Goal: Task Accomplishment & Management: Manage account settings

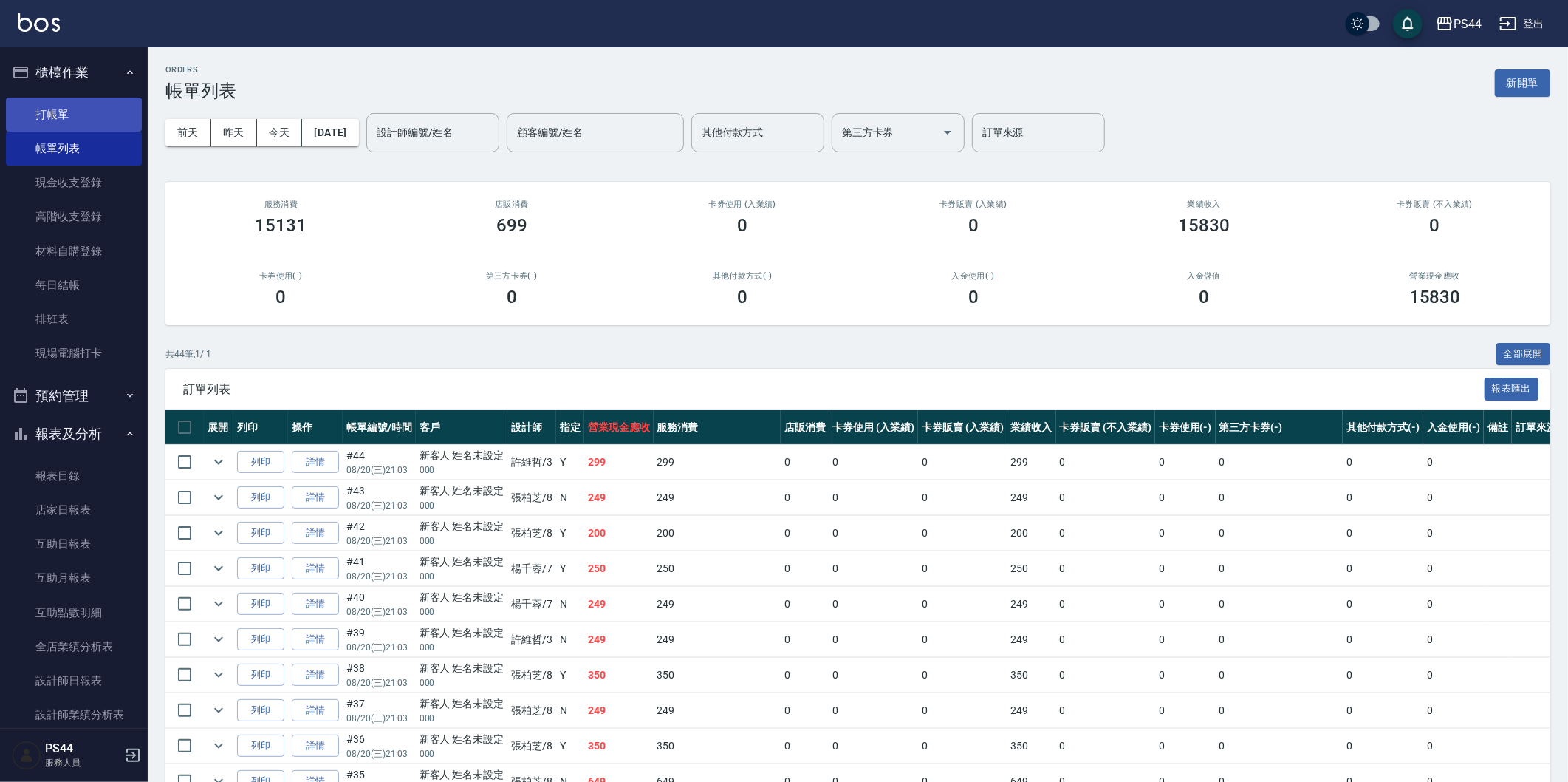
click at [82, 120] on link "打帳單" at bounding box center [73, 114] width 136 height 34
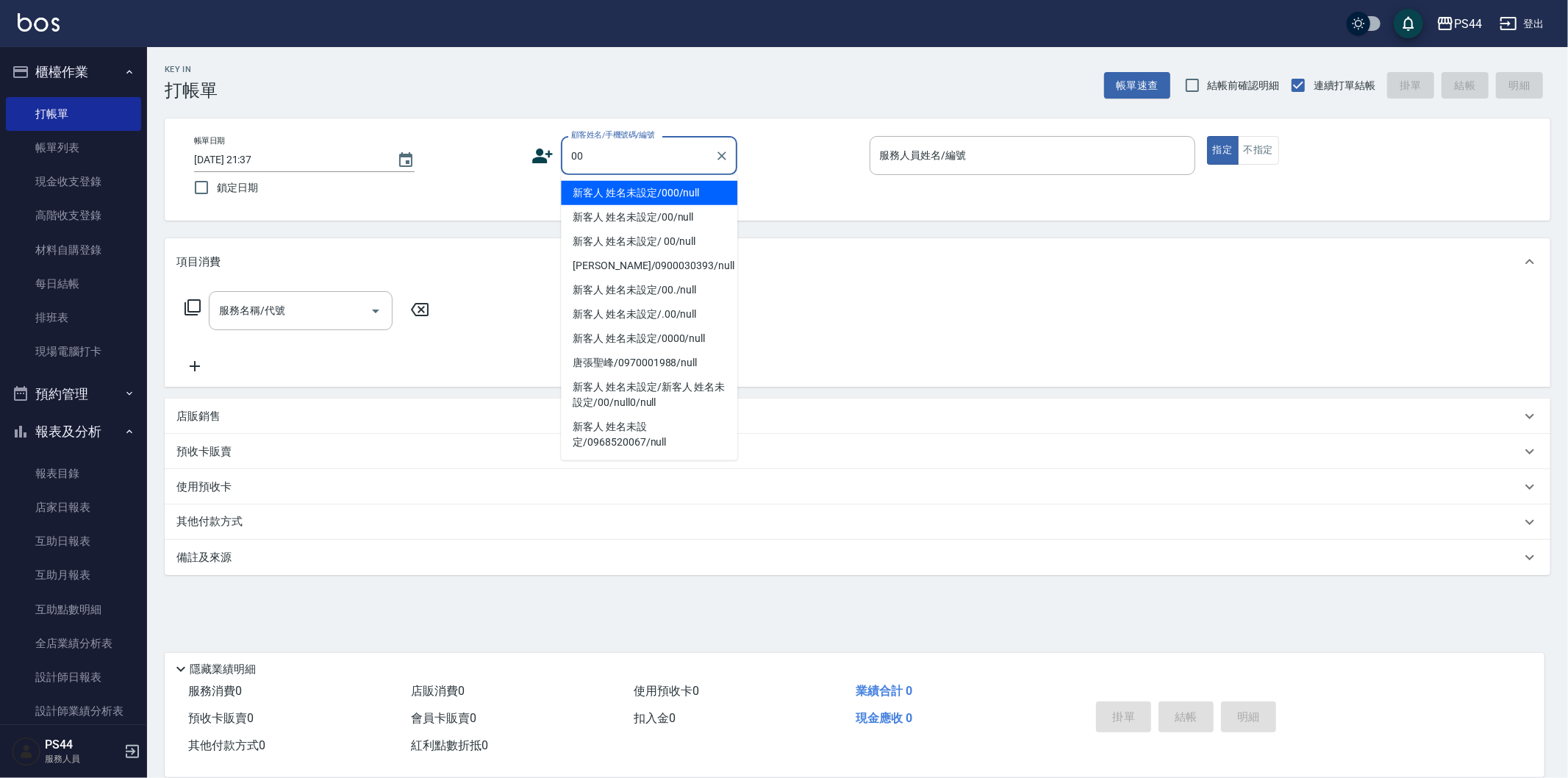
type input "新客人 姓名未設定/000/null"
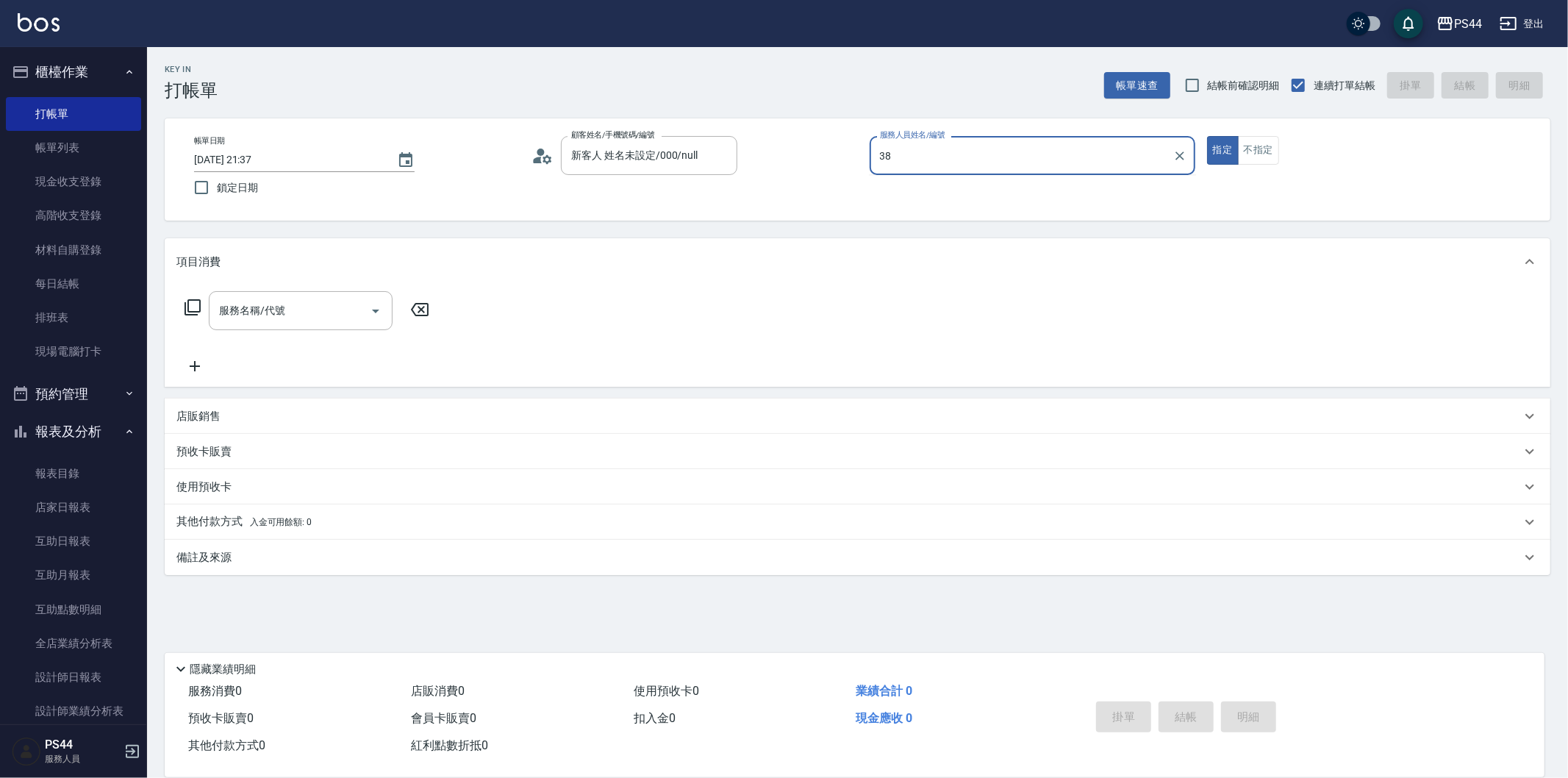
type input "38"
click at [1207, 136] on button "指定" at bounding box center [1223, 150] width 32 height 29
type button "true"
type input "新客人 姓名未設定/00/null"
click at [1093, 178] on p at bounding box center [1032, 182] width 326 height 16
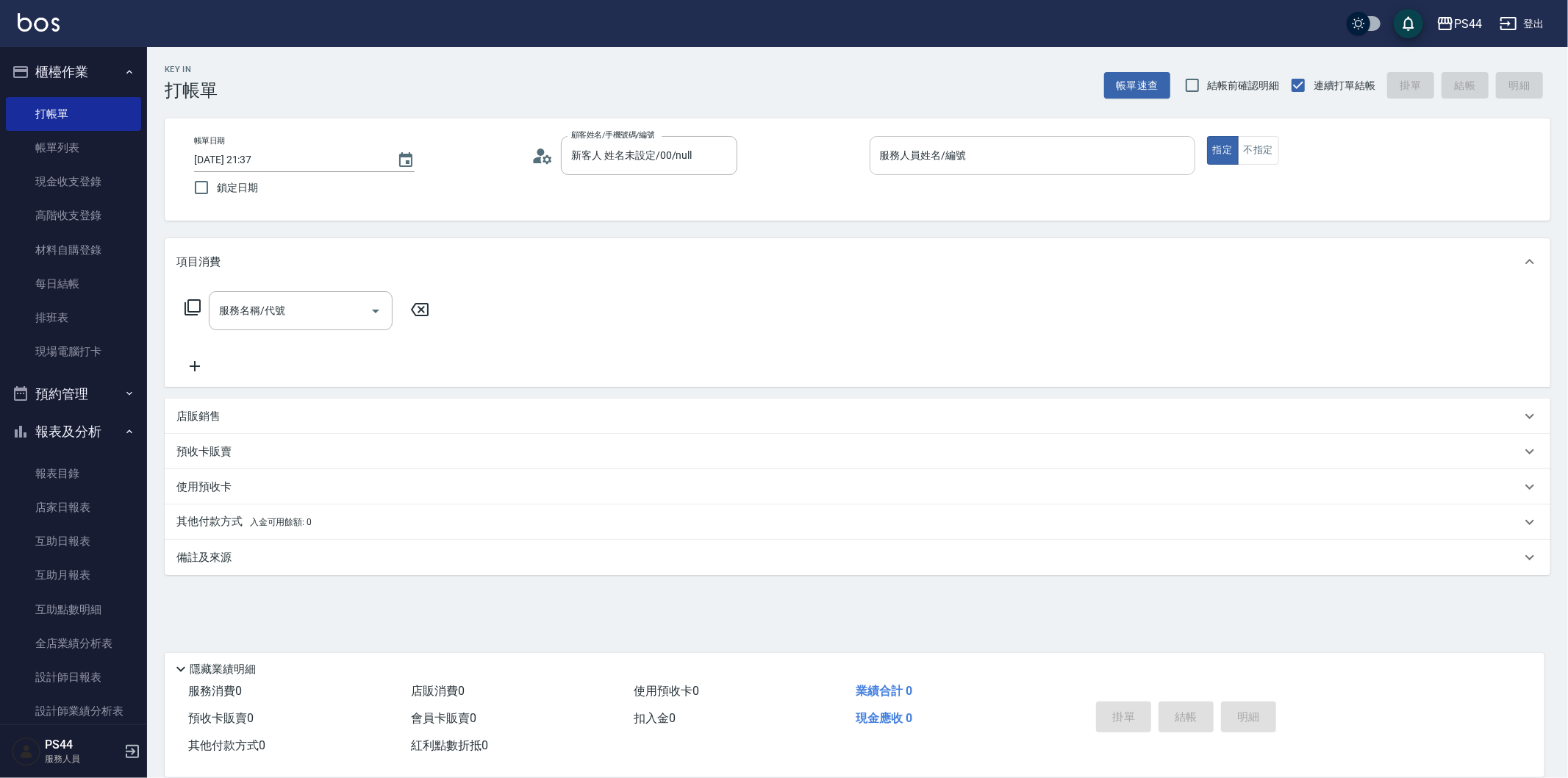
click at [1091, 170] on div "服務人員姓名/編號" at bounding box center [1032, 155] width 326 height 39
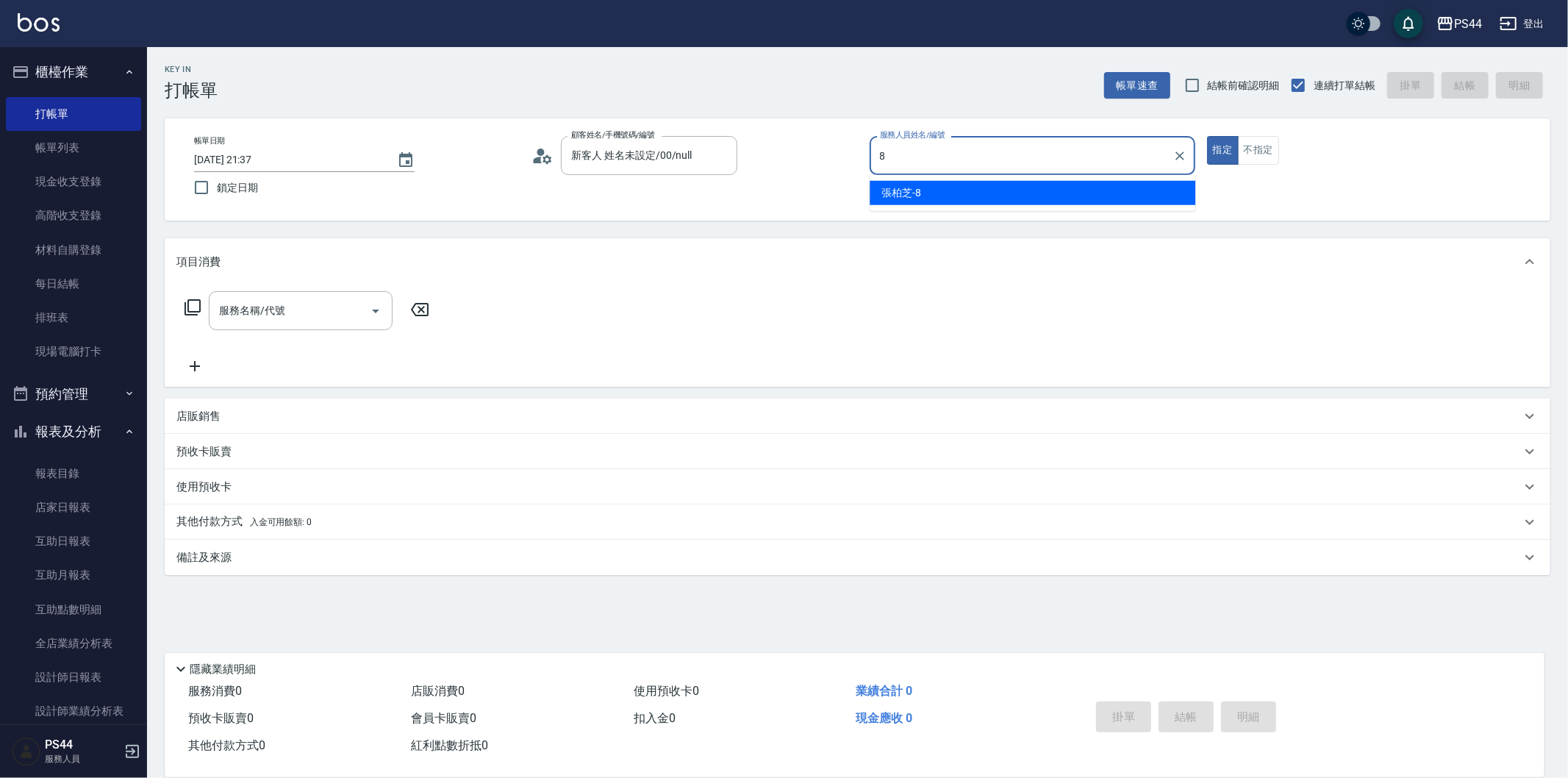
type input "張柏芝-8"
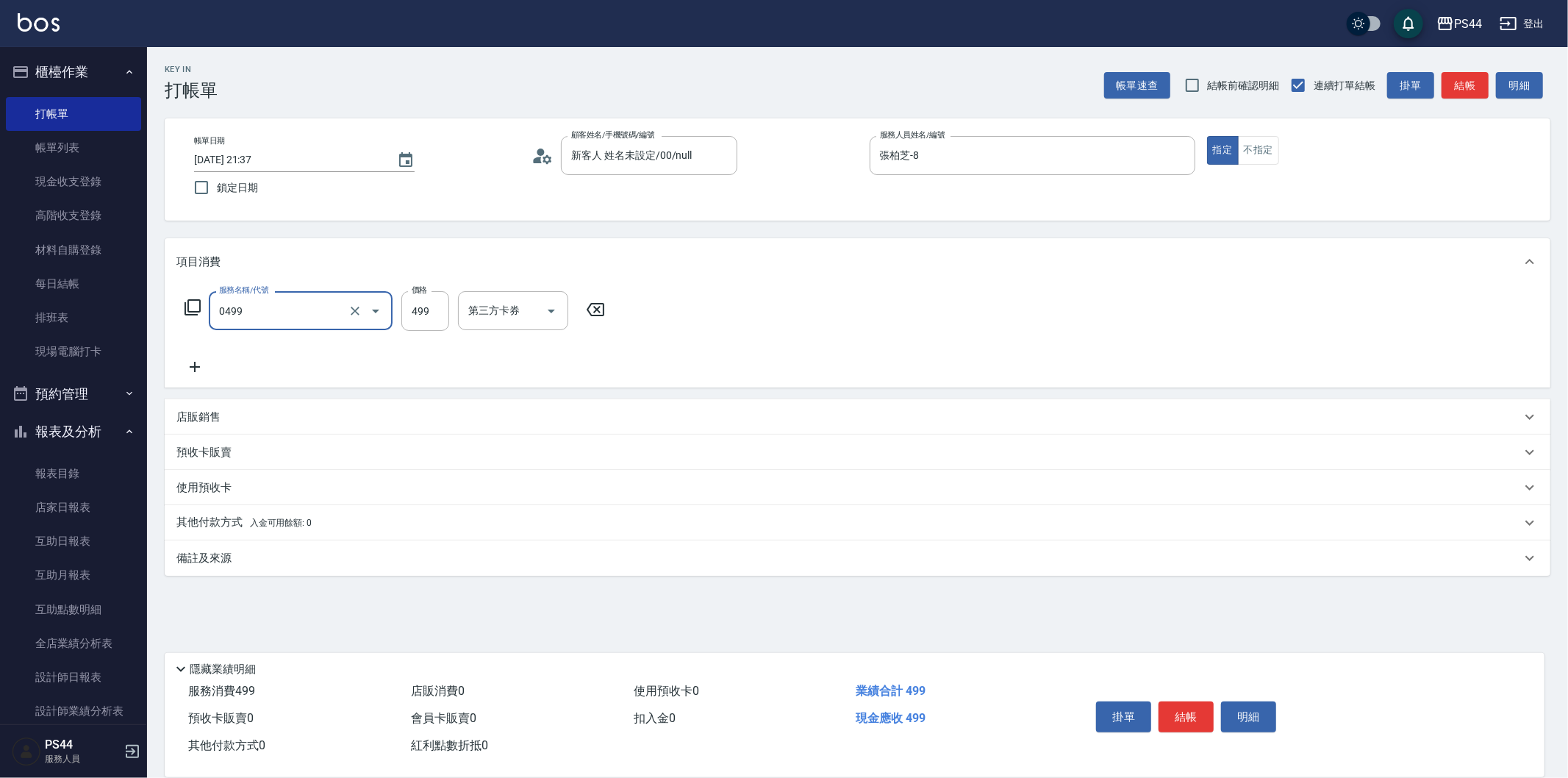
type input "[PERSON_NAME]499(0499)"
type input "蘇昭瑜-55"
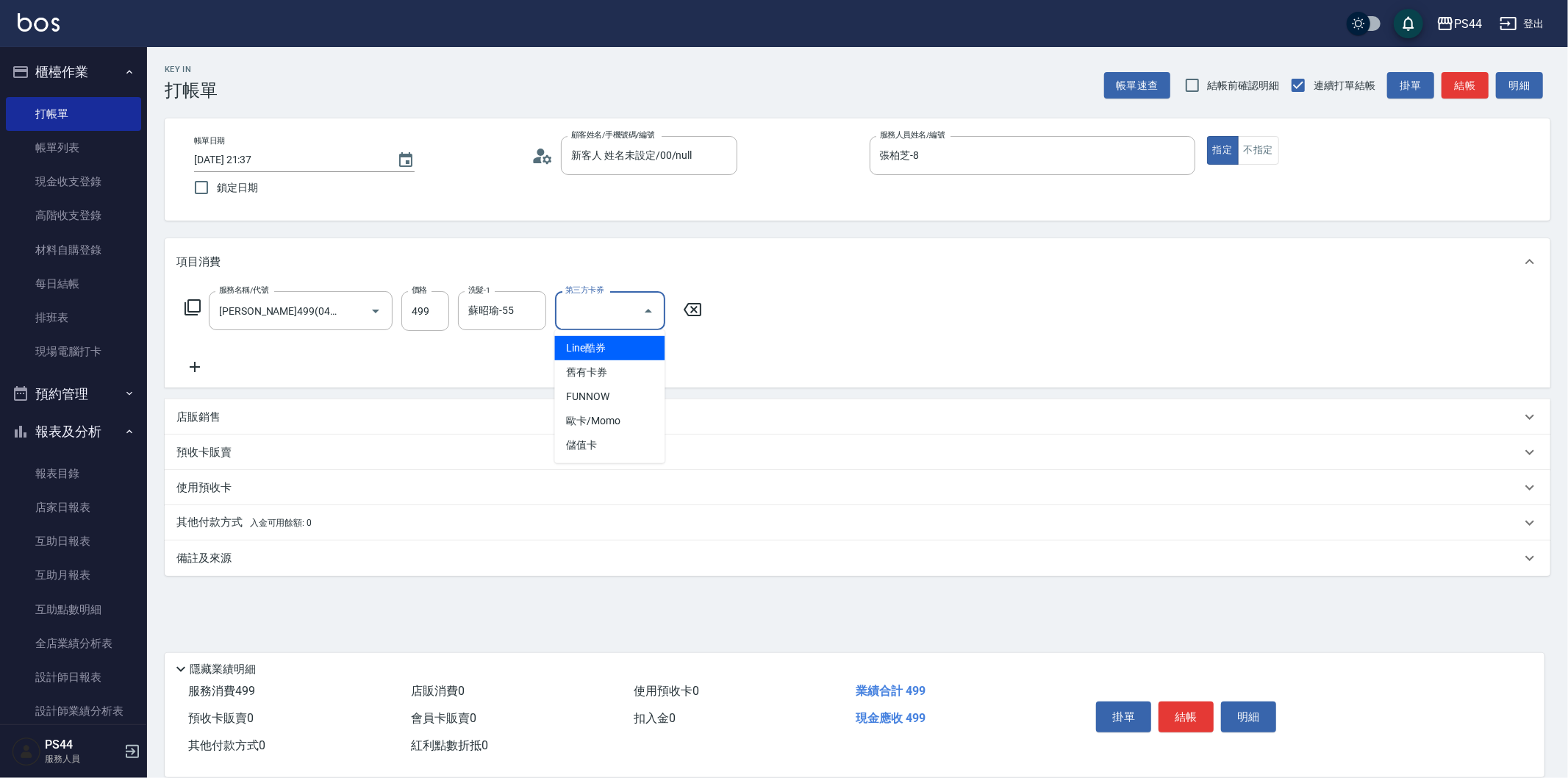
type input "儲值卡"
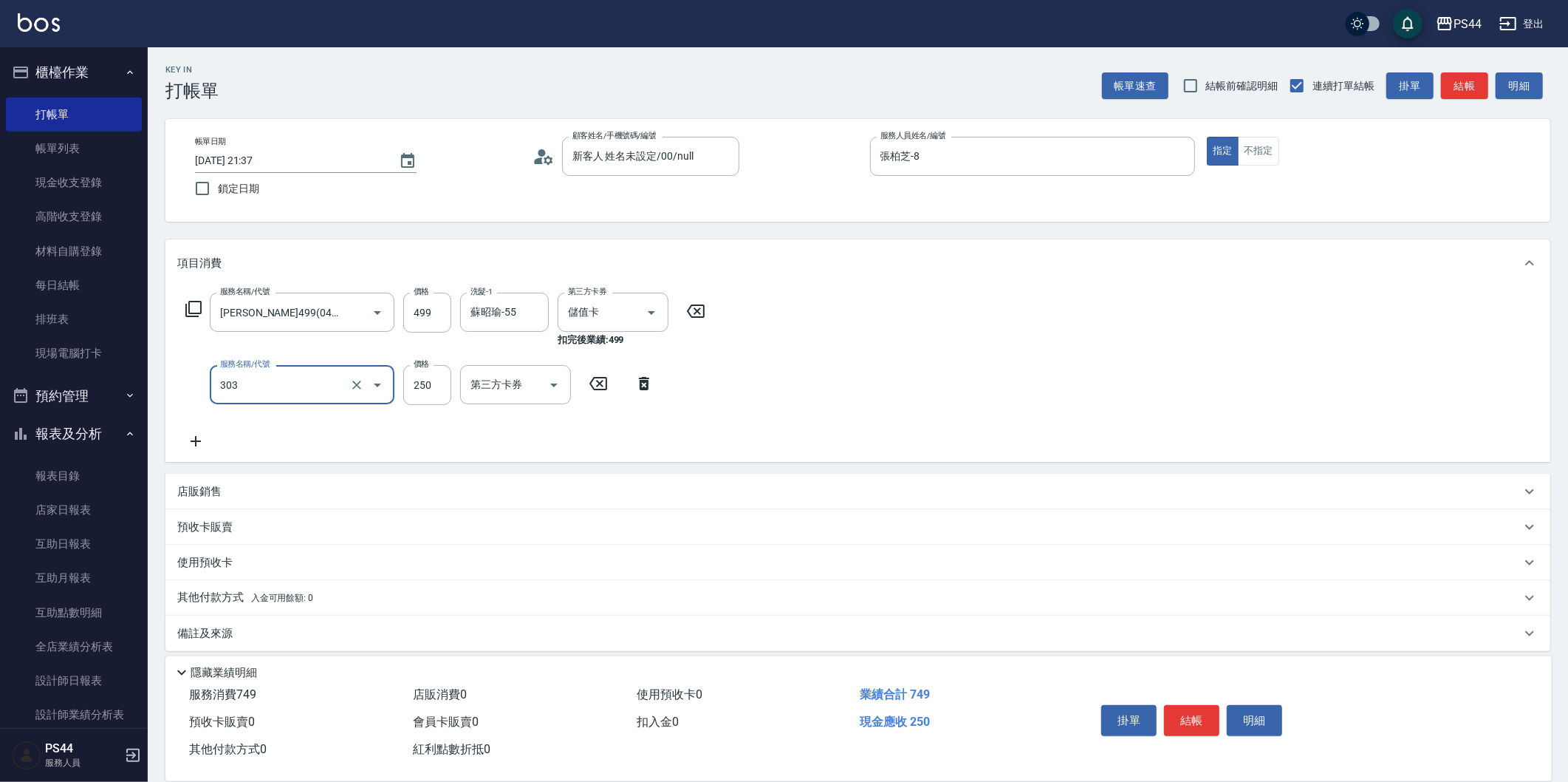
type input "剪髮(303)"
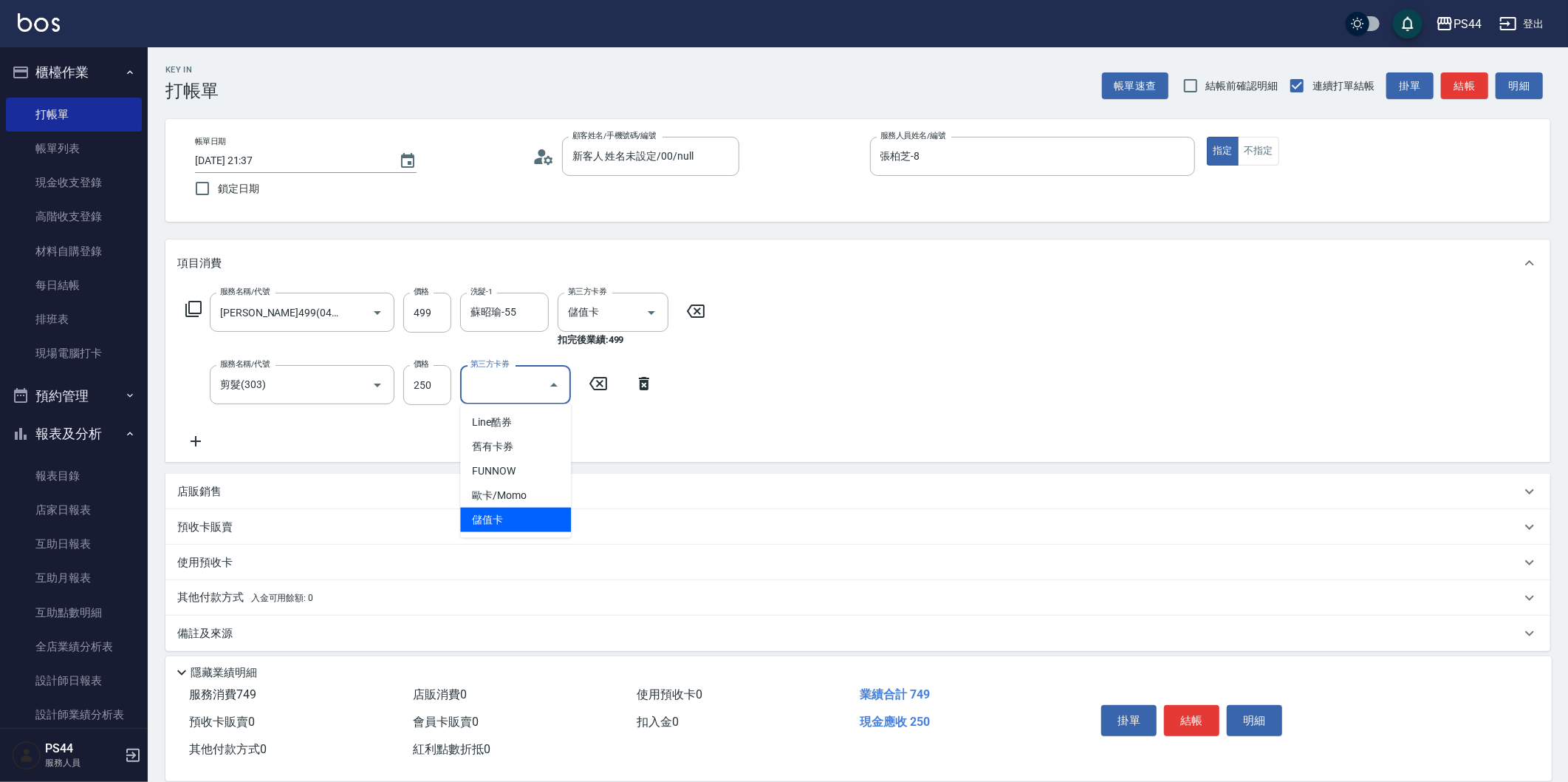
type input "儲值卡"
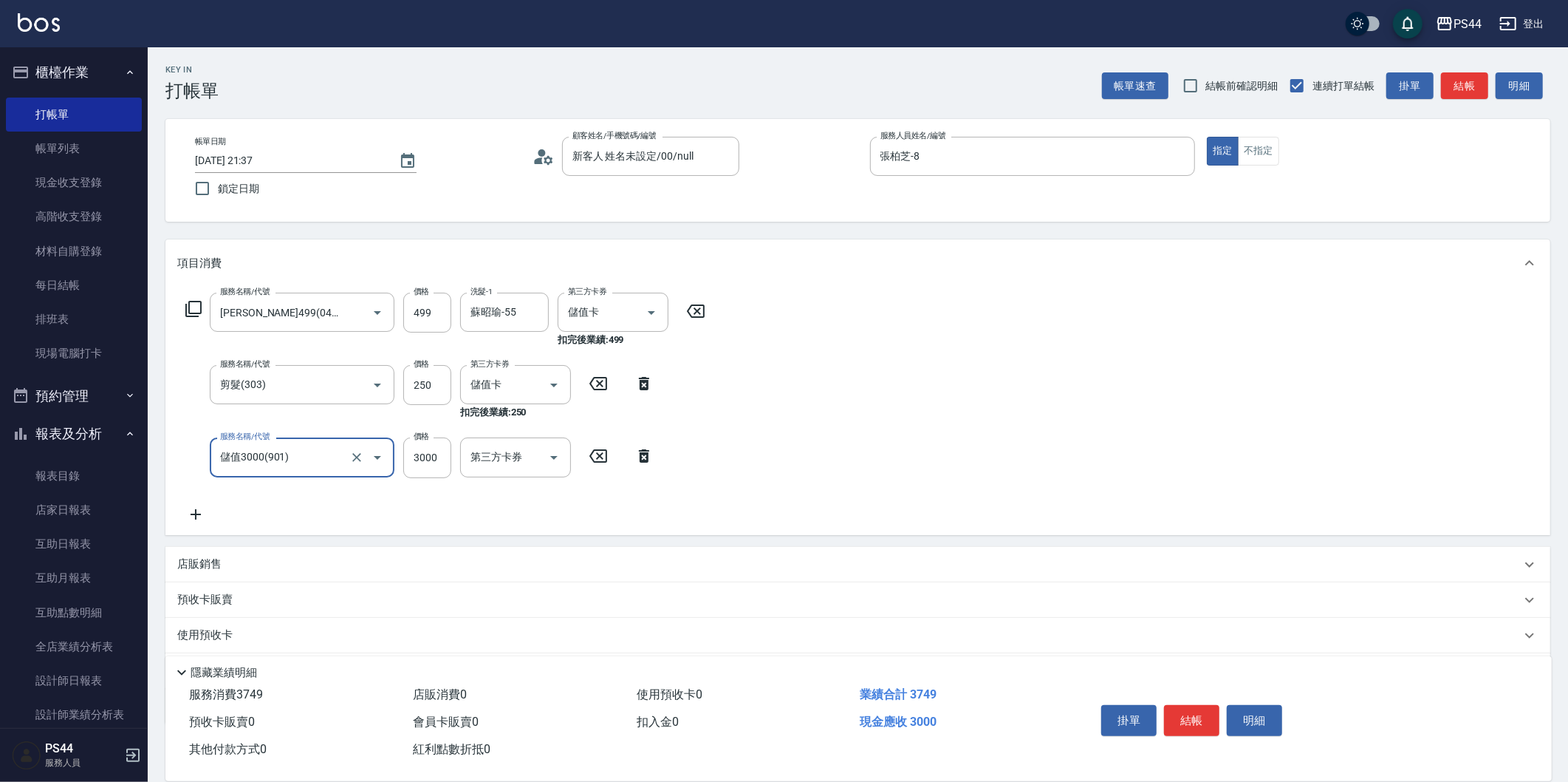
type input "儲值3000(901)"
type input "693"
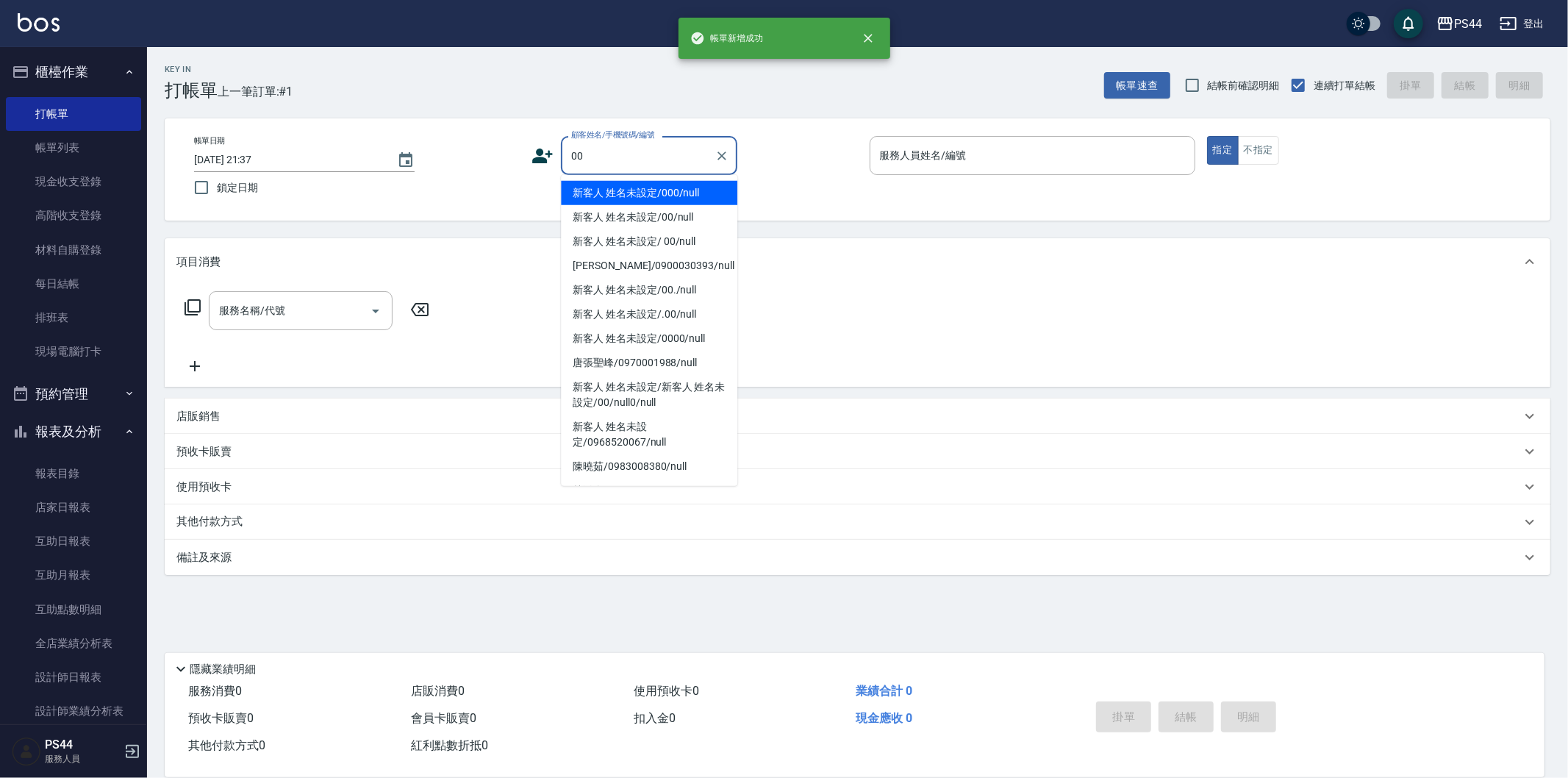
type input "新客人 姓名未設定/000/null"
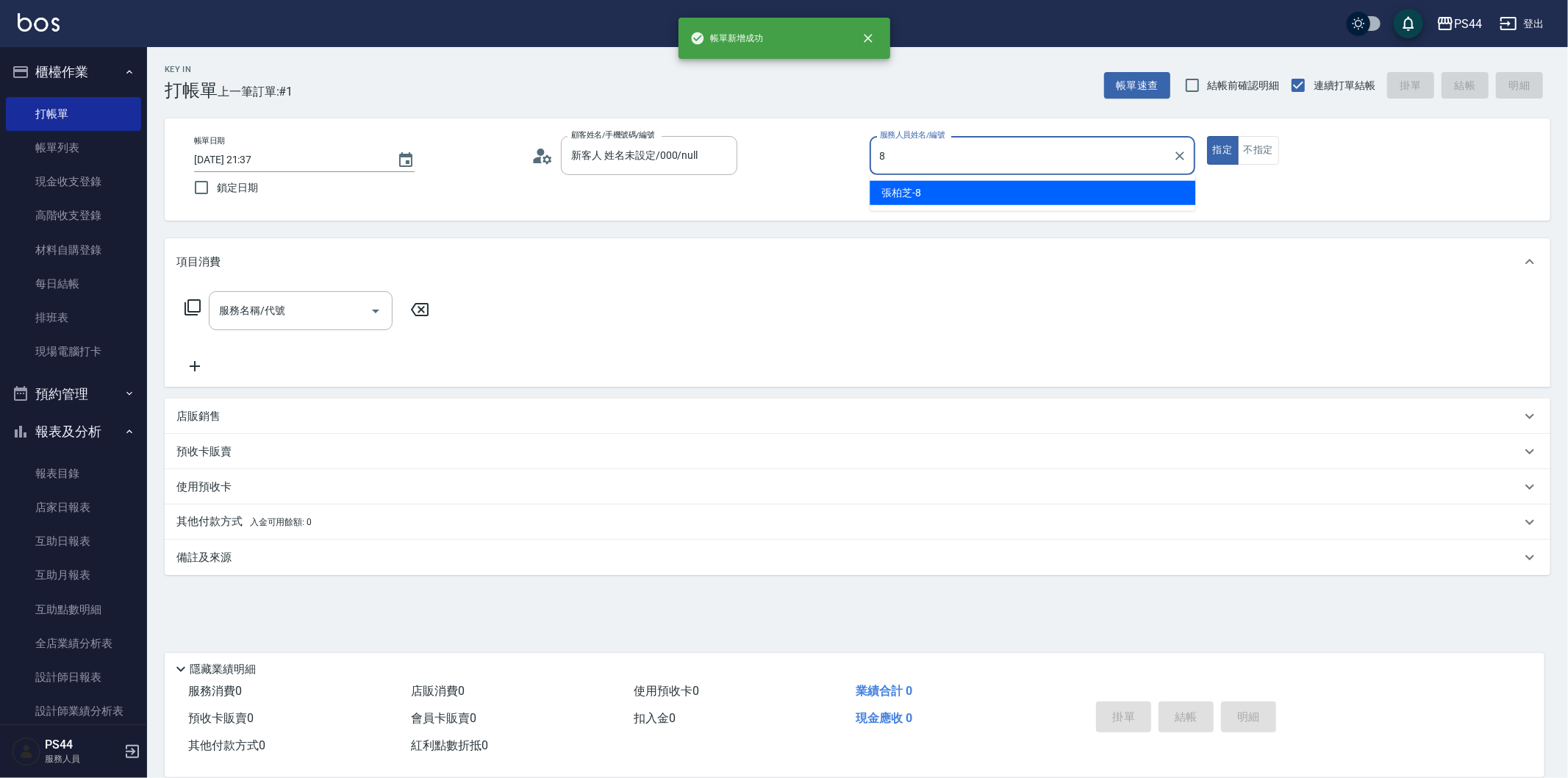
type input "張柏芝-8"
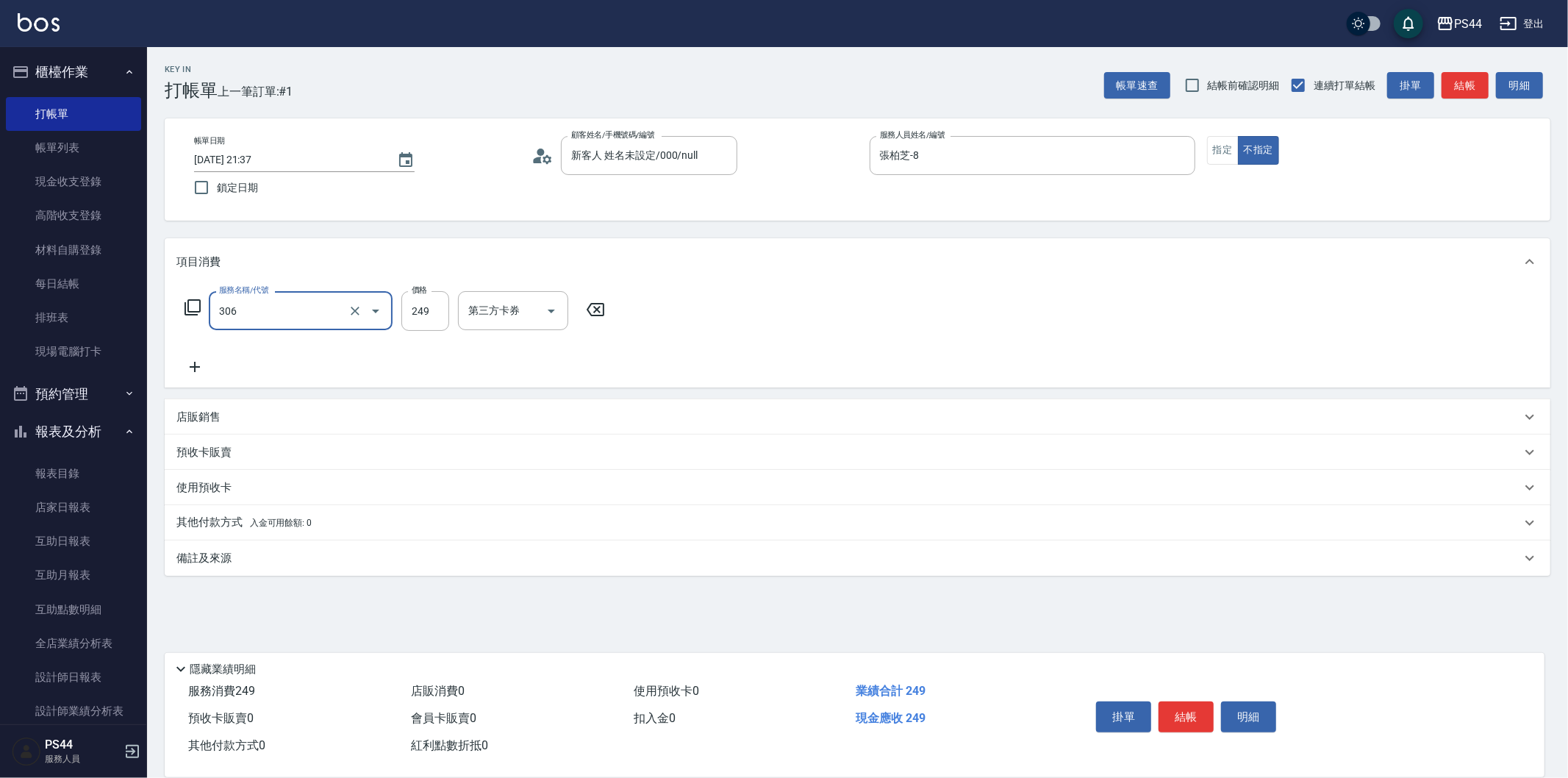
type input "剪髮(306)"
type input "慧星-29"
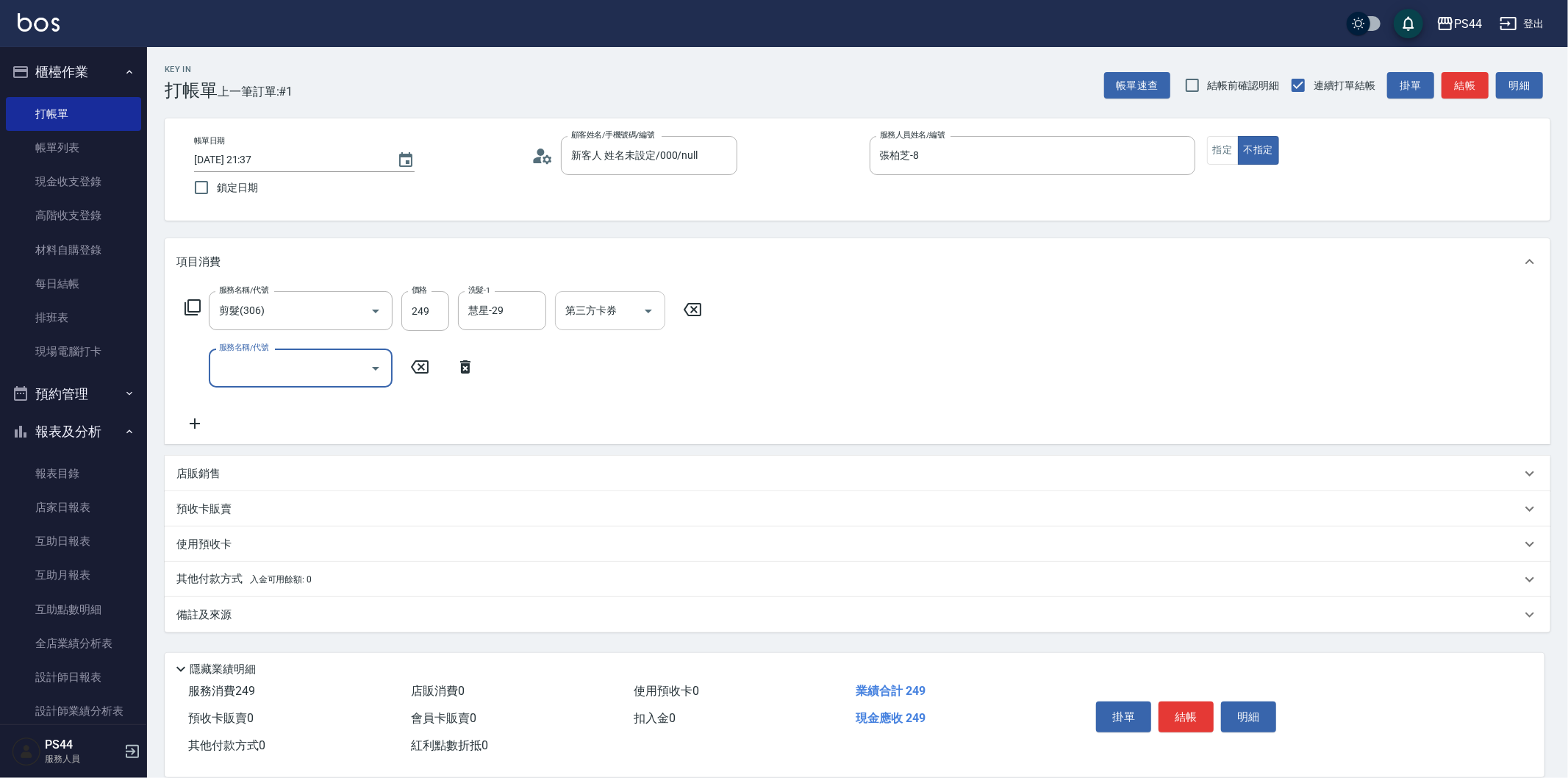
click at [564, 312] on input "第三方卡券" at bounding box center [599, 310] width 75 height 26
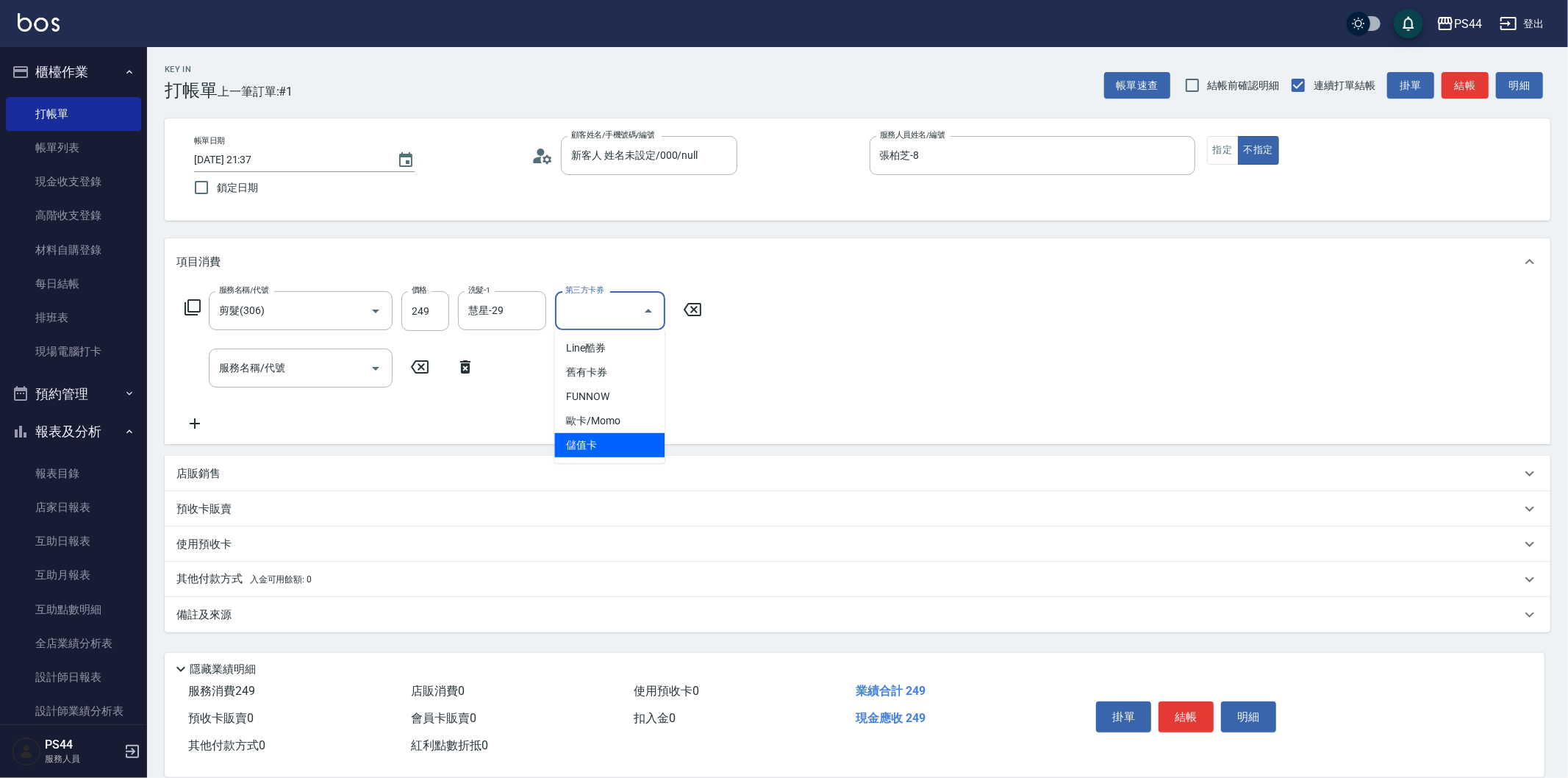
type input "儲值卡"
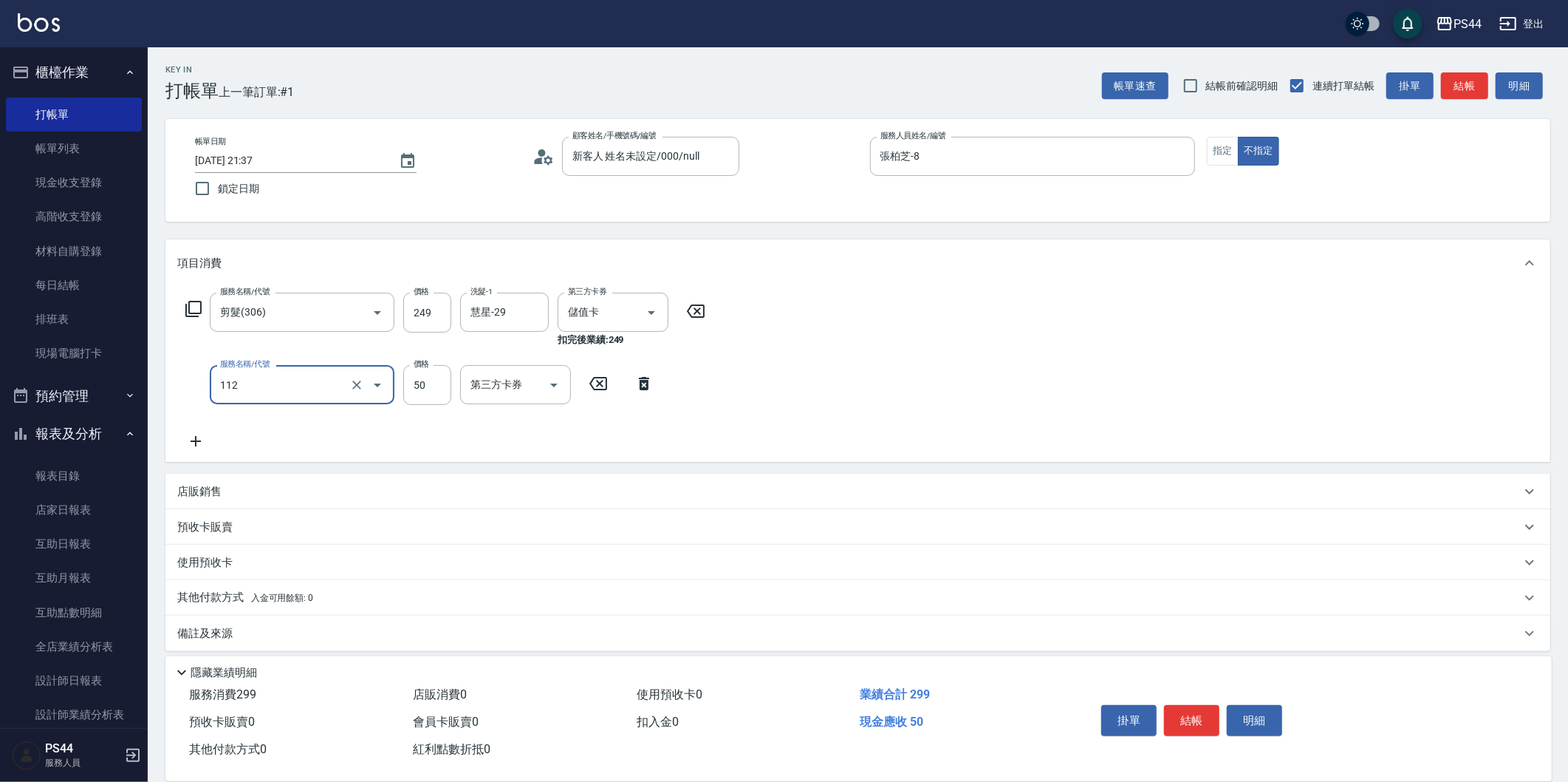
type input "精油50(112)"
type input "50"
type input "慧星-29"
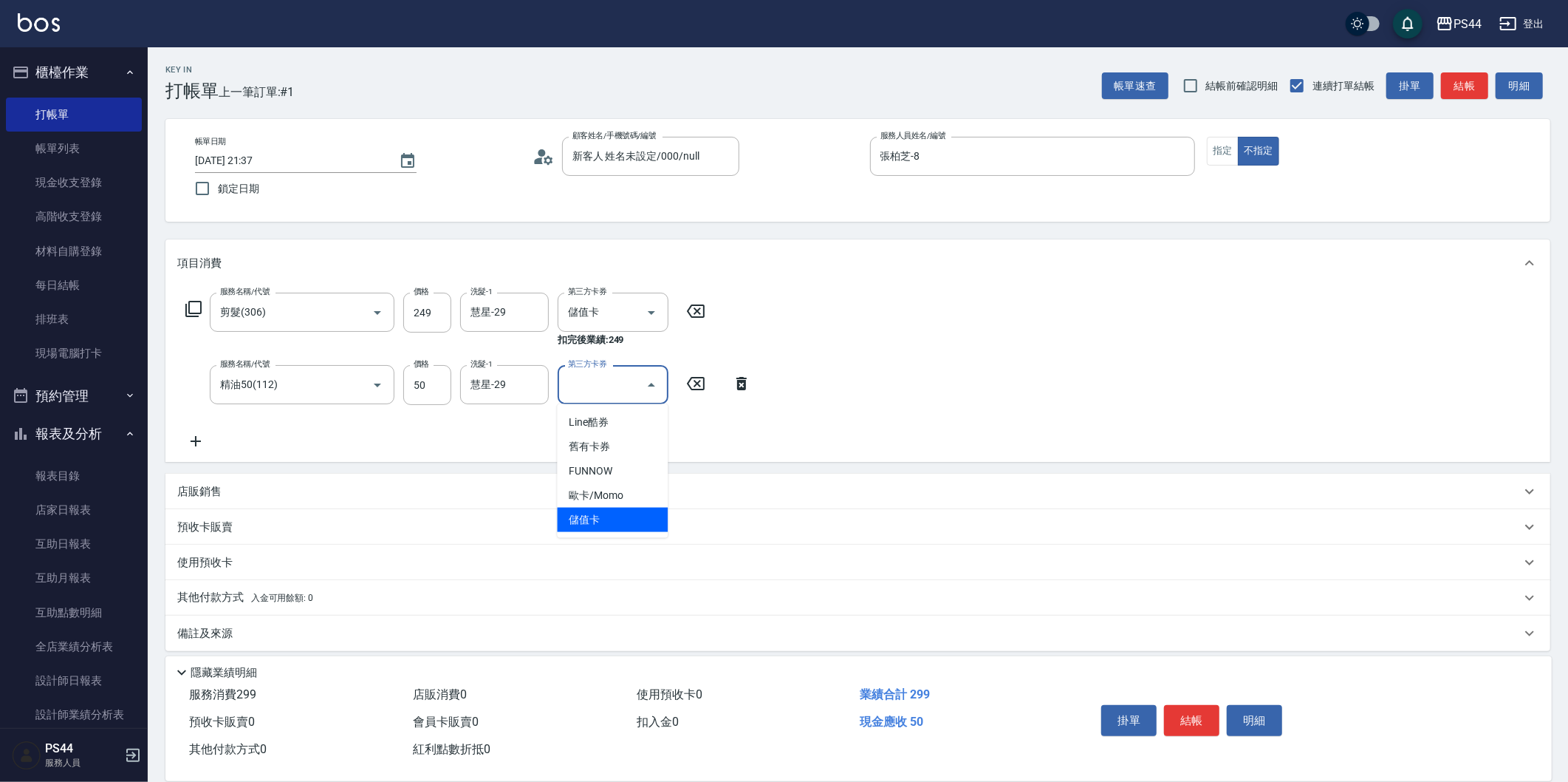
type input "儲值卡"
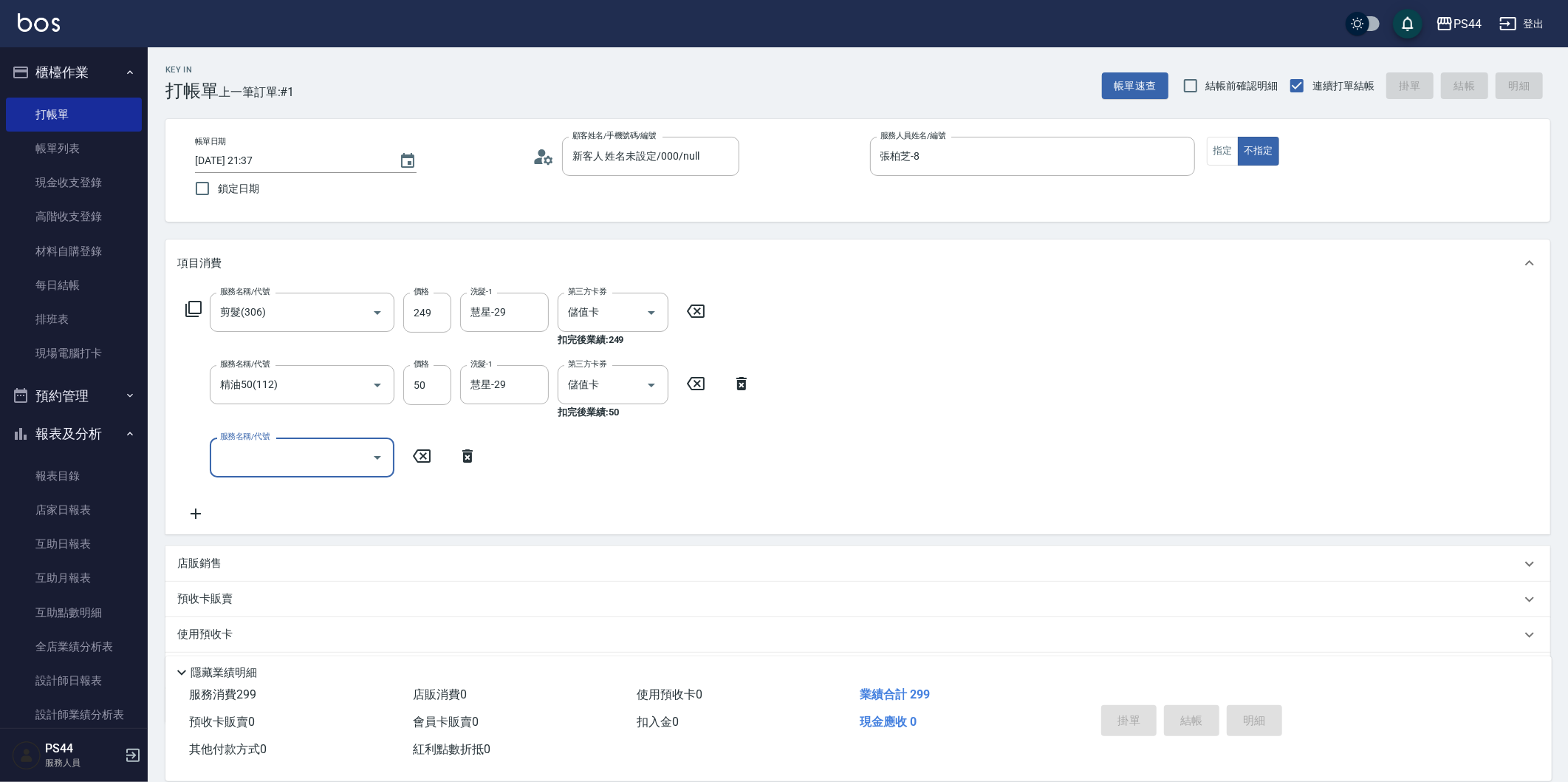
type input "[DATE] 21:38"
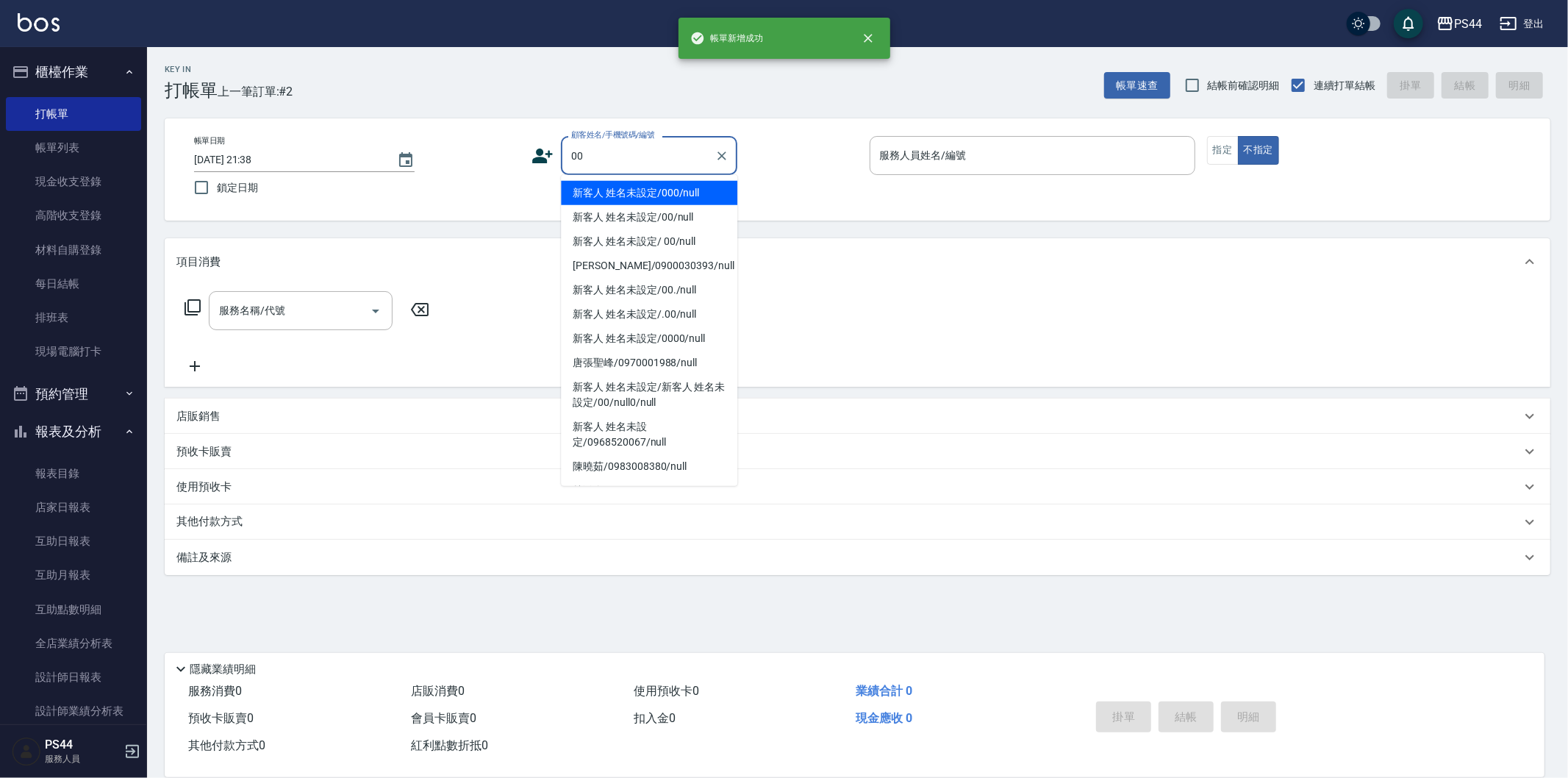
type input "新客人 姓名未設定/000/null"
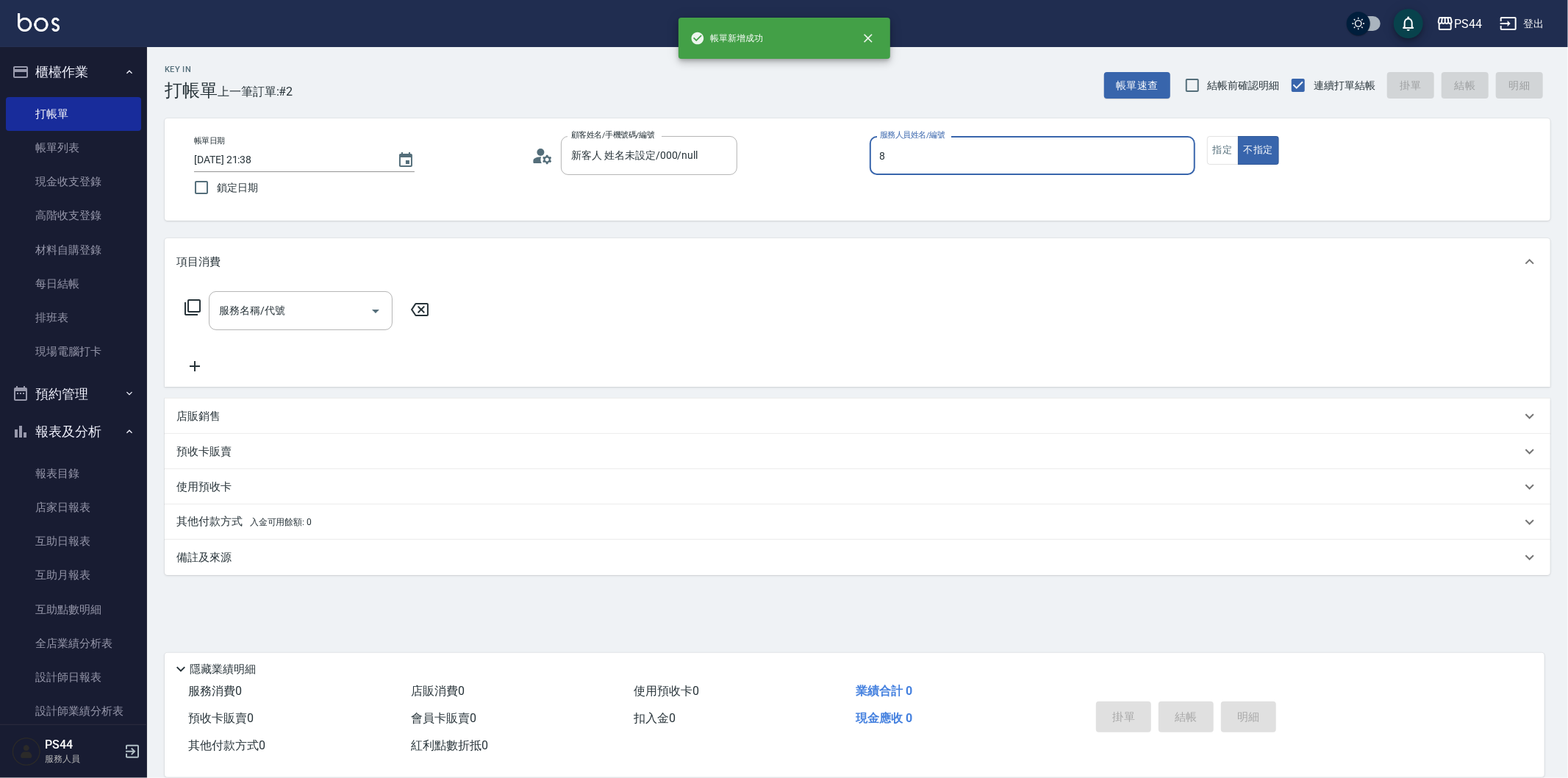
type input "張柏芝-8"
type button "false"
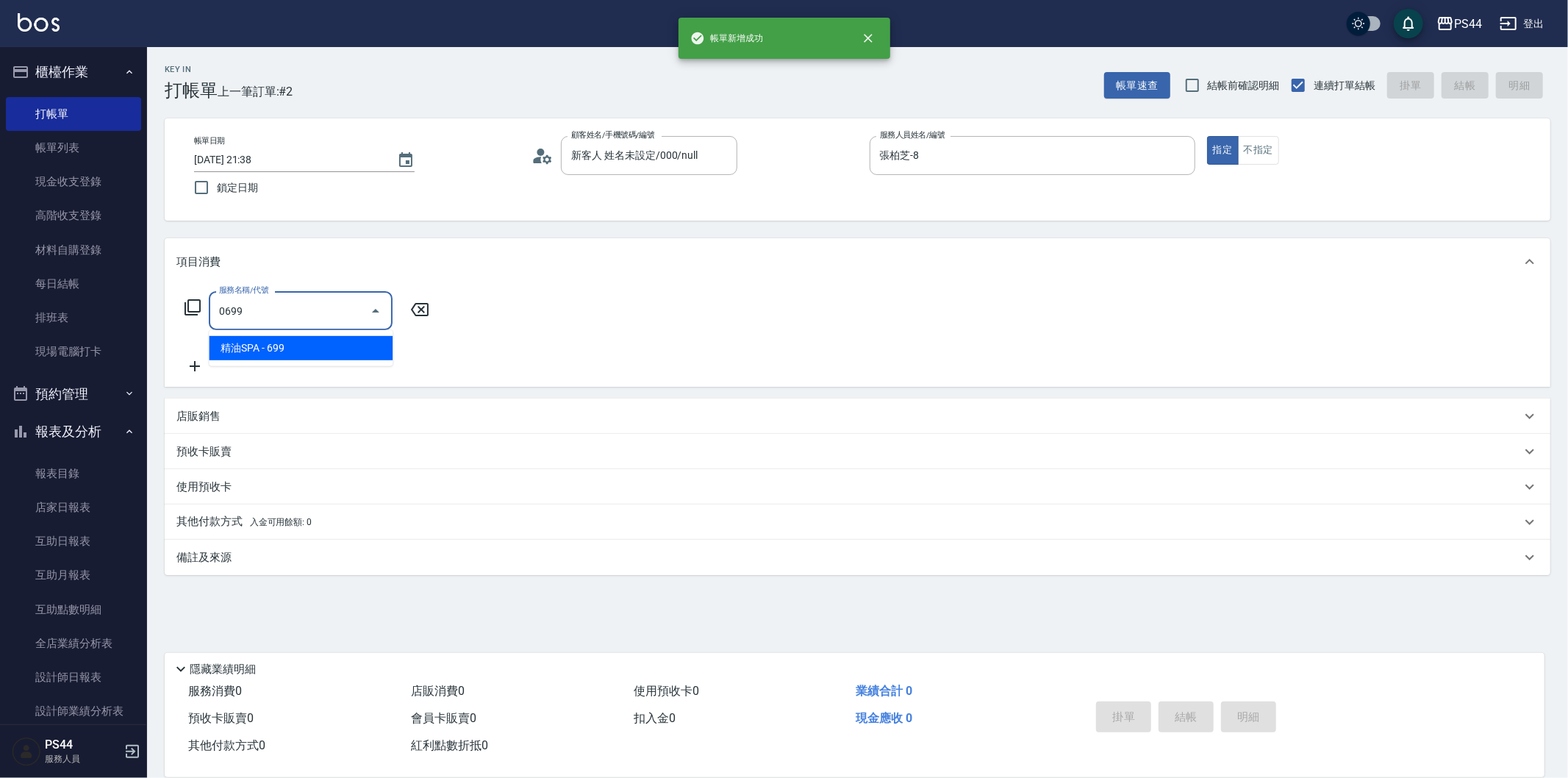
type input "精油SPA(0699)"
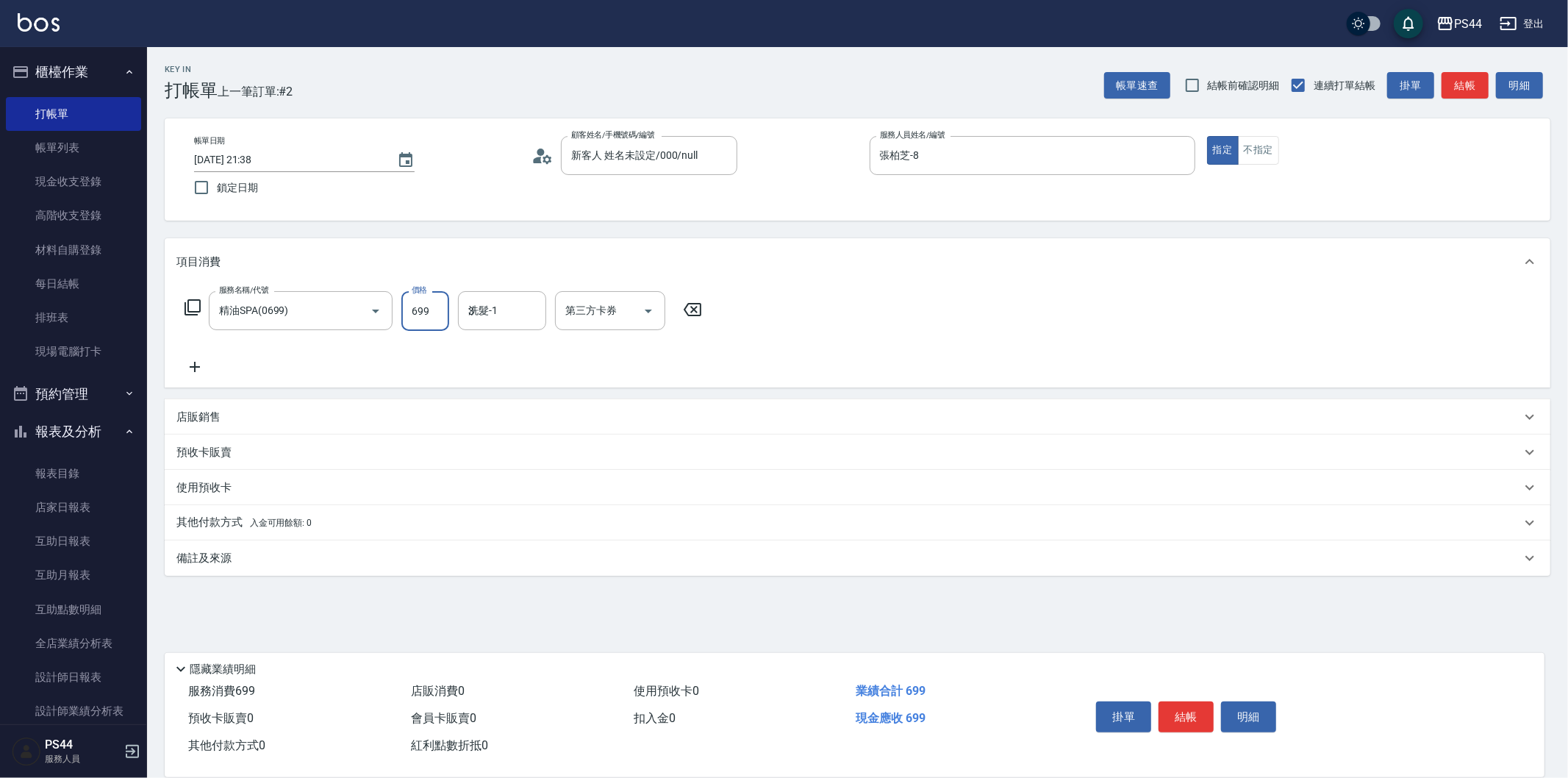
type input "許維哲-3"
click at [529, 308] on icon "Clear" at bounding box center [530, 310] width 9 height 9
type input "[PERSON_NAME]-34"
type input "儲值卡"
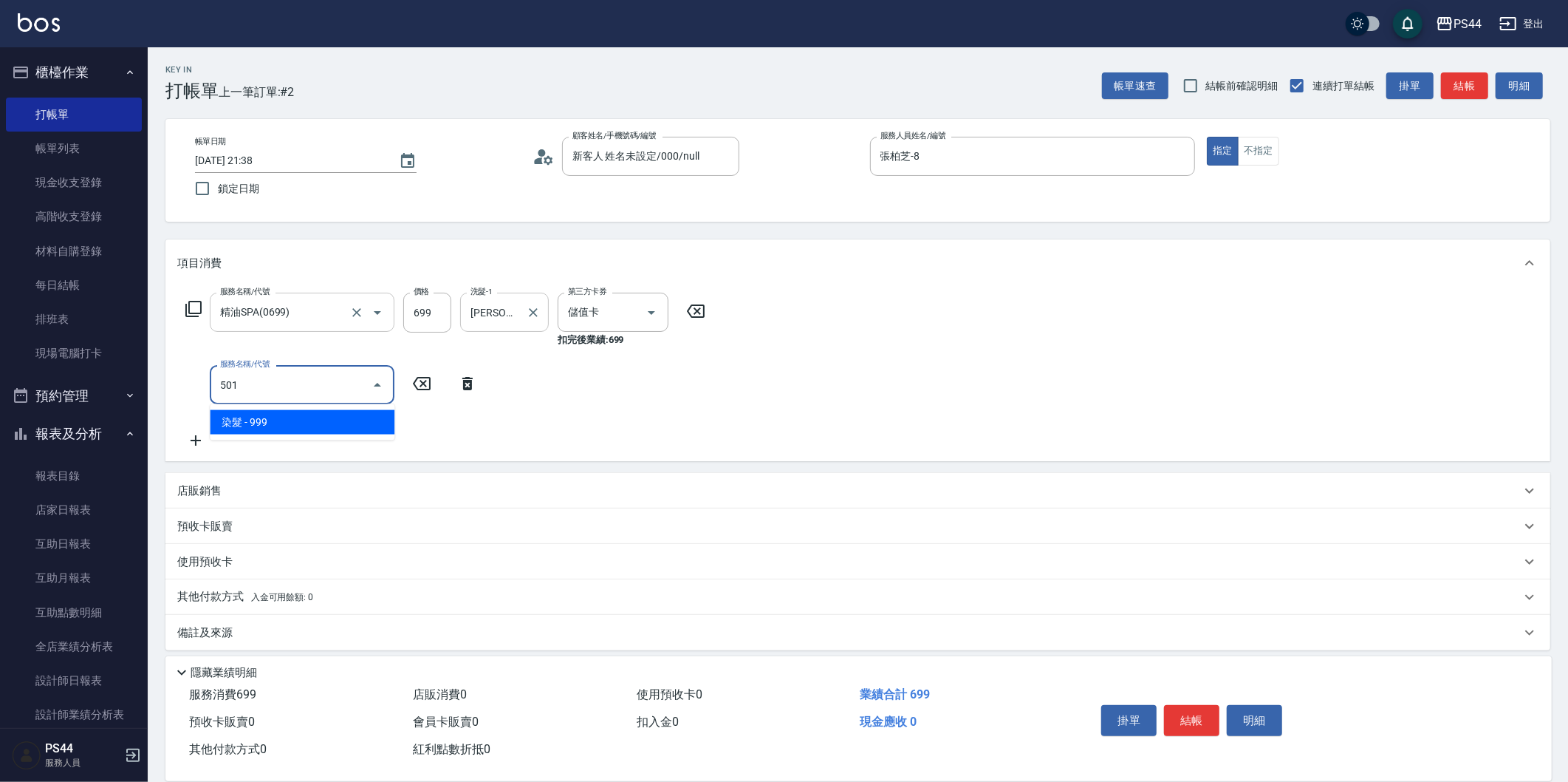
type input "染髮(501)"
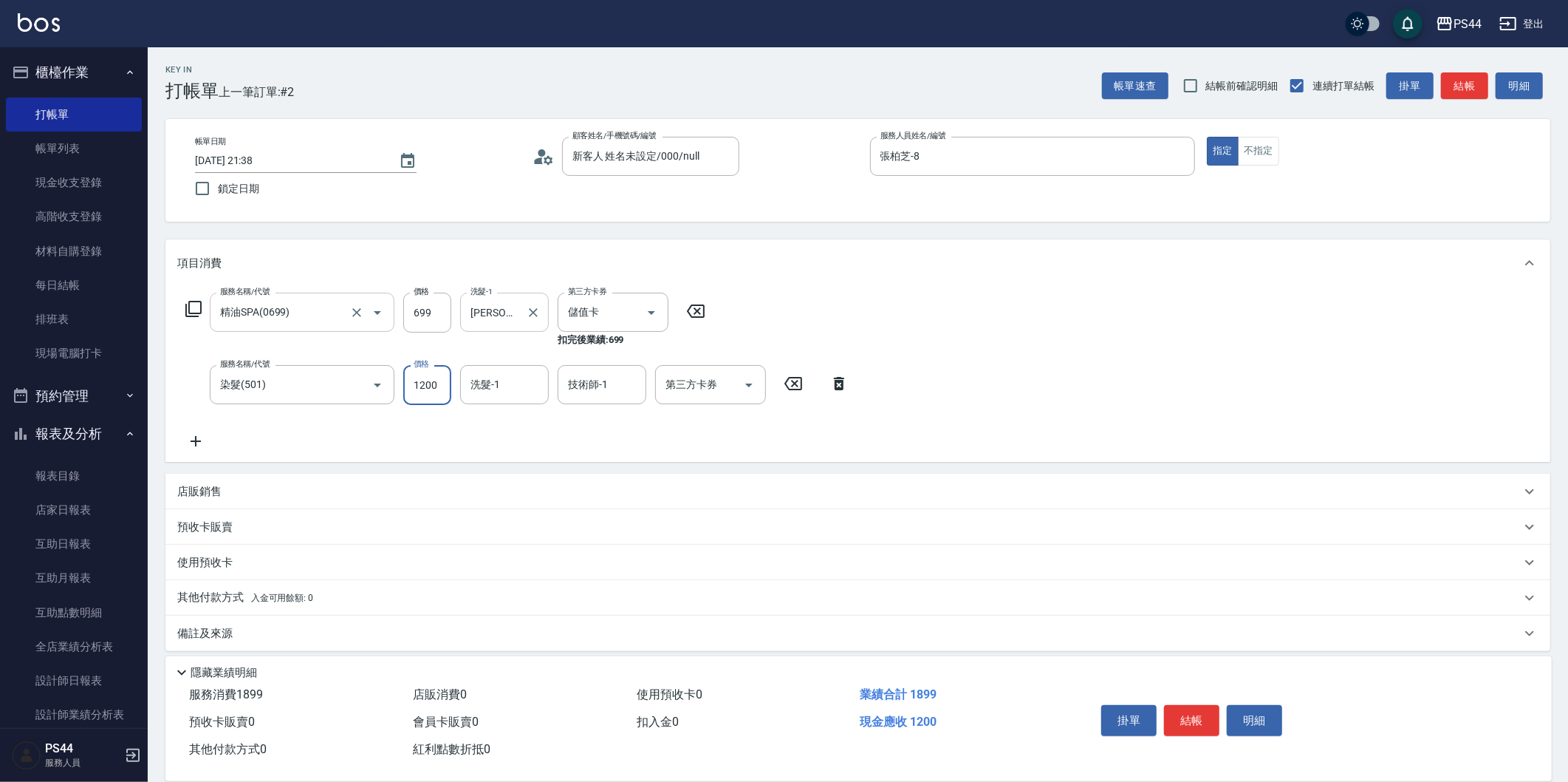
type input "1200"
type input "[PERSON_NAME]-34"
type input "儲值卡"
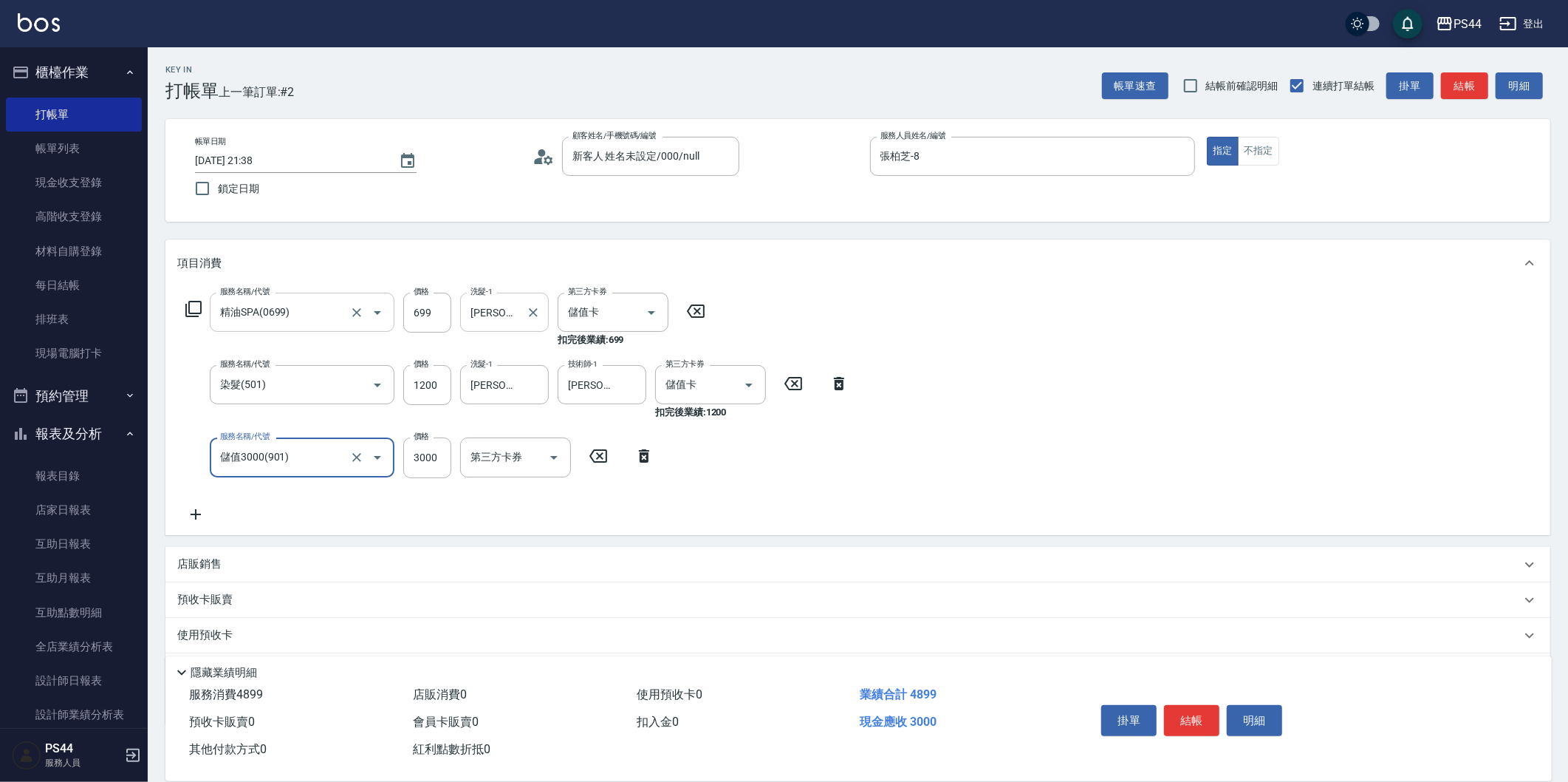
type input "儲值3000(901)"
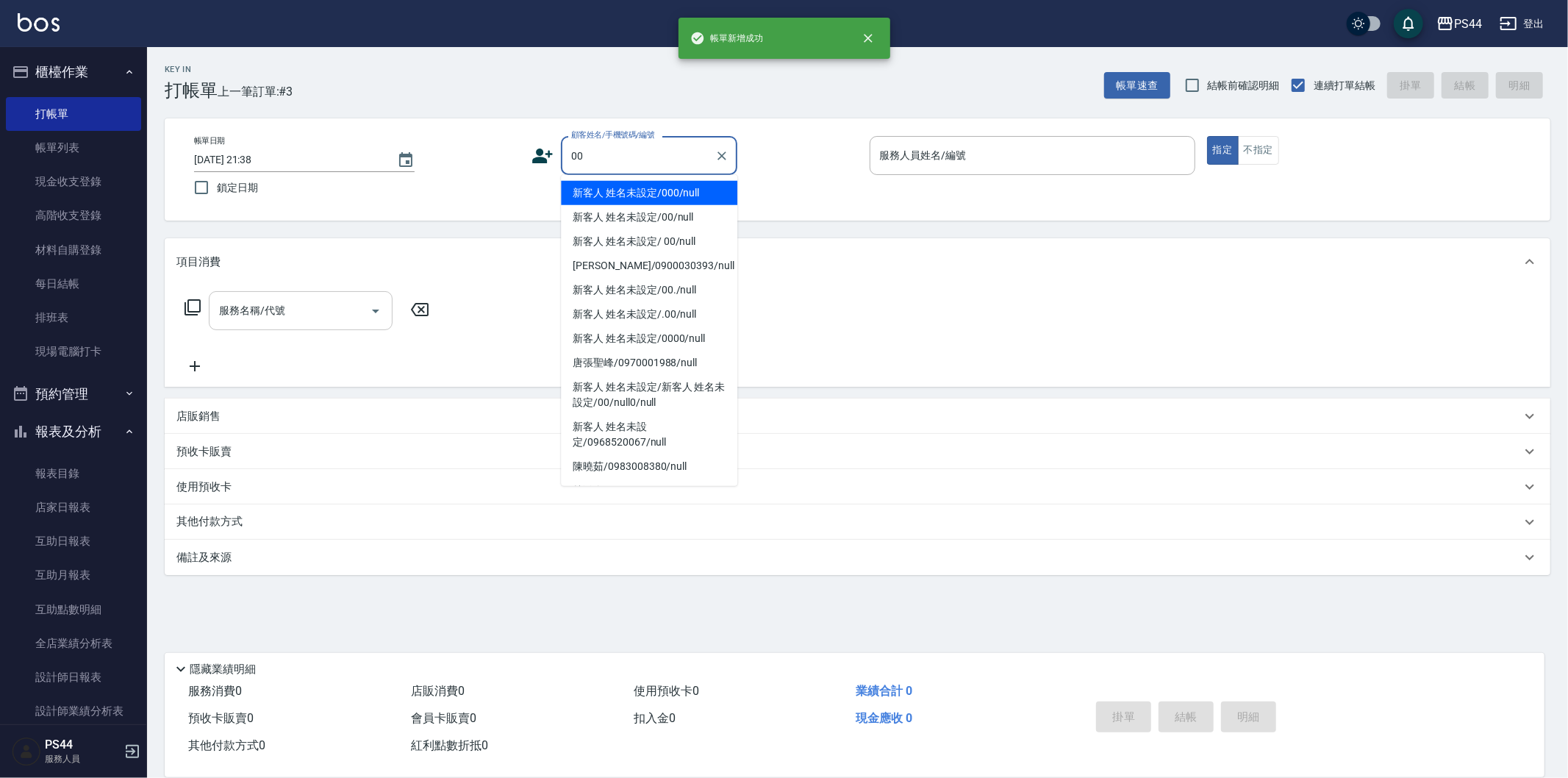
type input "新客人 姓名未設定/000/null"
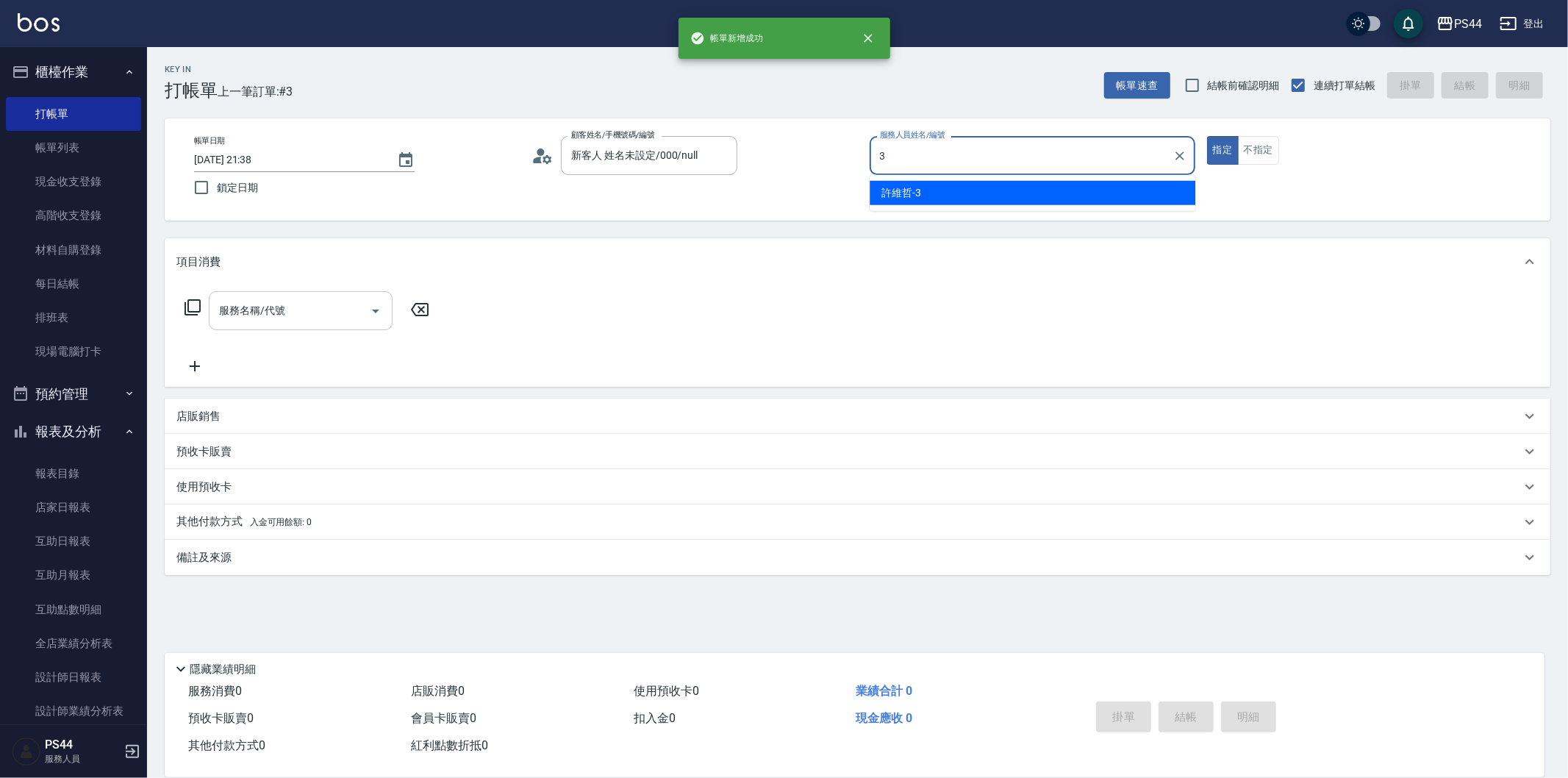
type input "許維哲-3"
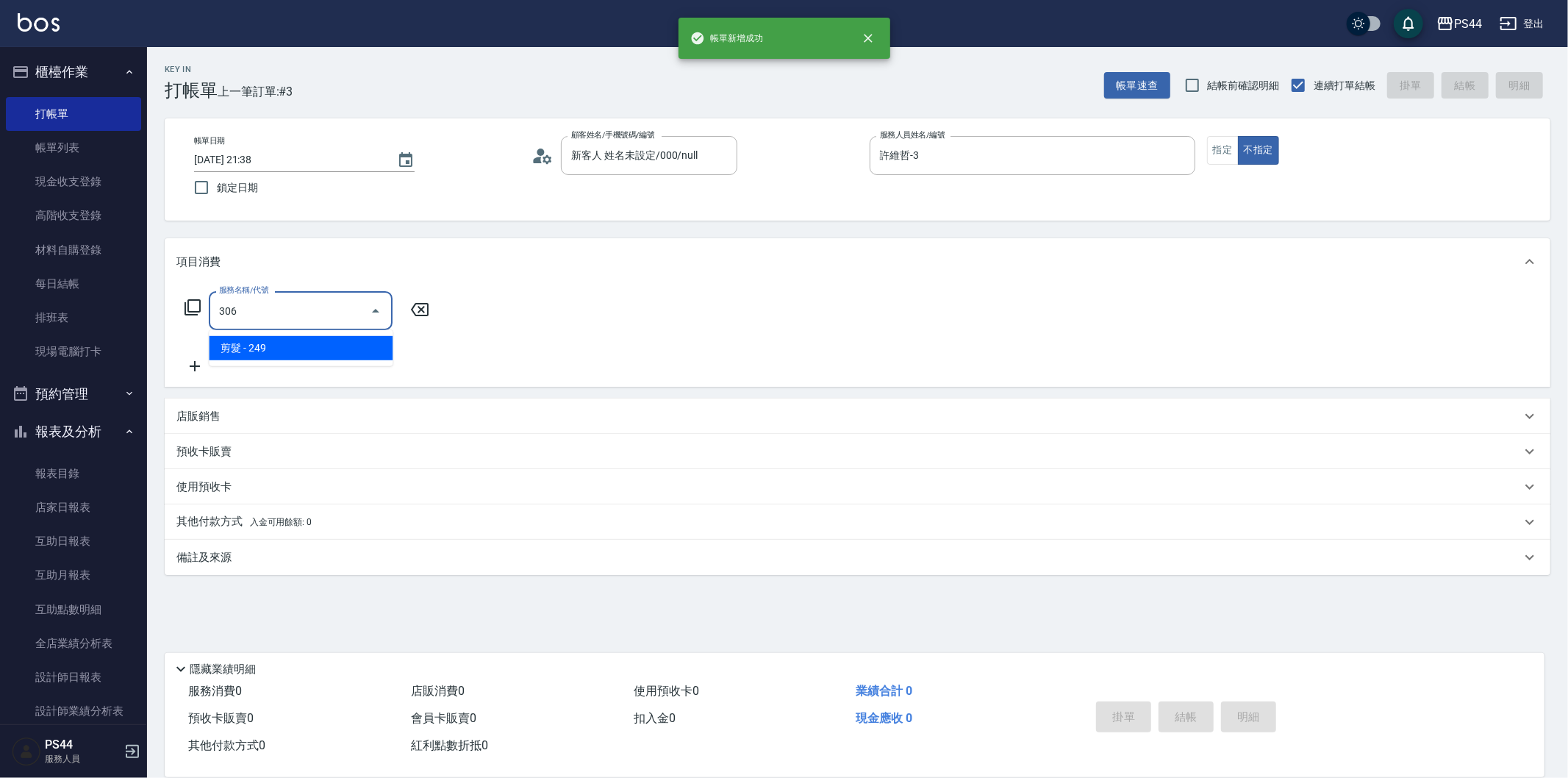
type input "剪髮(306)"
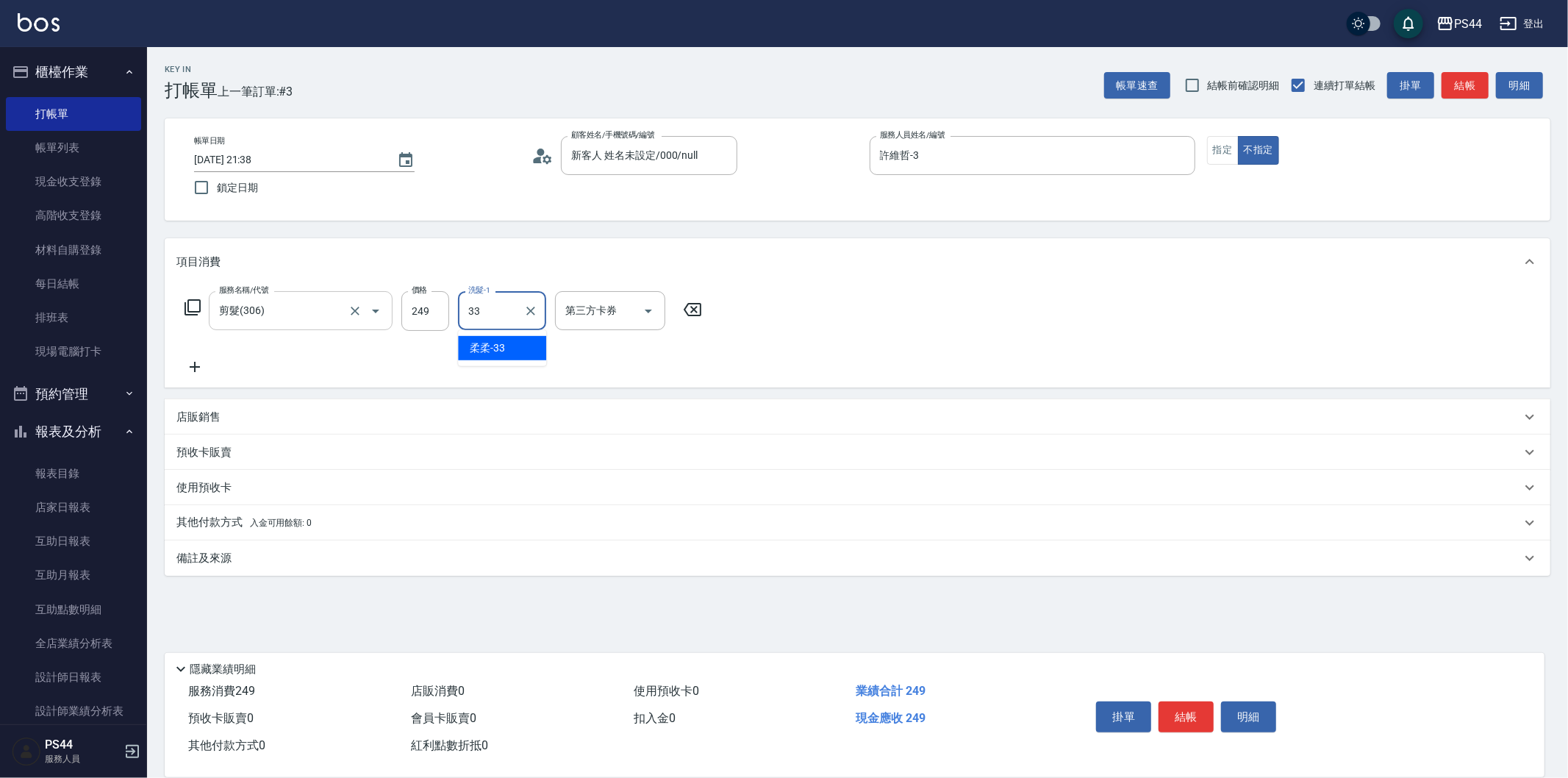
type input "柔柔-33"
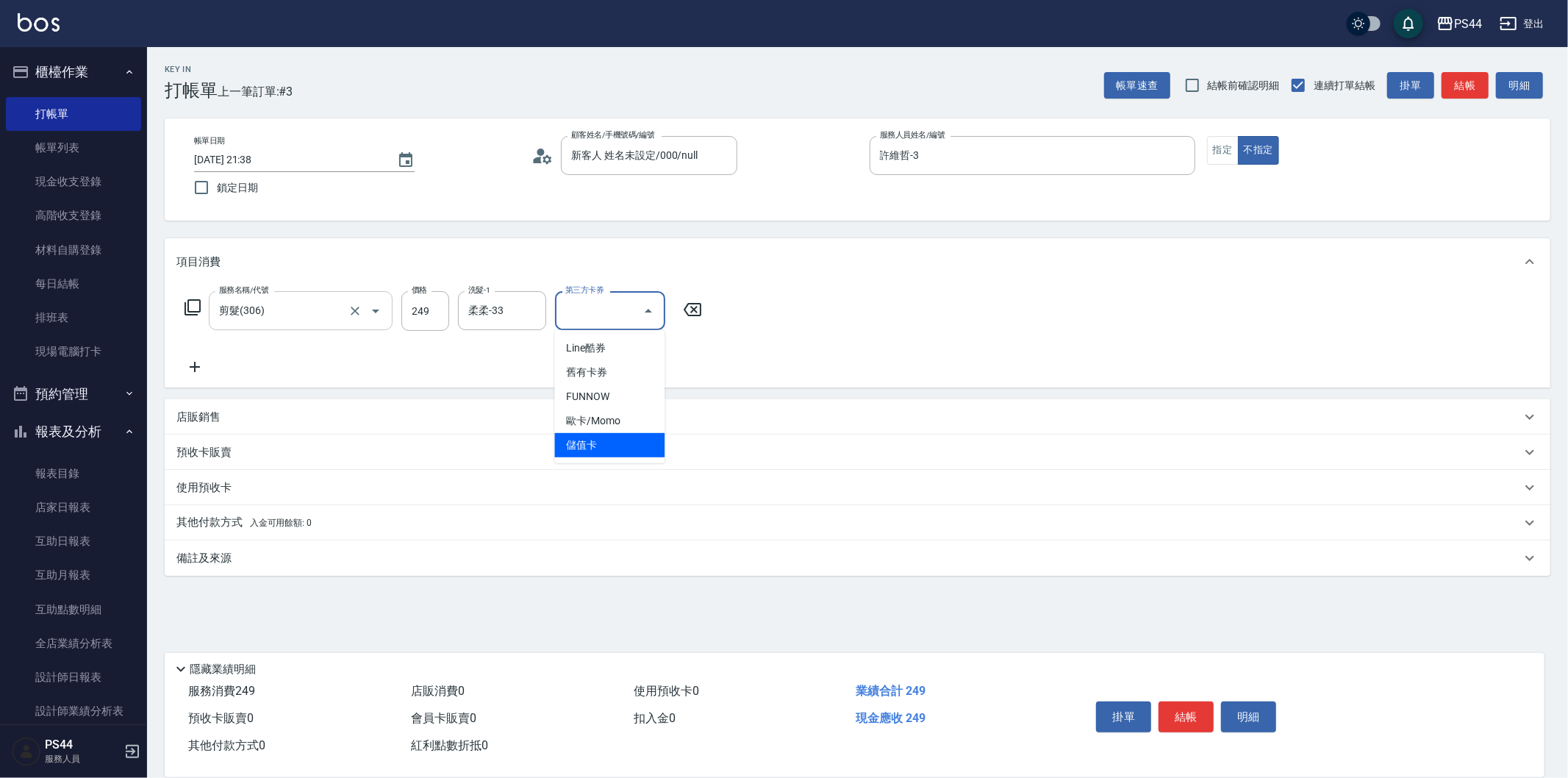
type input "儲值卡"
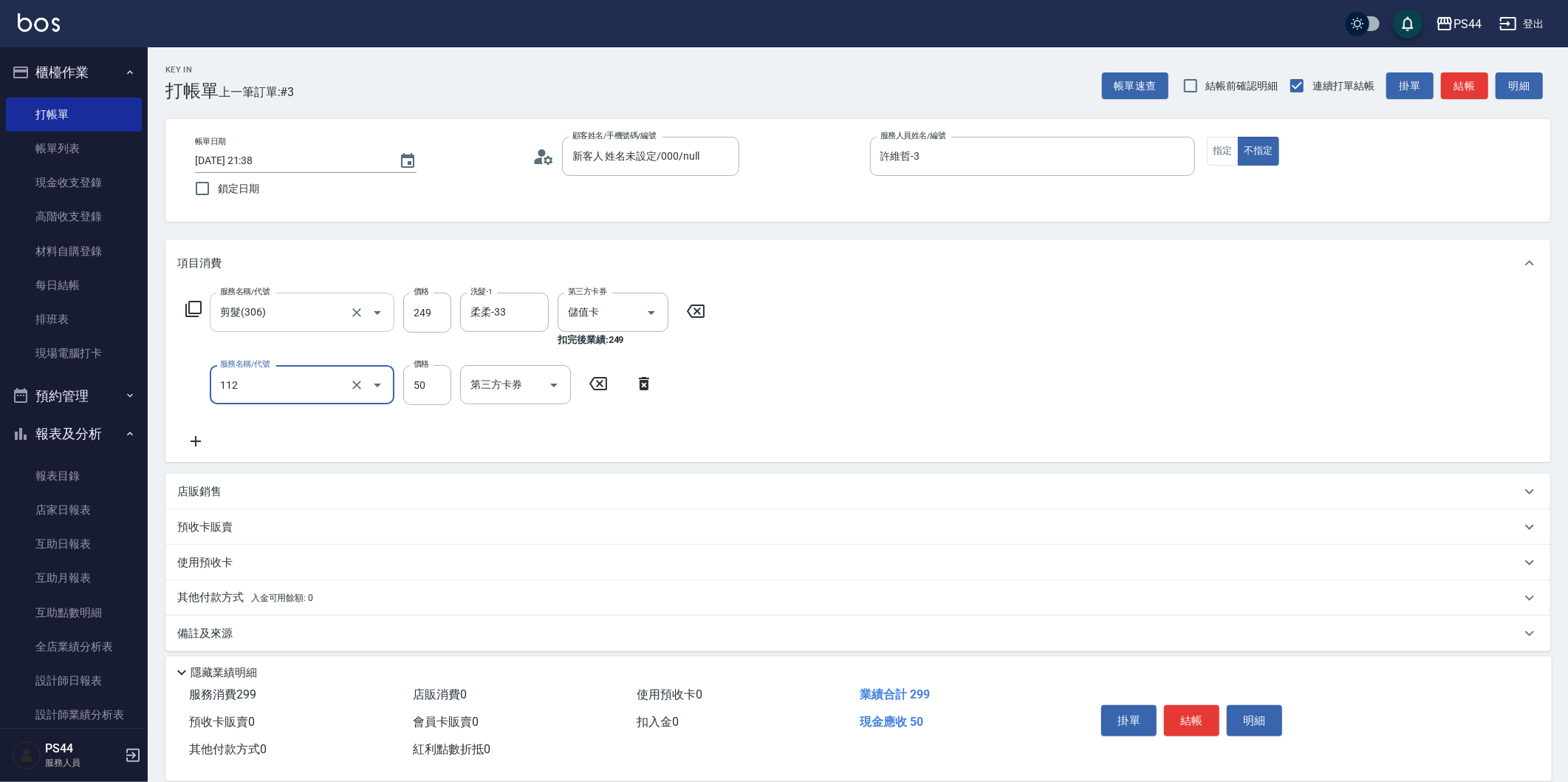
type input "精油50(112)"
type input "柔柔-33"
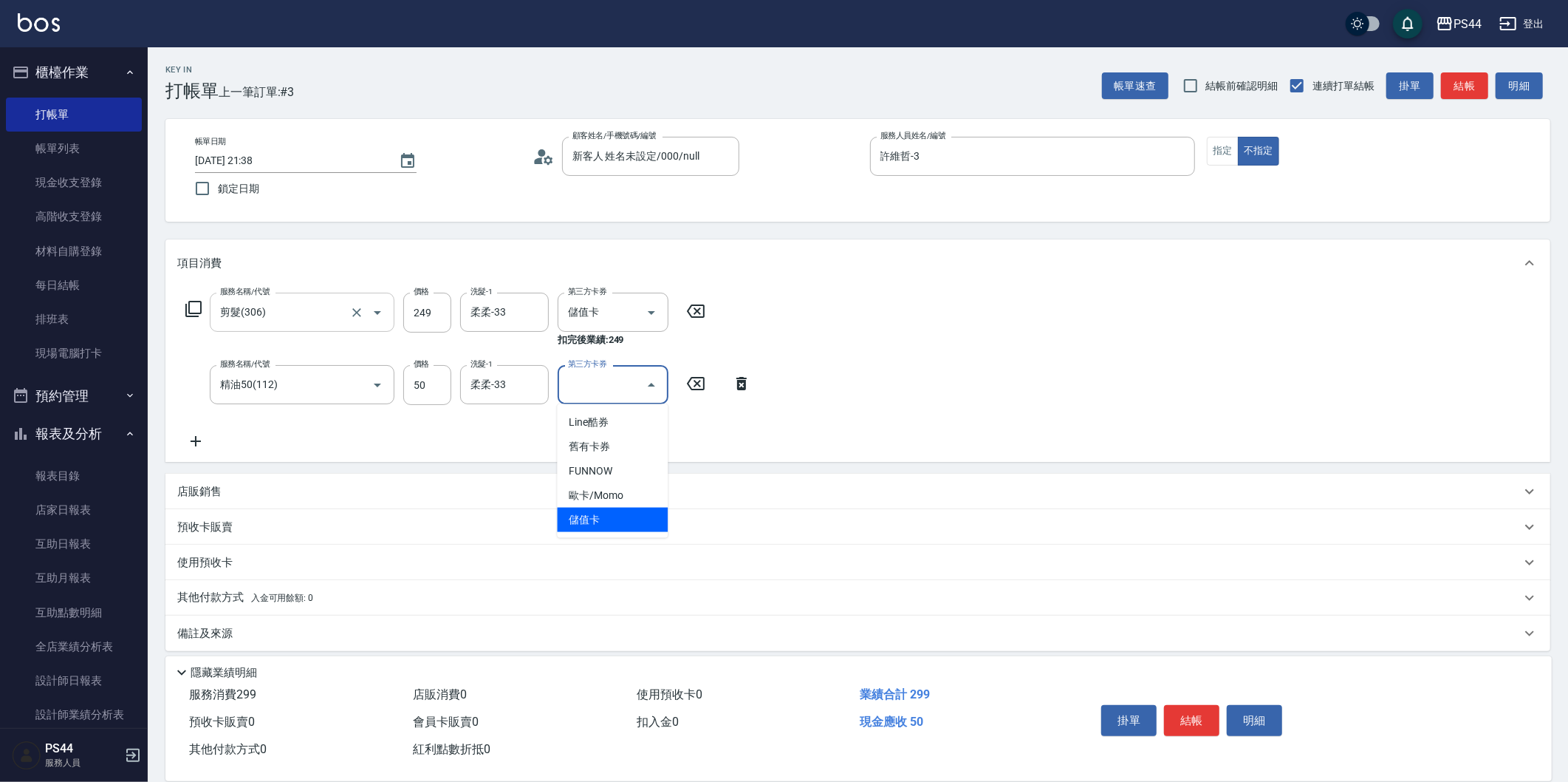
type input "儲值卡"
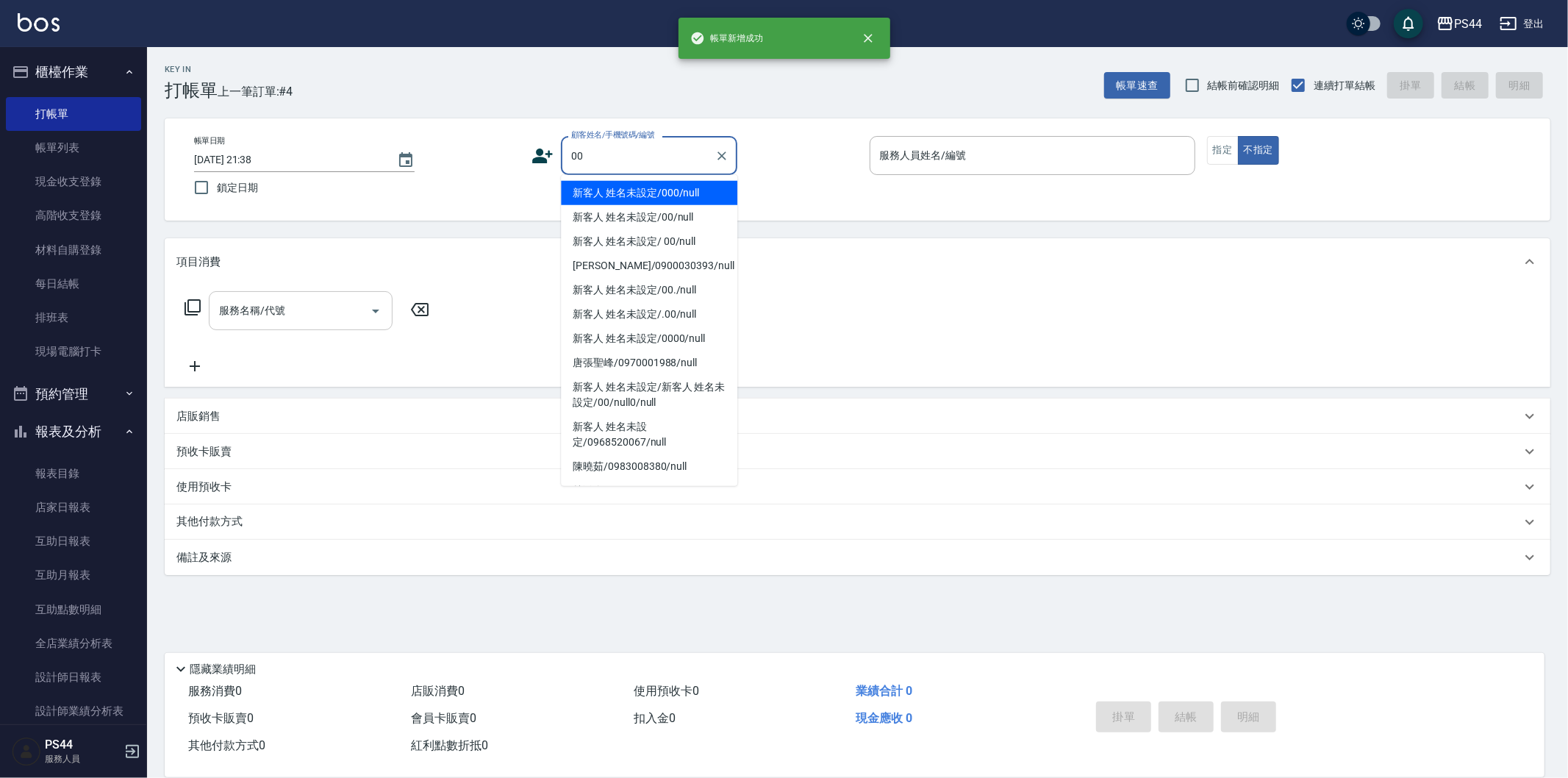
type input "新客人 姓名未設定/000/null"
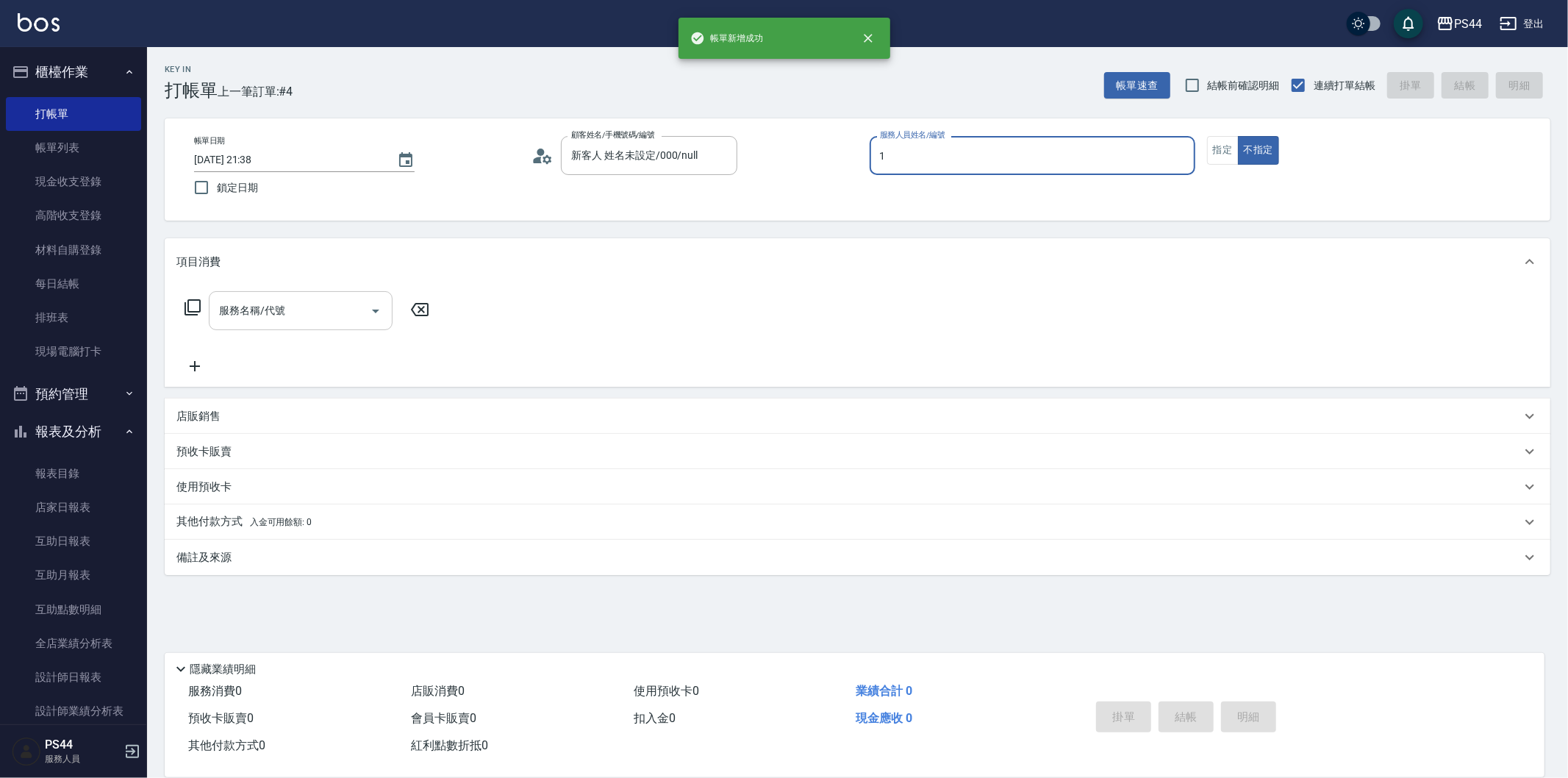
type input "黃雅雯-1"
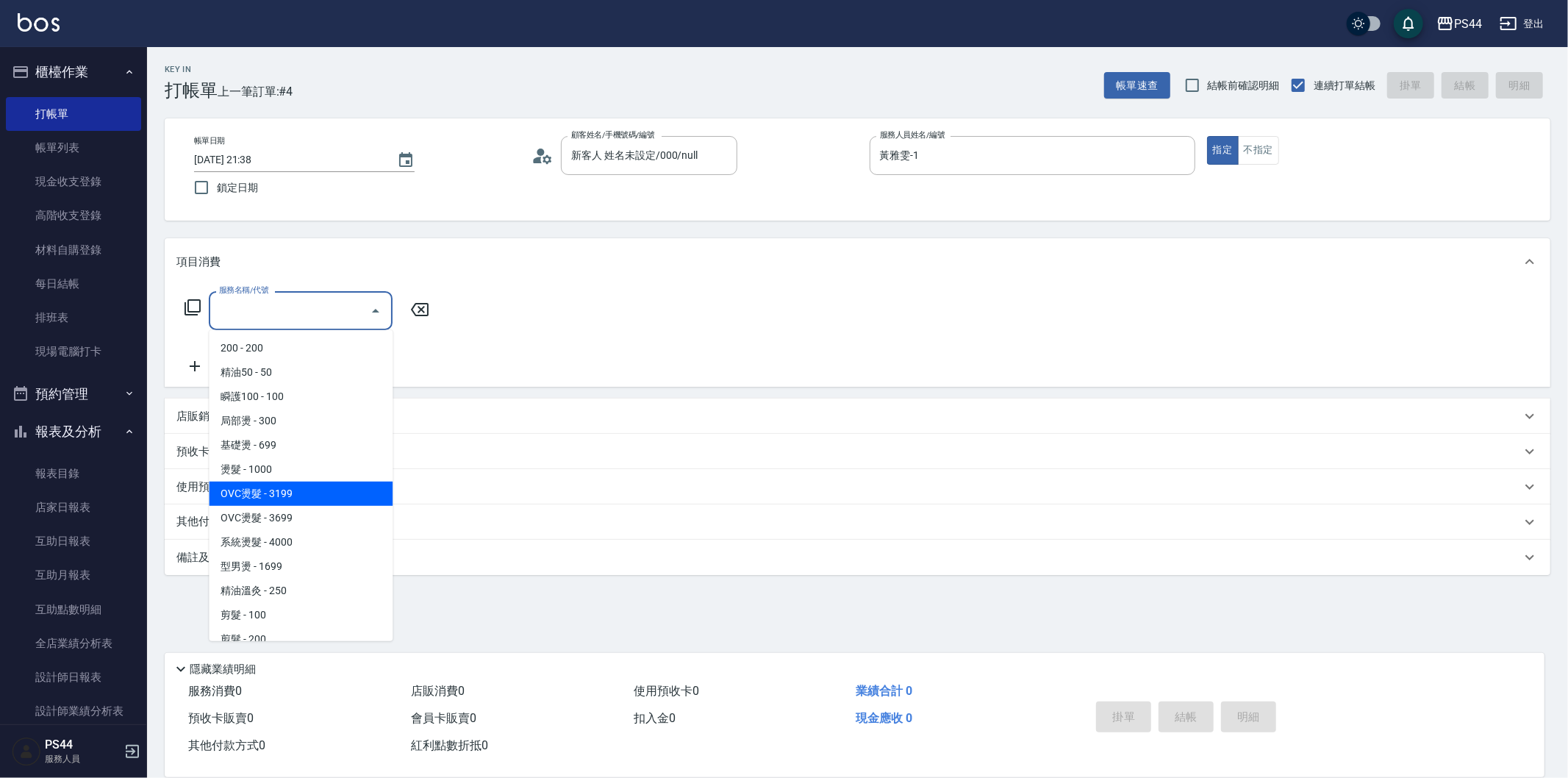
type input "OVC燙髮(203)"
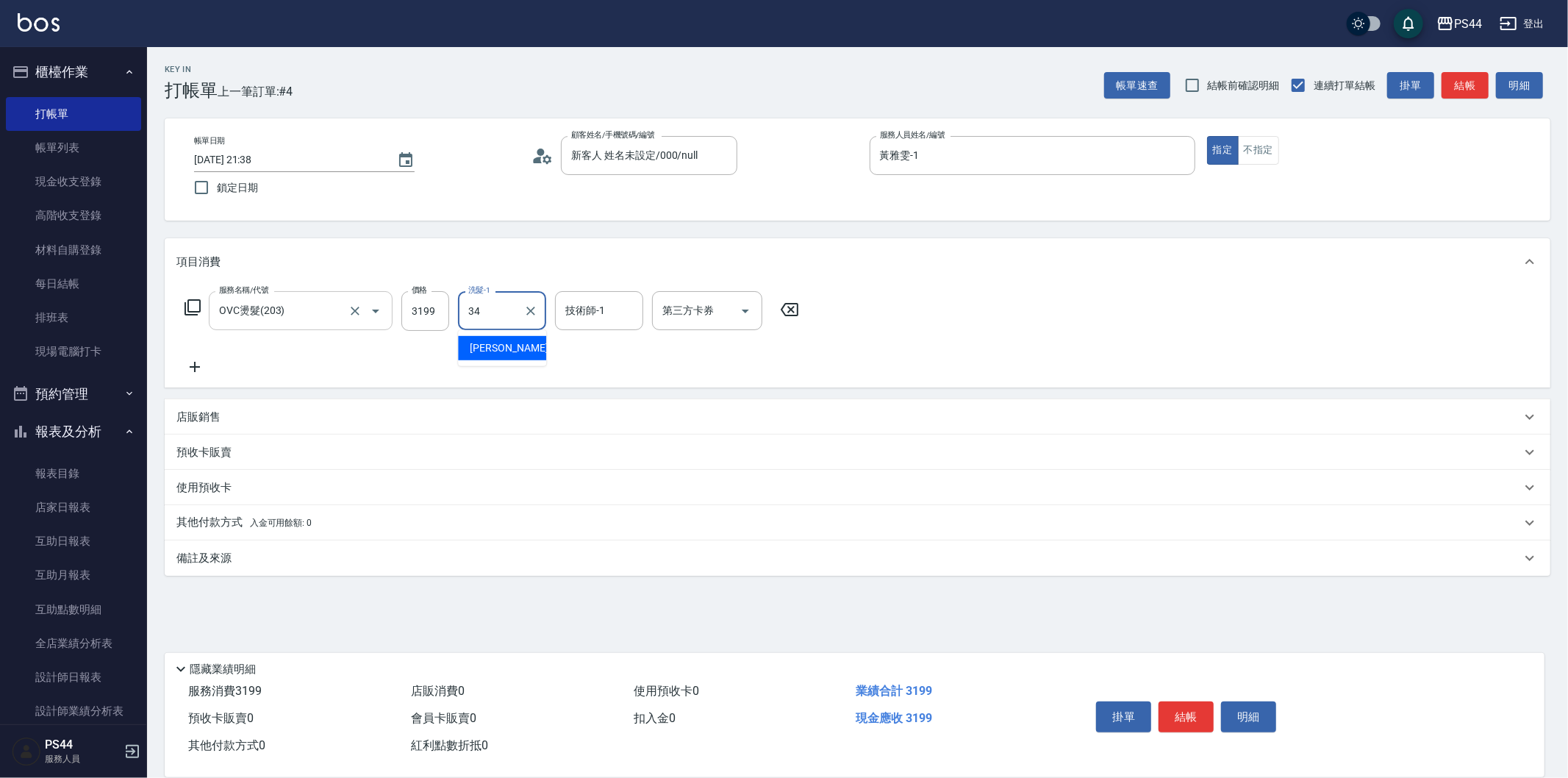
type input "[PERSON_NAME]-34"
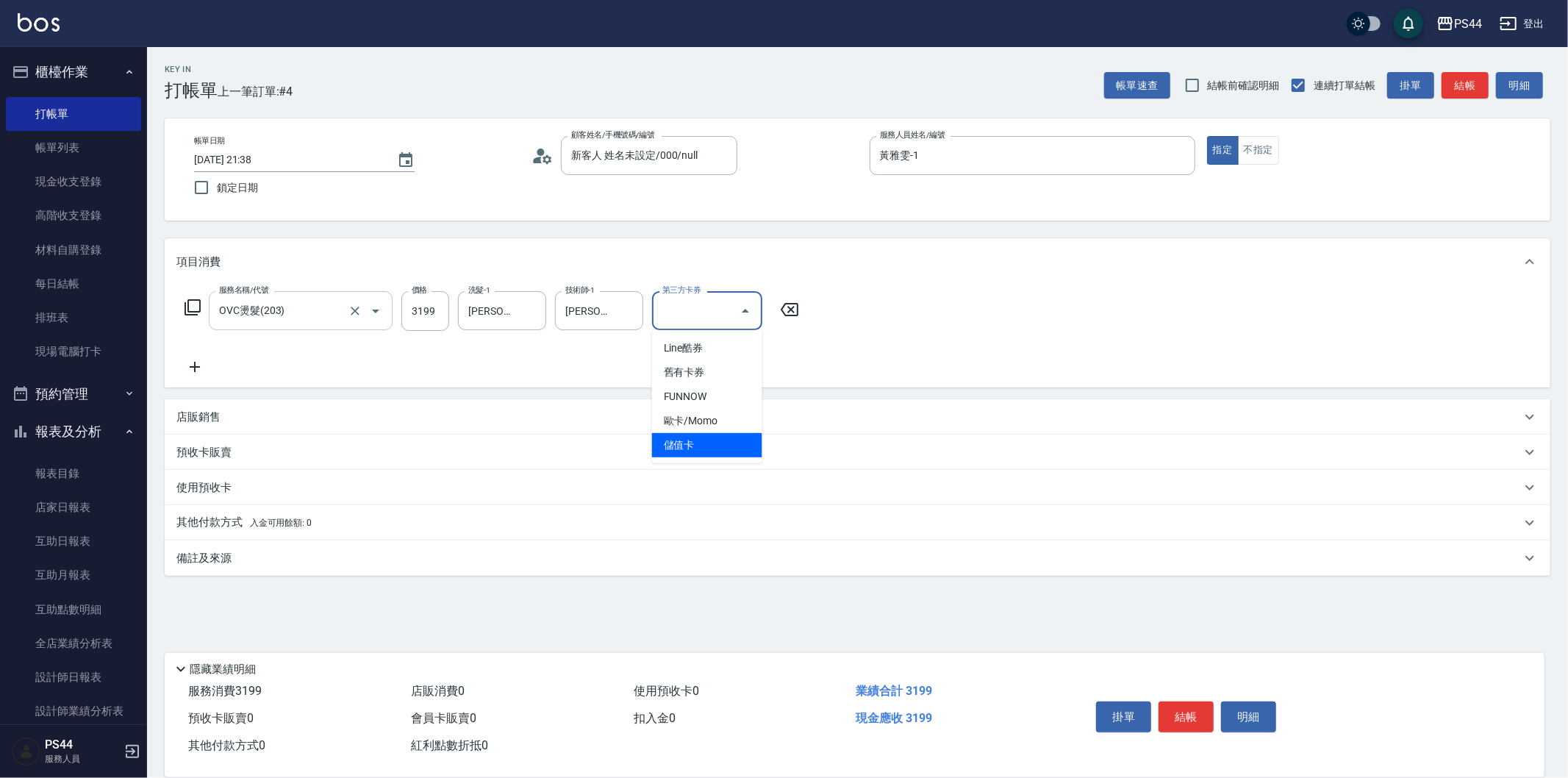
type input "儲值卡"
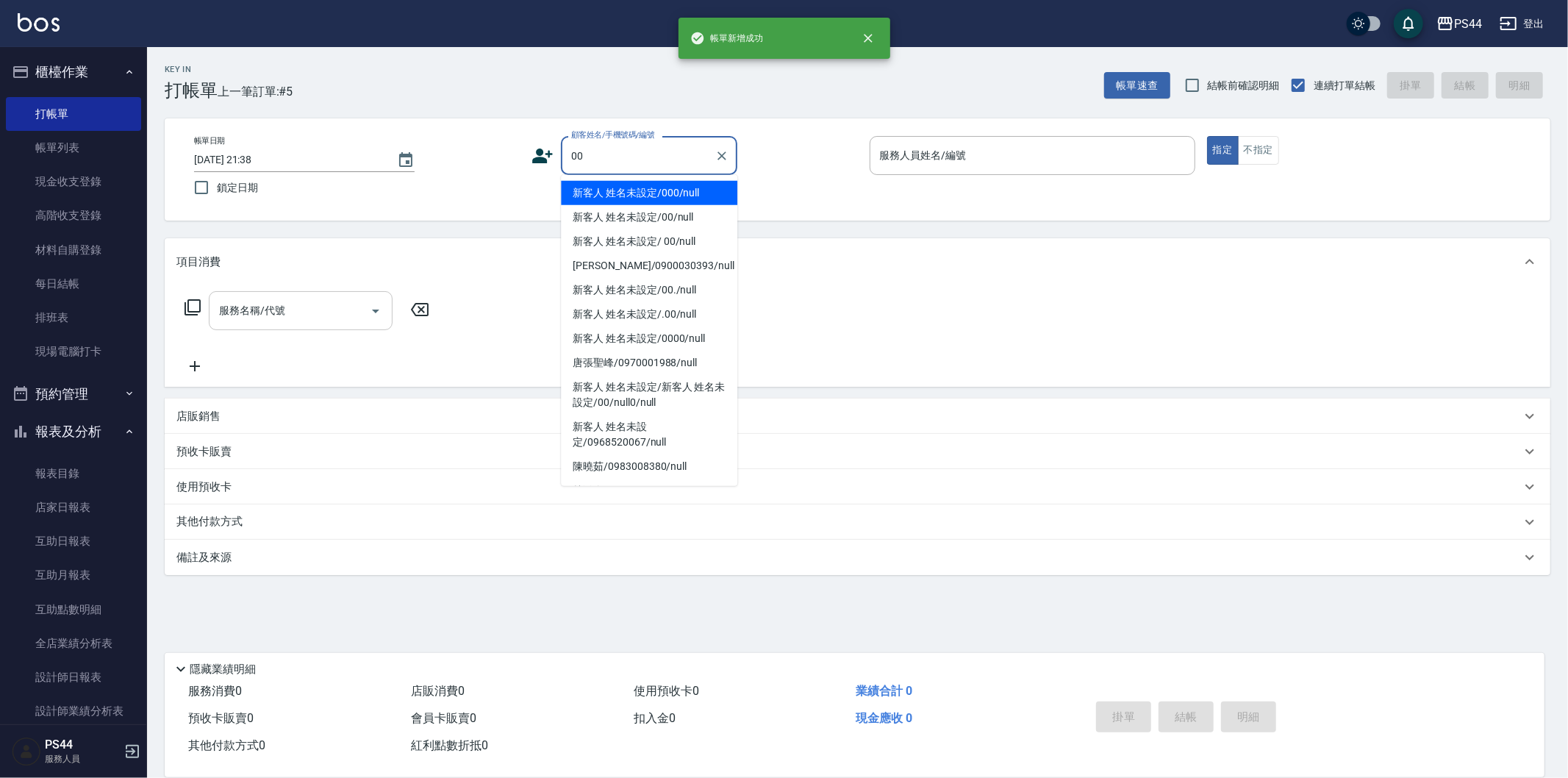
type input "新客人 姓名未設定/000/null"
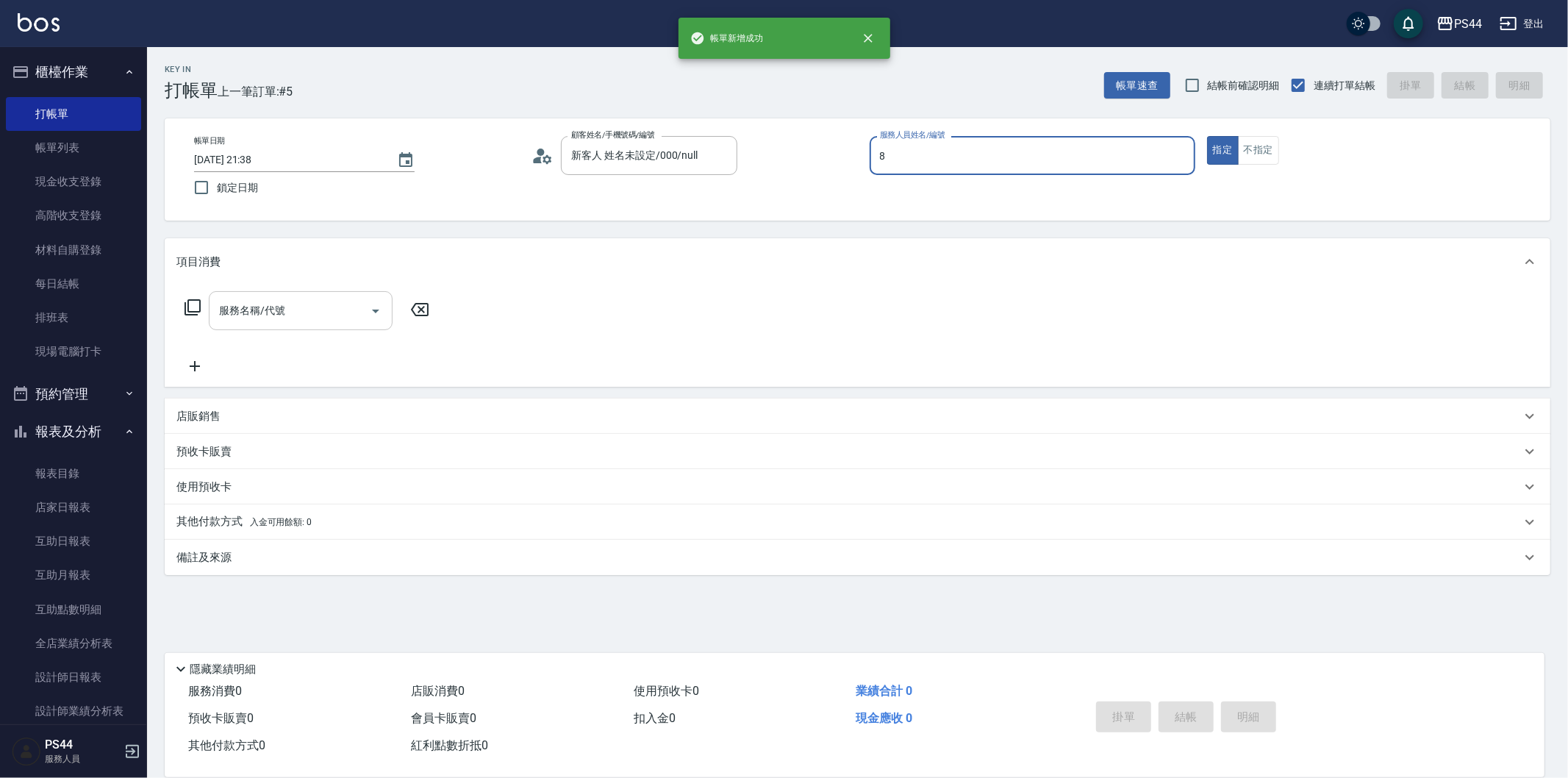
type input "張柏芝-8"
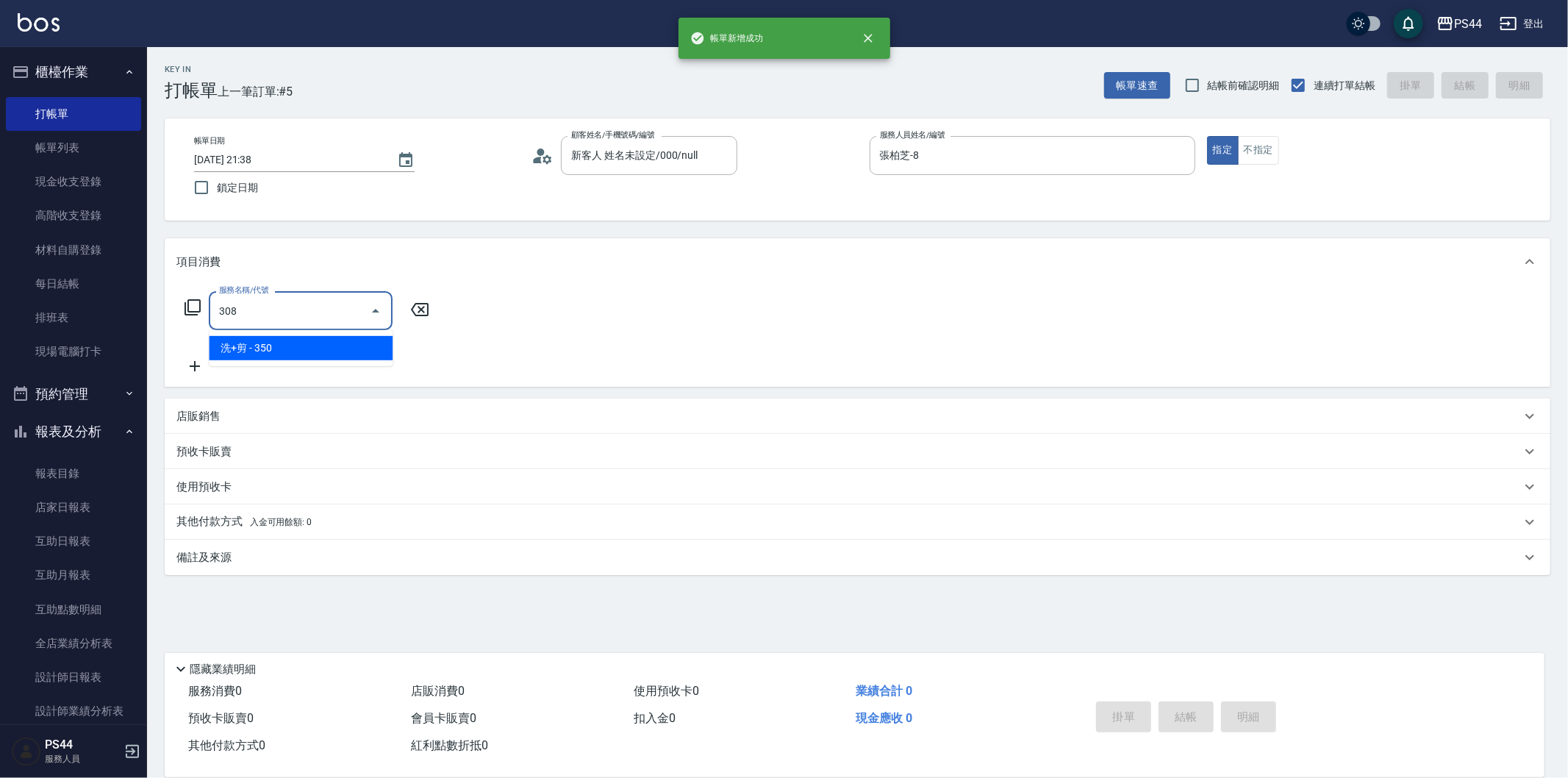
type input "洗+剪(308)"
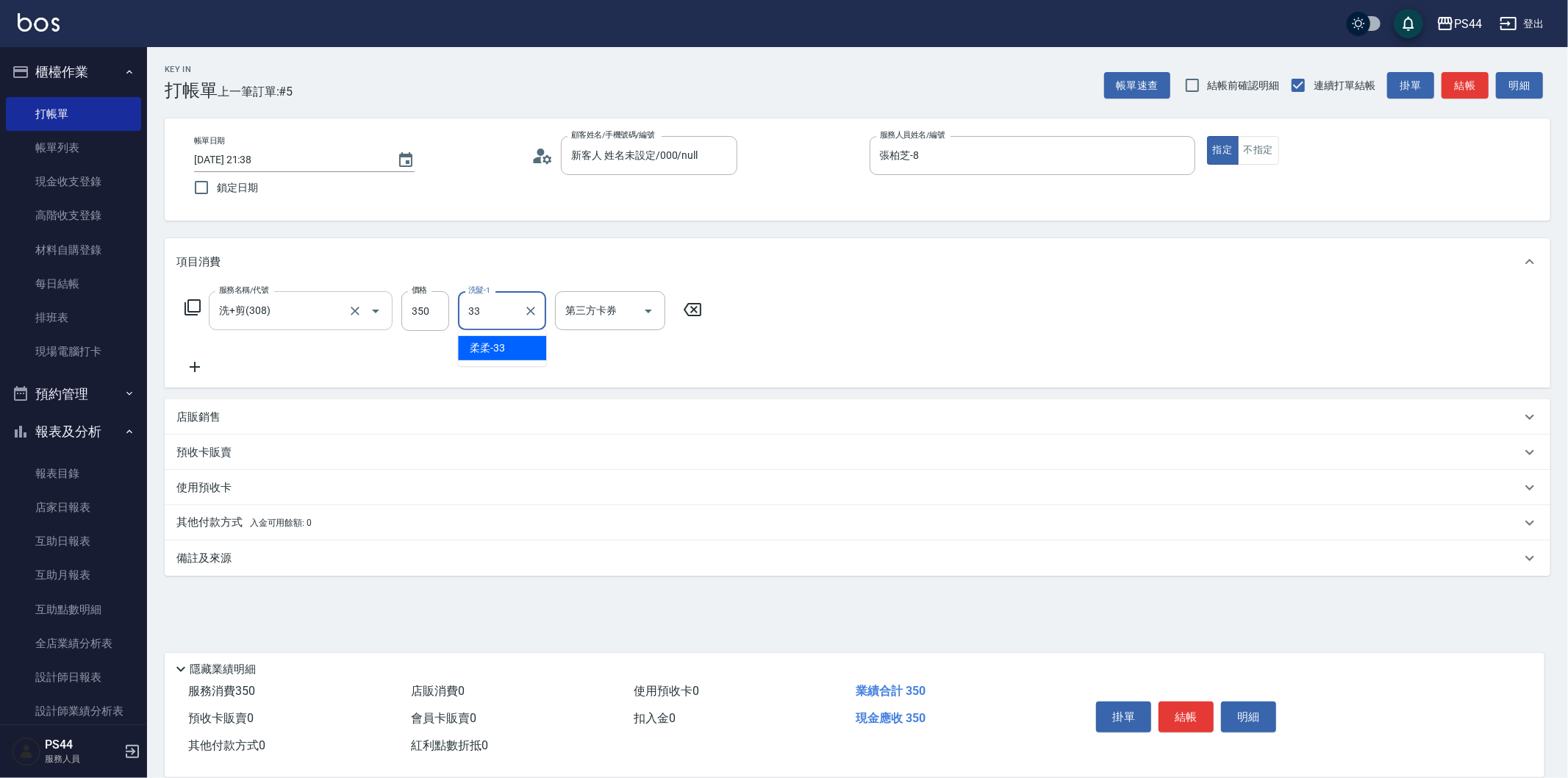
type input "柔柔-33"
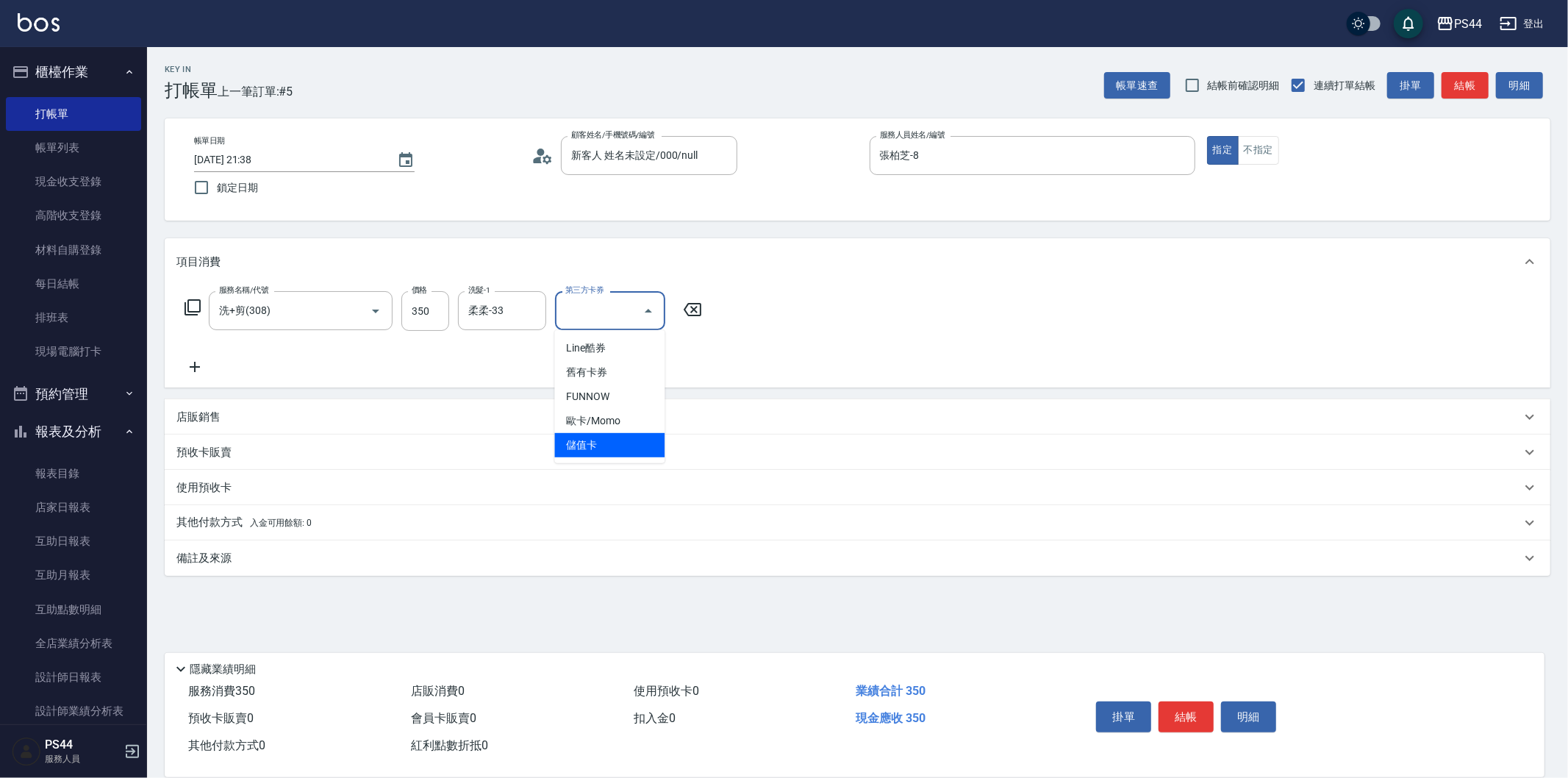
type input "儲值卡"
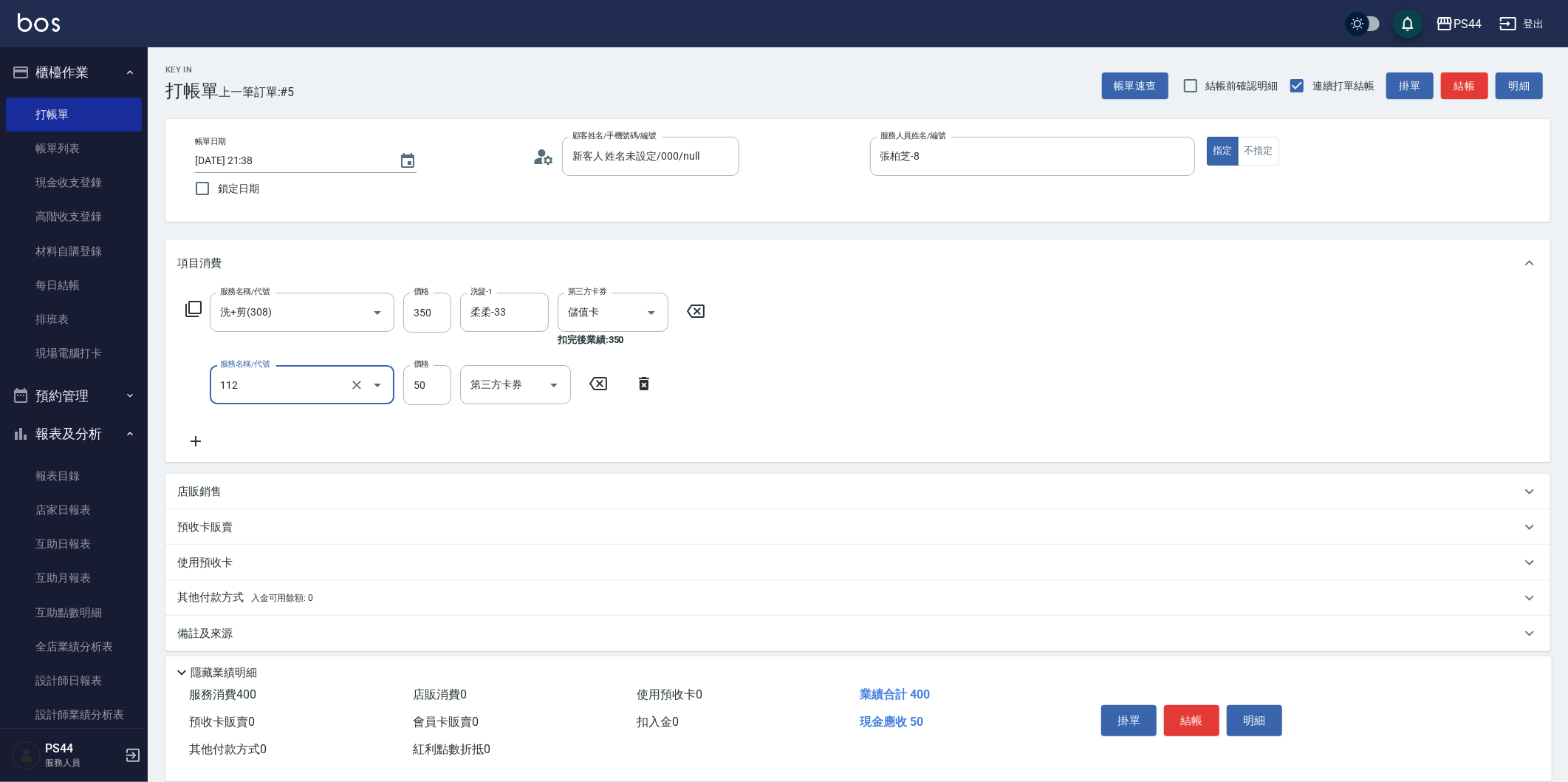
type input "精油50(112)"
type input "柔柔-33"
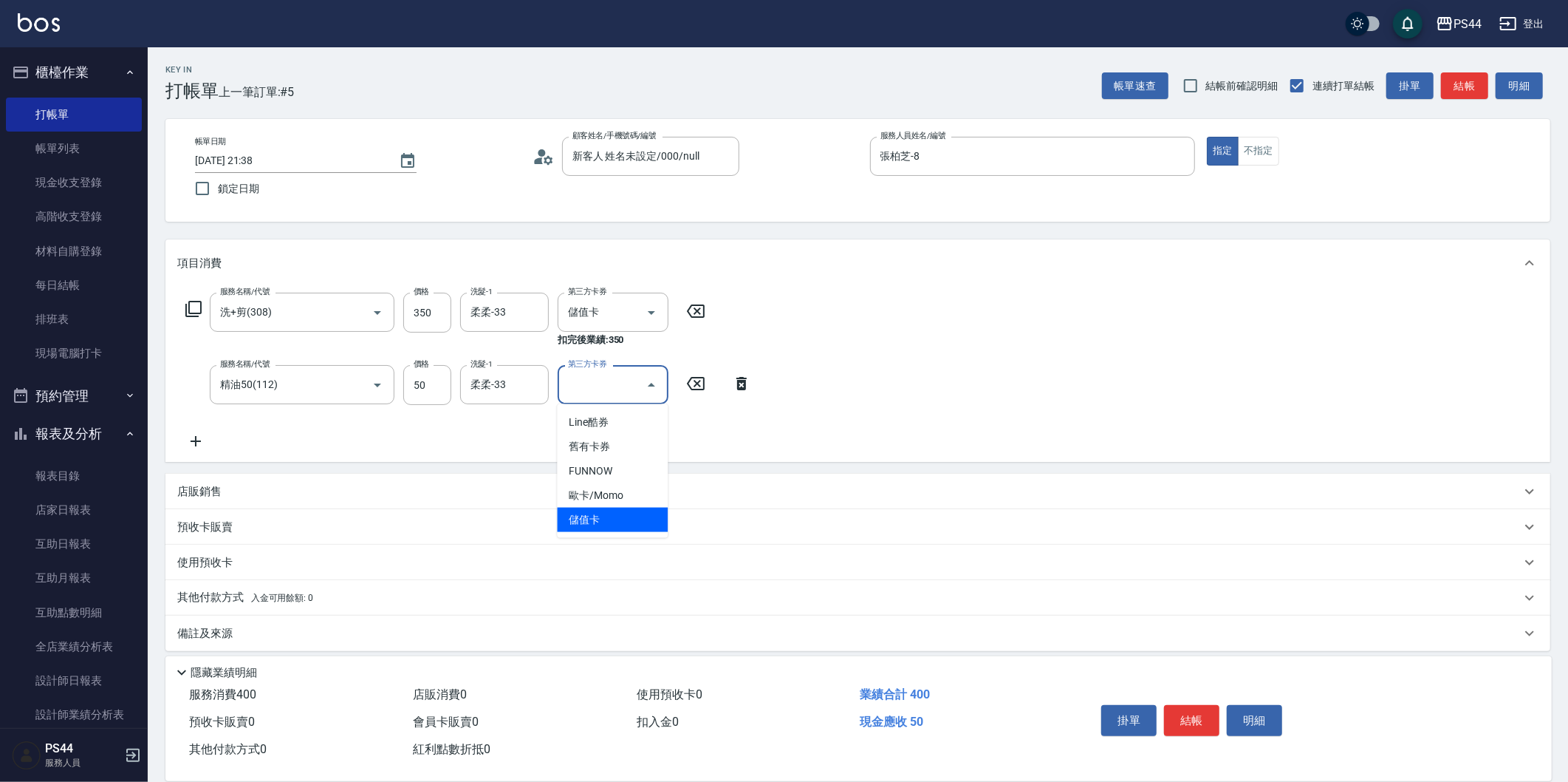
type input "儲值卡"
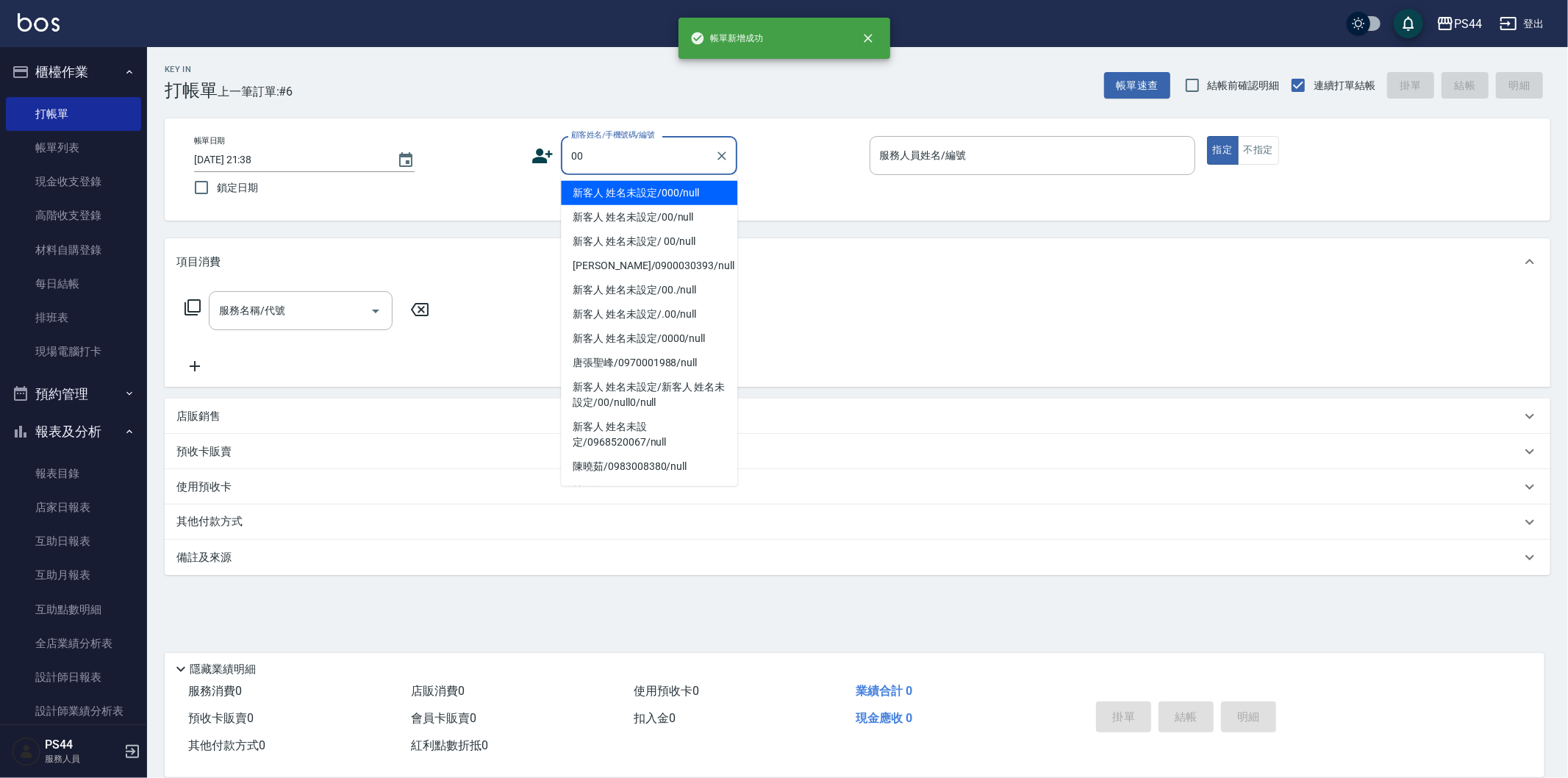
type input "新客人 姓名未設定/000/null"
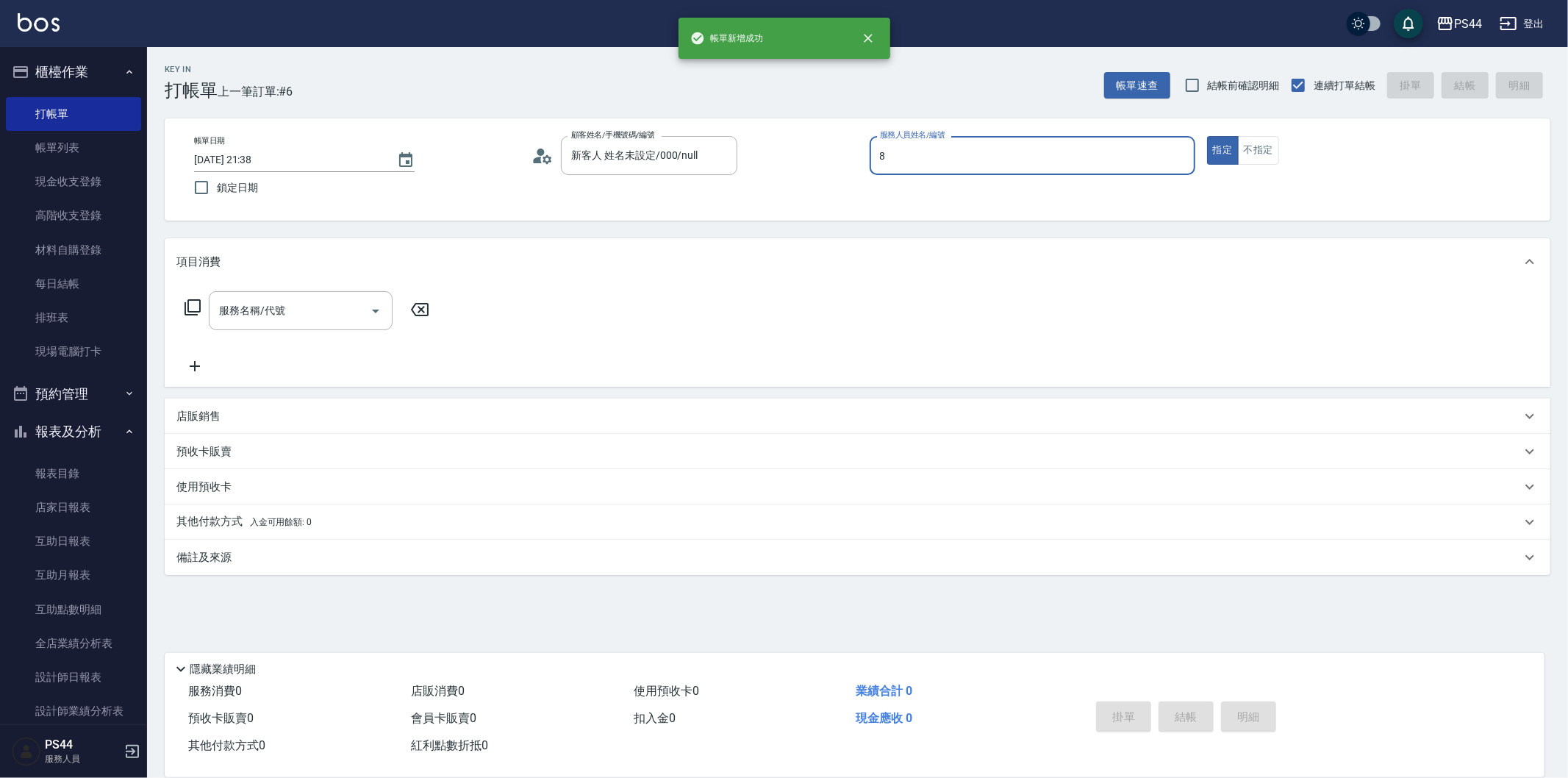
type input "張柏芝-8"
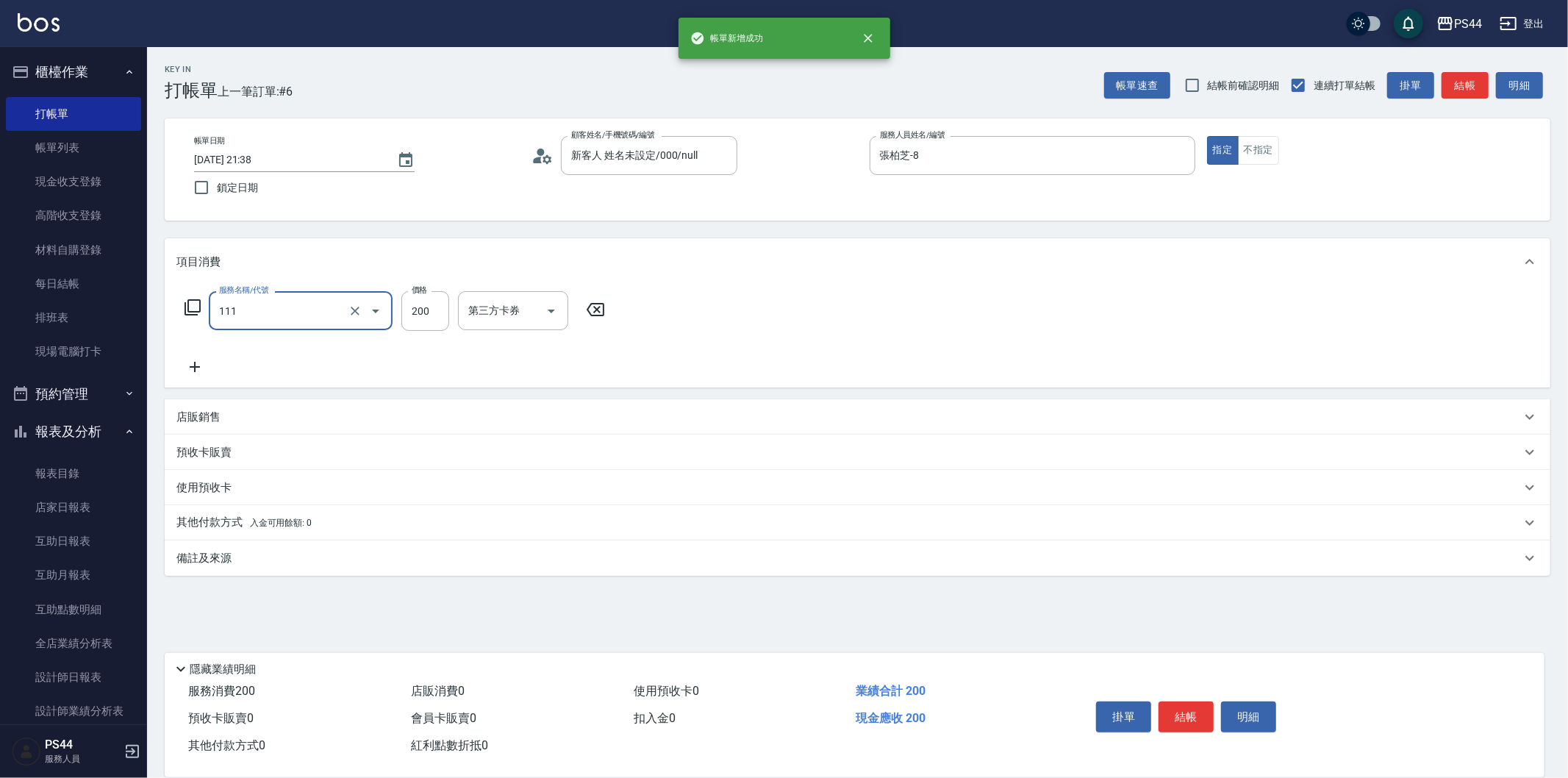
type input "200(111)"
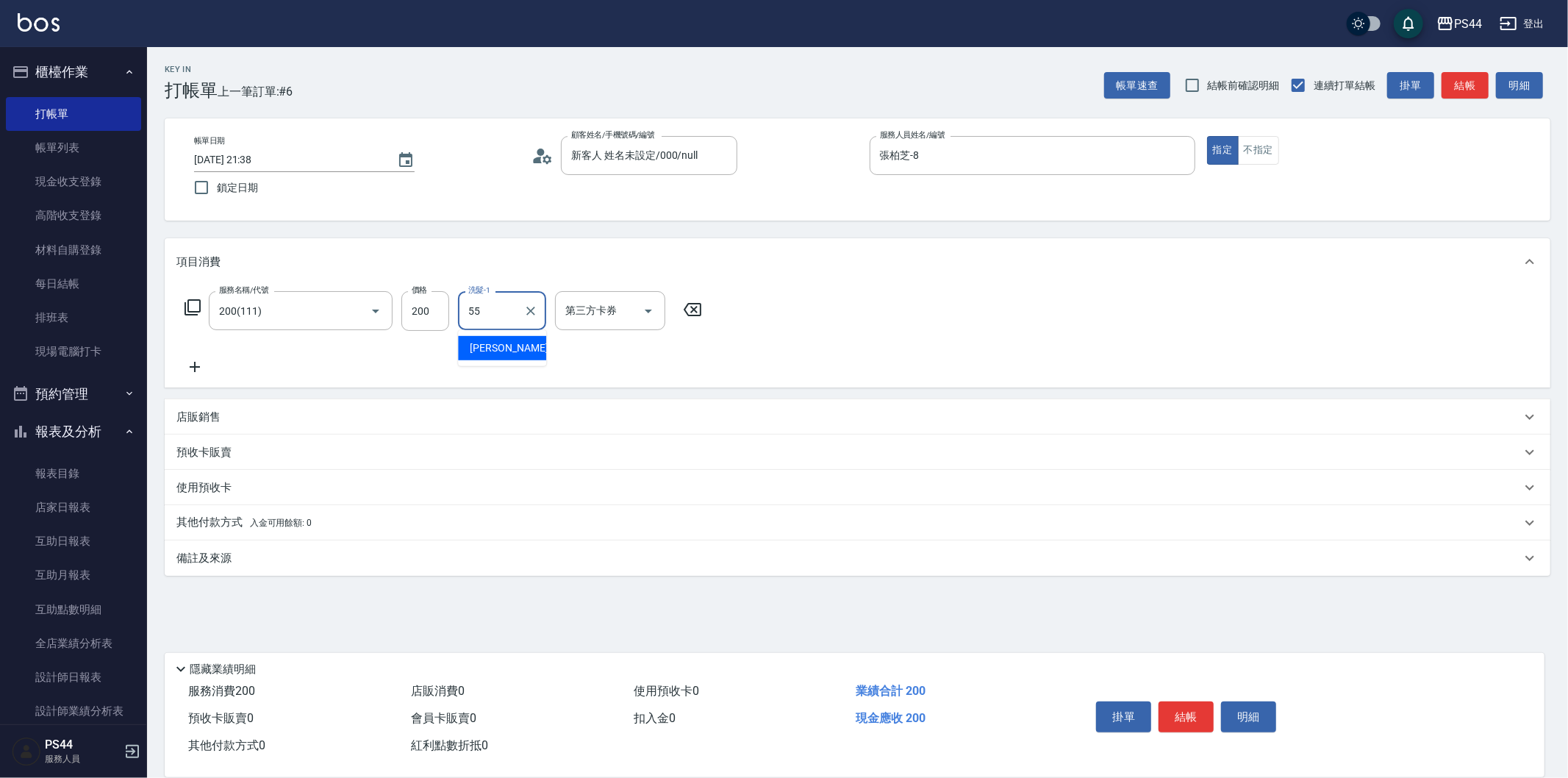
type input "蘇昭瑜-55"
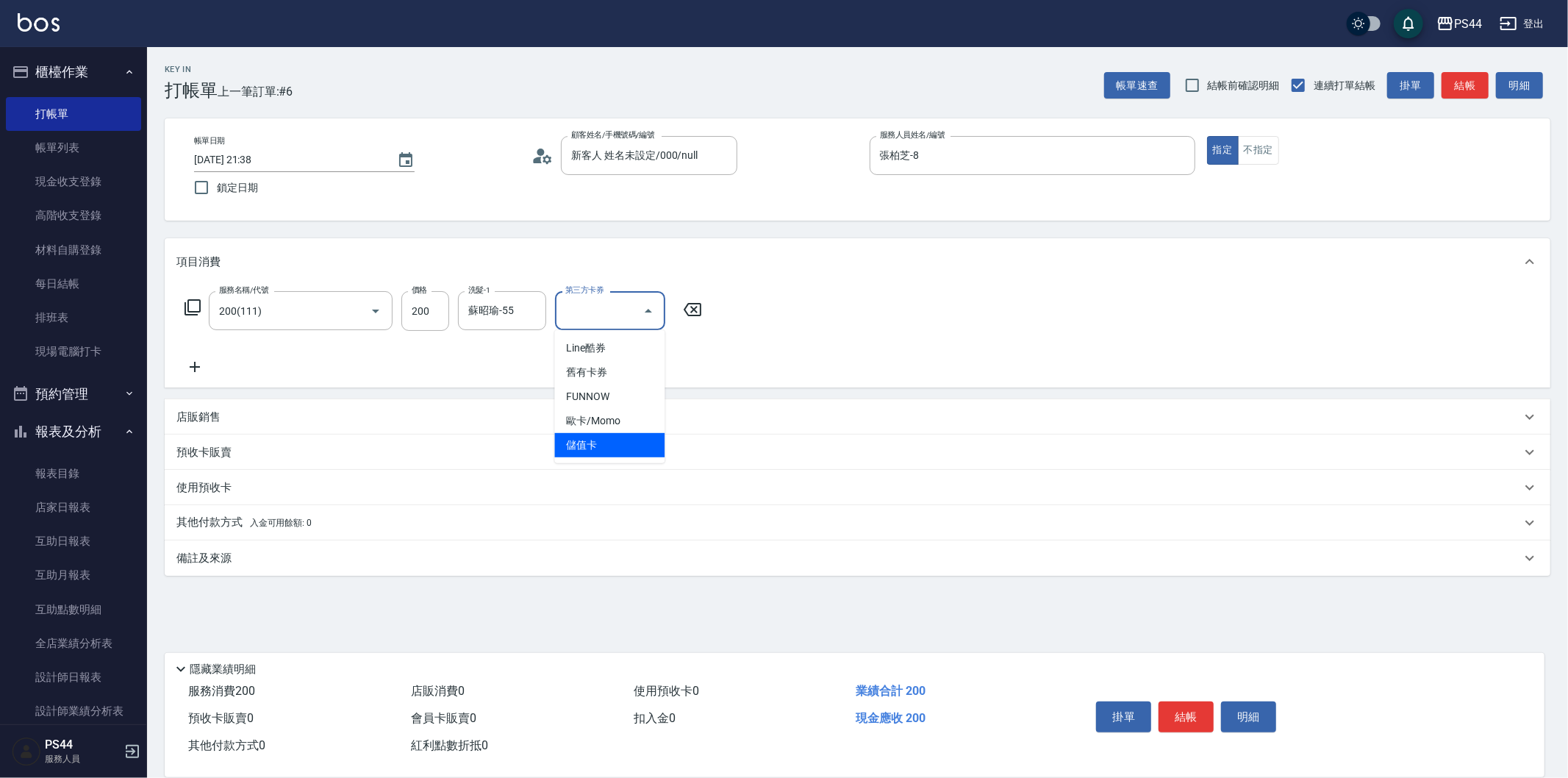
type input "儲值卡"
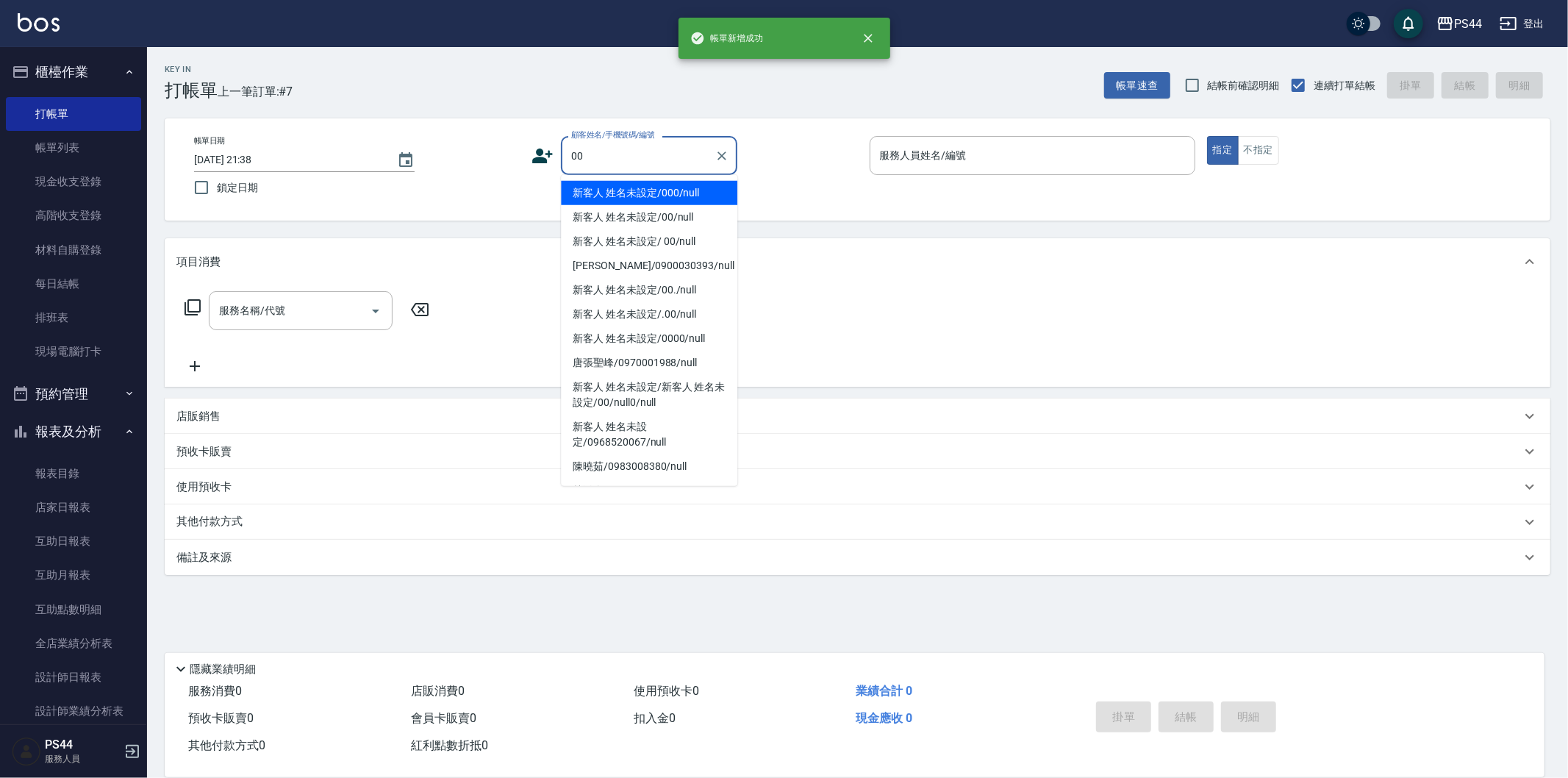
type input "新客人 姓名未設定/000/null"
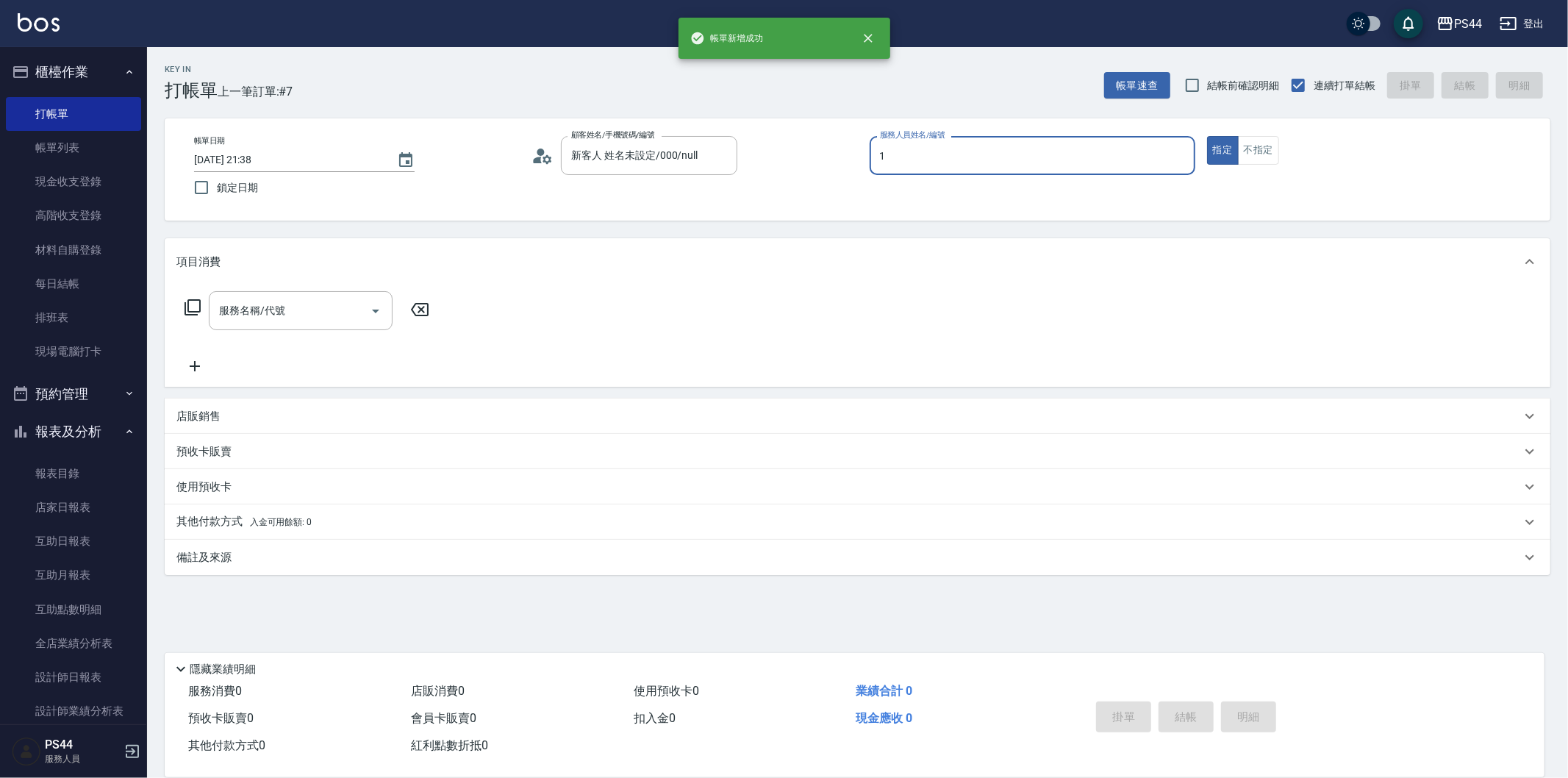
type input "黃雅雯-1"
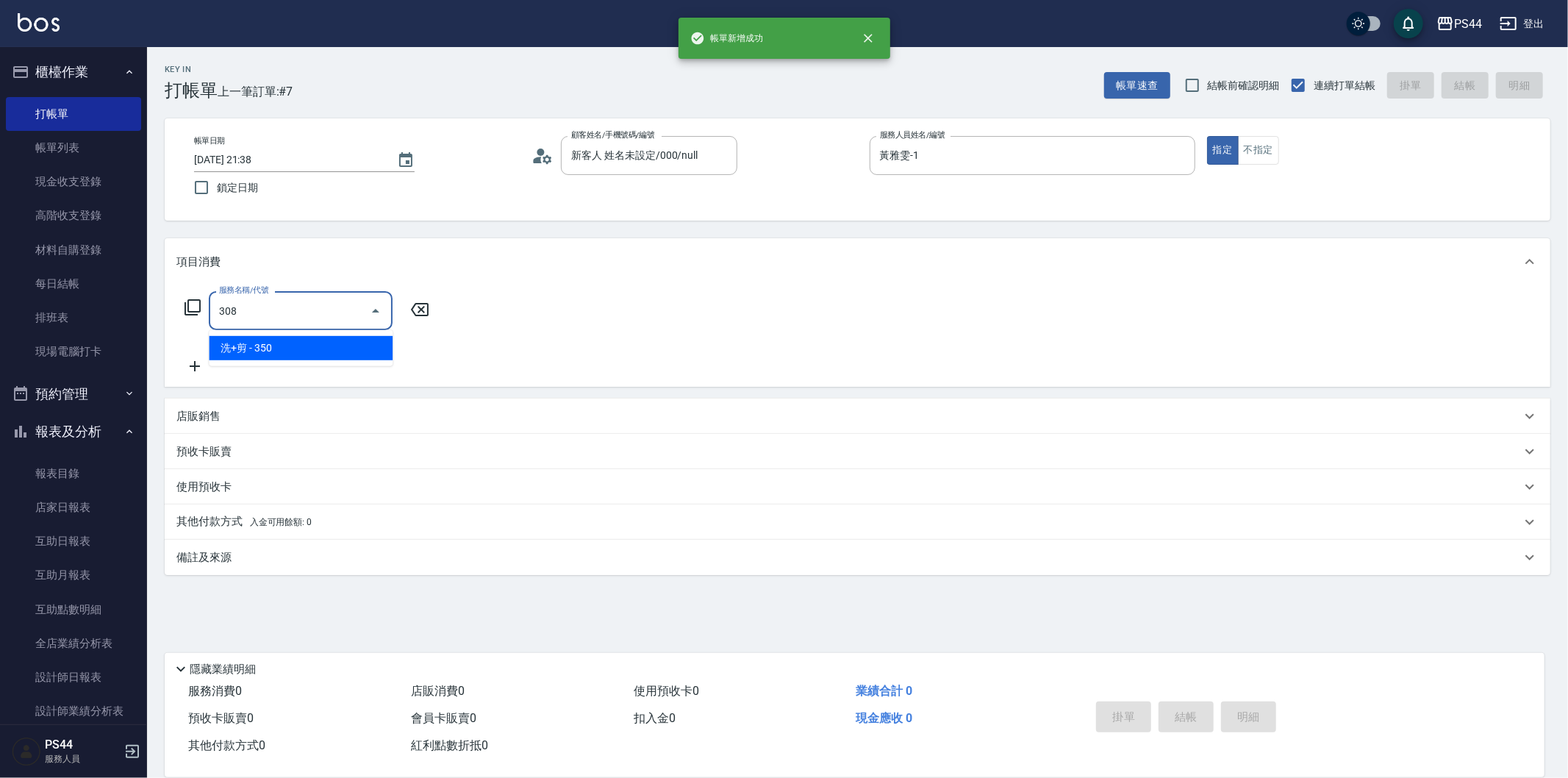
type input "洗+剪(308)"
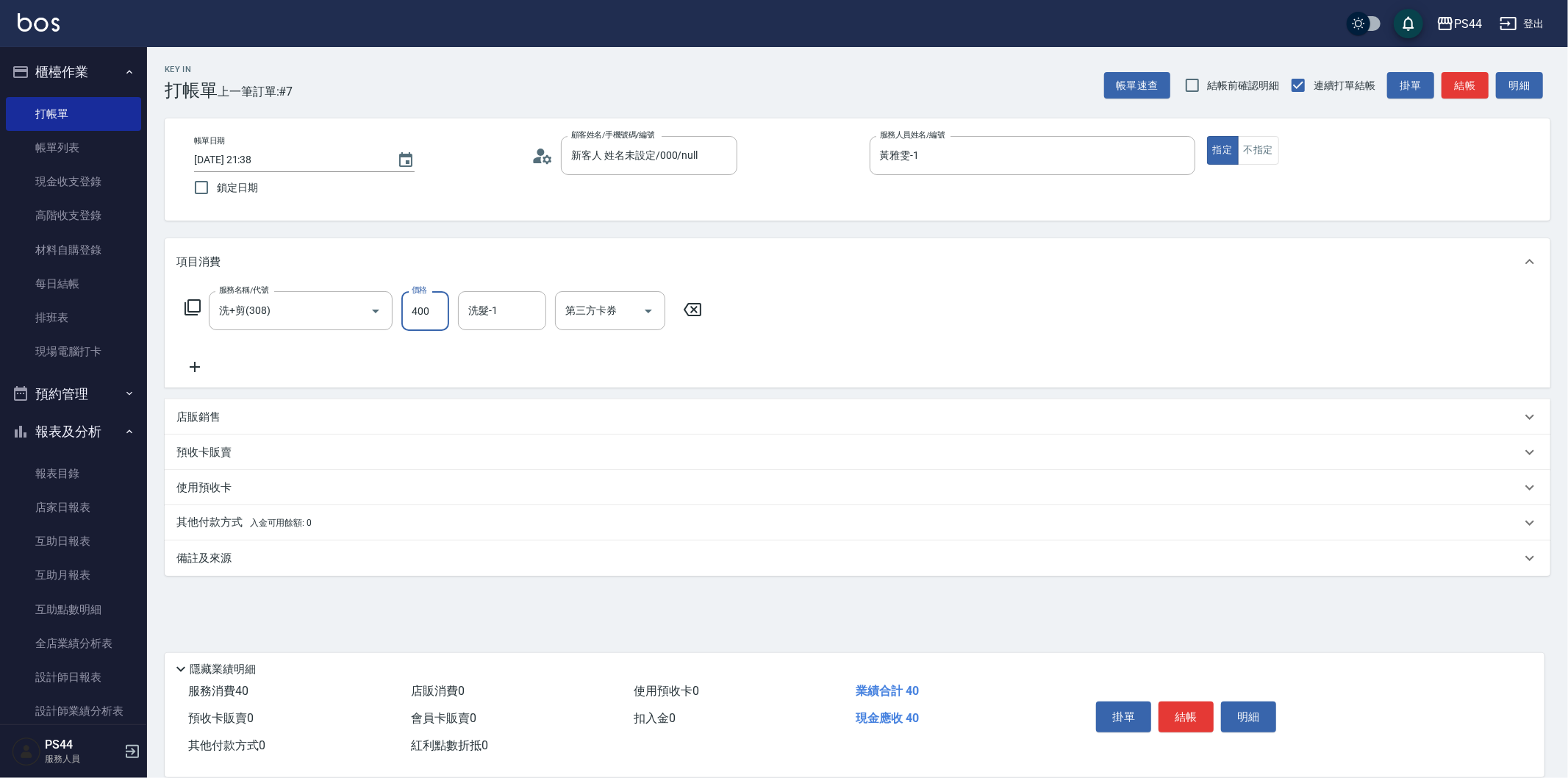
type input "400"
type input "蘇昭瑜-55"
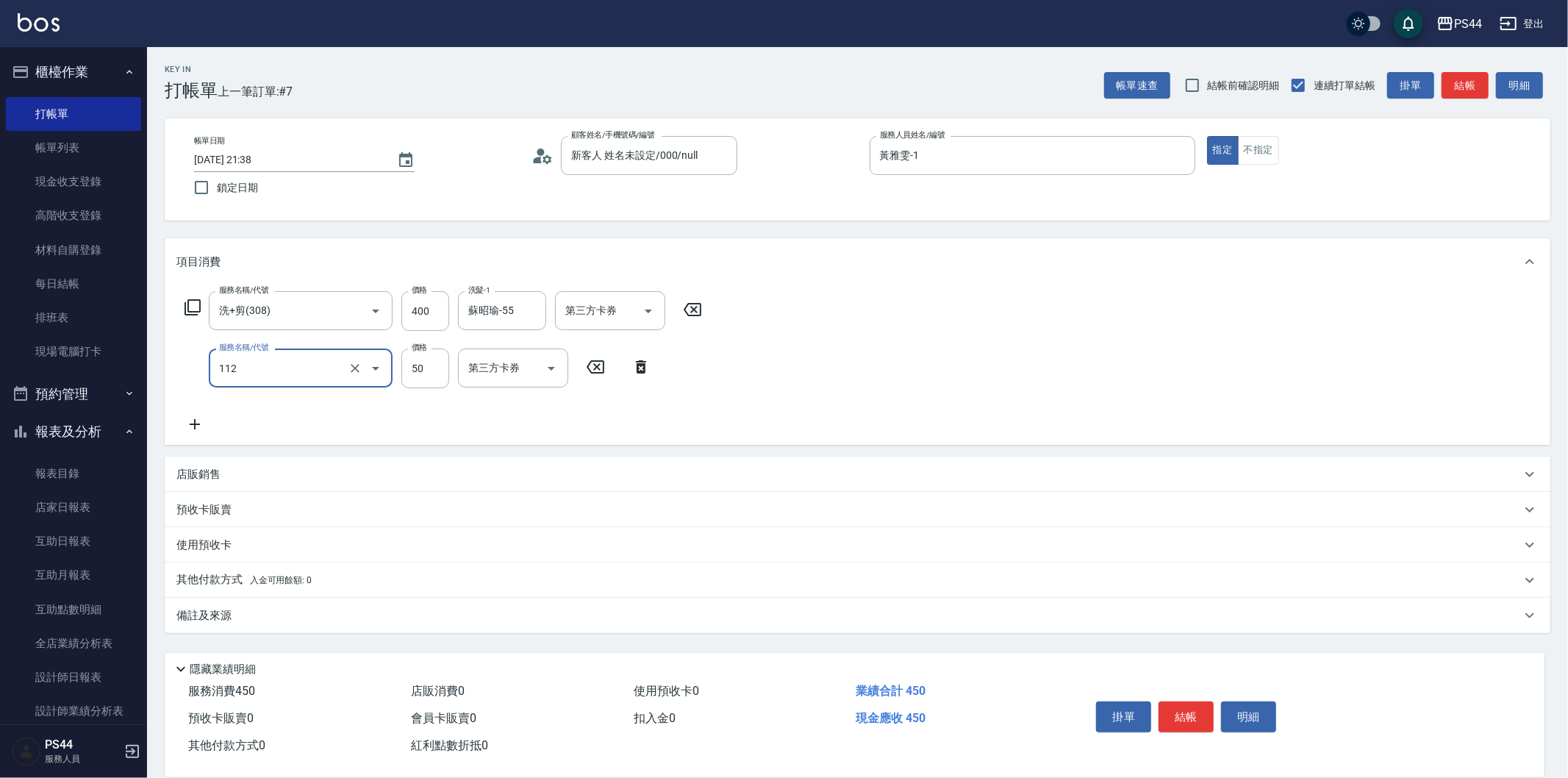
type input "精油50(112)"
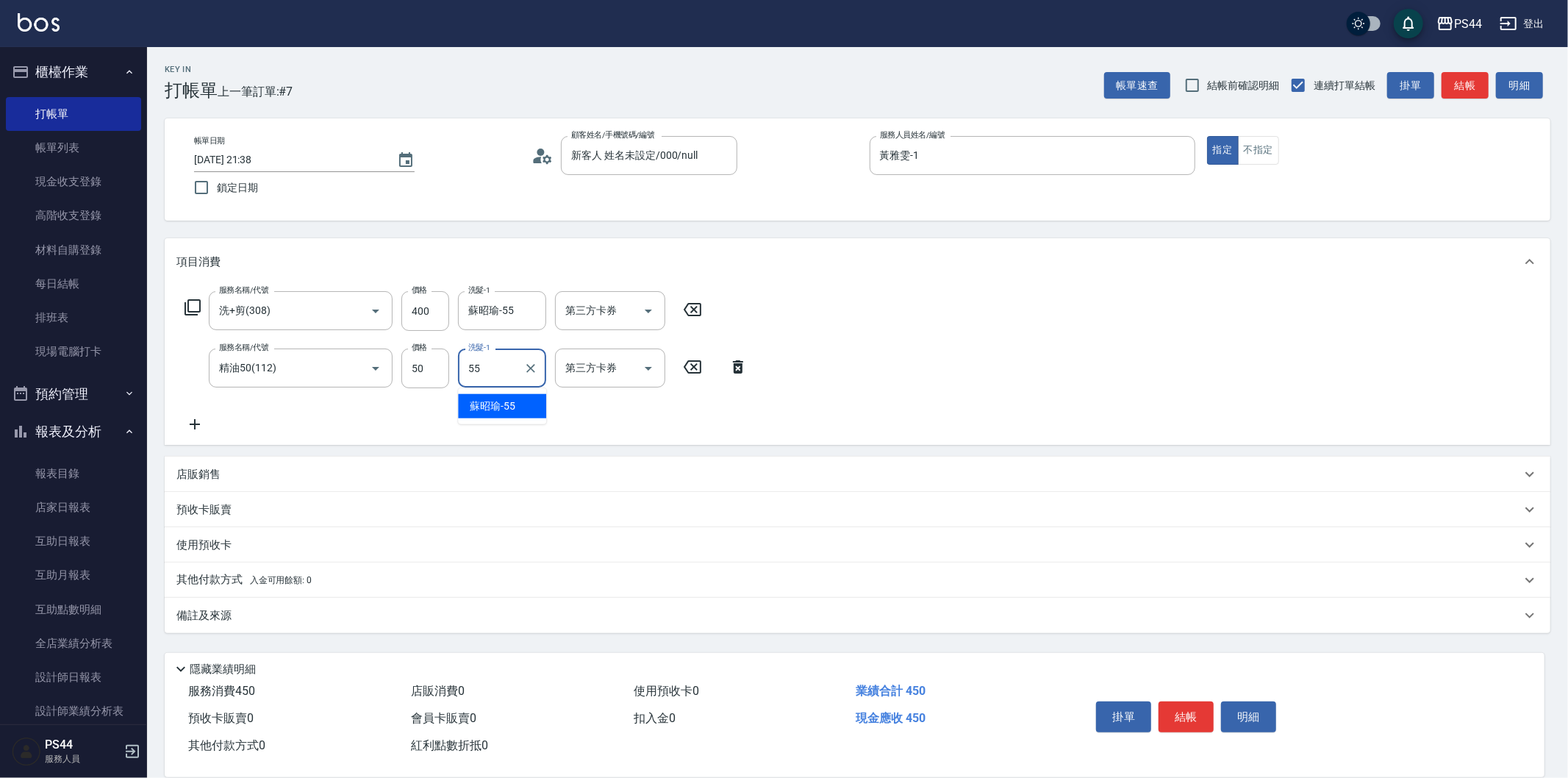
type input "蘇昭瑜-55"
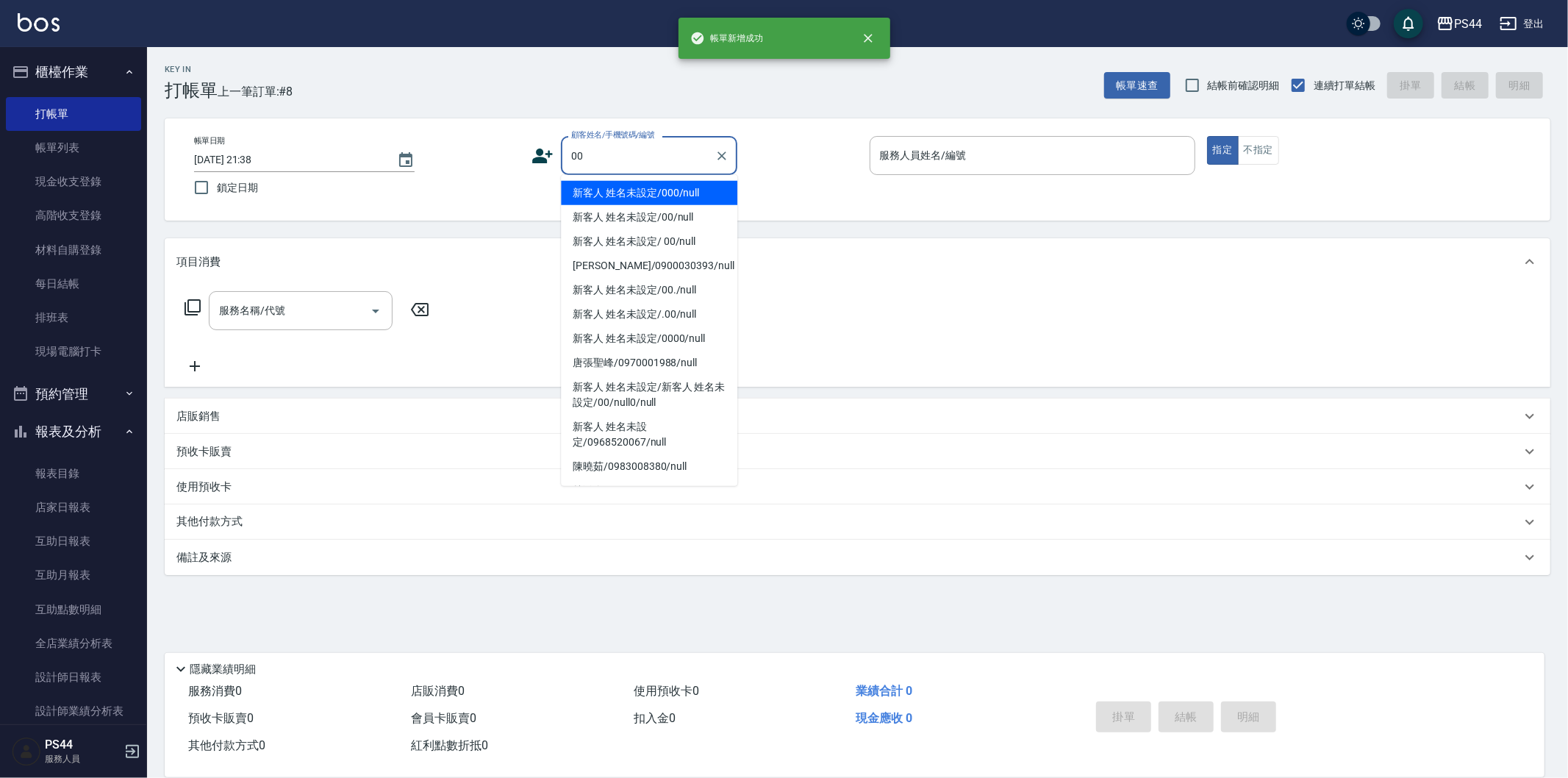
type input "新客人 姓名未設定/000/null"
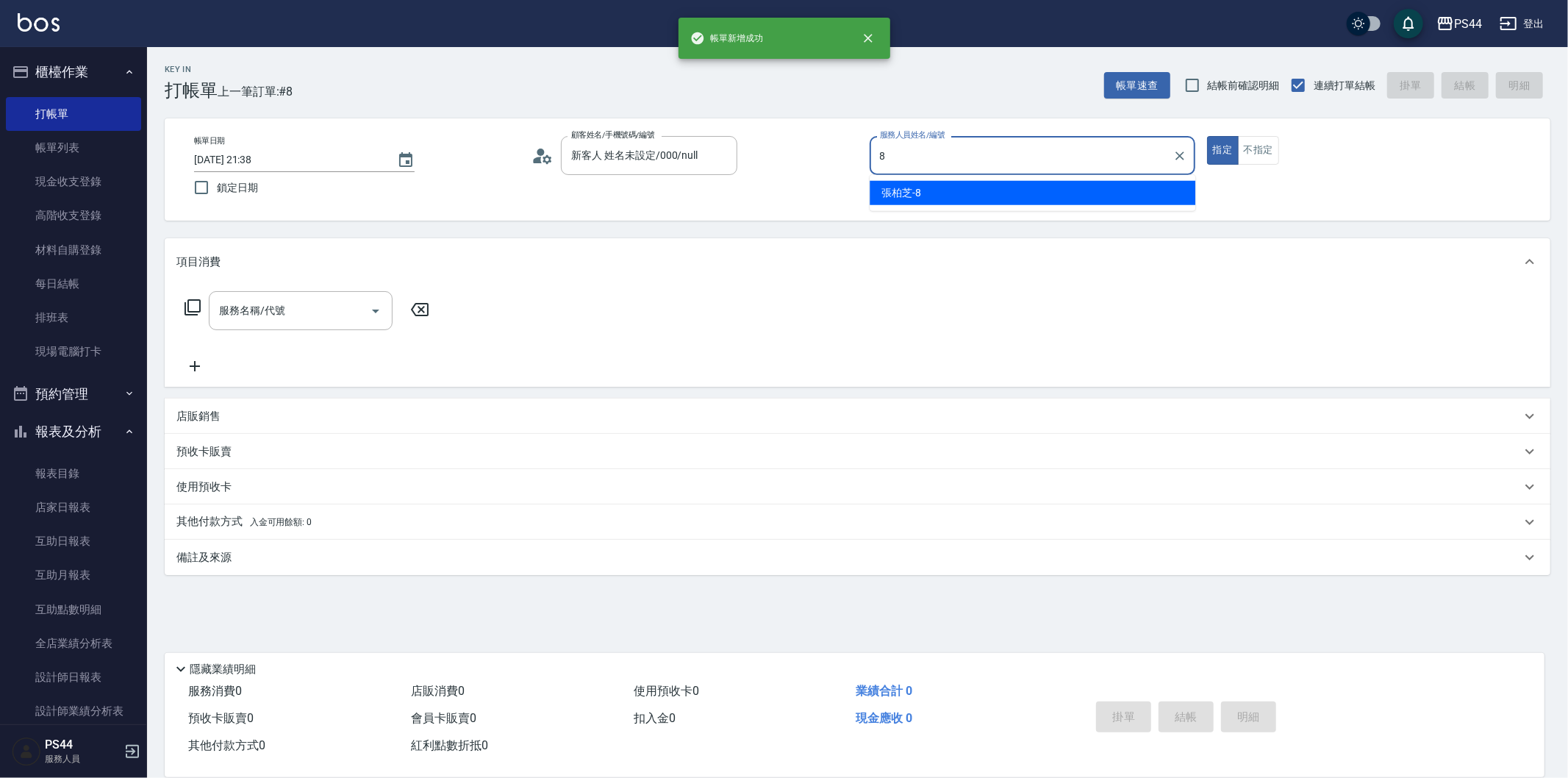
type input "張柏芝-8"
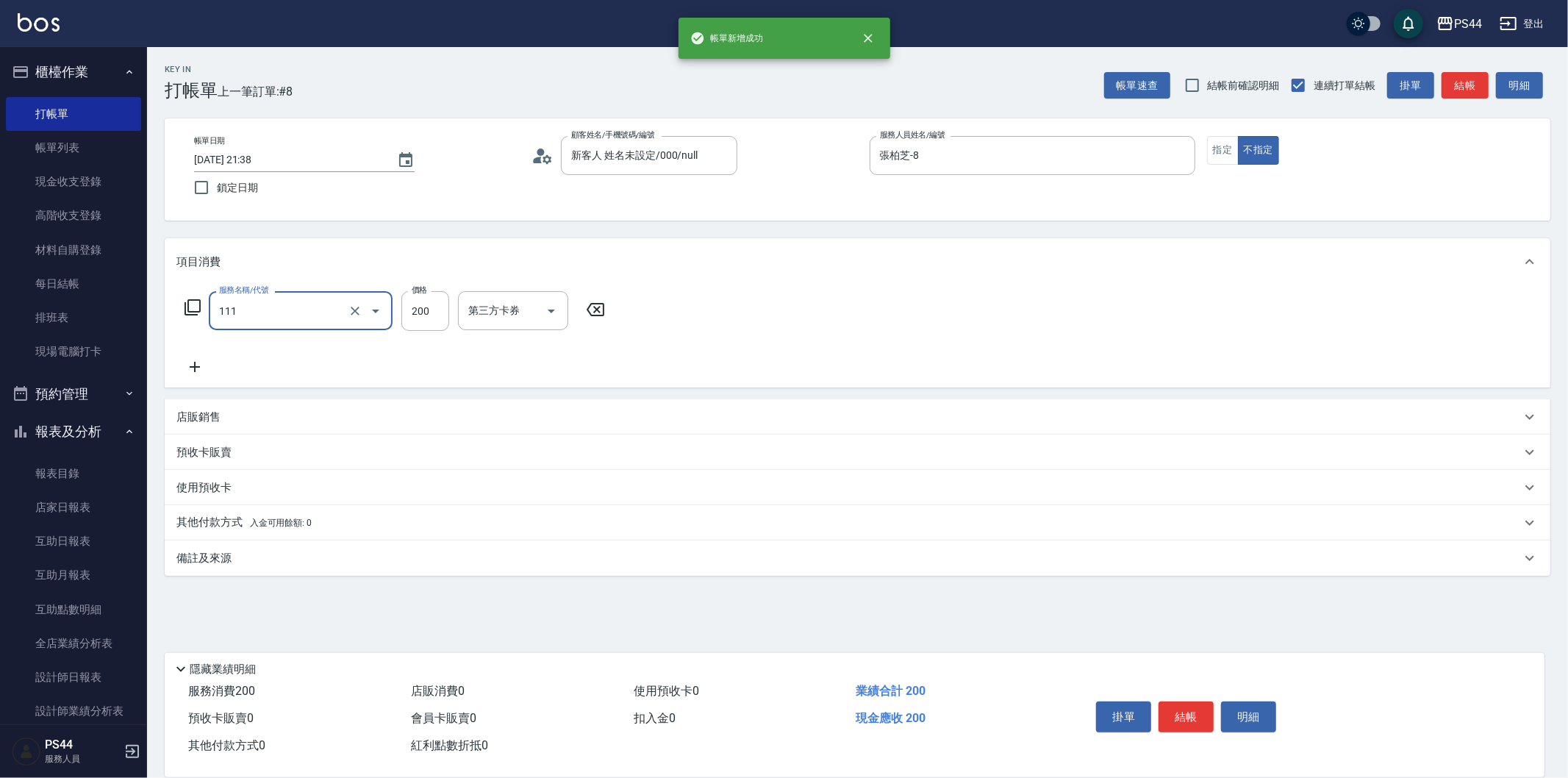
type input "200(111)"
type input "柔柔-33"
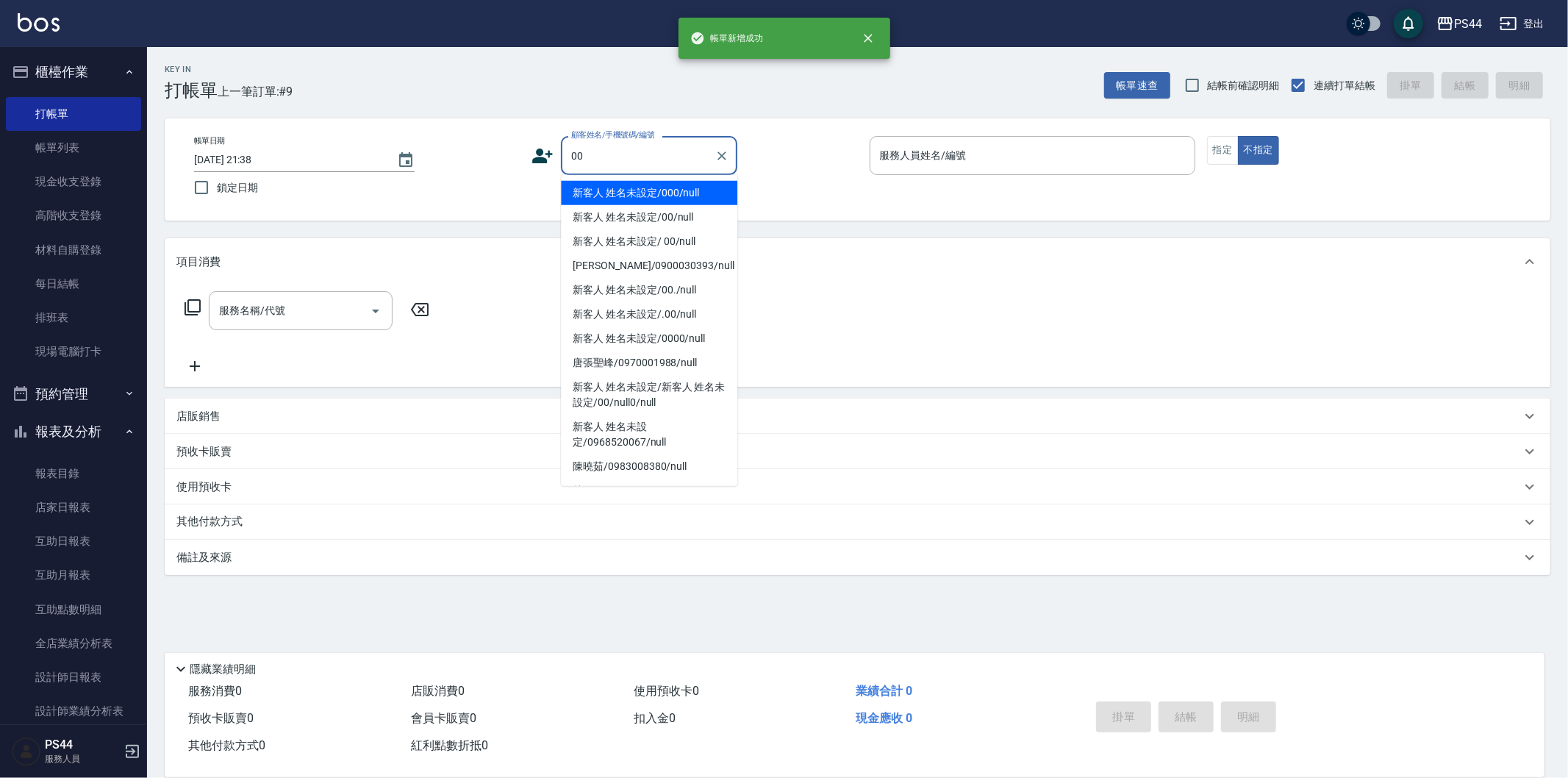
type input "新客人 姓名未設定/000/null"
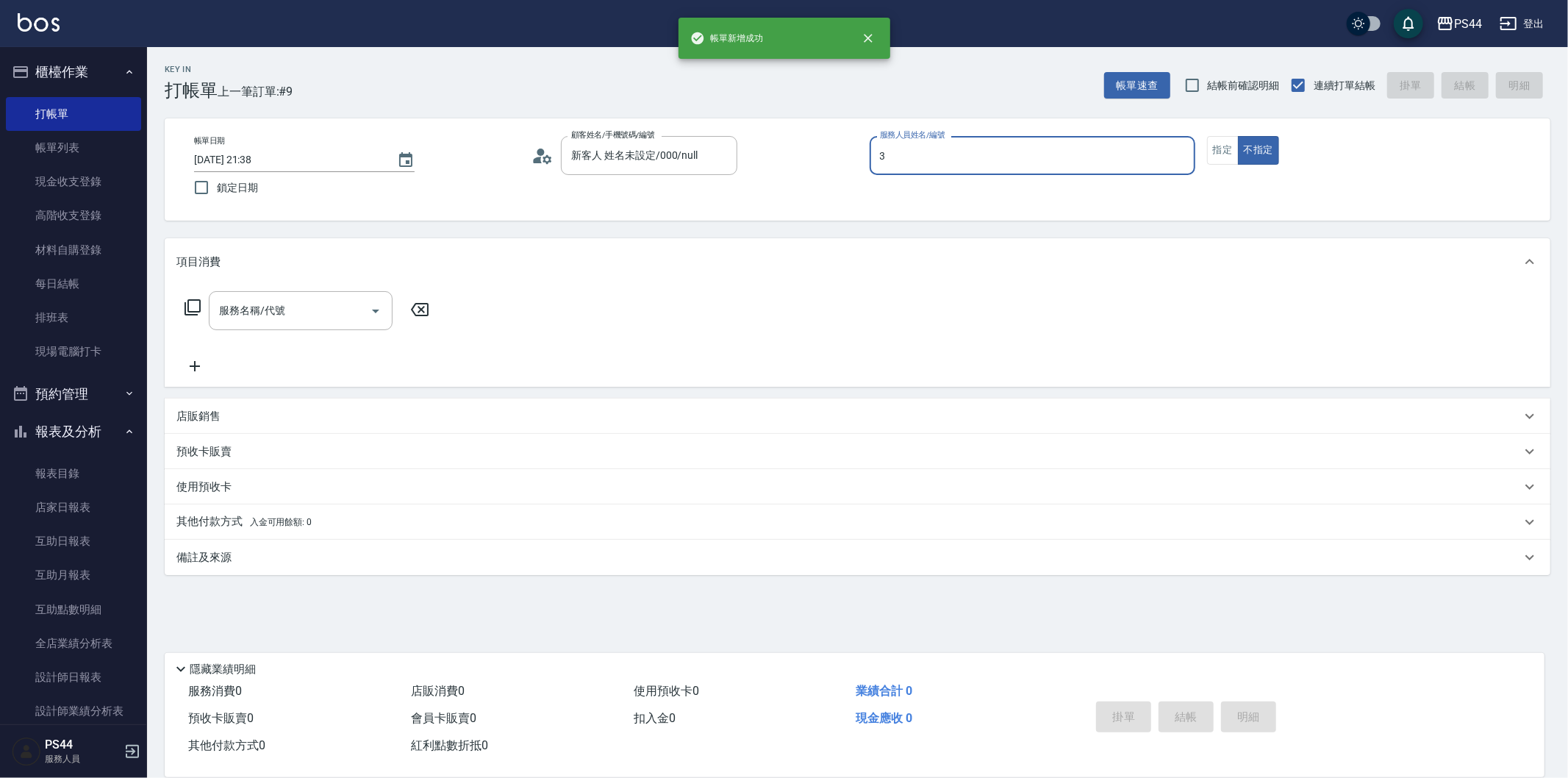
type input "許維哲-3"
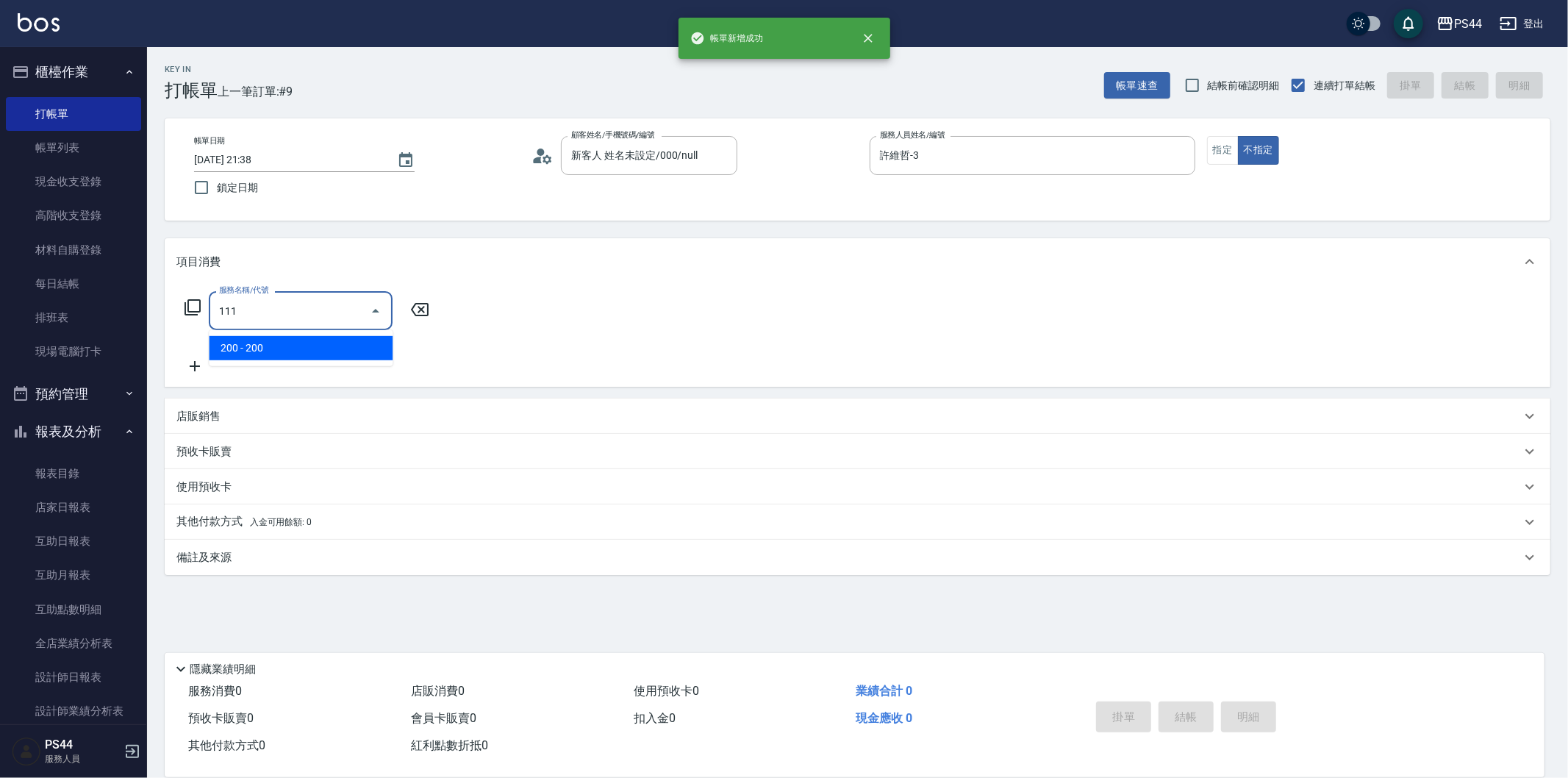
type input "200(111)"
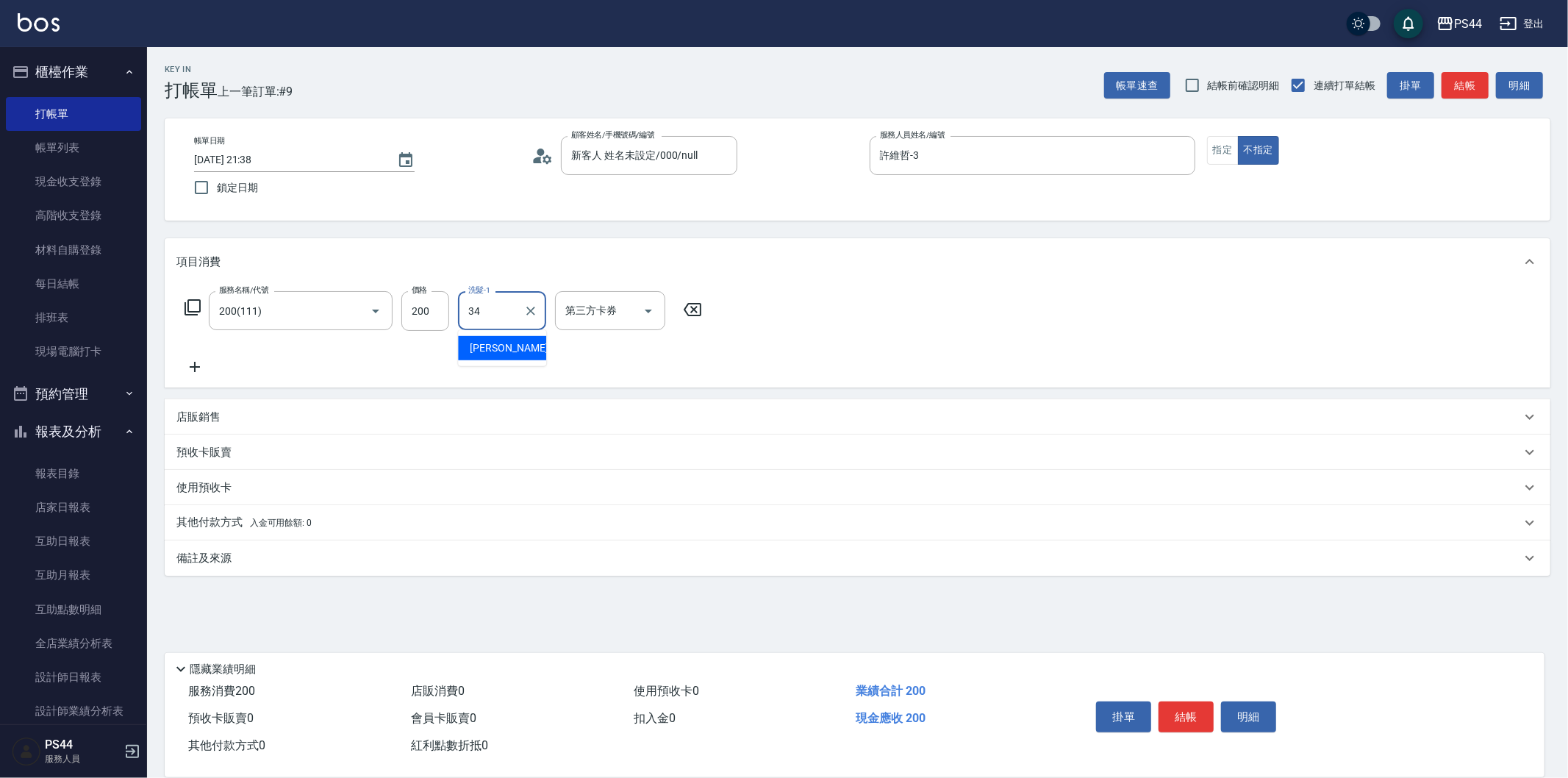
type input "[PERSON_NAME]-34"
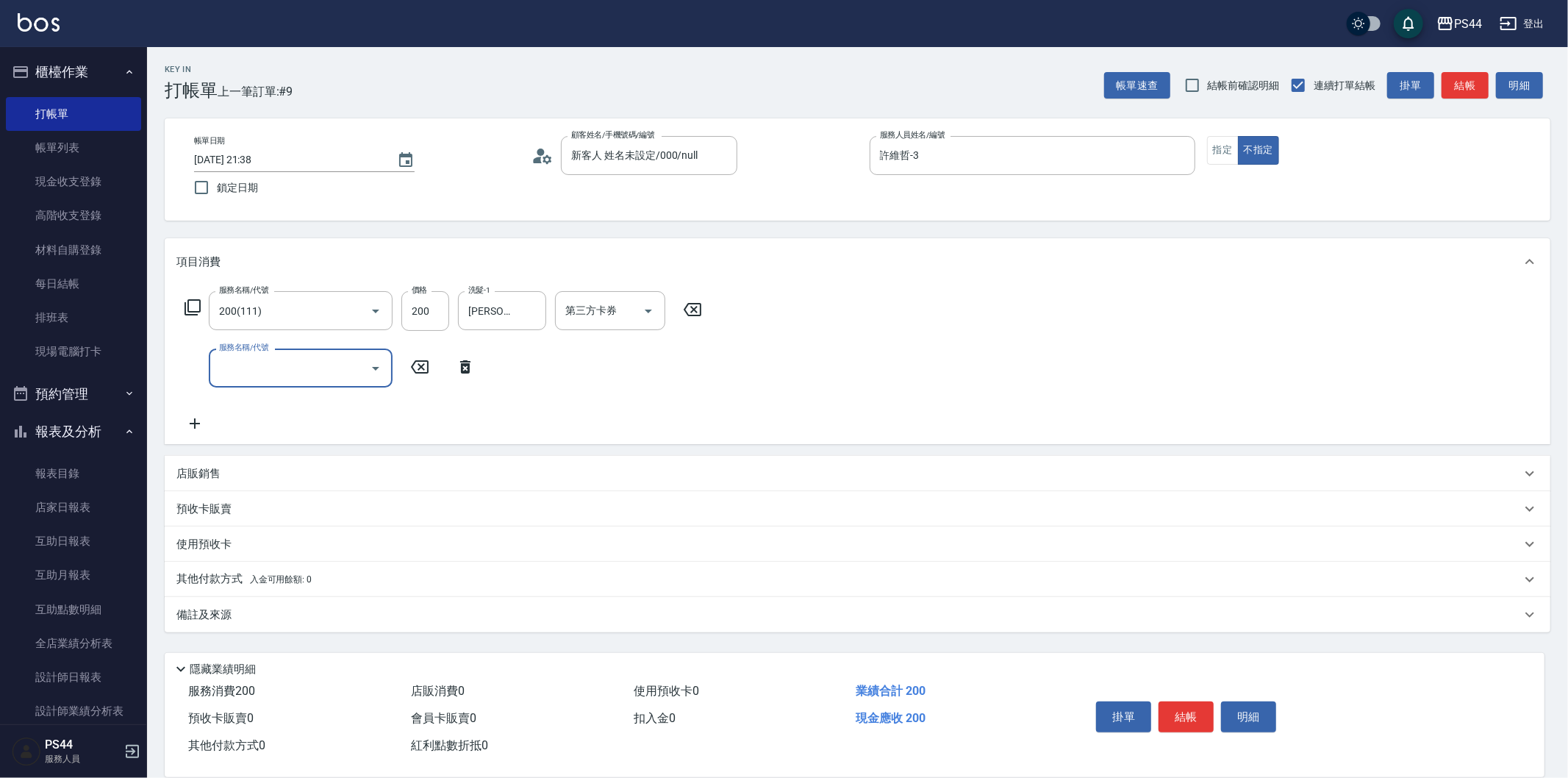
type input "1"
type input "剪瀏海(310)"
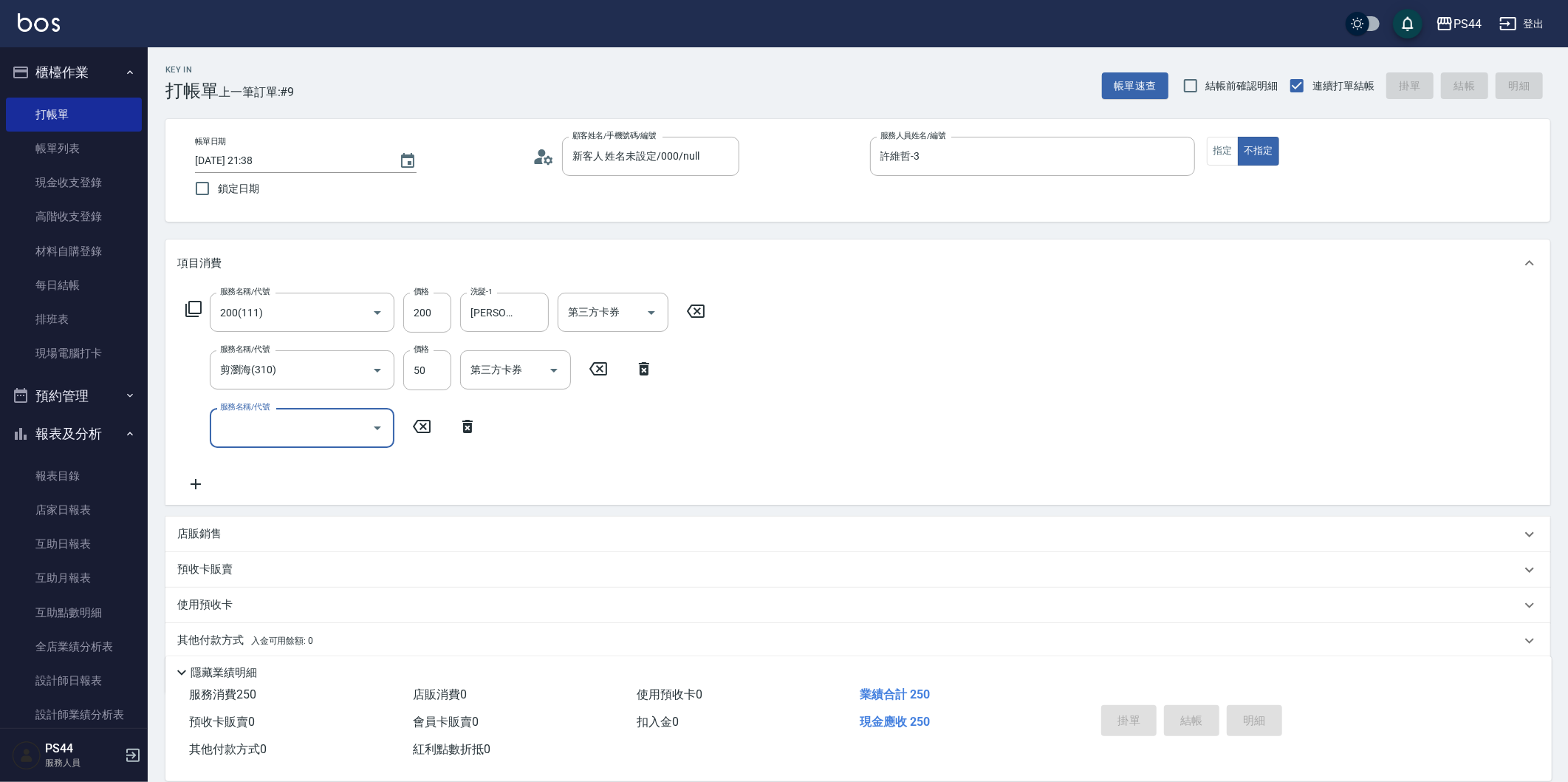
type input "[DATE] 21:39"
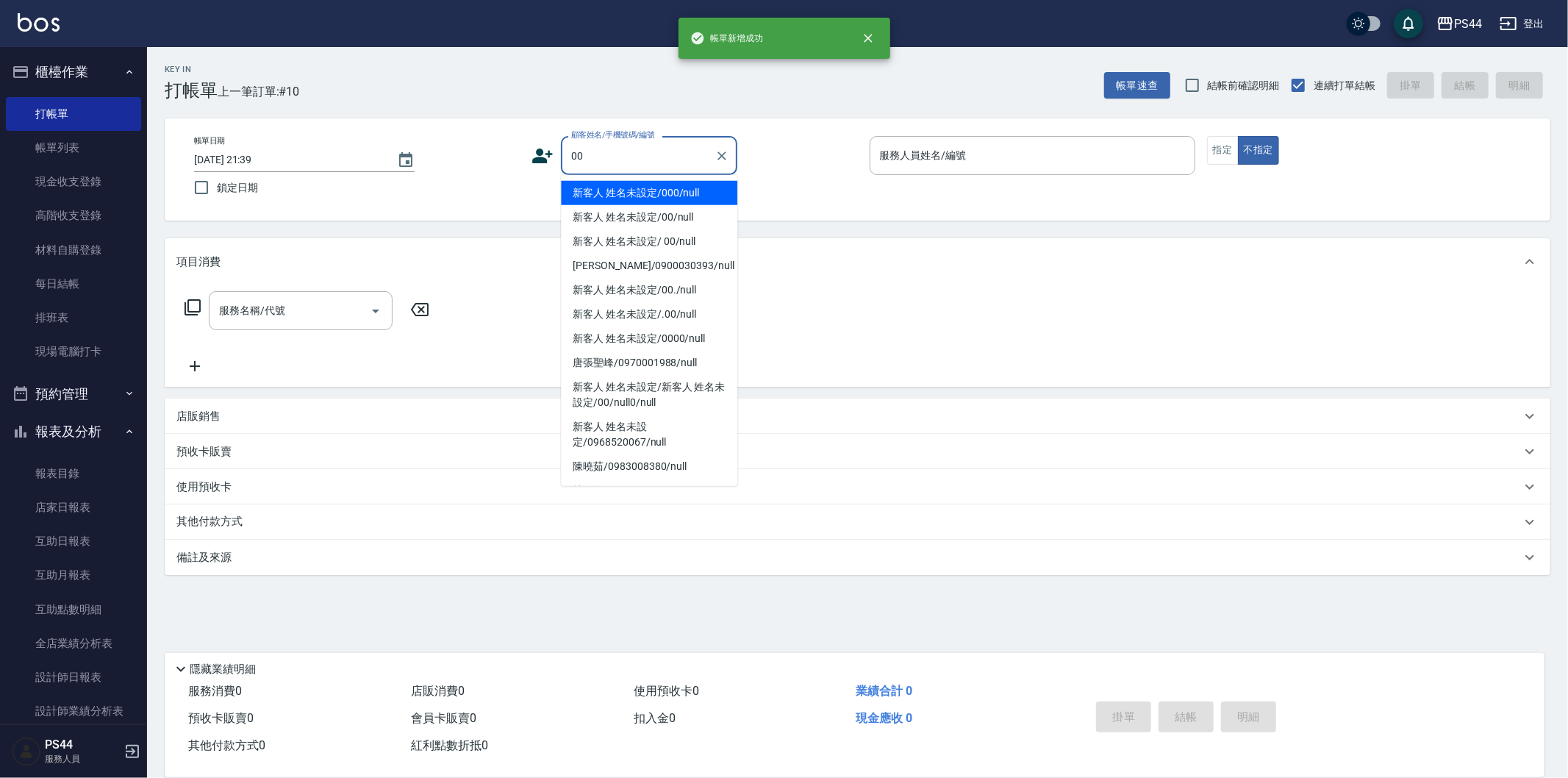
type input "新客人 姓名未設定/000/null"
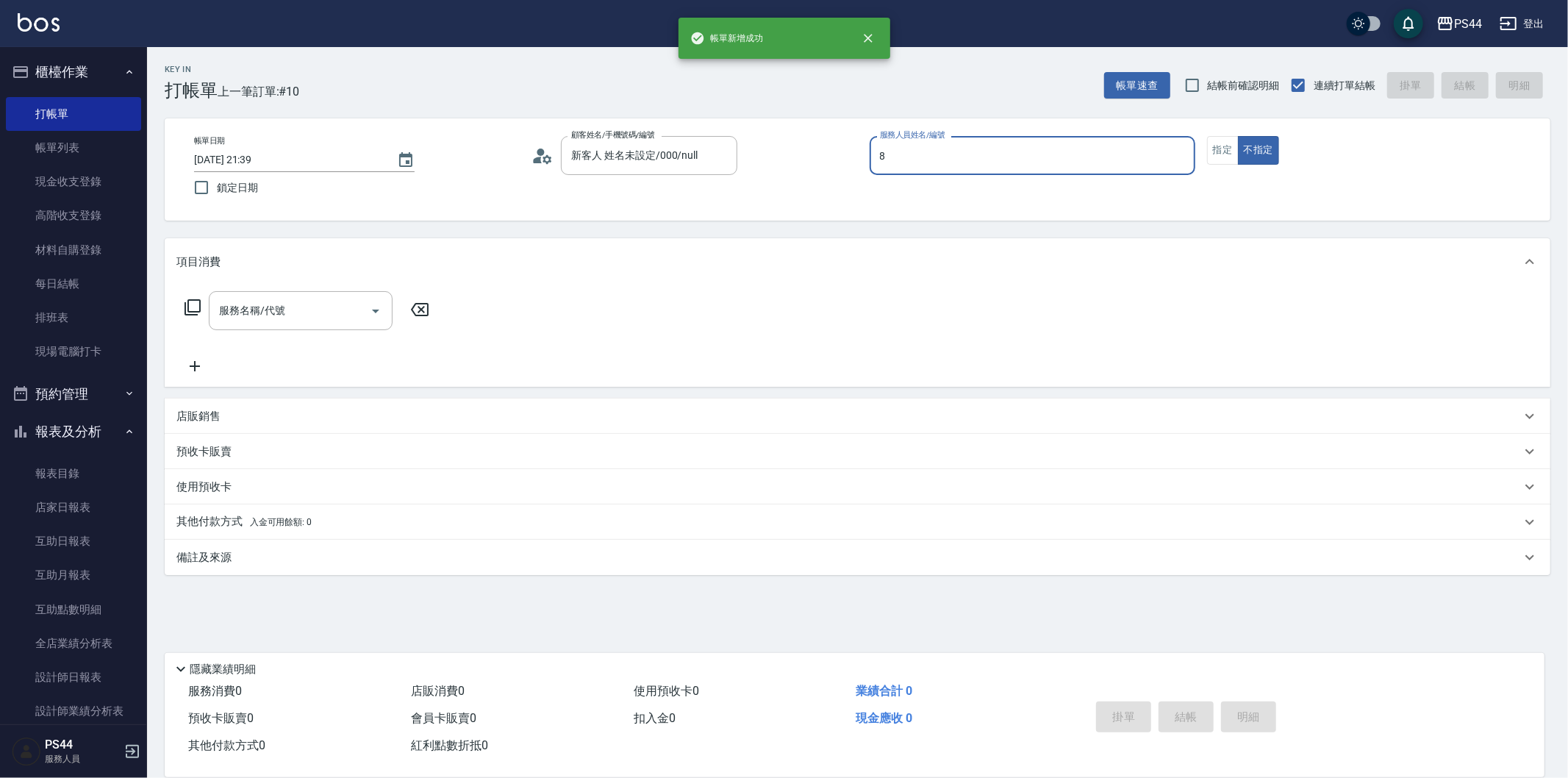
type input "張柏芝-8"
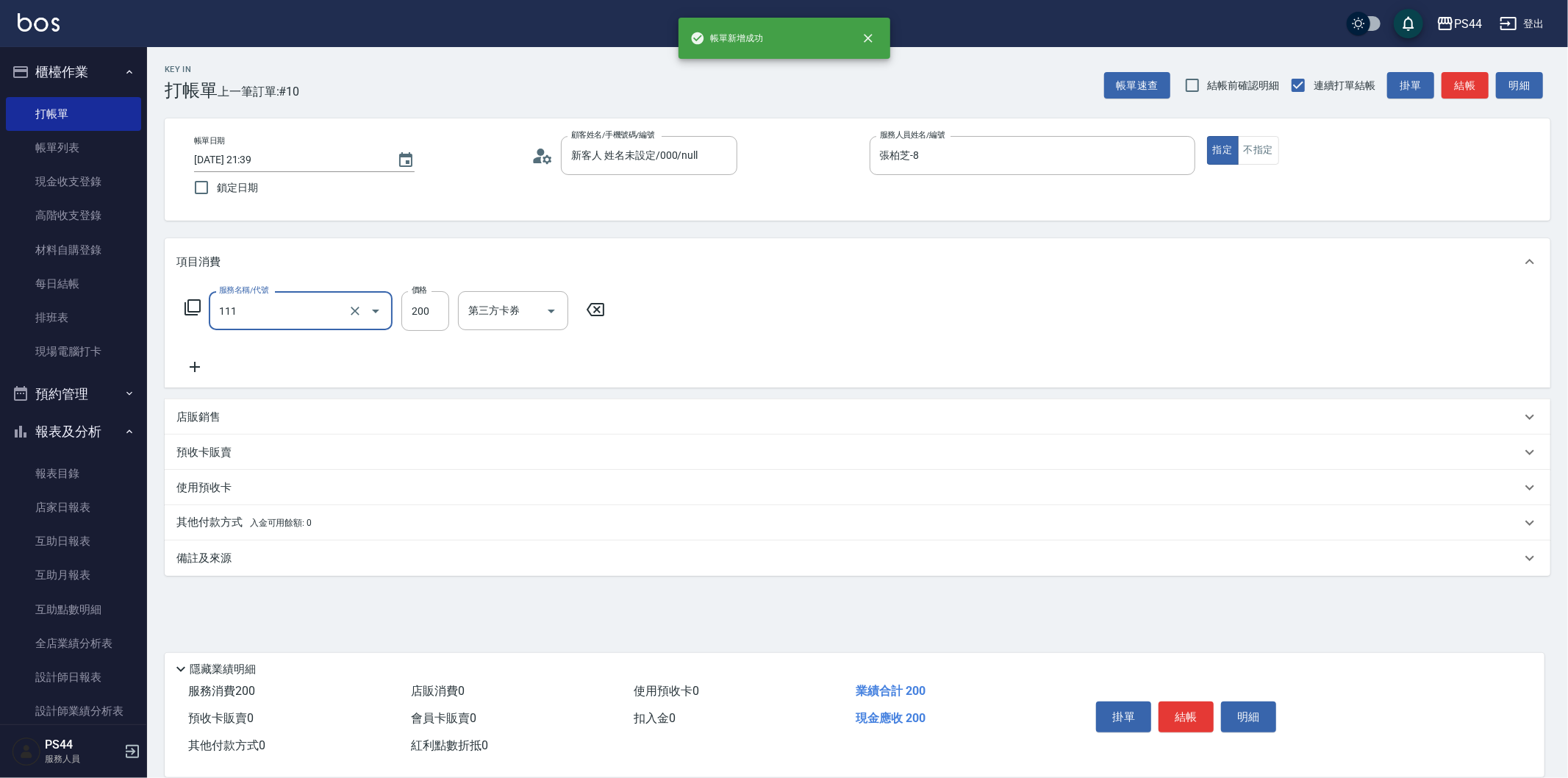
type input "200(111)"
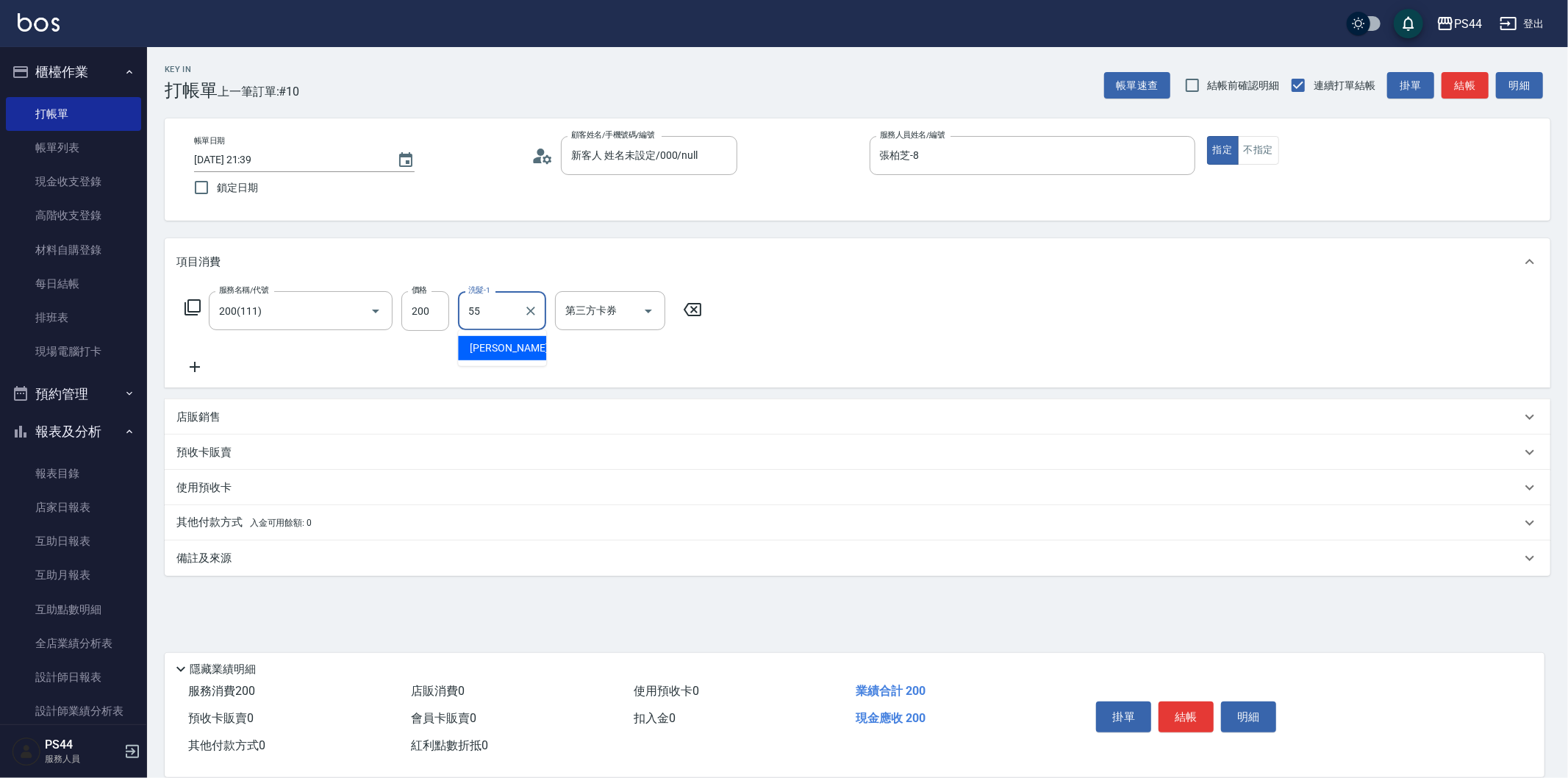
type input "蘇昭瑜-55"
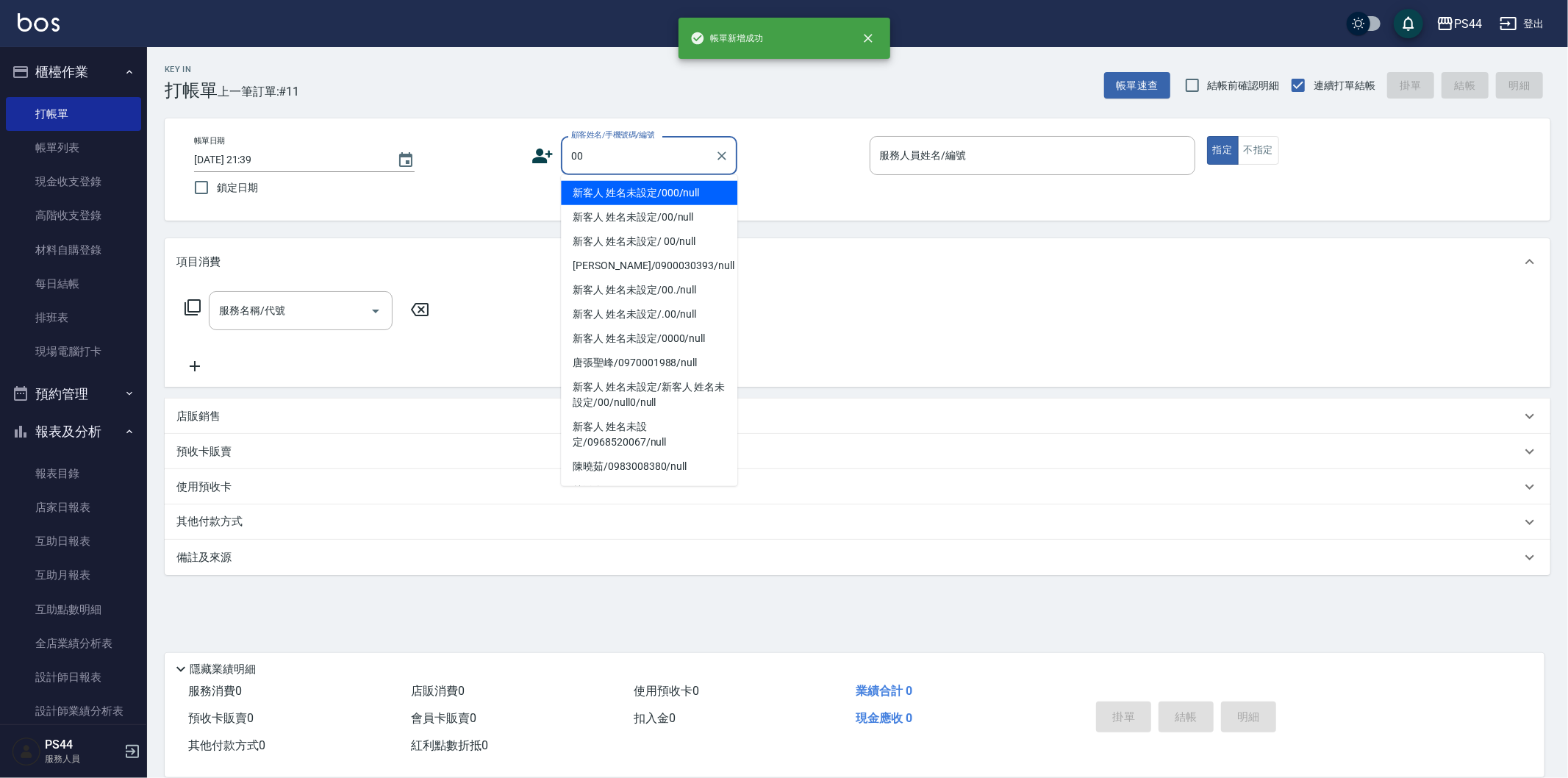
type input "新客人 姓名未設定/000/null"
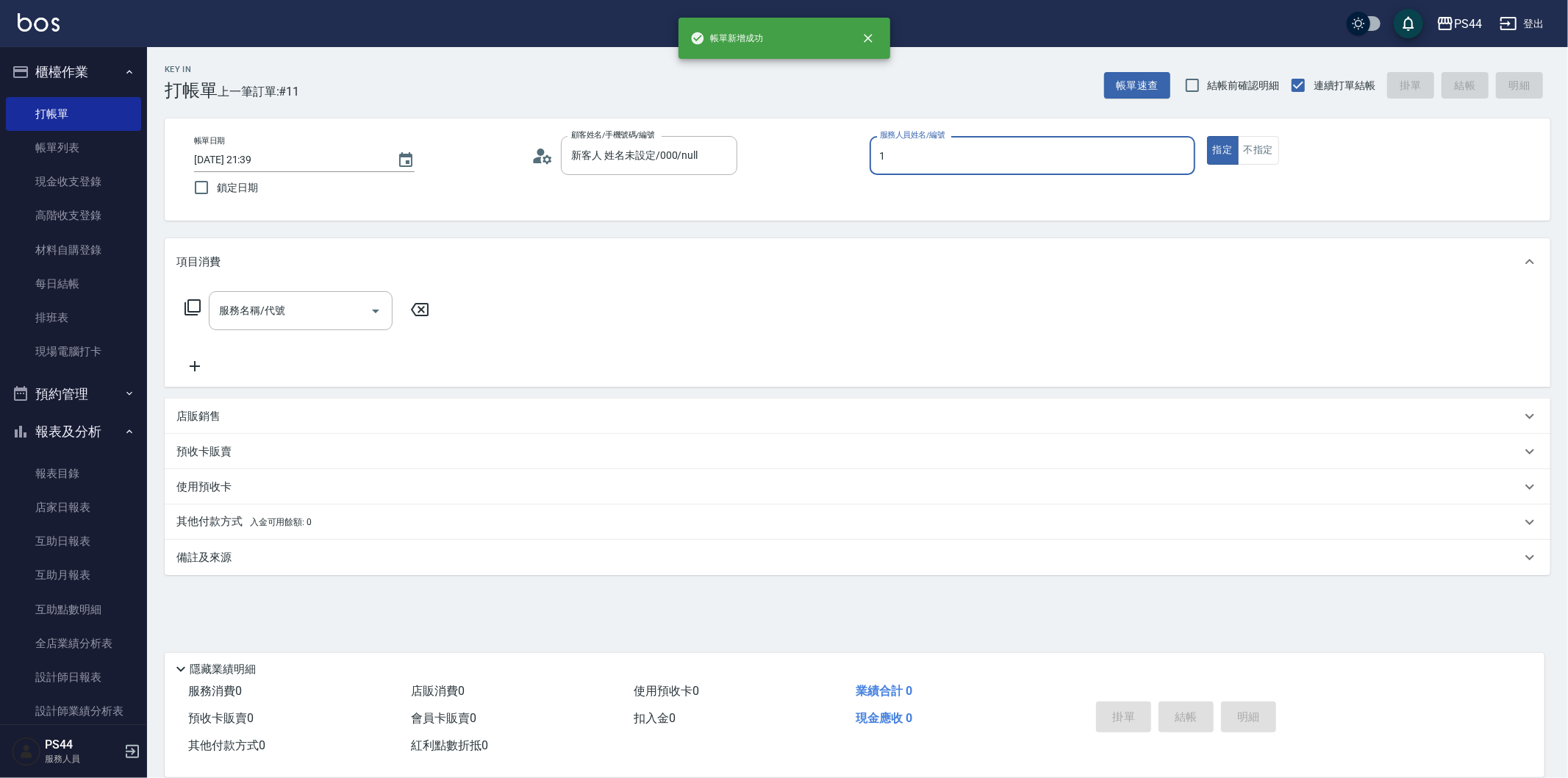
type input "黃雅雯-1"
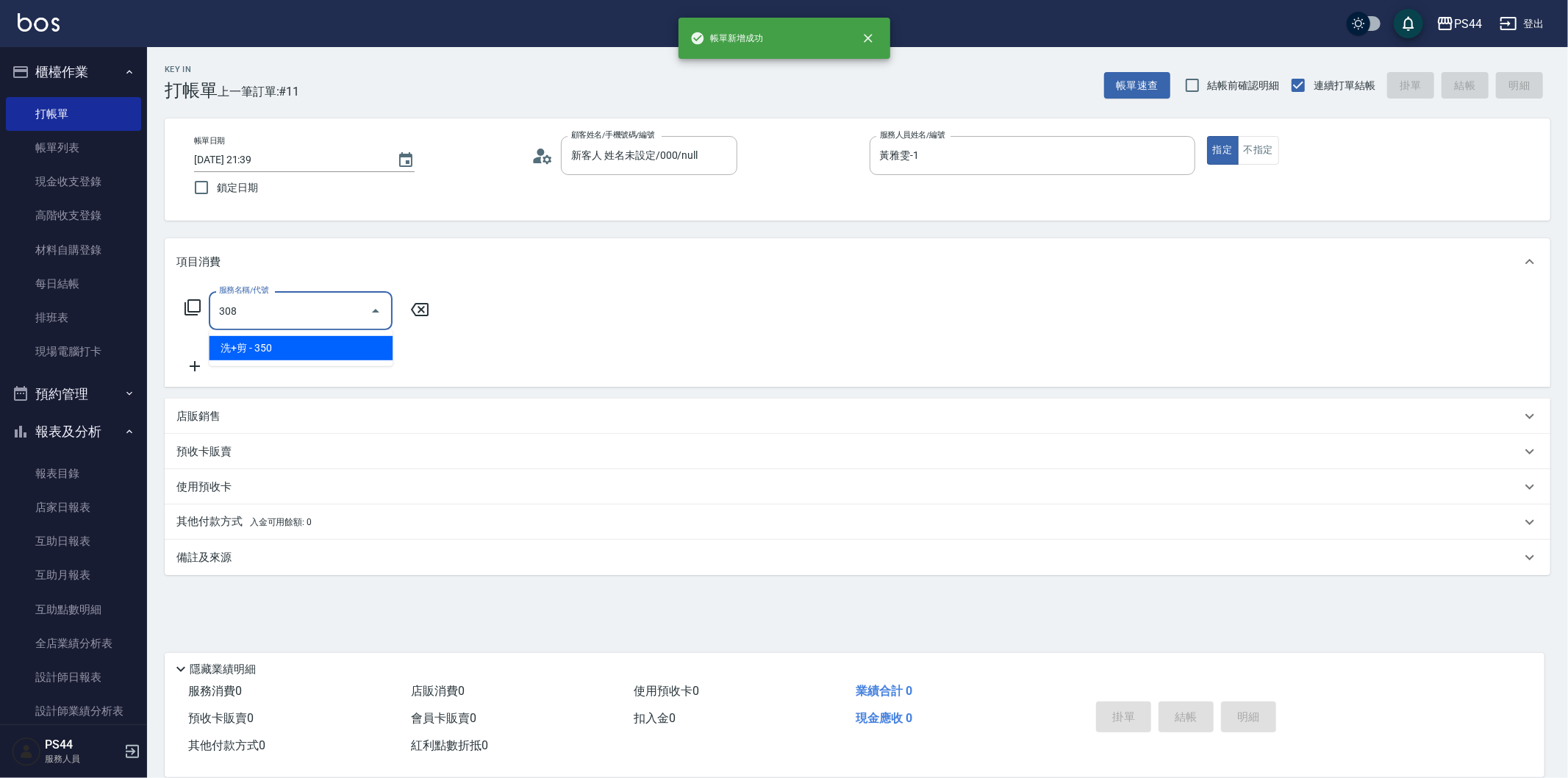
type input "洗+剪(308)"
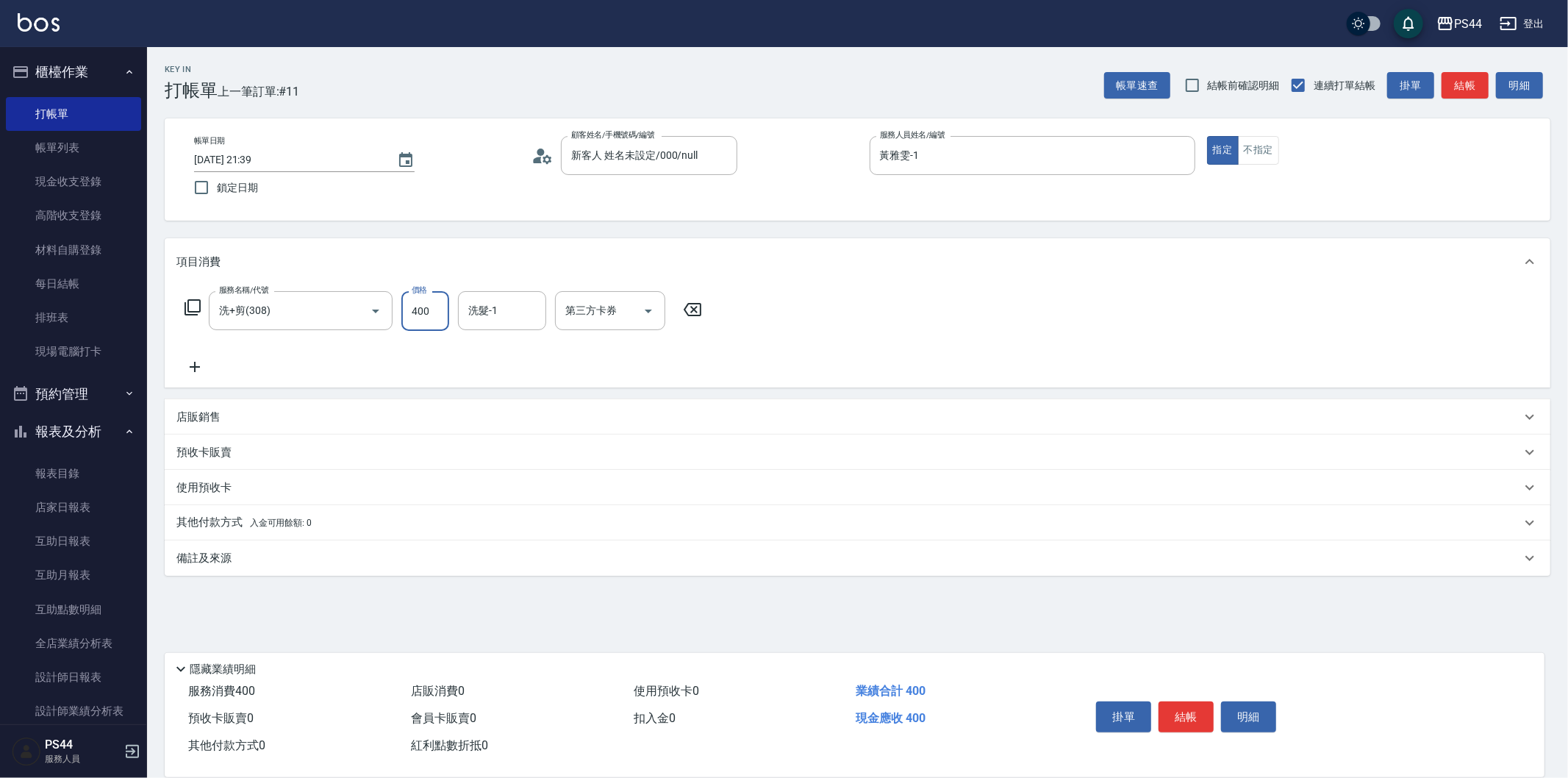
type input "400"
type input "蘇昭瑜-55"
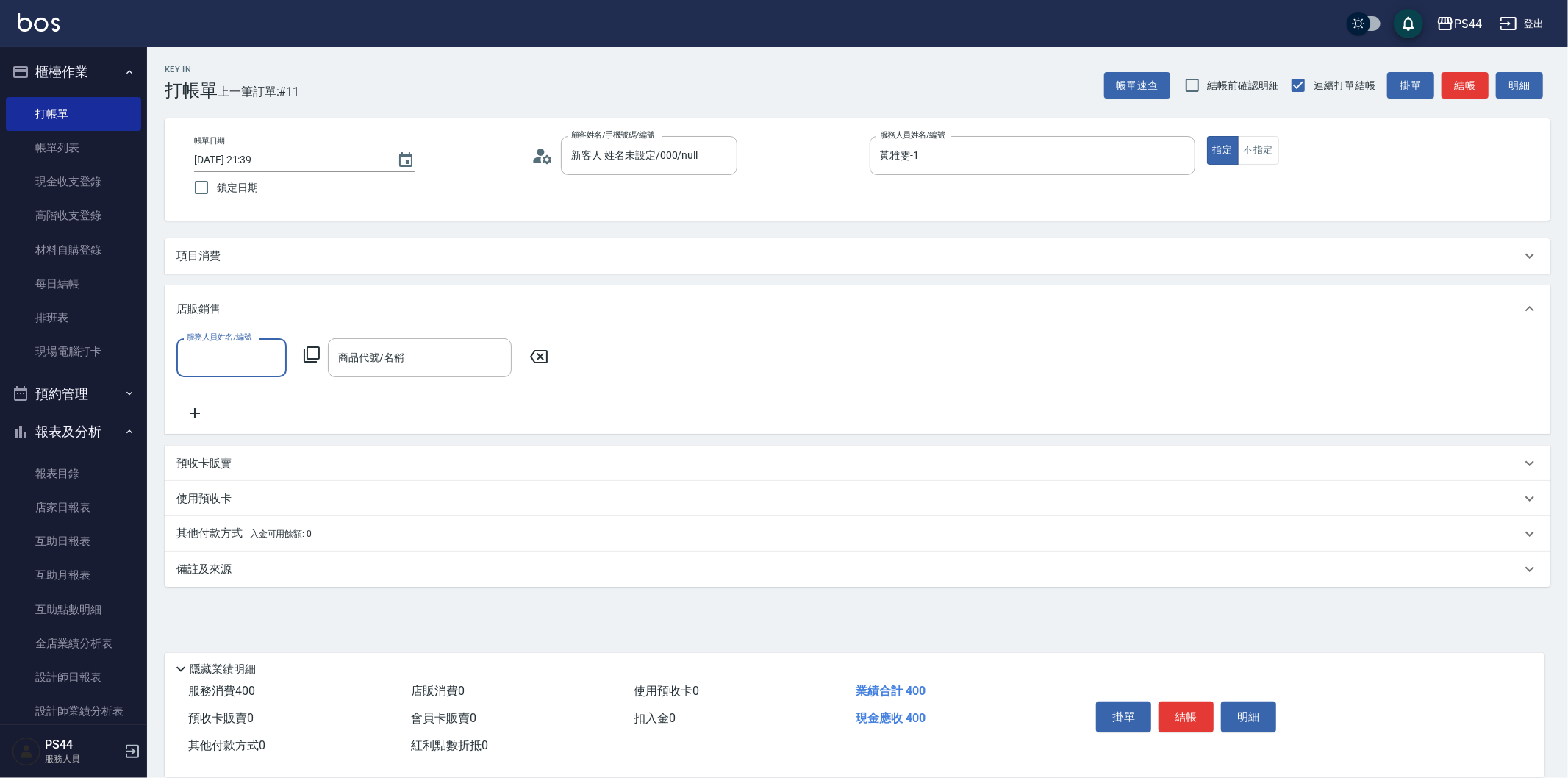
type input "1"
type input "蘇昭瑜-55"
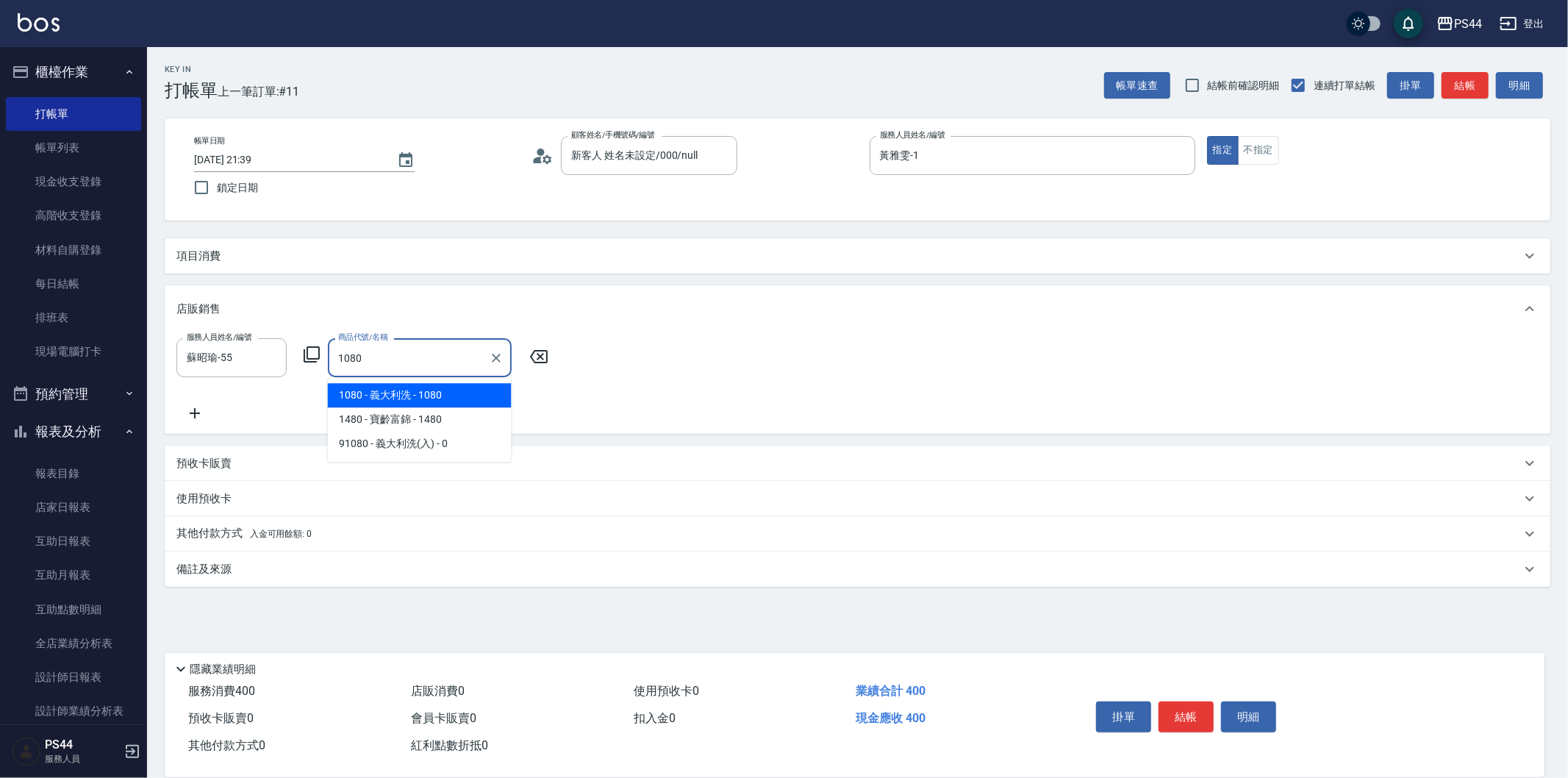
type input "義大利洗"
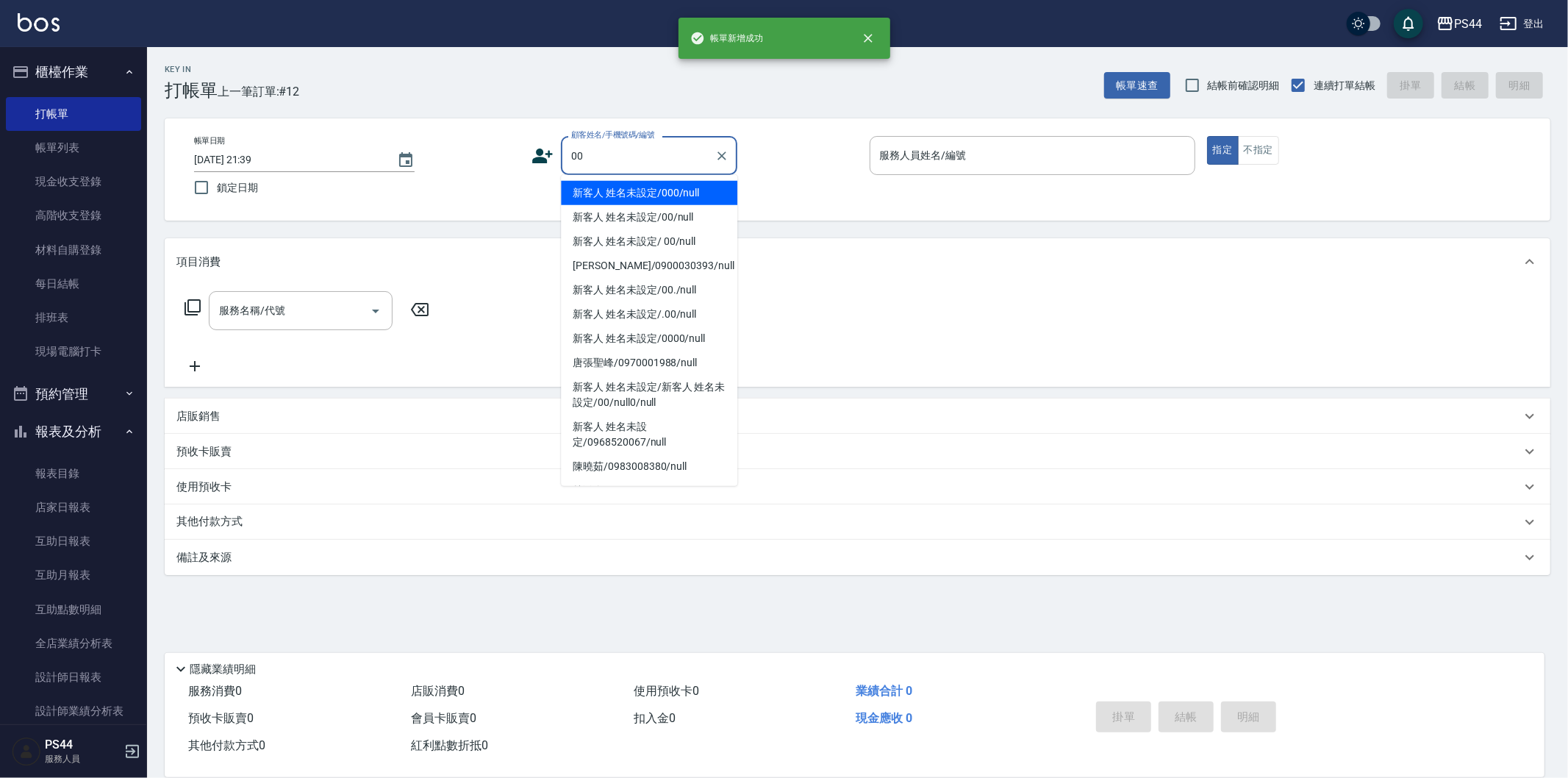
type input "新客人 姓名未設定/000/null"
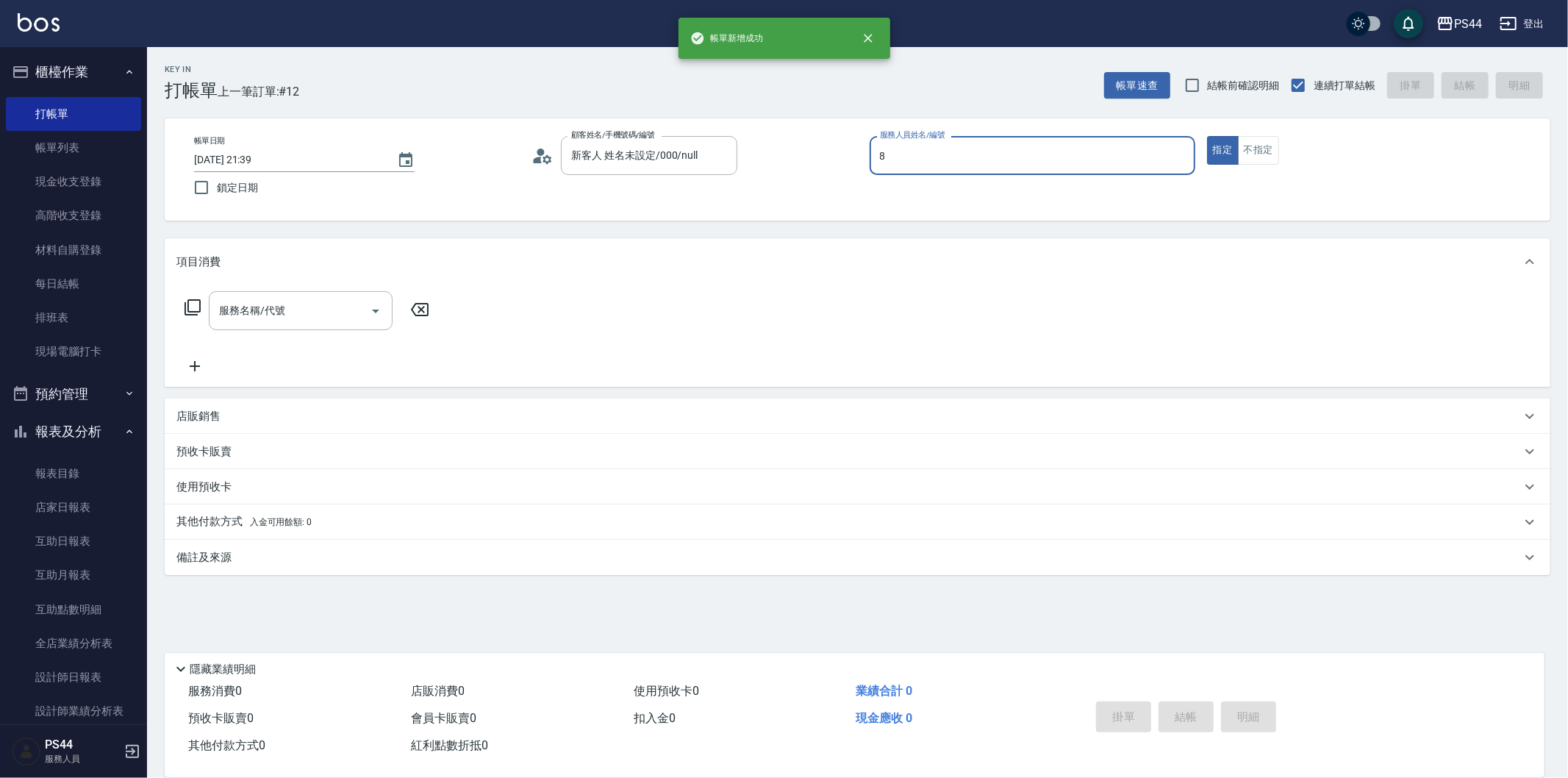
type input "張柏芝-8"
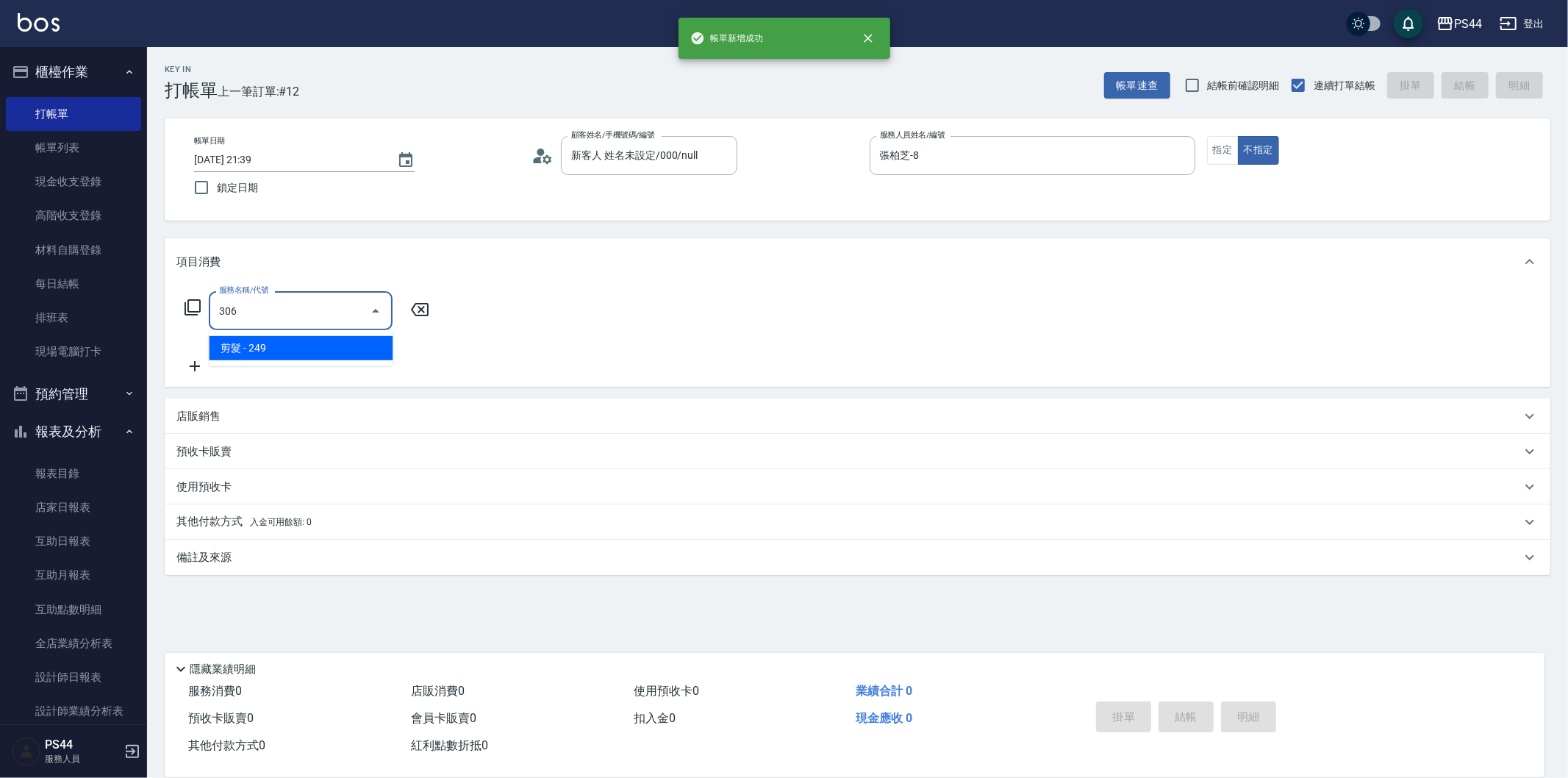
type input "剪髮(306)"
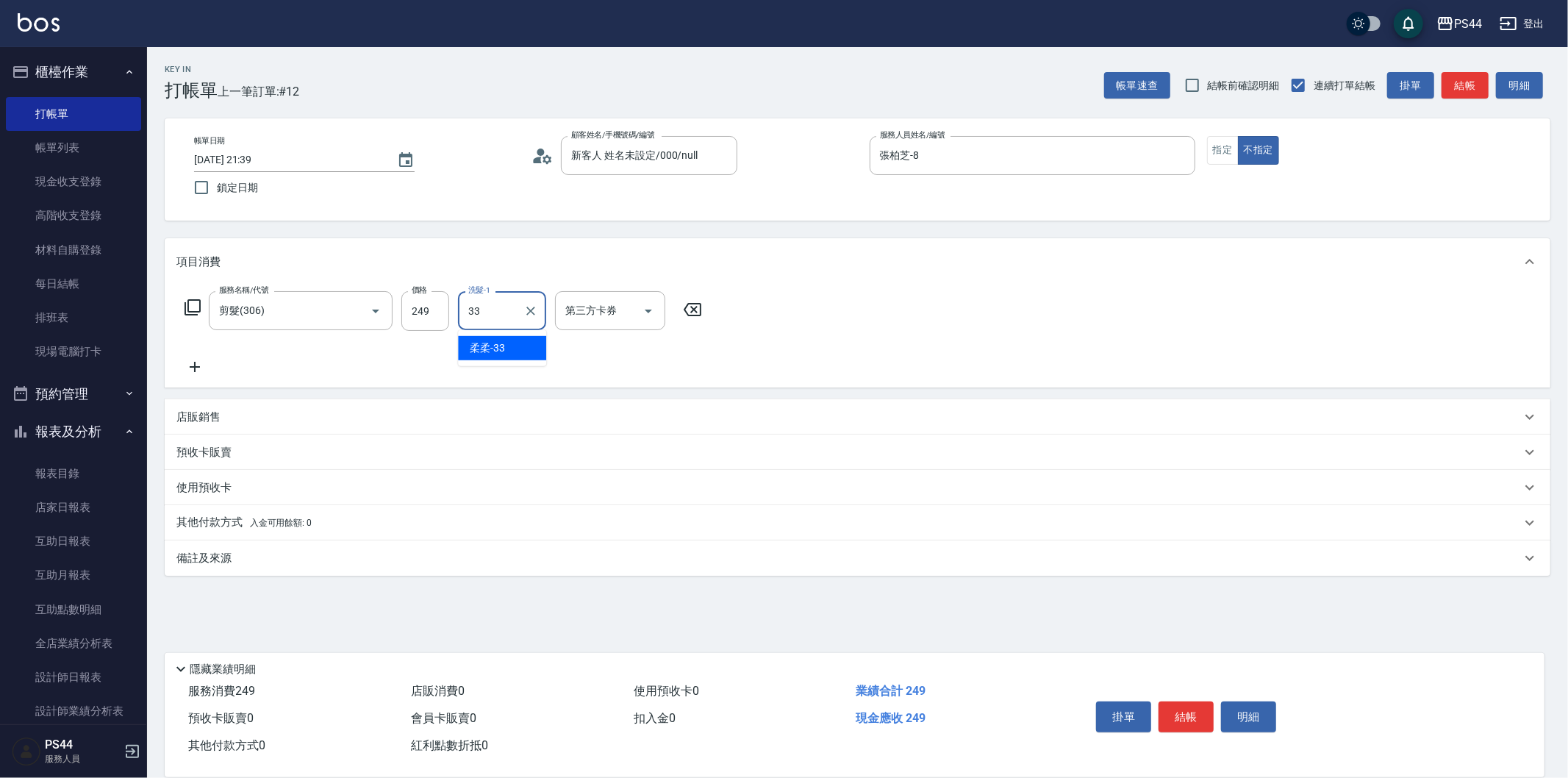
type input "柔柔-33"
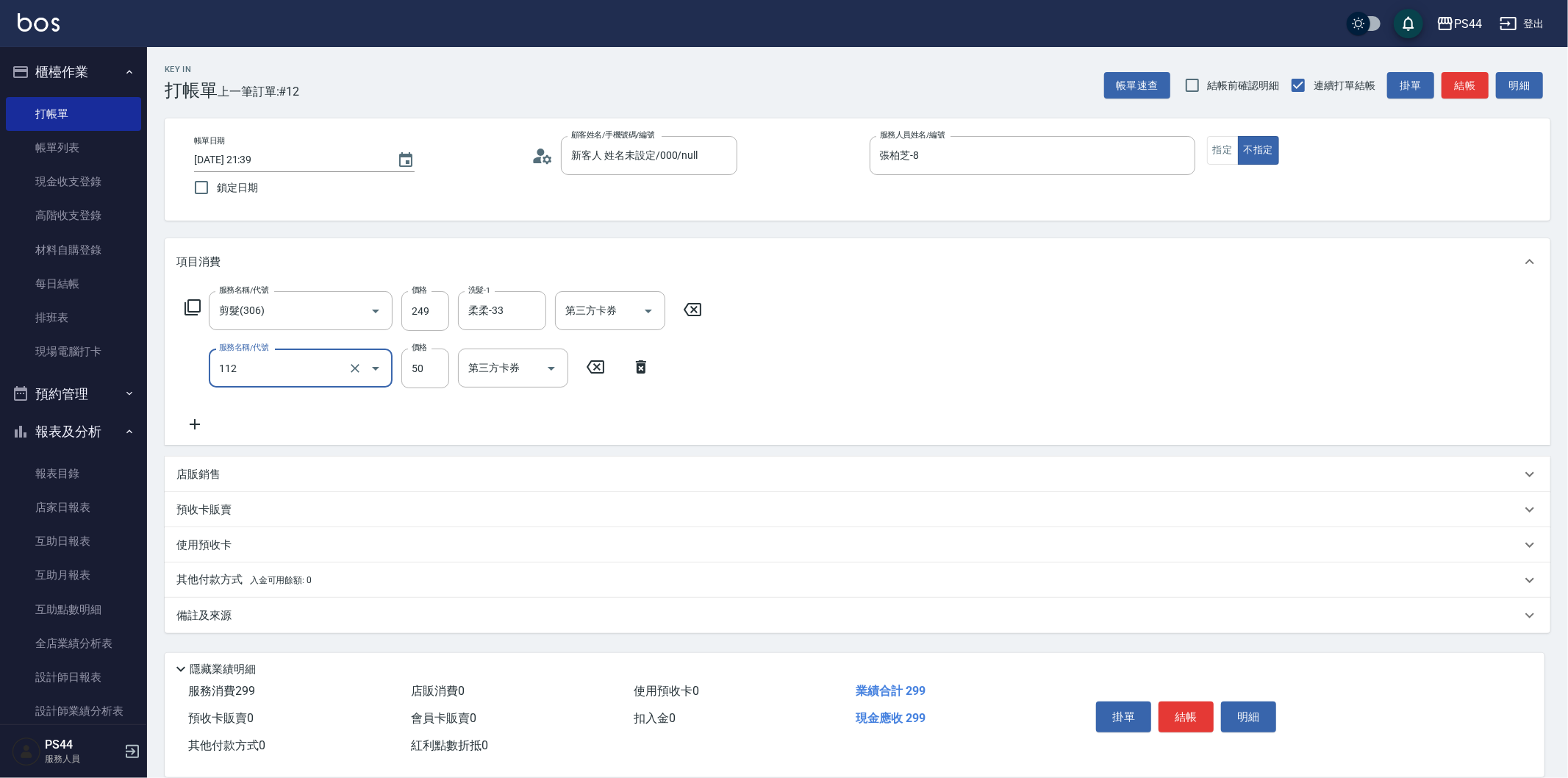
type input "精油50(112)"
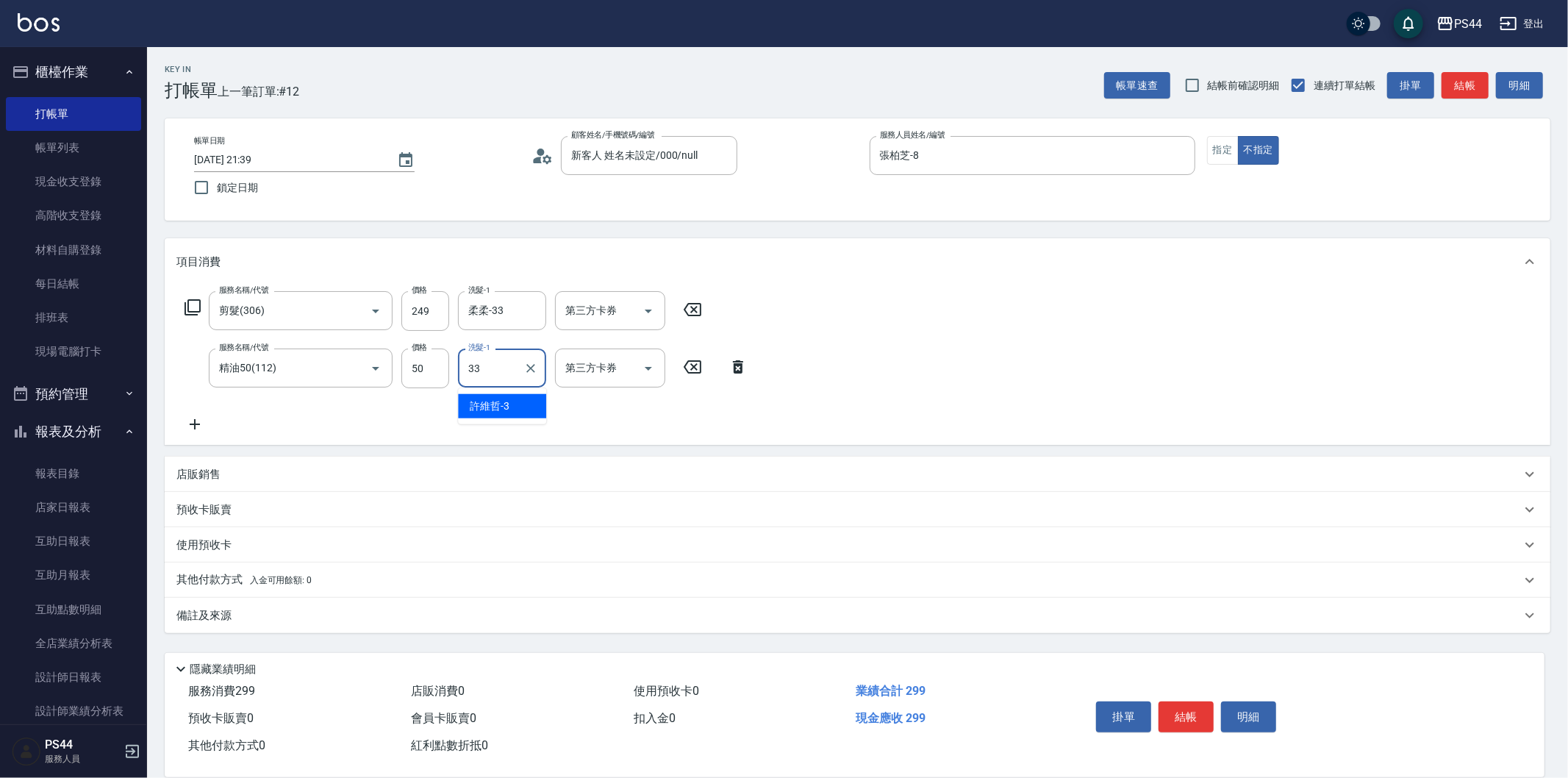
type input "柔柔-33"
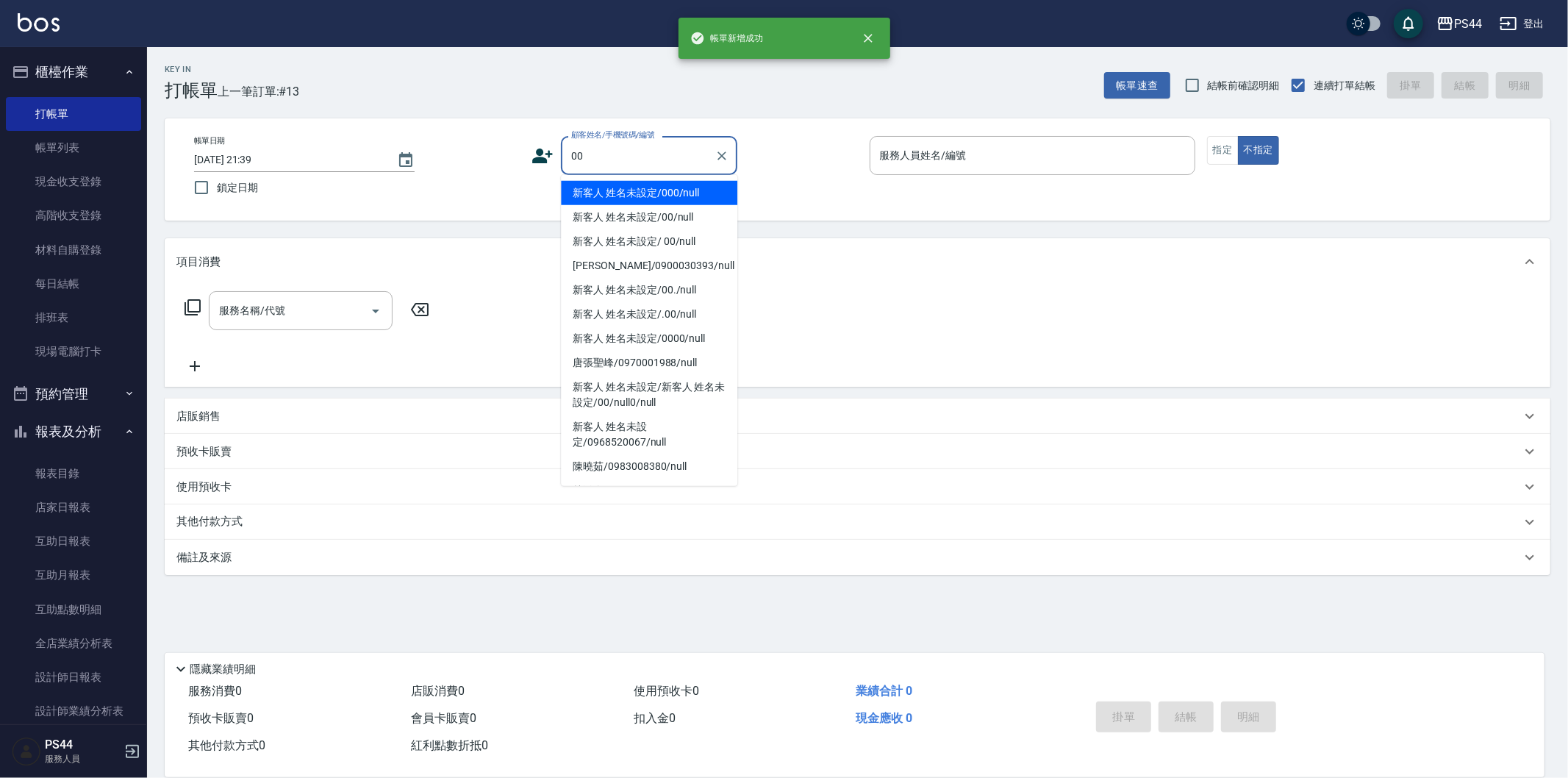
type input "新客人 姓名未設定/000/null"
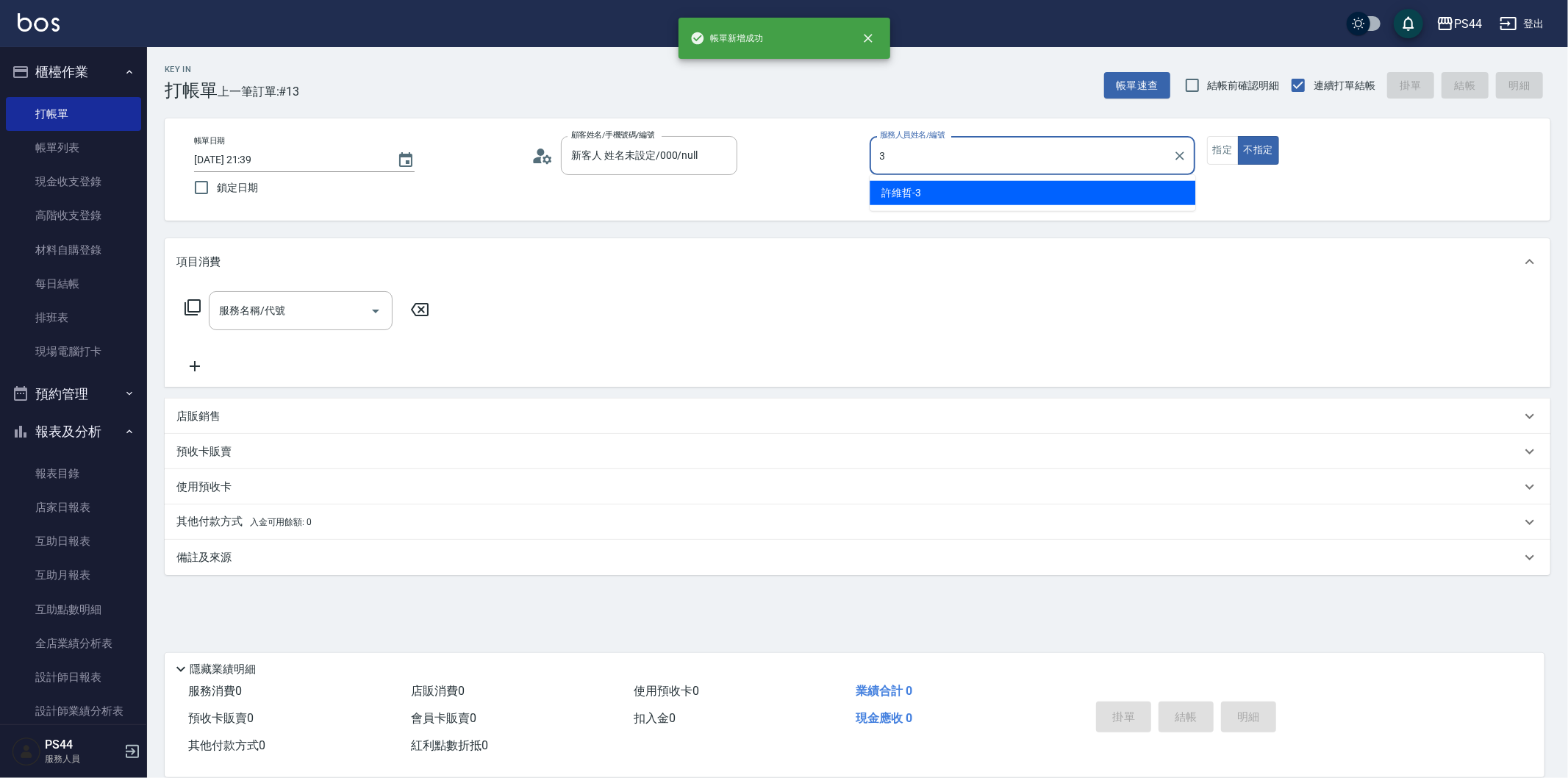
type input "許維哲-3"
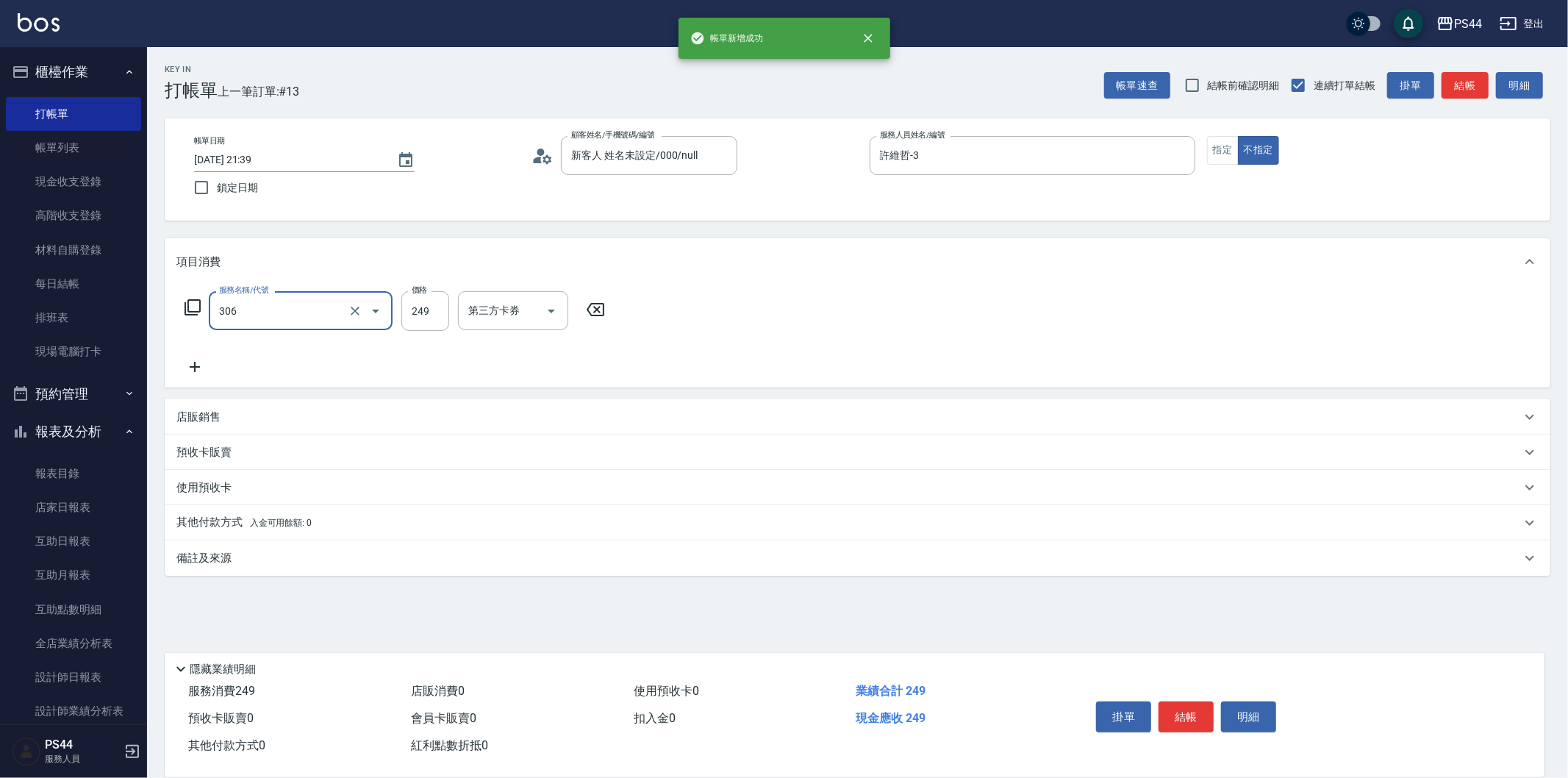
type input "剪髮(306)"
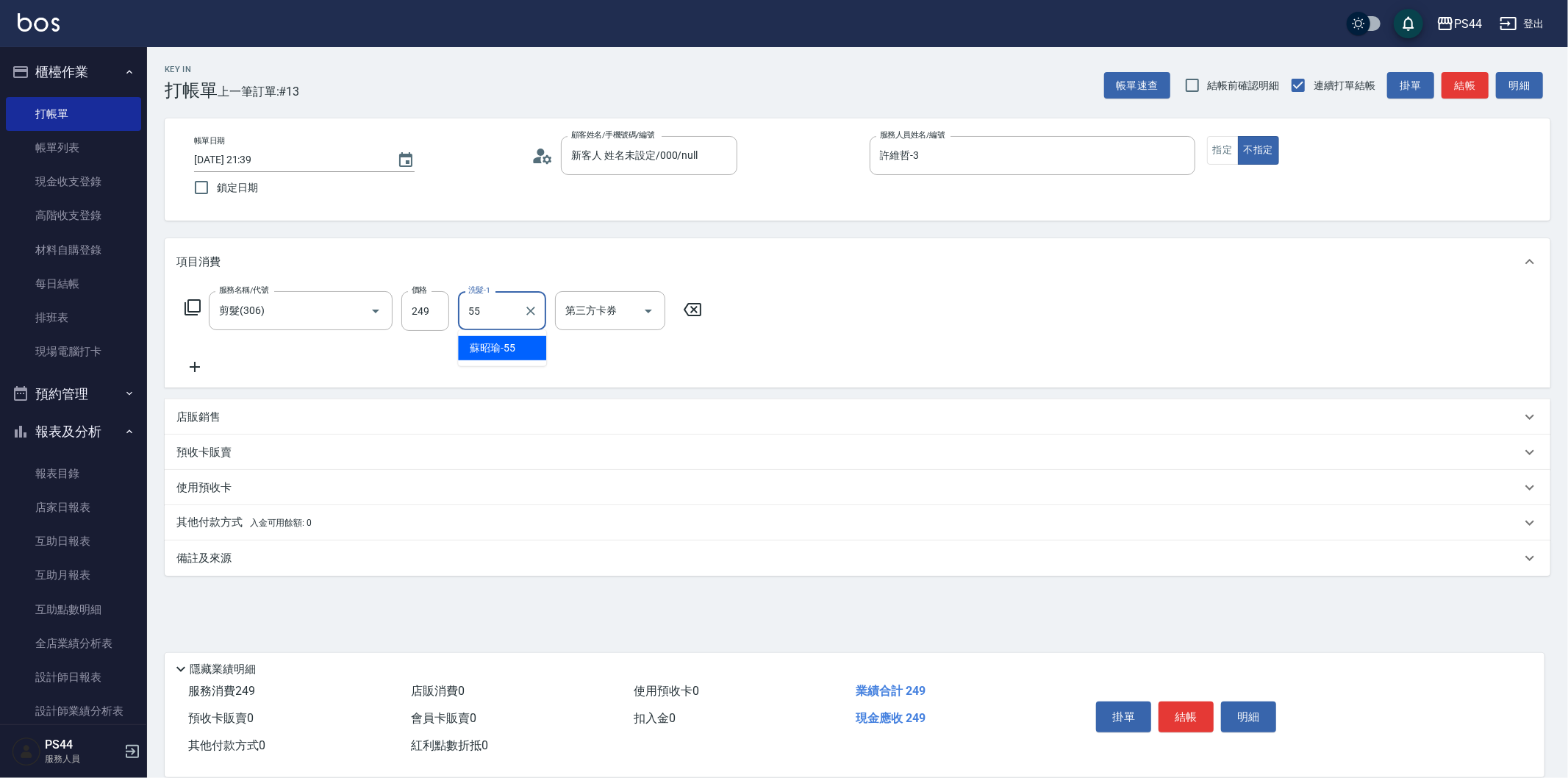
type input "蘇昭瑜-55"
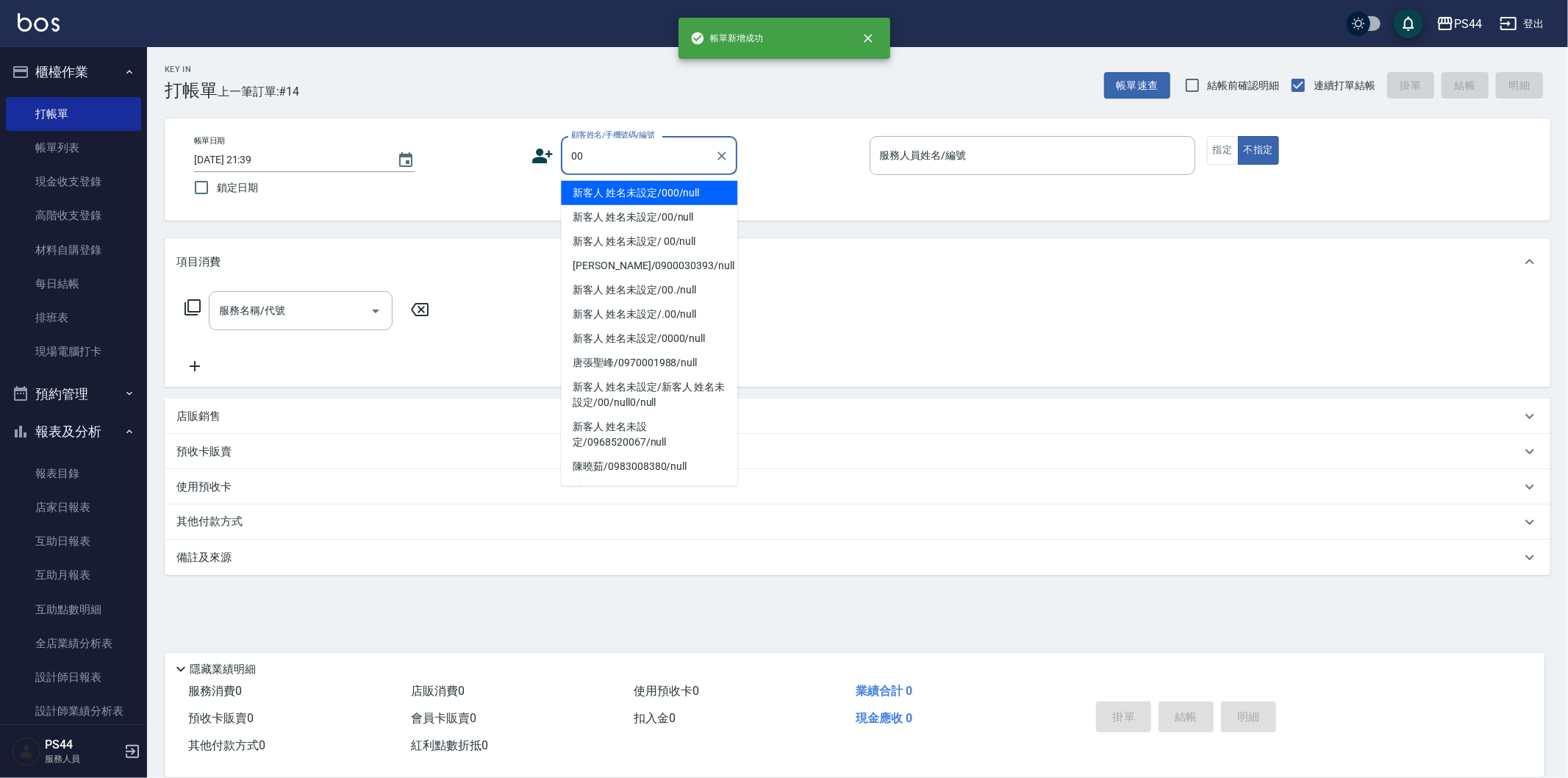
type input "新客人 姓名未設定/000/null"
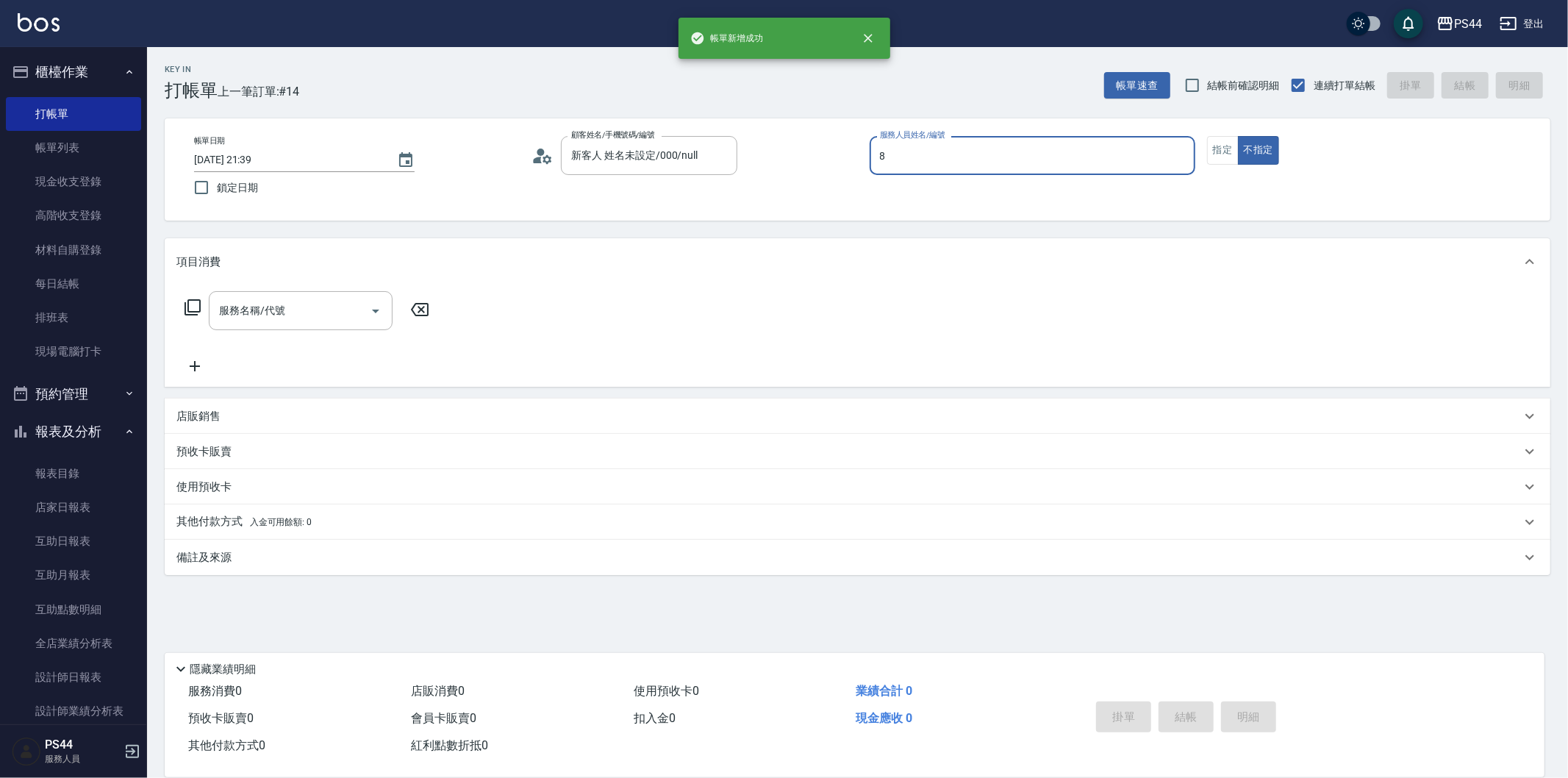
type input "張柏芝-8"
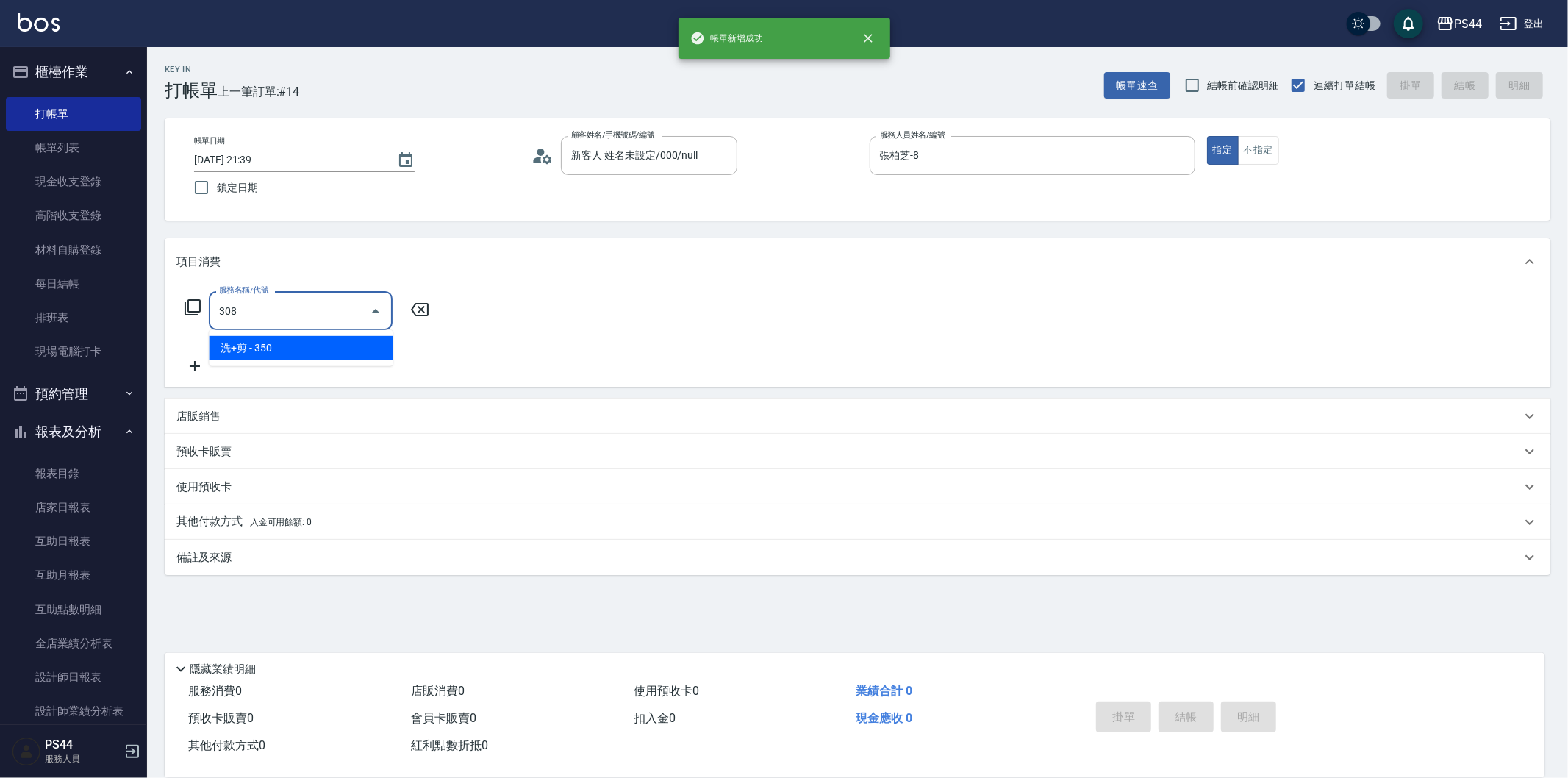
type input "洗+剪(308)"
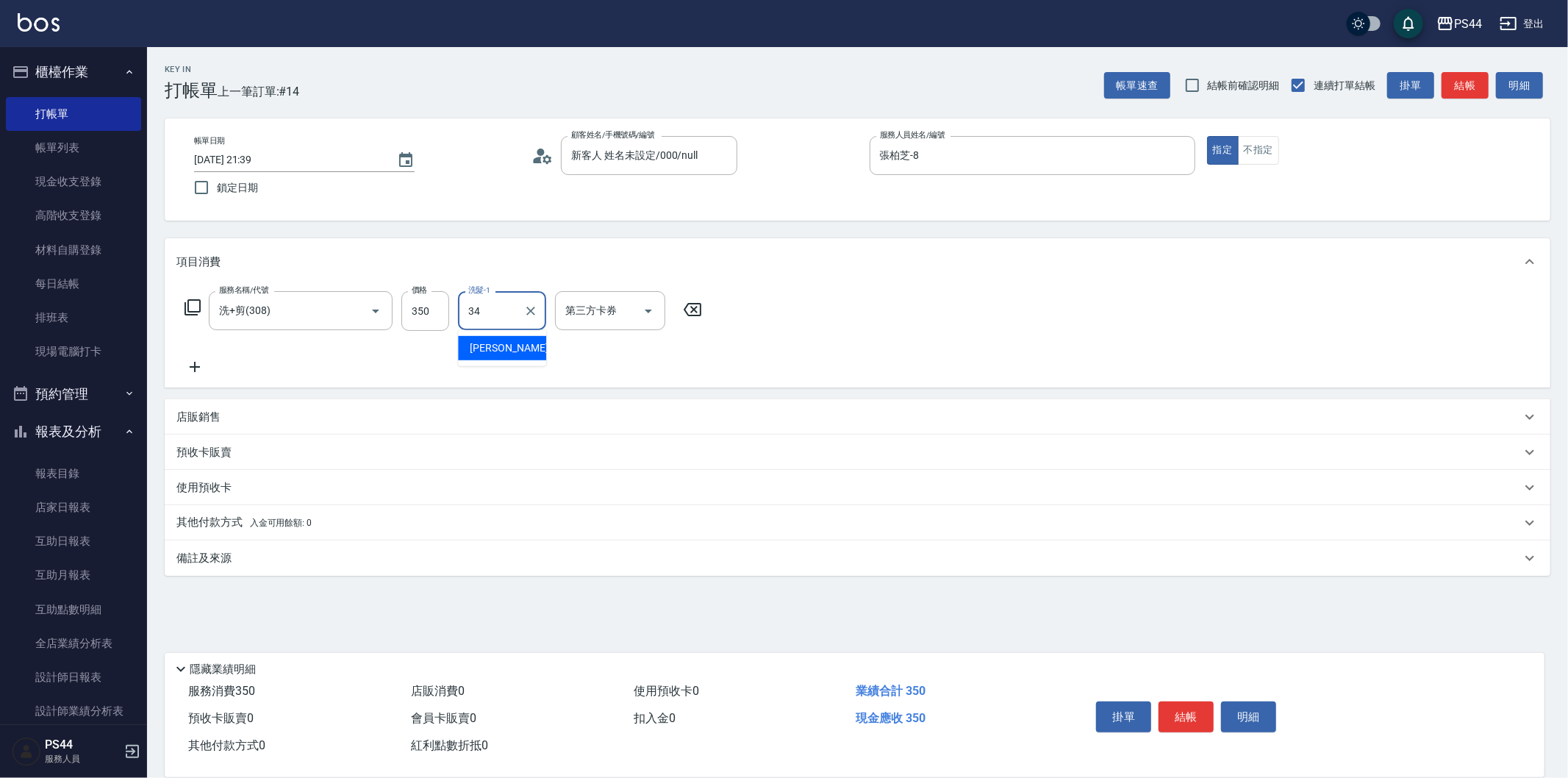
type input "[PERSON_NAME]-34"
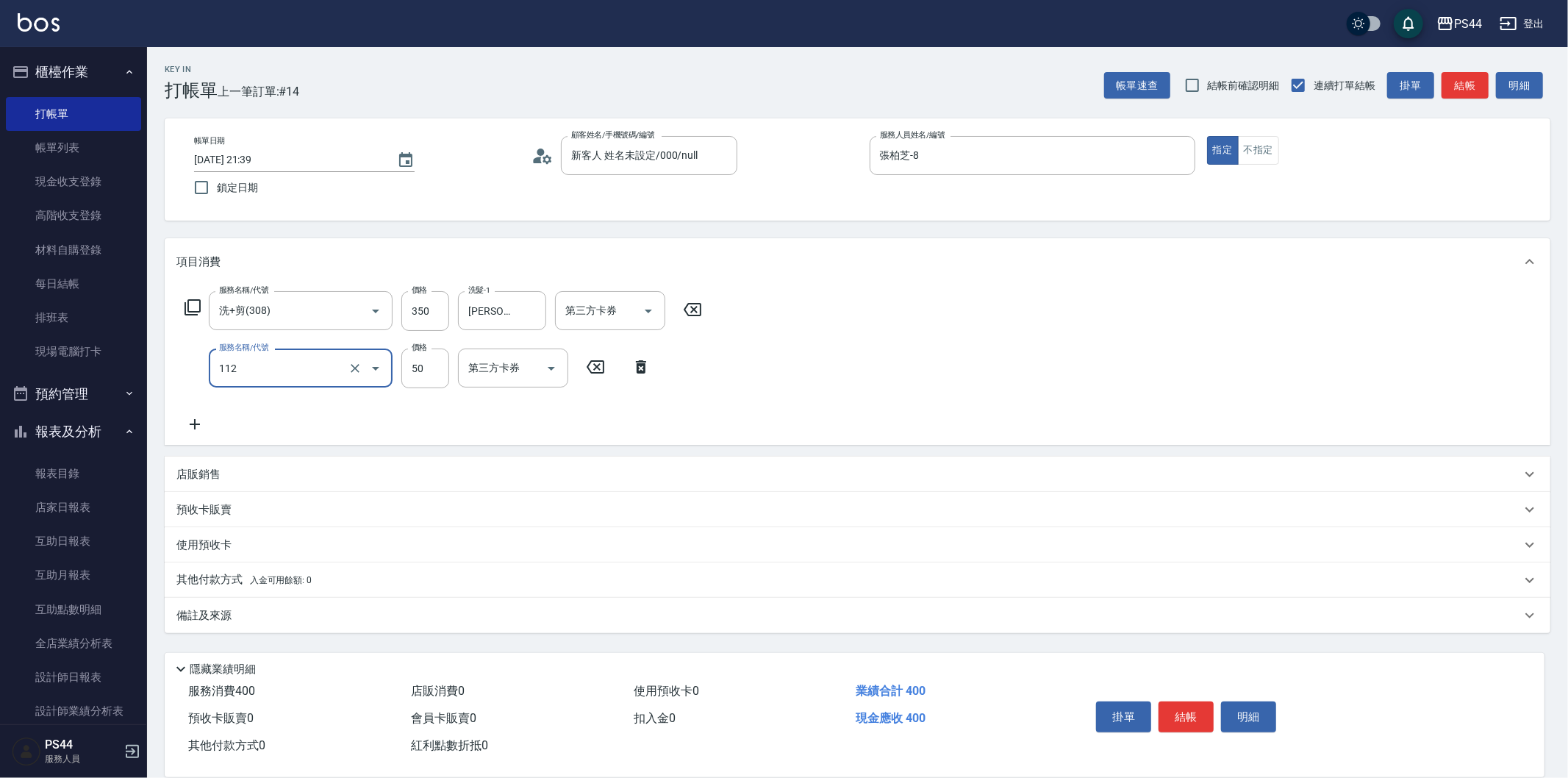
type input "精油50(112)"
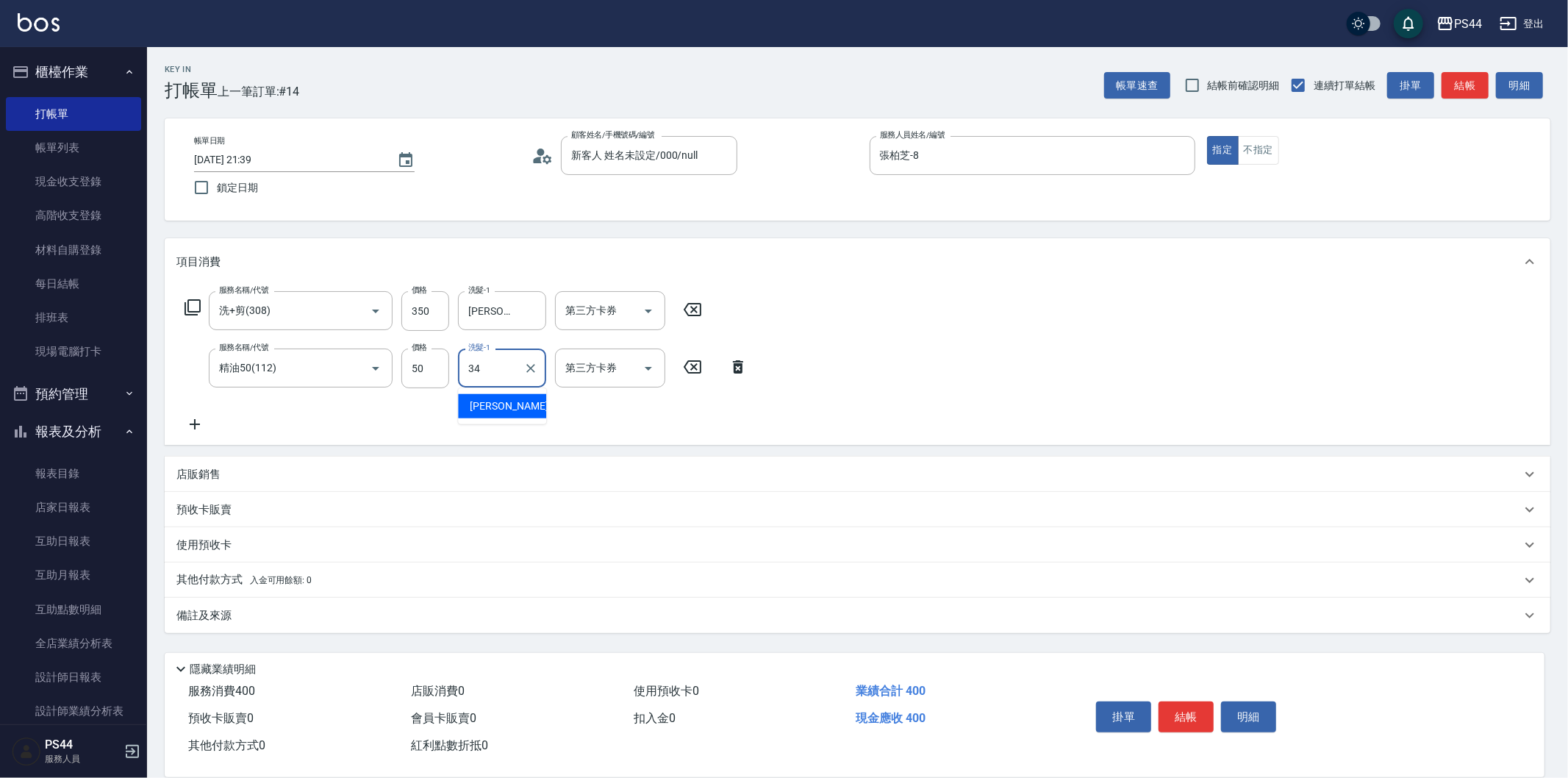
type input "[PERSON_NAME]-34"
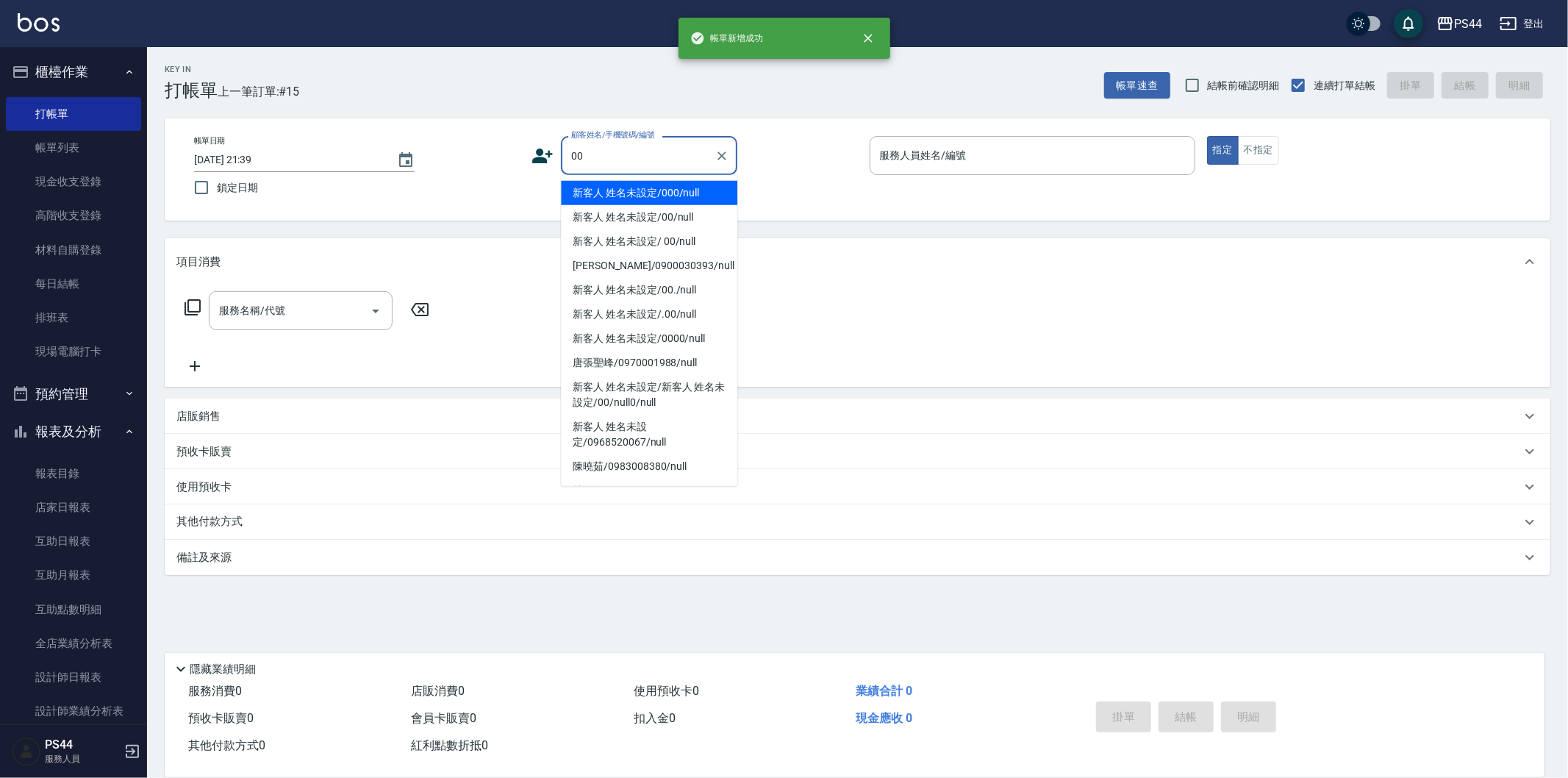
type input "新客人 姓名未設定/000/null"
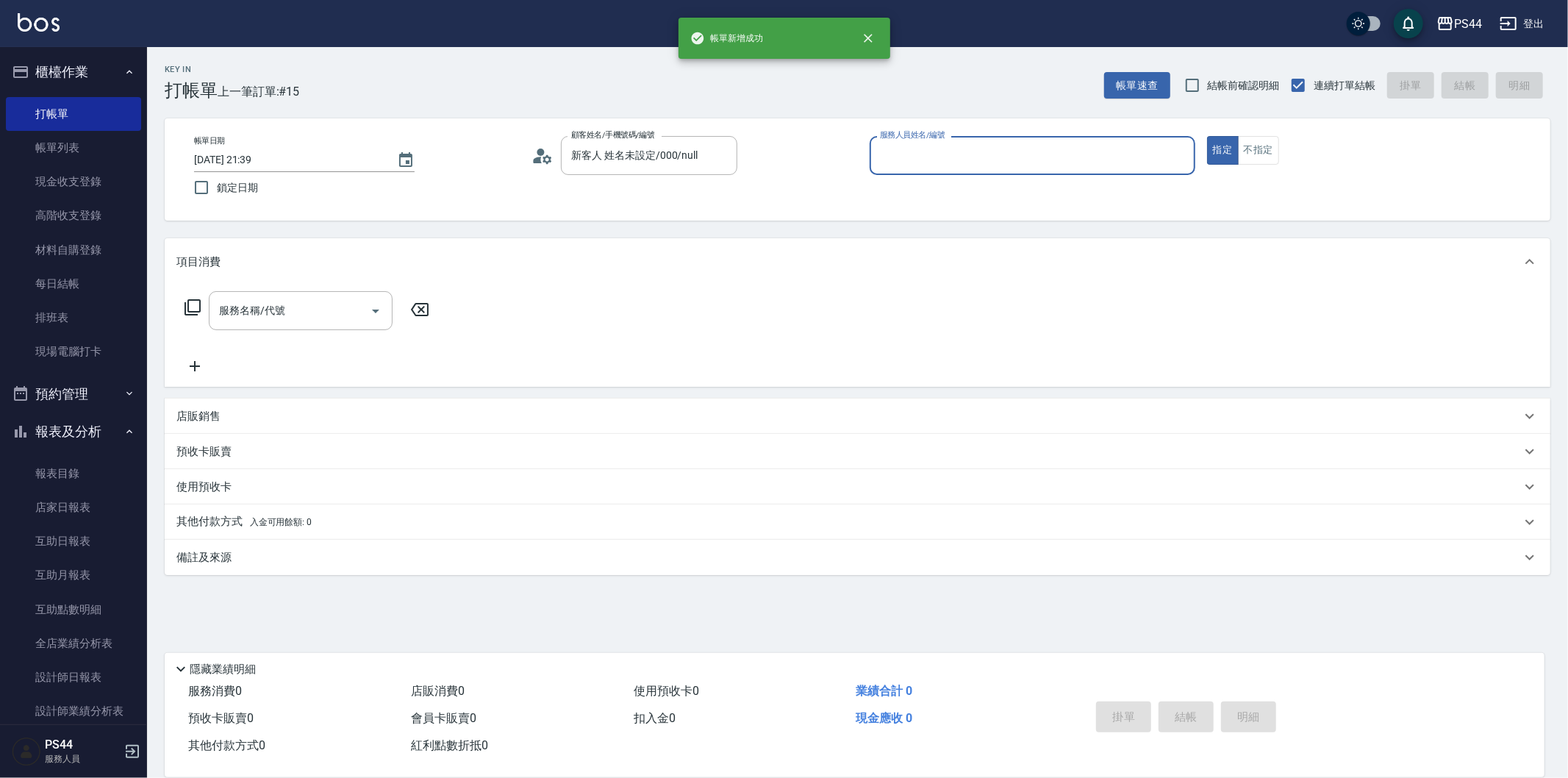
click at [1207, 136] on button "指定" at bounding box center [1223, 150] width 32 height 29
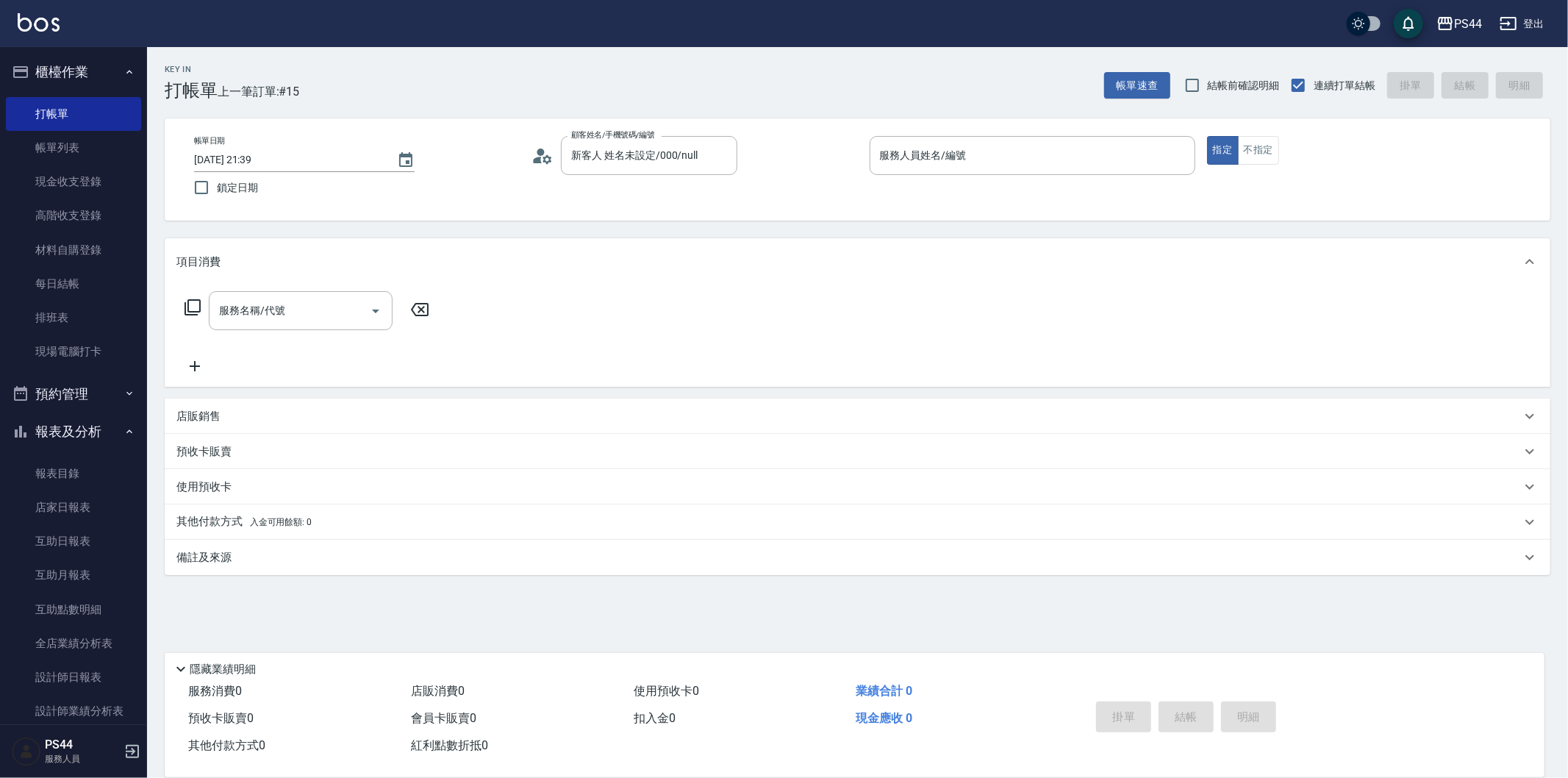
click at [931, 108] on div "Key In 打帳單 上一筆訂單:#15 帳單速查 結帳前確認明細 連續打單結帳 掛單 結帳 明細 帳單日期 [DATE] 21:39 鎖定日期 顧客姓名/手…" at bounding box center [858, 380] width 1421 height 667
click at [932, 135] on div "帳單日期 [DATE] 21:39 鎖定日期 顧客姓名/手機號碼/編號 新客人 姓名未設定/000/null 顧客姓名/手機號碼/編號 服務人員姓名/編號 服…" at bounding box center [858, 169] width 1386 height 102
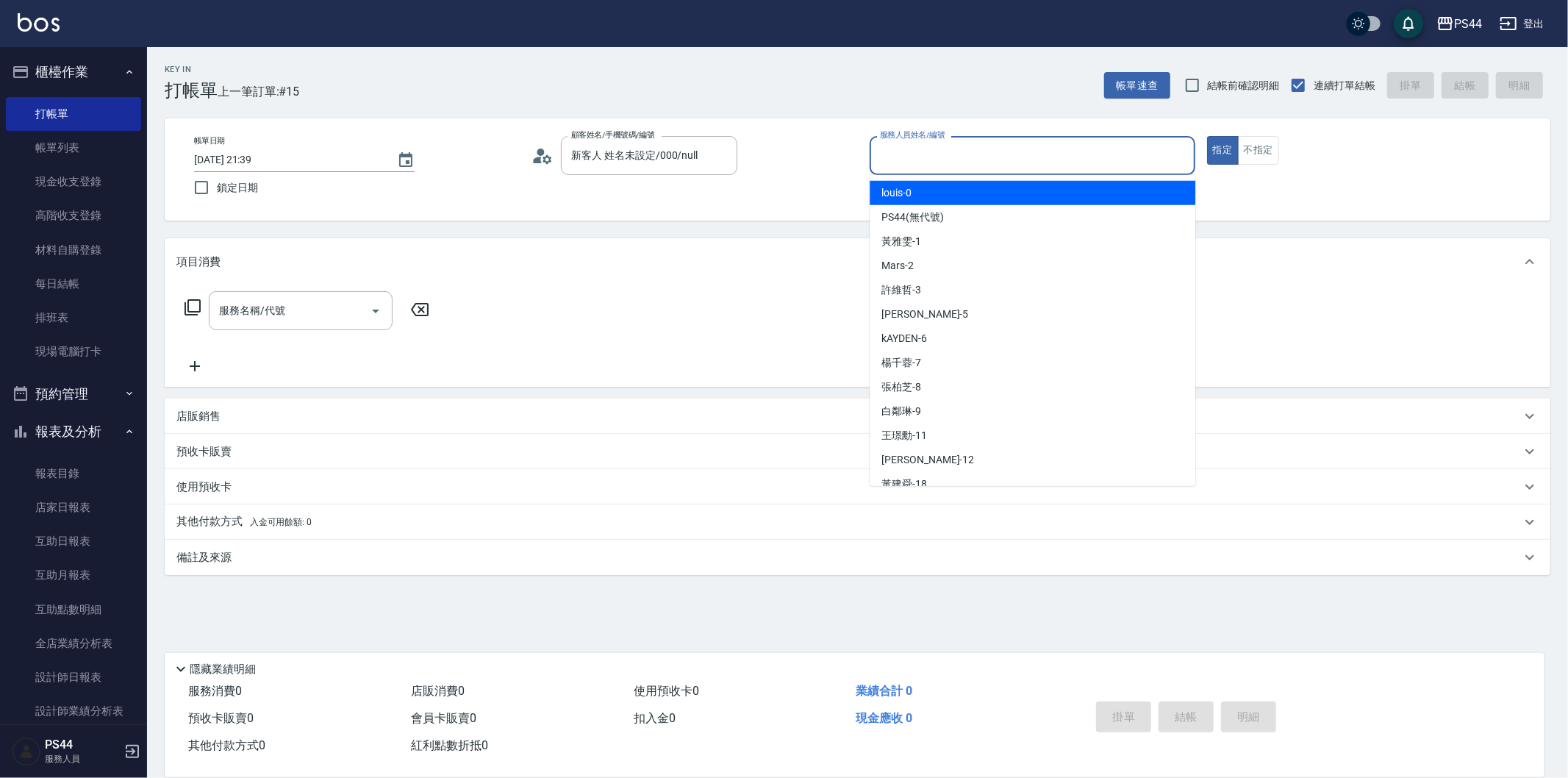
click at [937, 159] on input "服務人員姓名/編號" at bounding box center [1032, 155] width 312 height 26
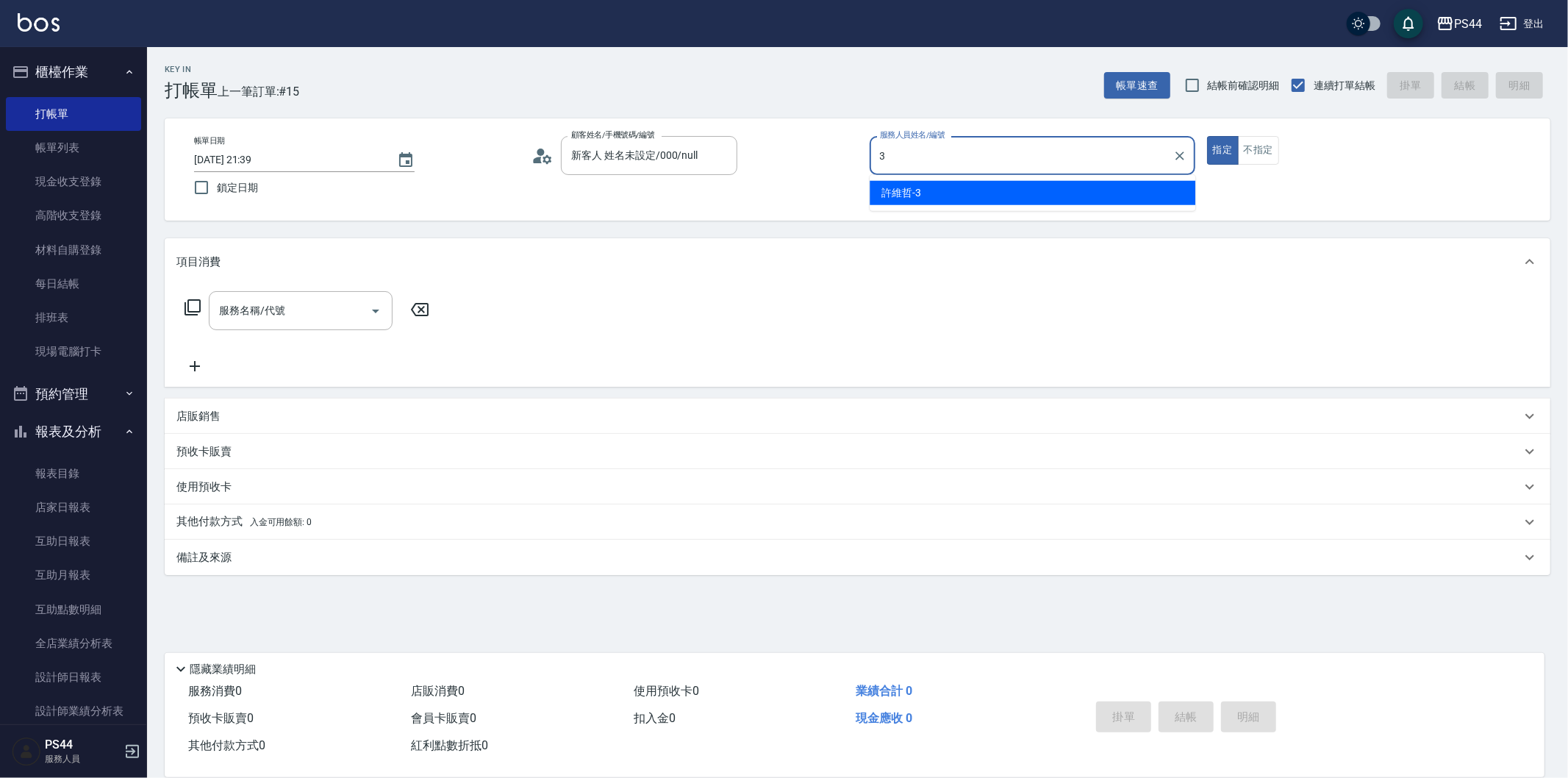
type input "許維哲-3"
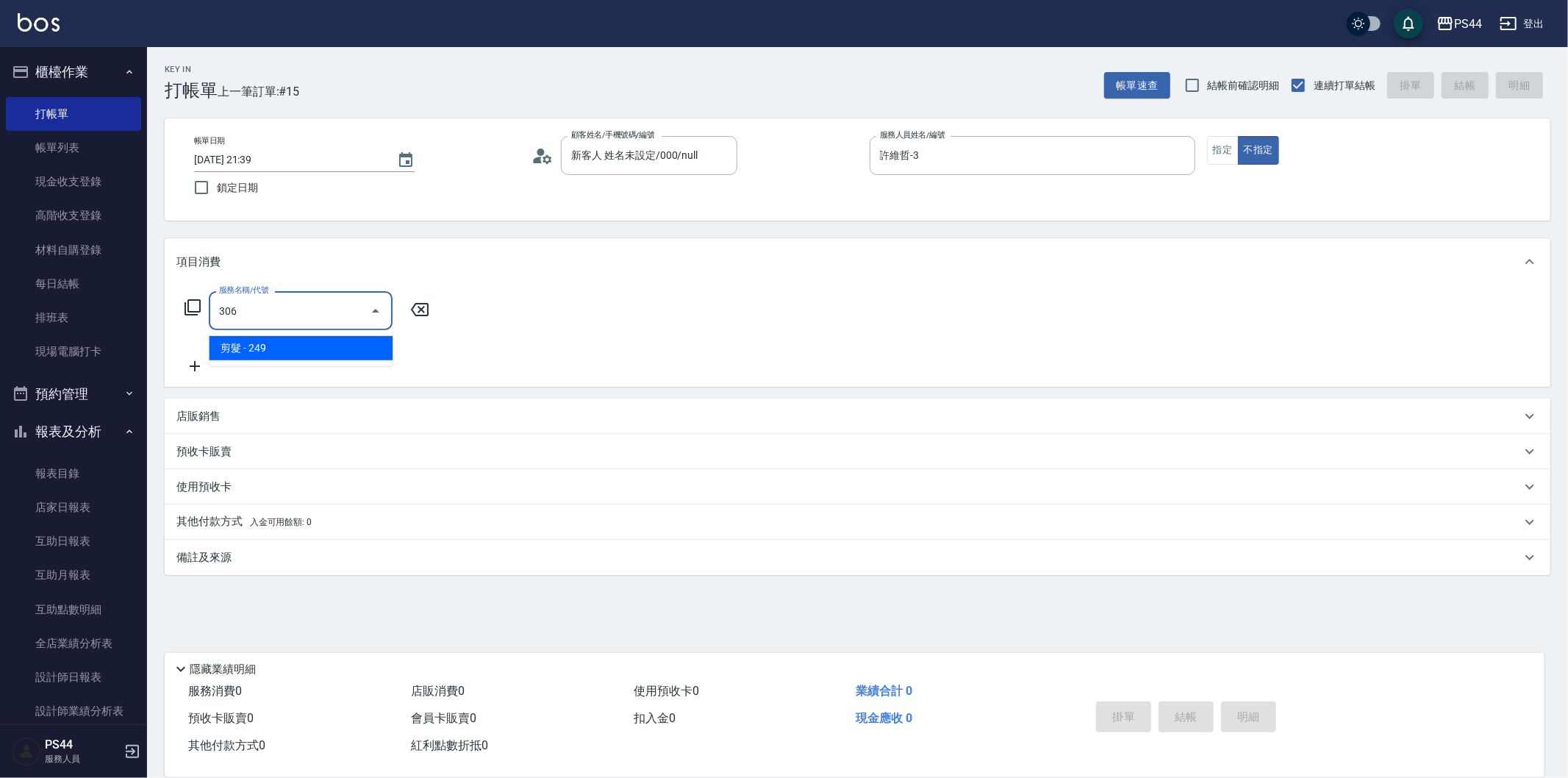
type input "剪髮(306)"
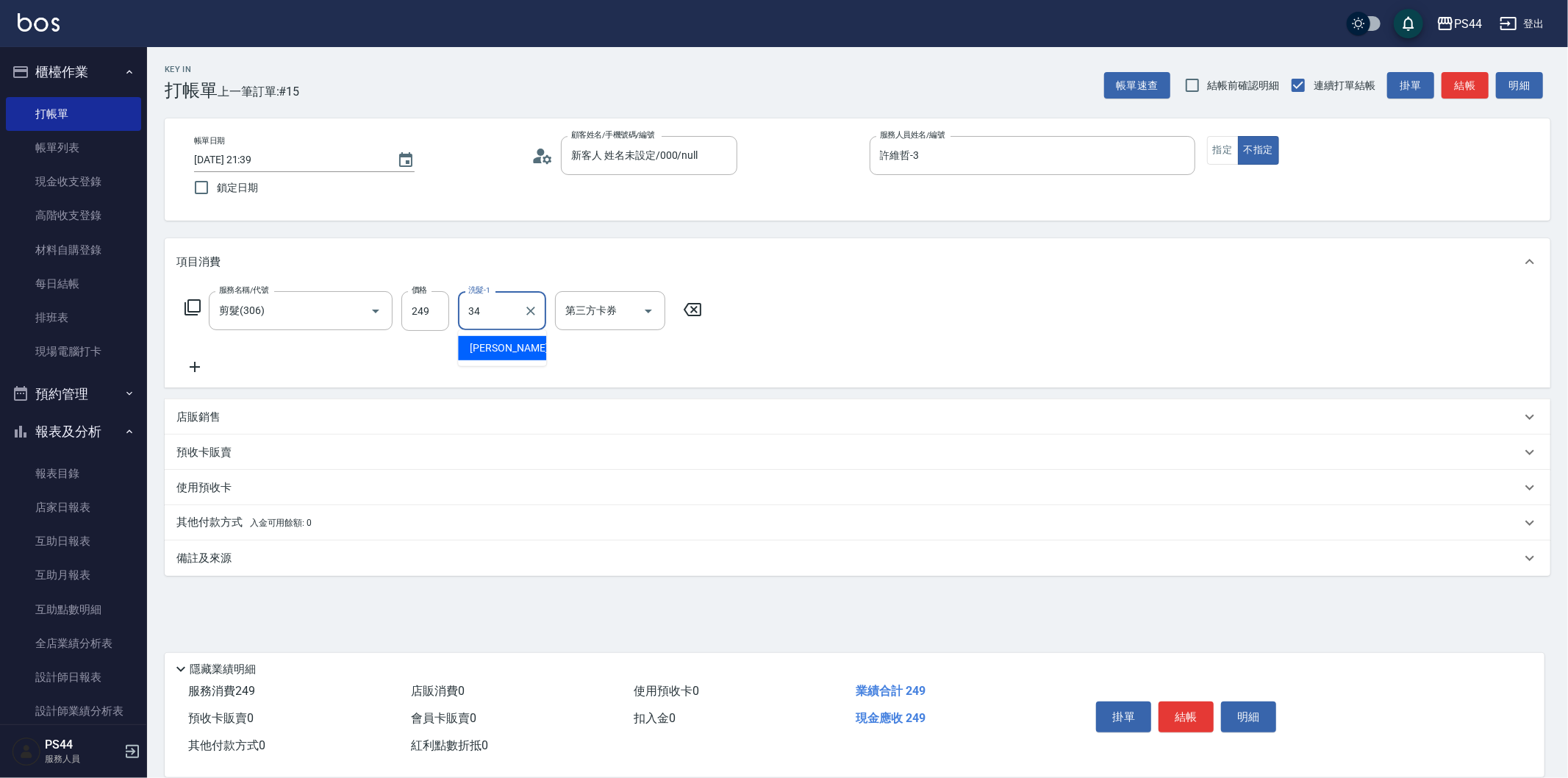
type input "[PERSON_NAME]-34"
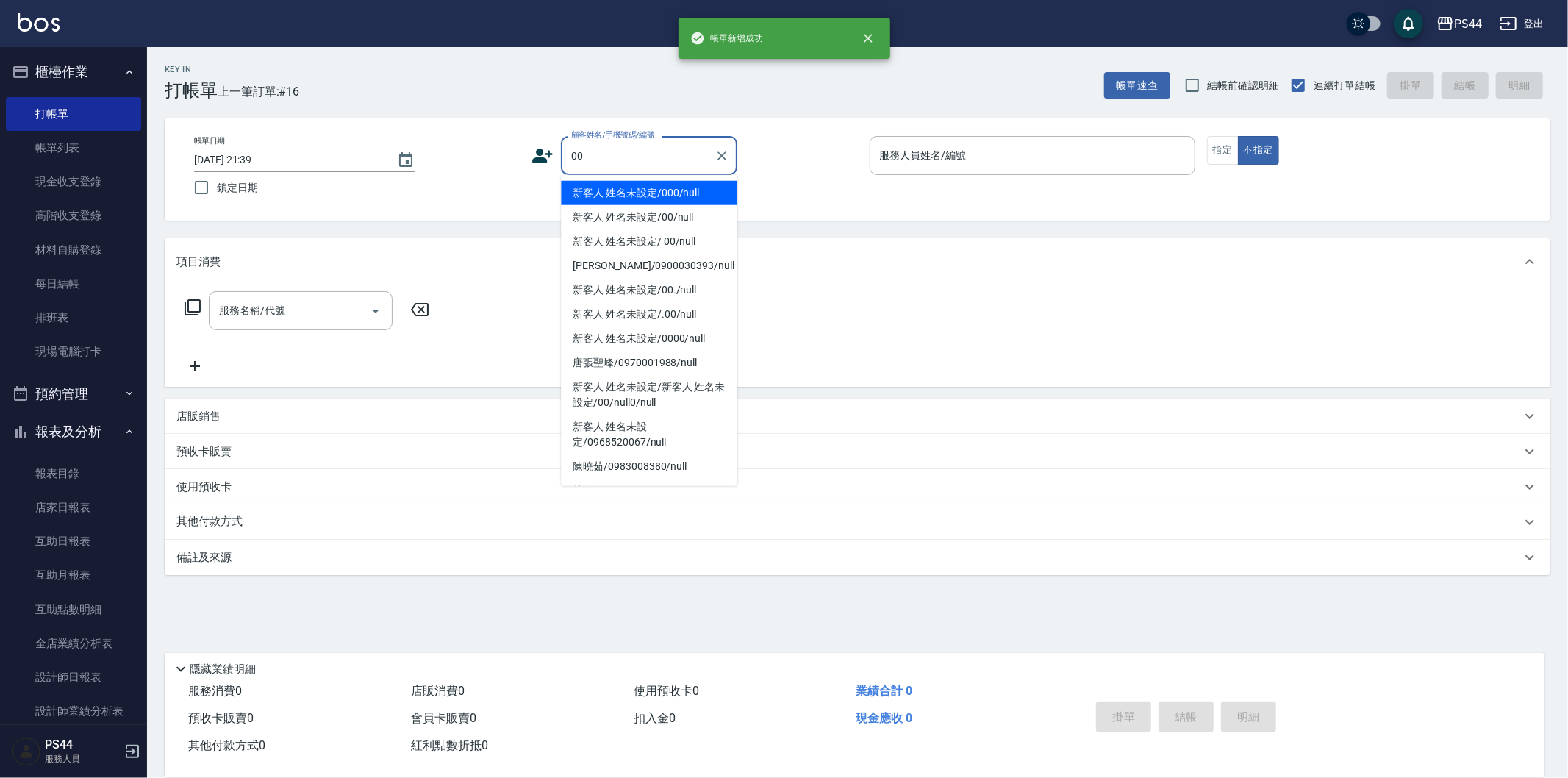
type input "新客人 姓名未設定/000/null"
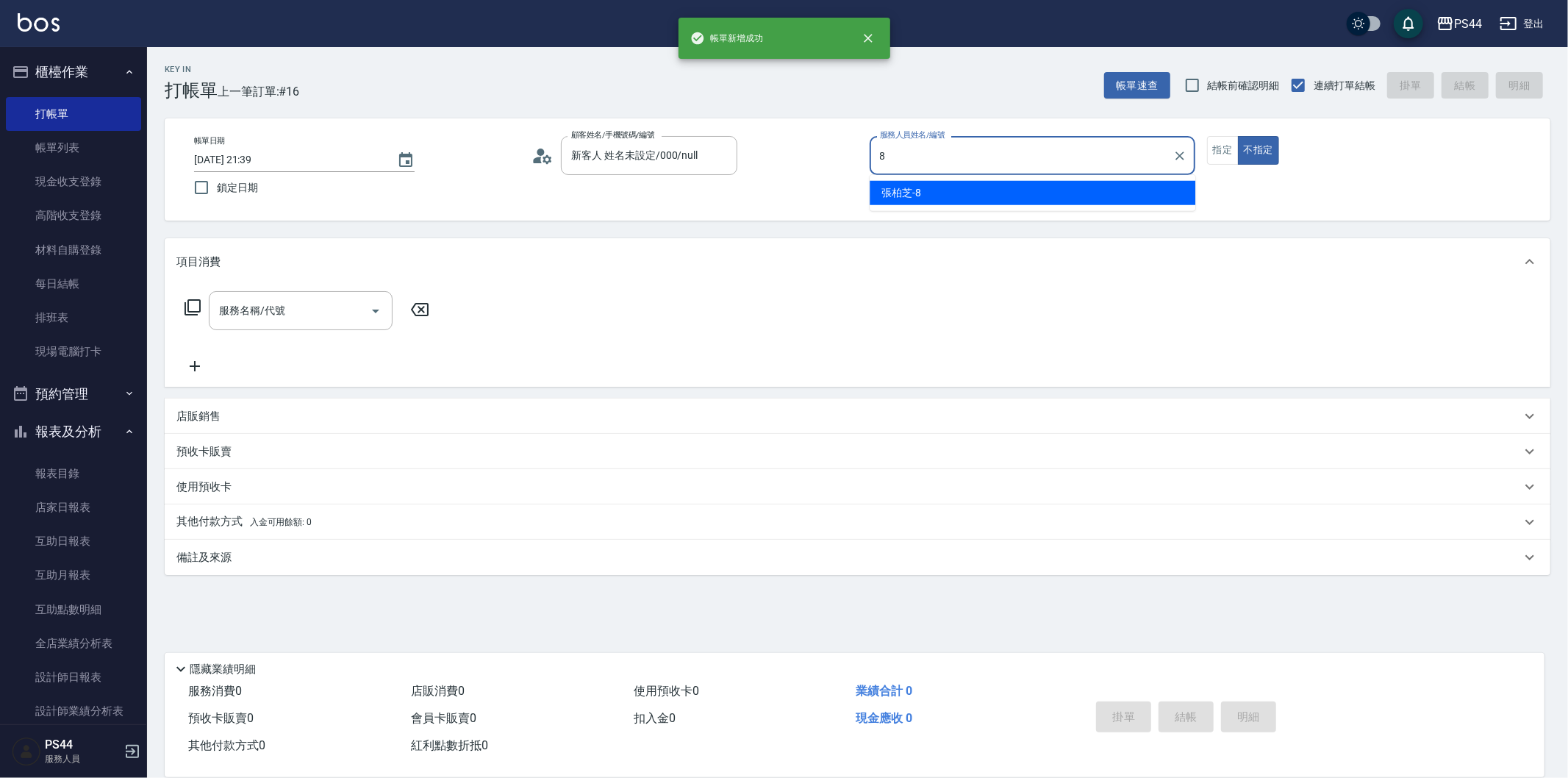
type input "張柏芝-8"
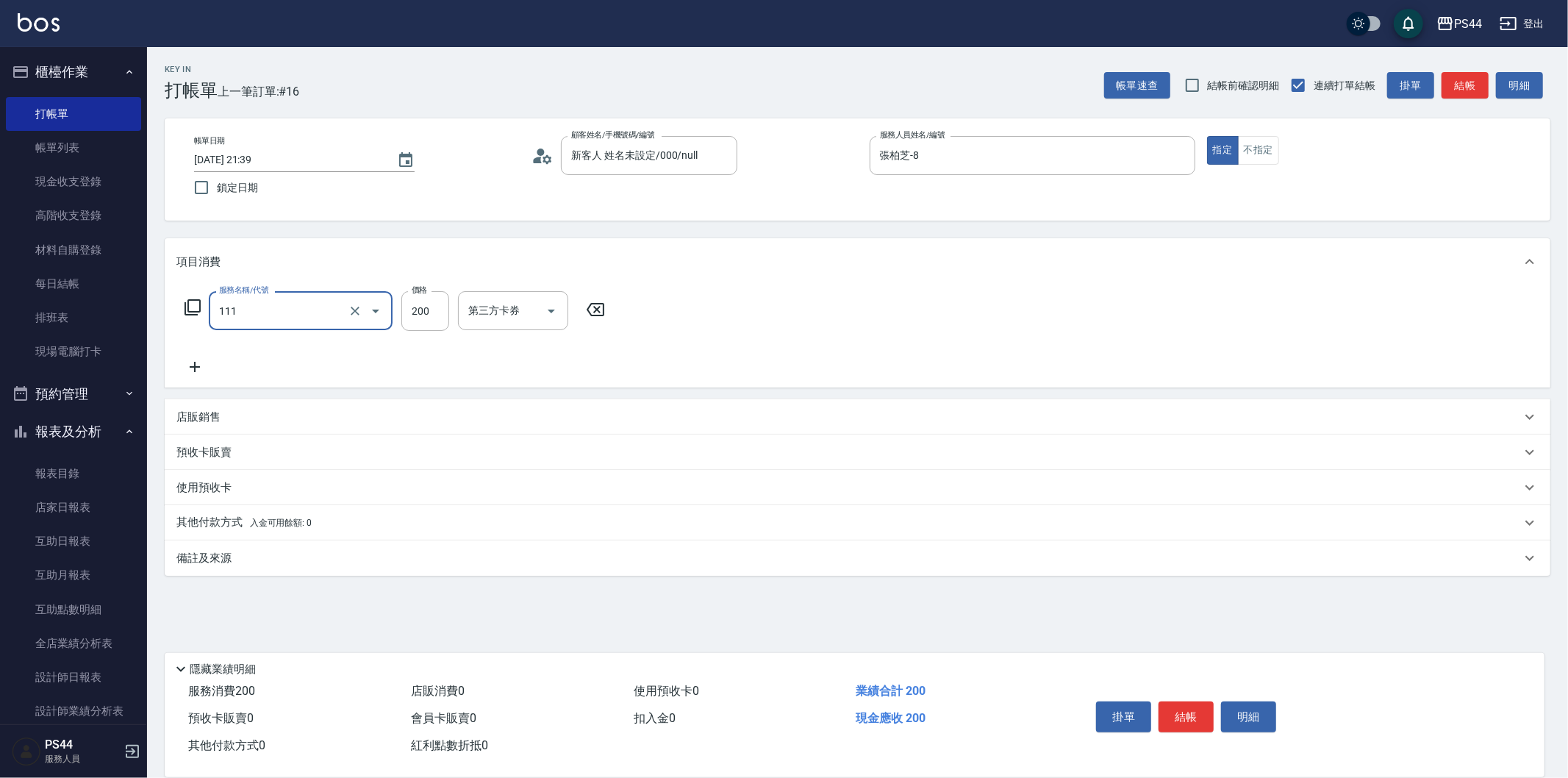
type input "200(111)"
type input "蘇昭瑜-55"
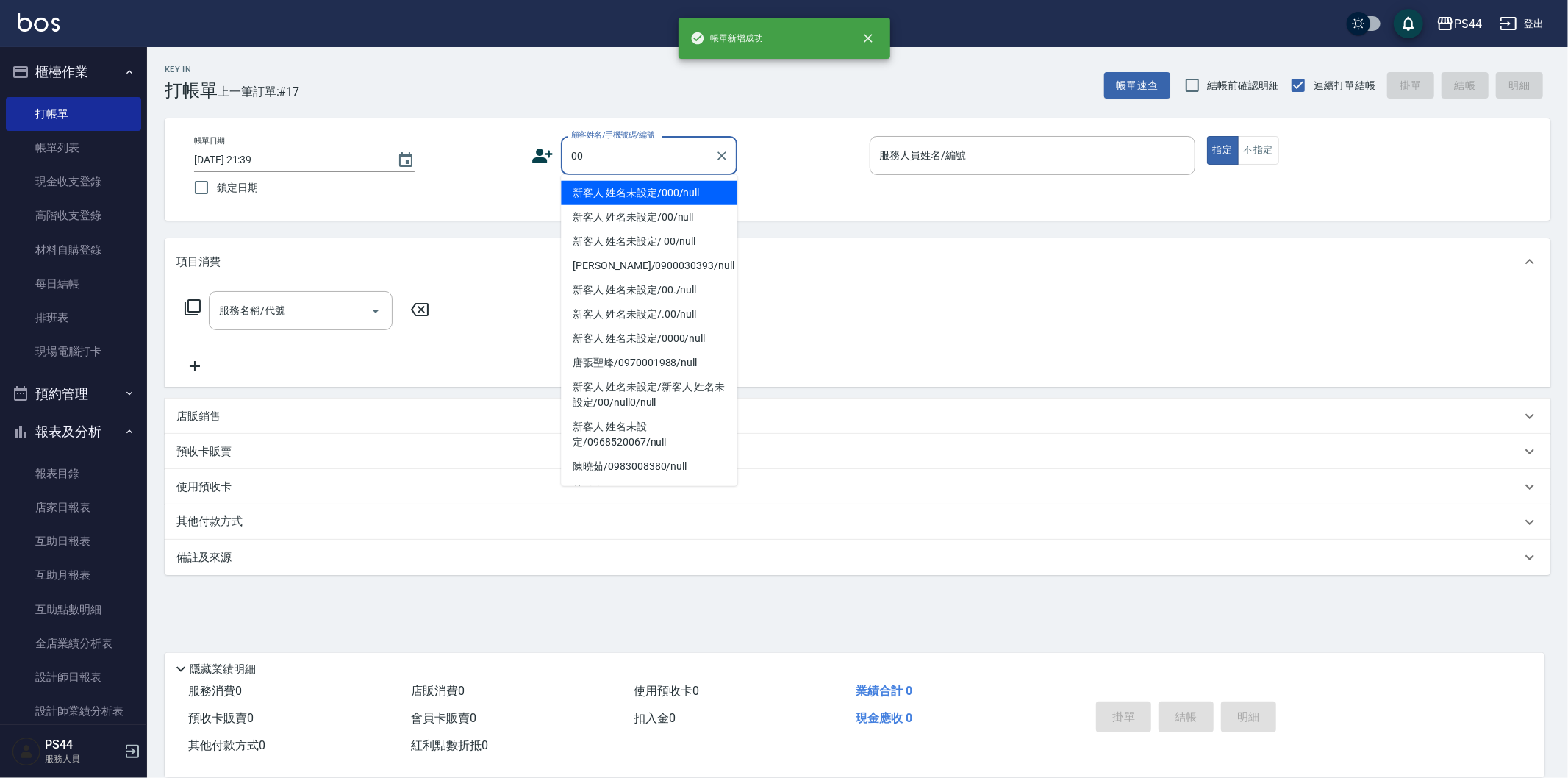
type input "新客人 姓名未設定/000/null"
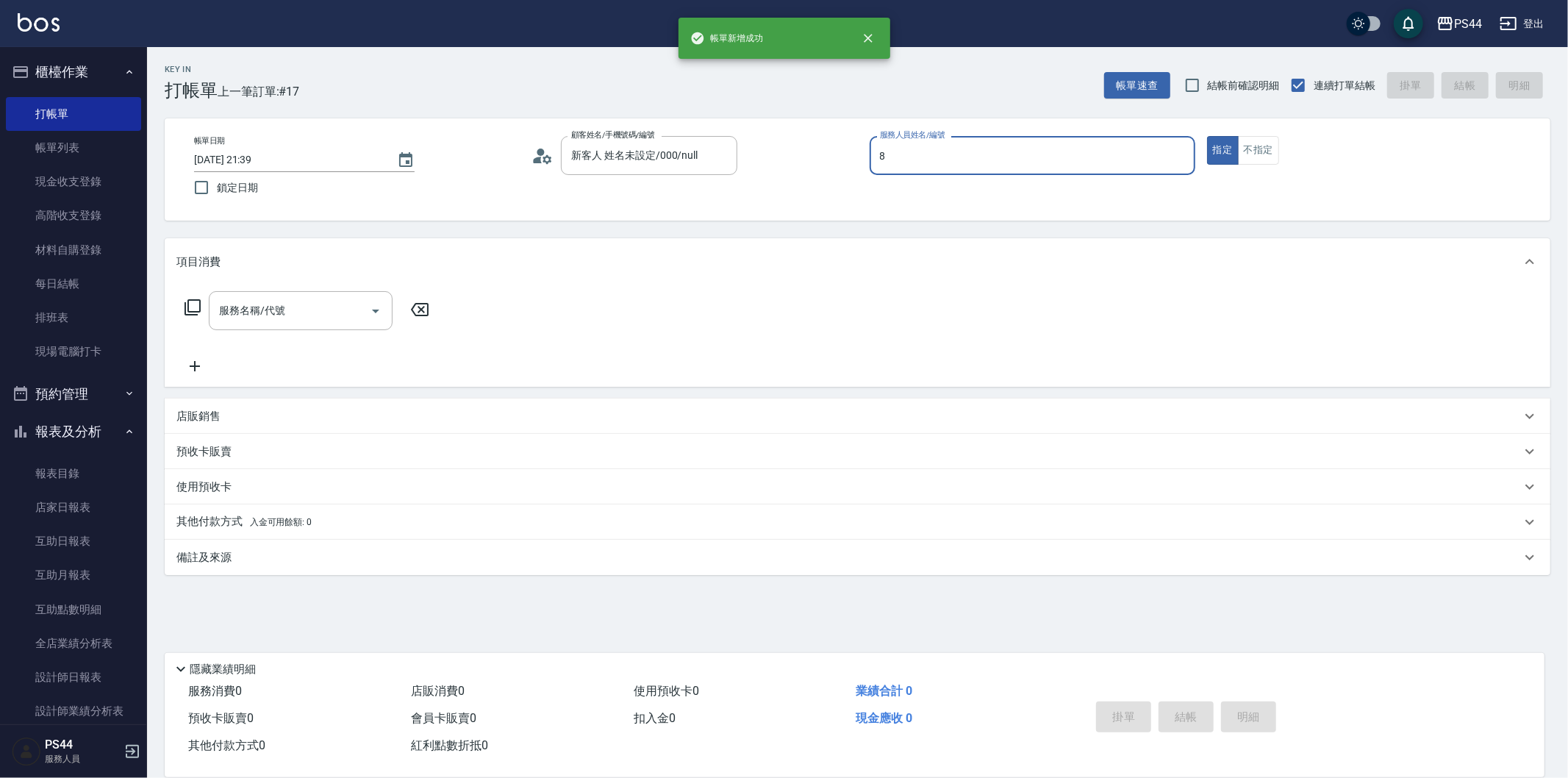
type input "張柏芝-8"
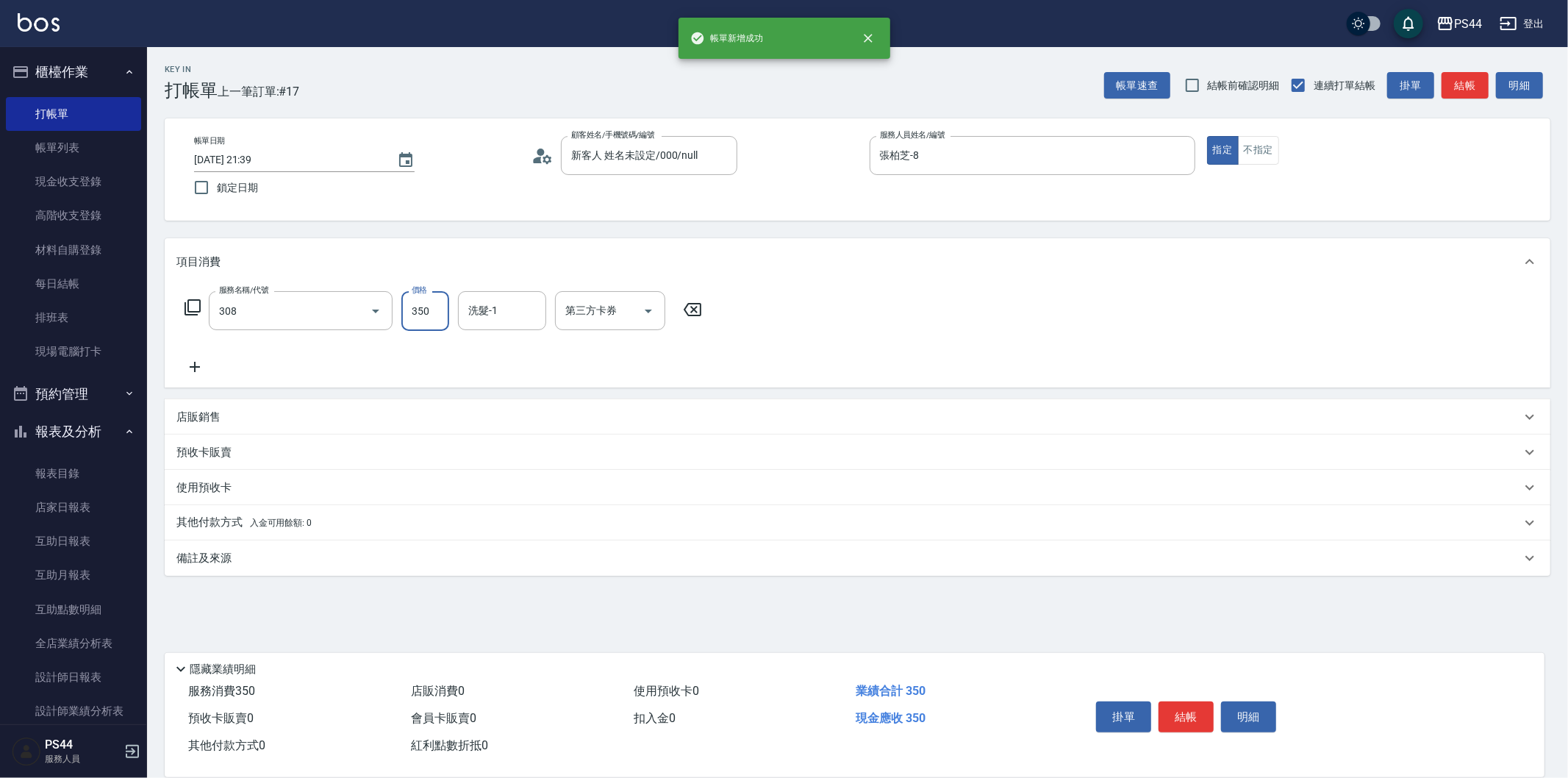
type input "洗+剪(308)"
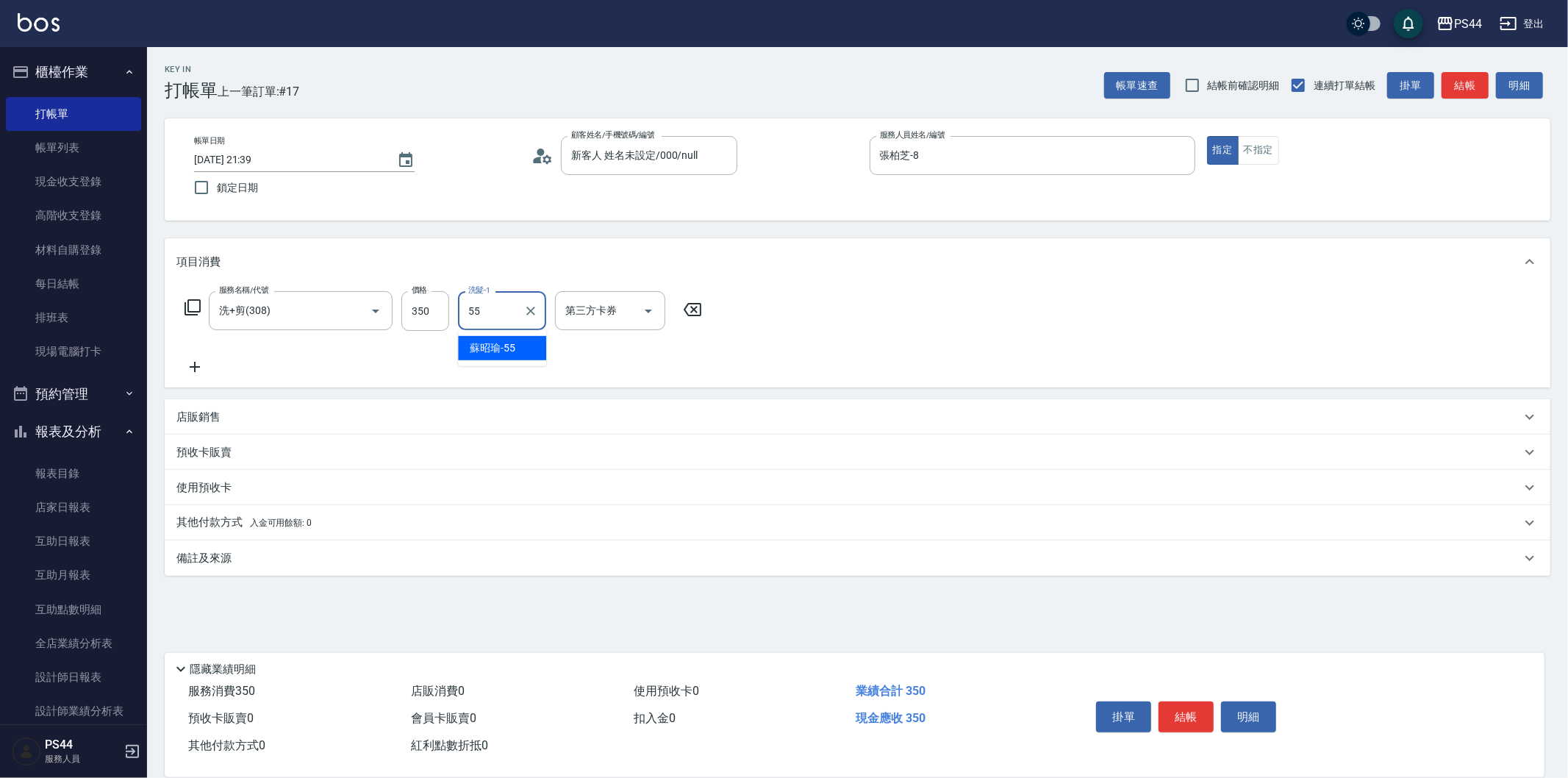
type input "蘇昭瑜-55"
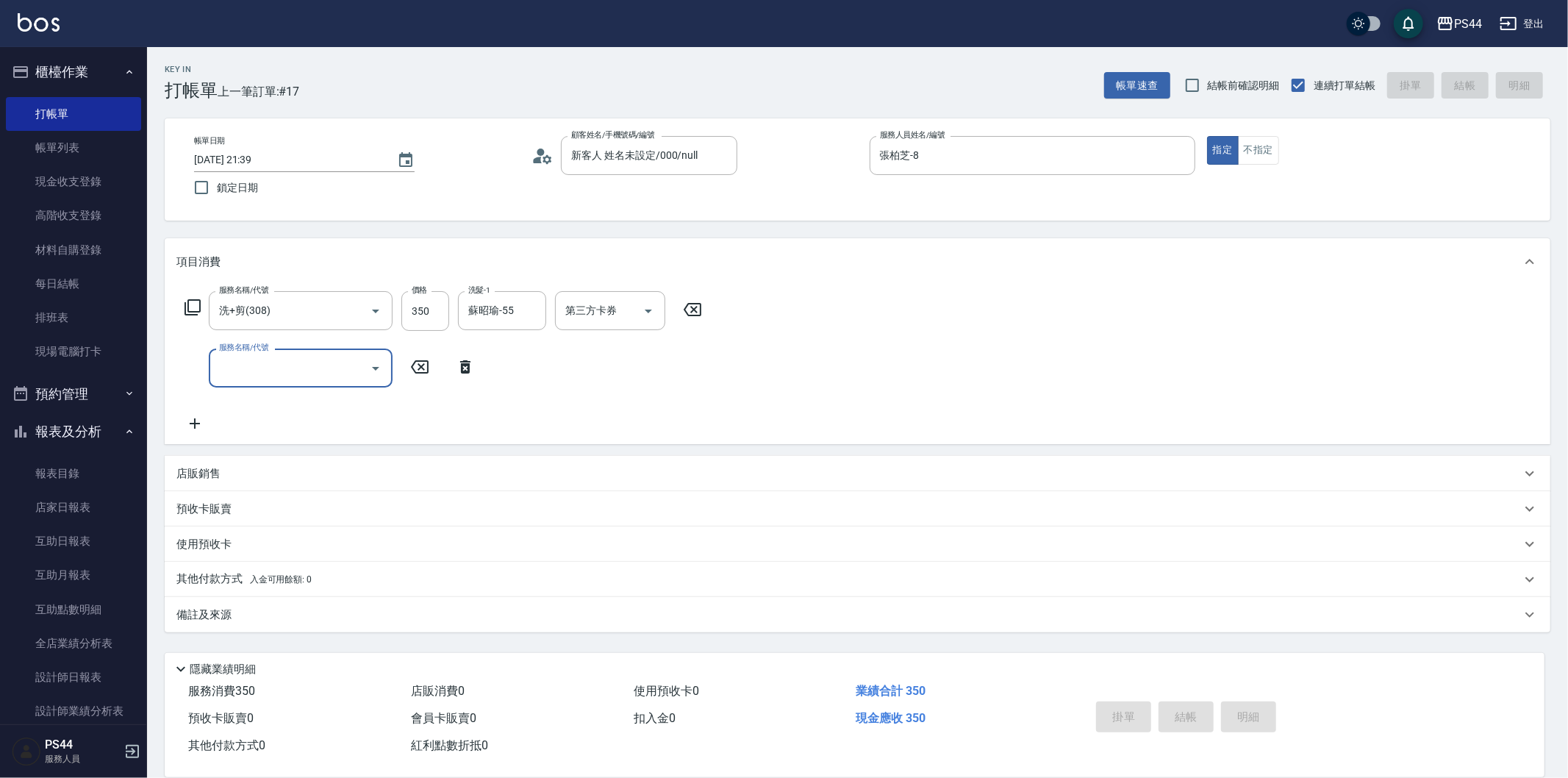
type input "[DATE] 21:40"
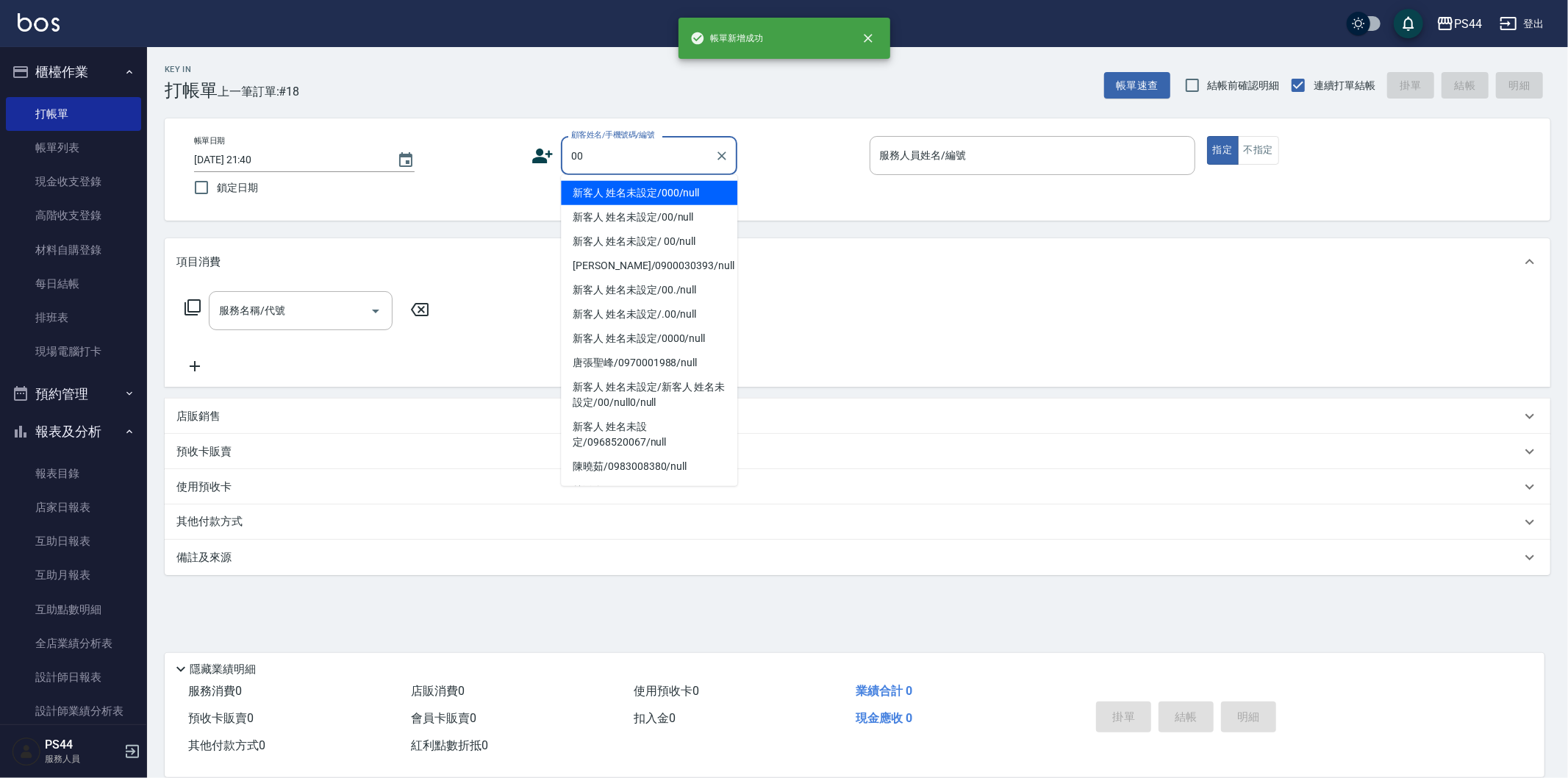
type input "新客人 姓名未設定/000/null"
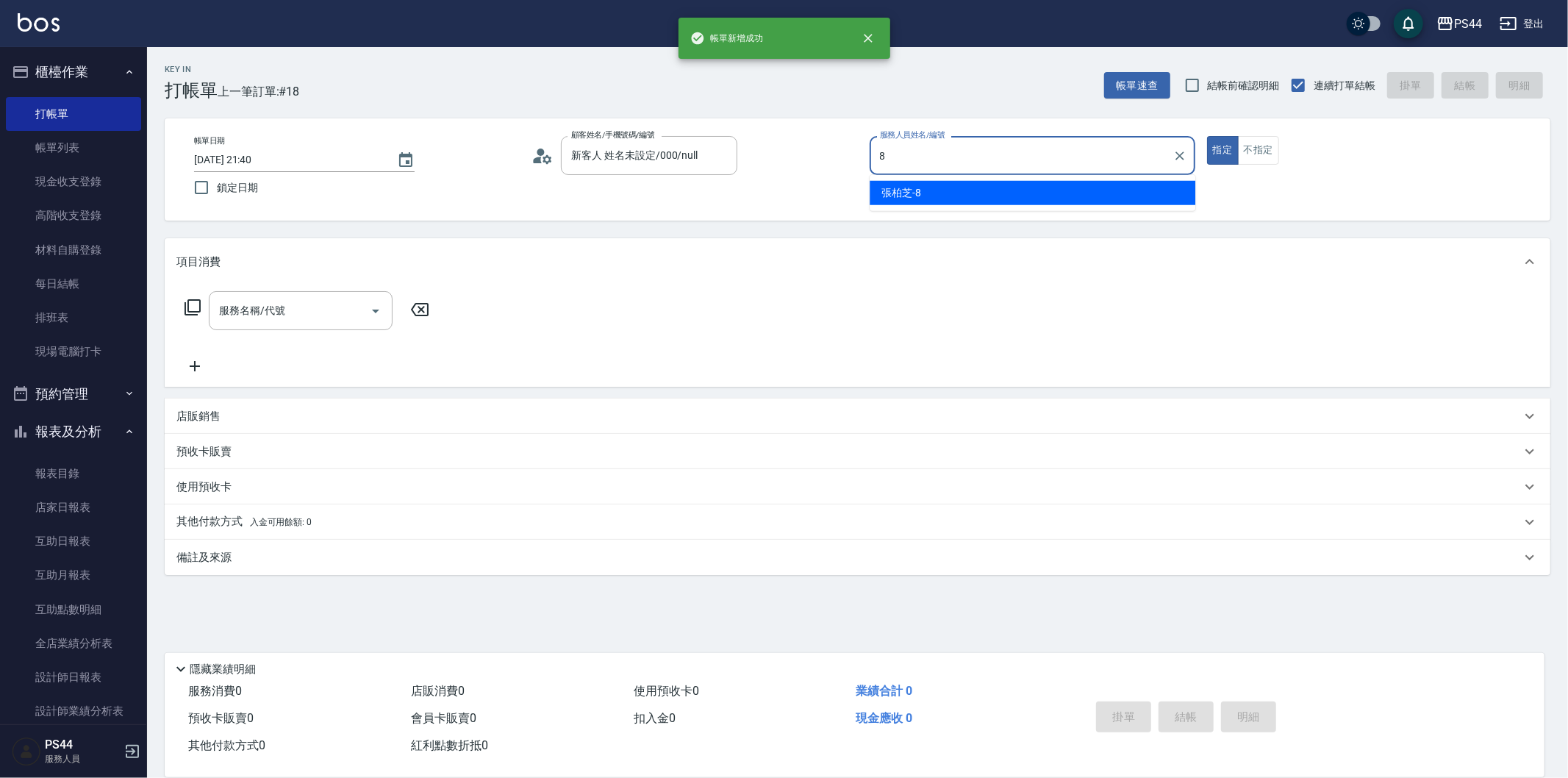
type input "張柏芝-8"
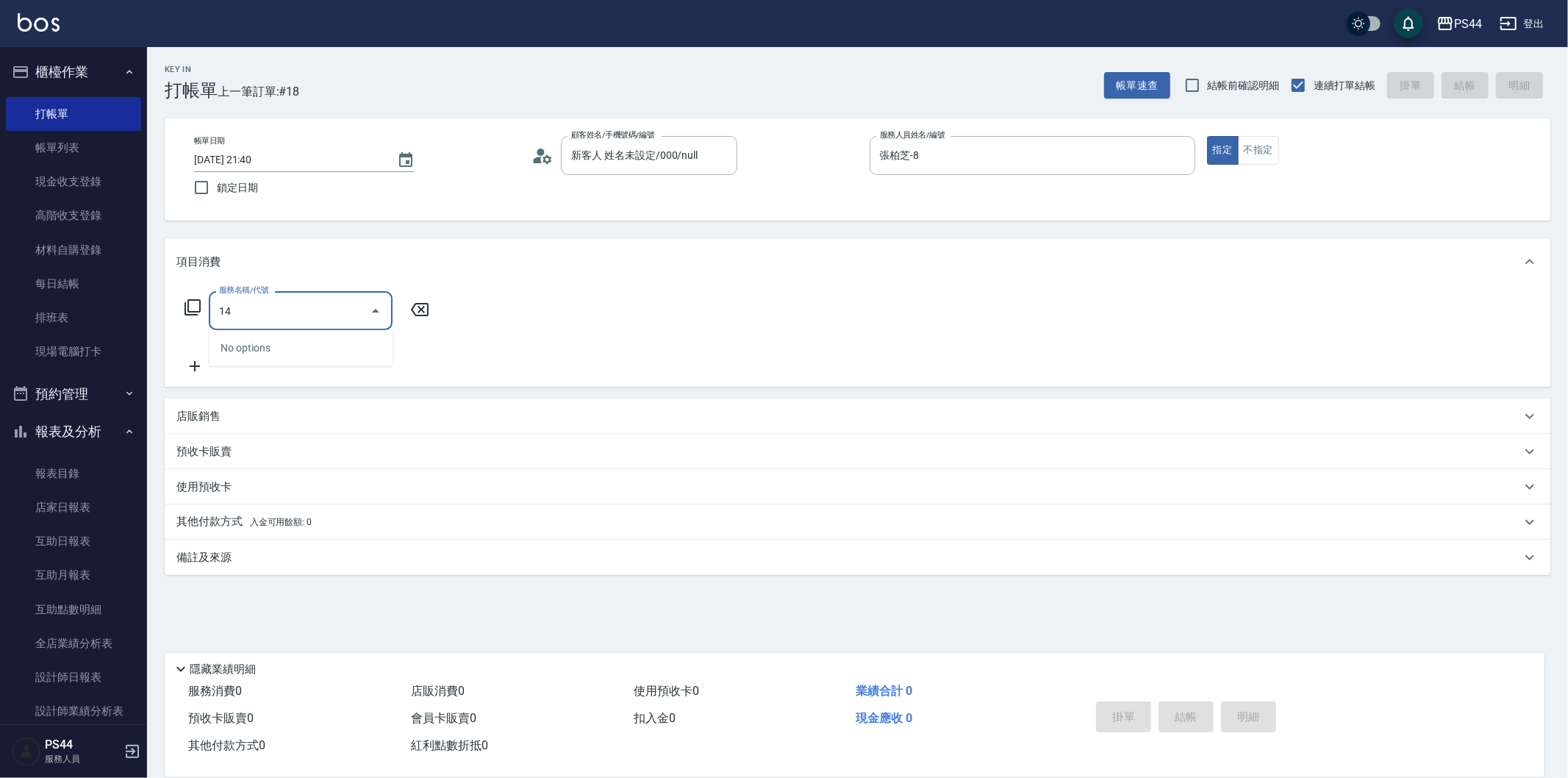
type input "1"
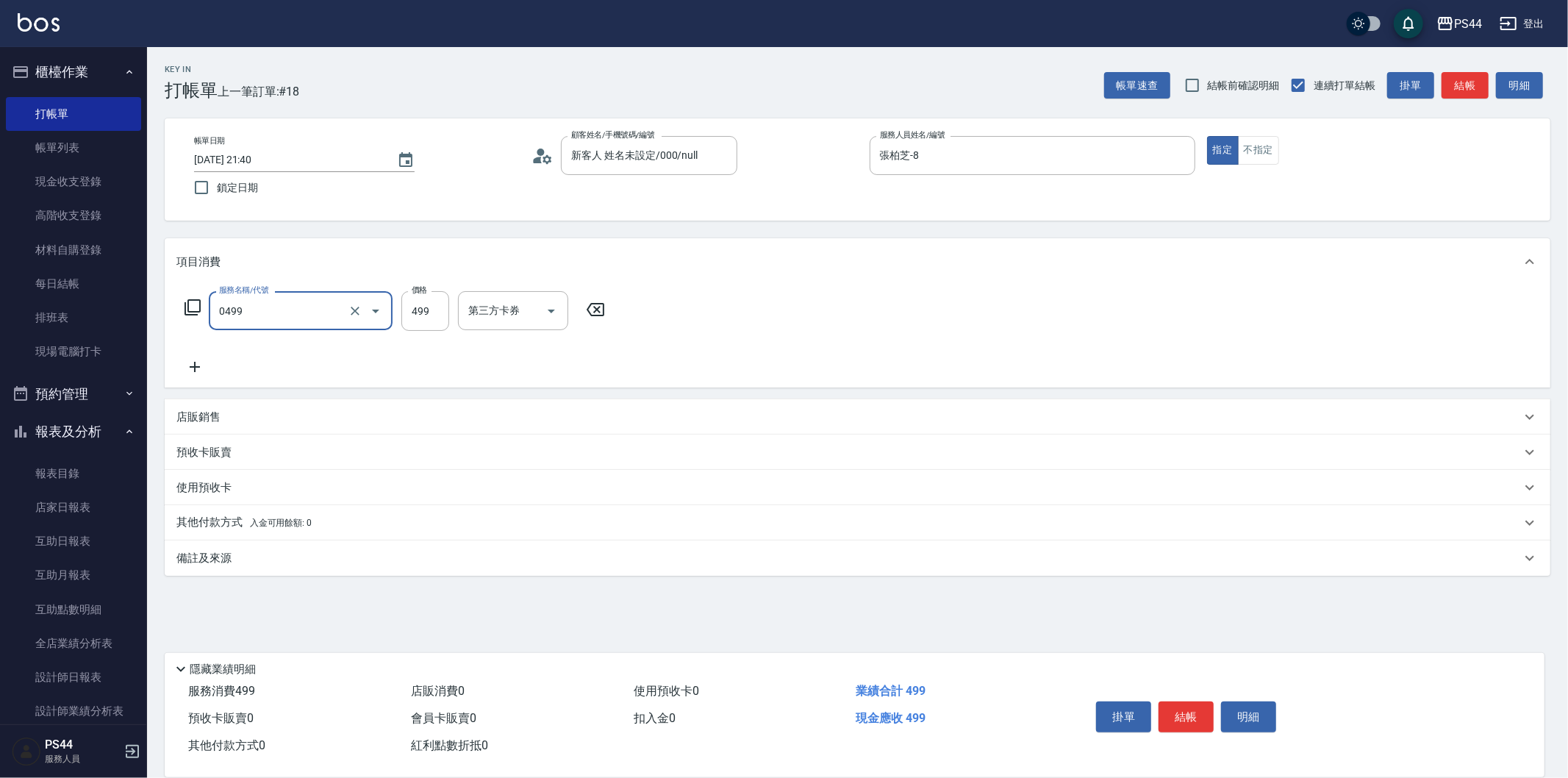
type input "[PERSON_NAME]499(0499)"
type input "柔柔-33"
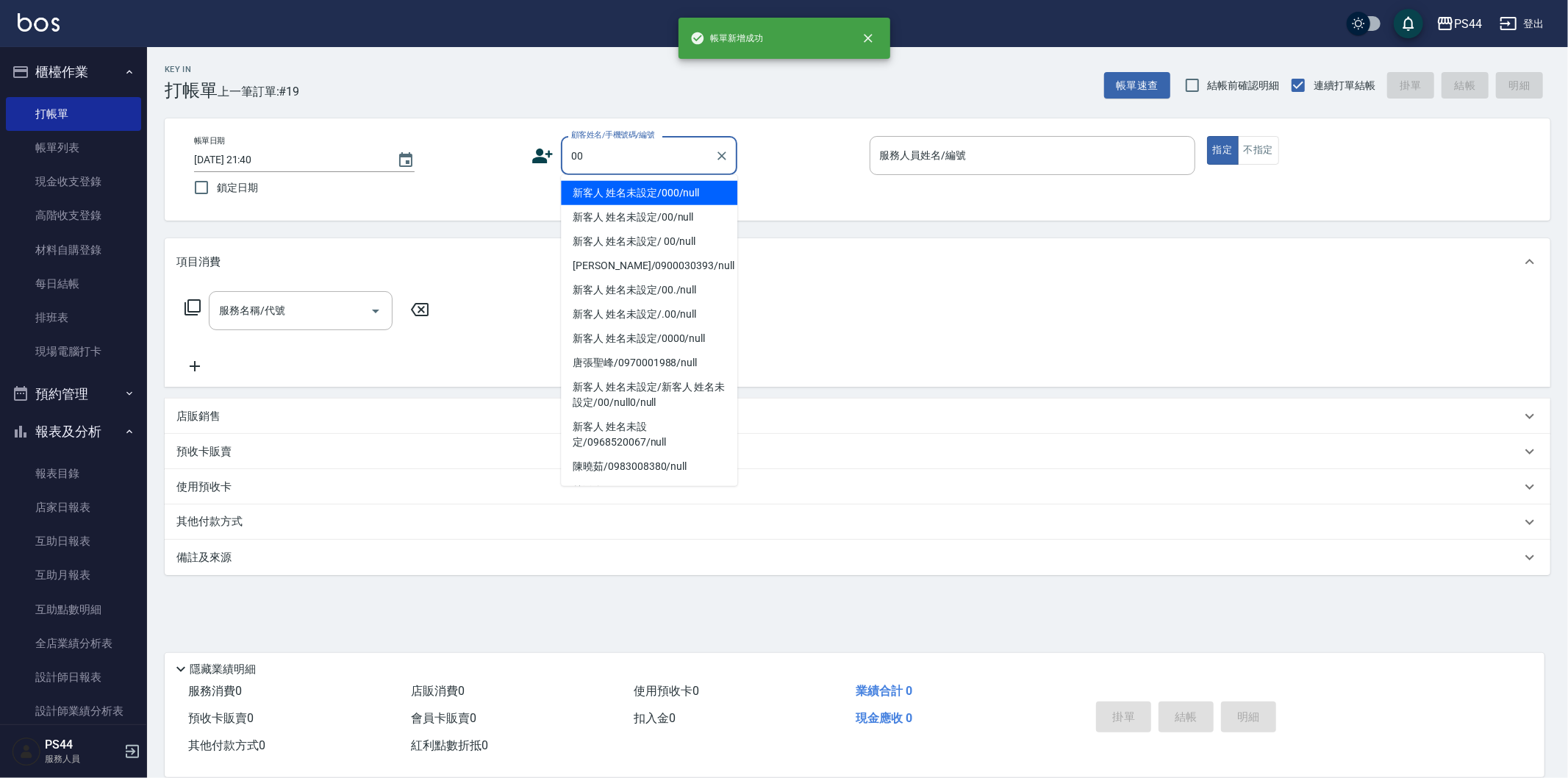
type input "新客人 姓名未設定/000/null"
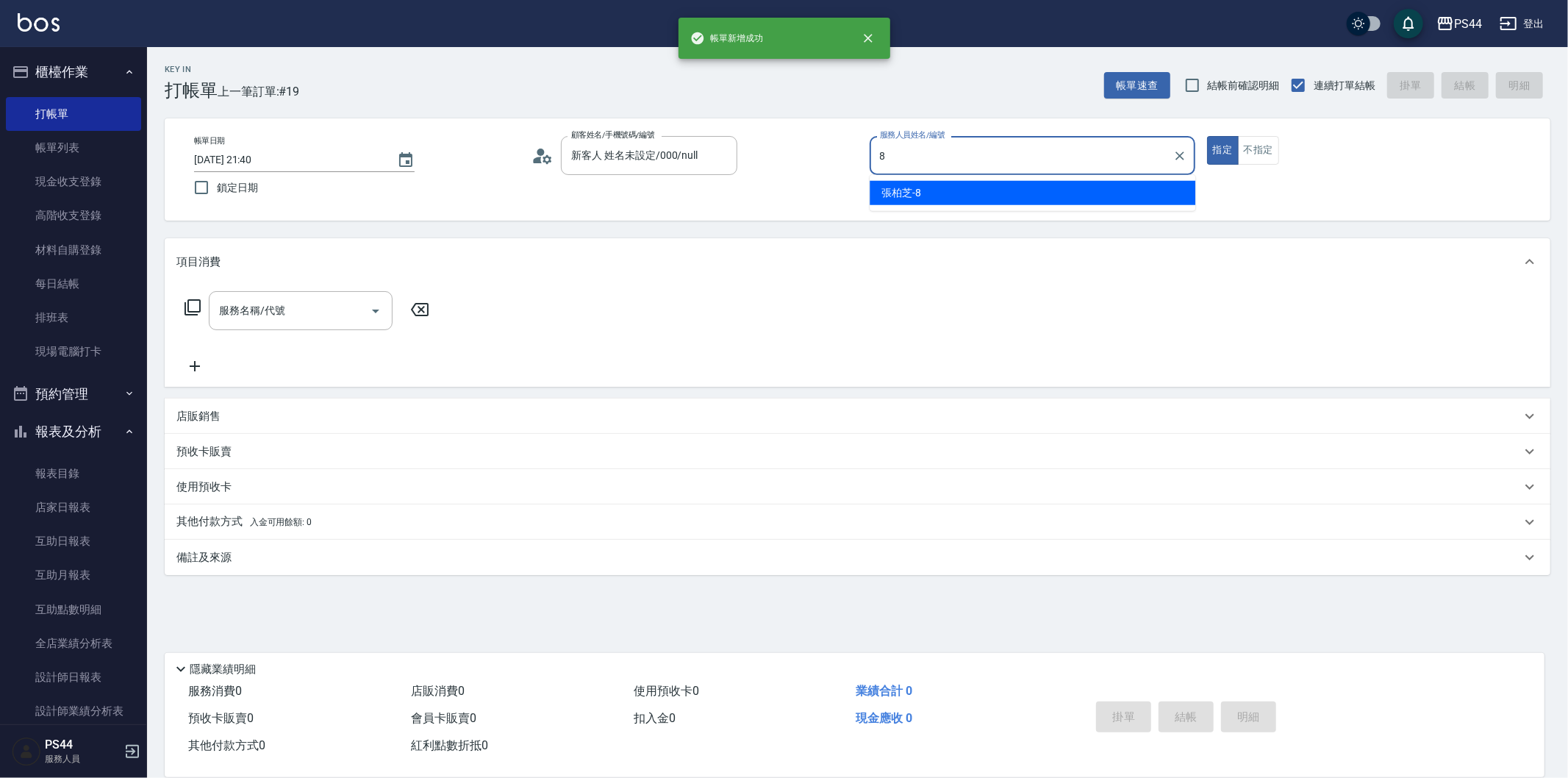
type input "張柏芝-8"
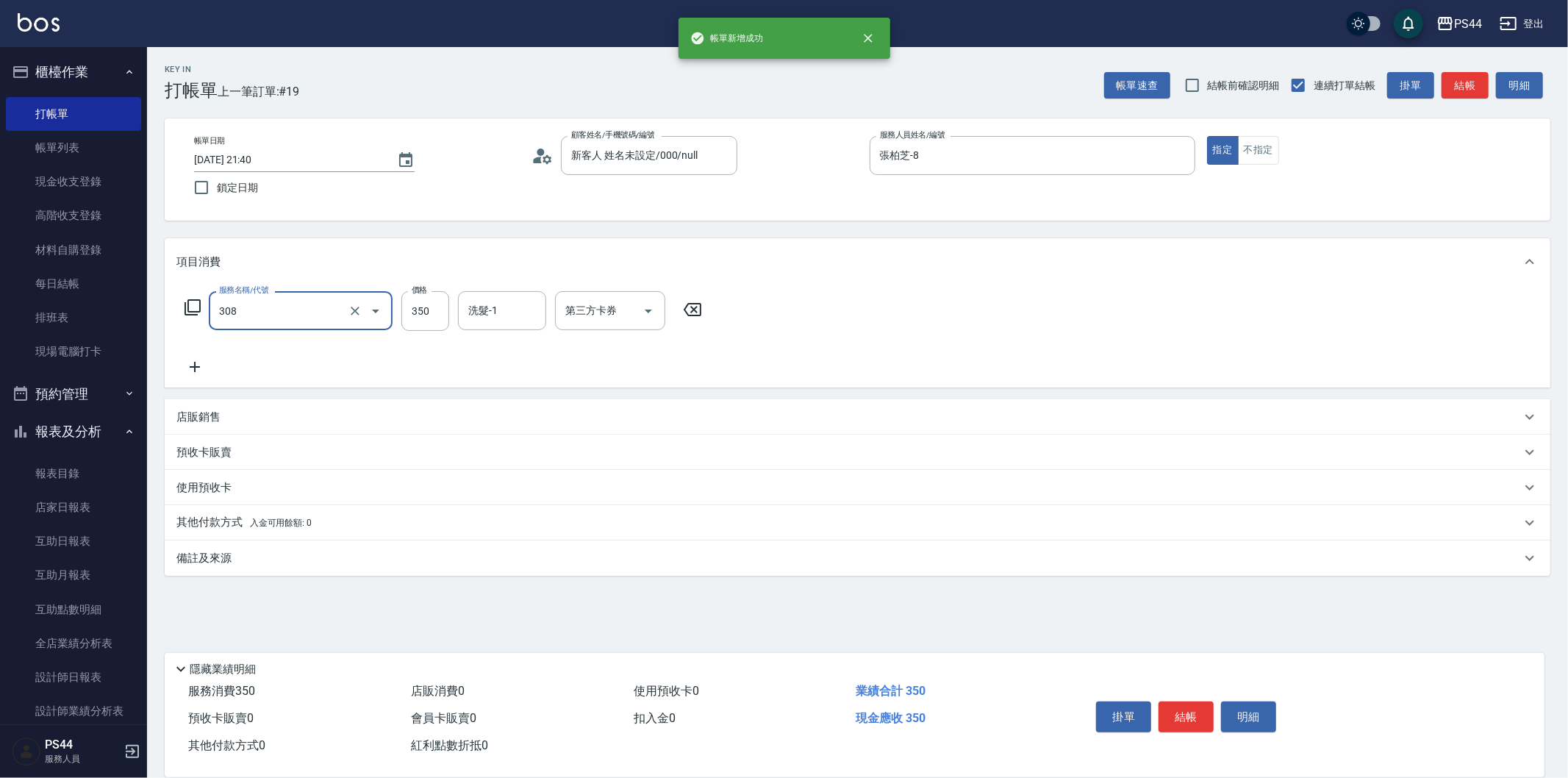
type input "洗+剪(308)"
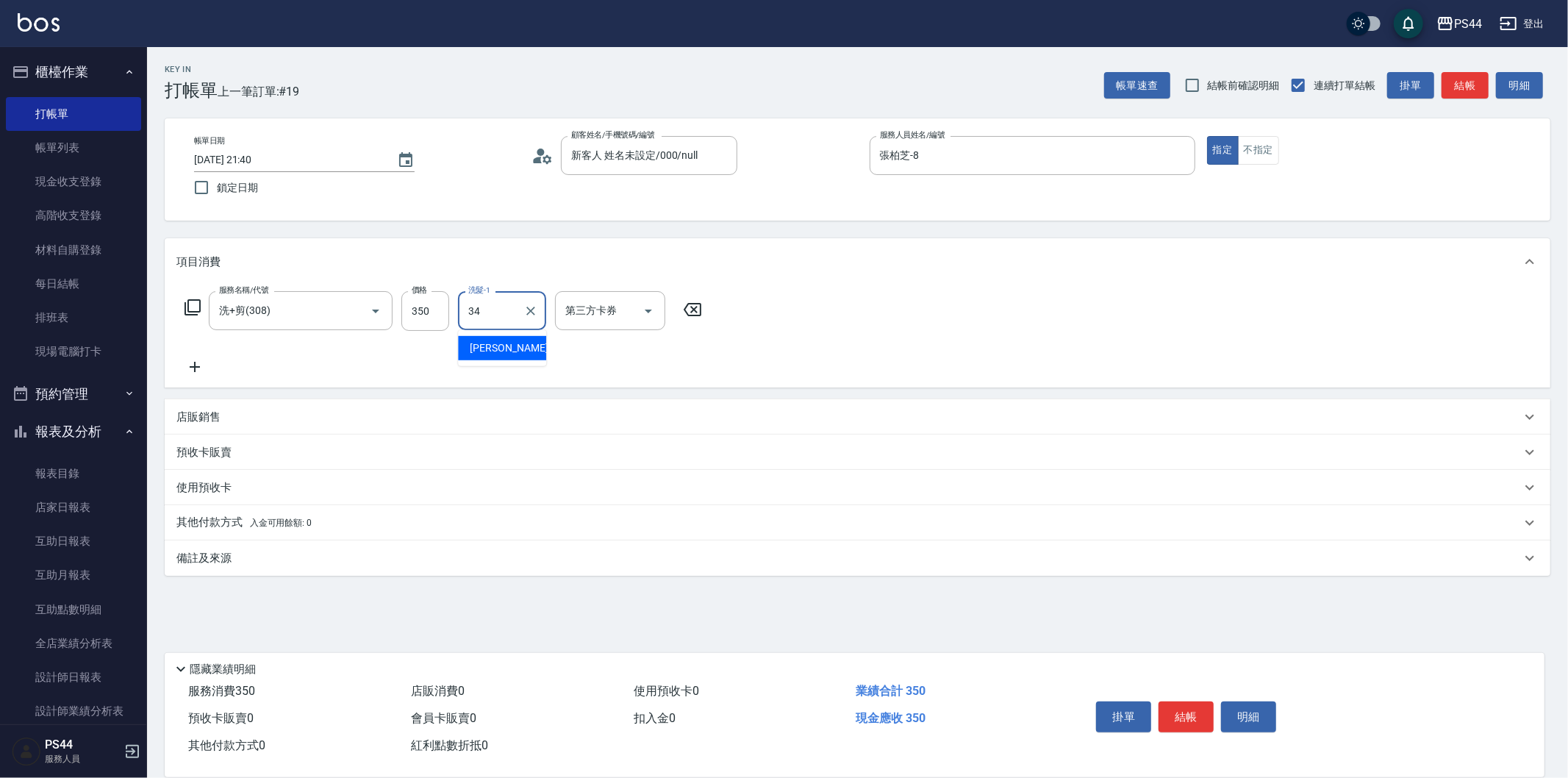
type input "[PERSON_NAME]-34"
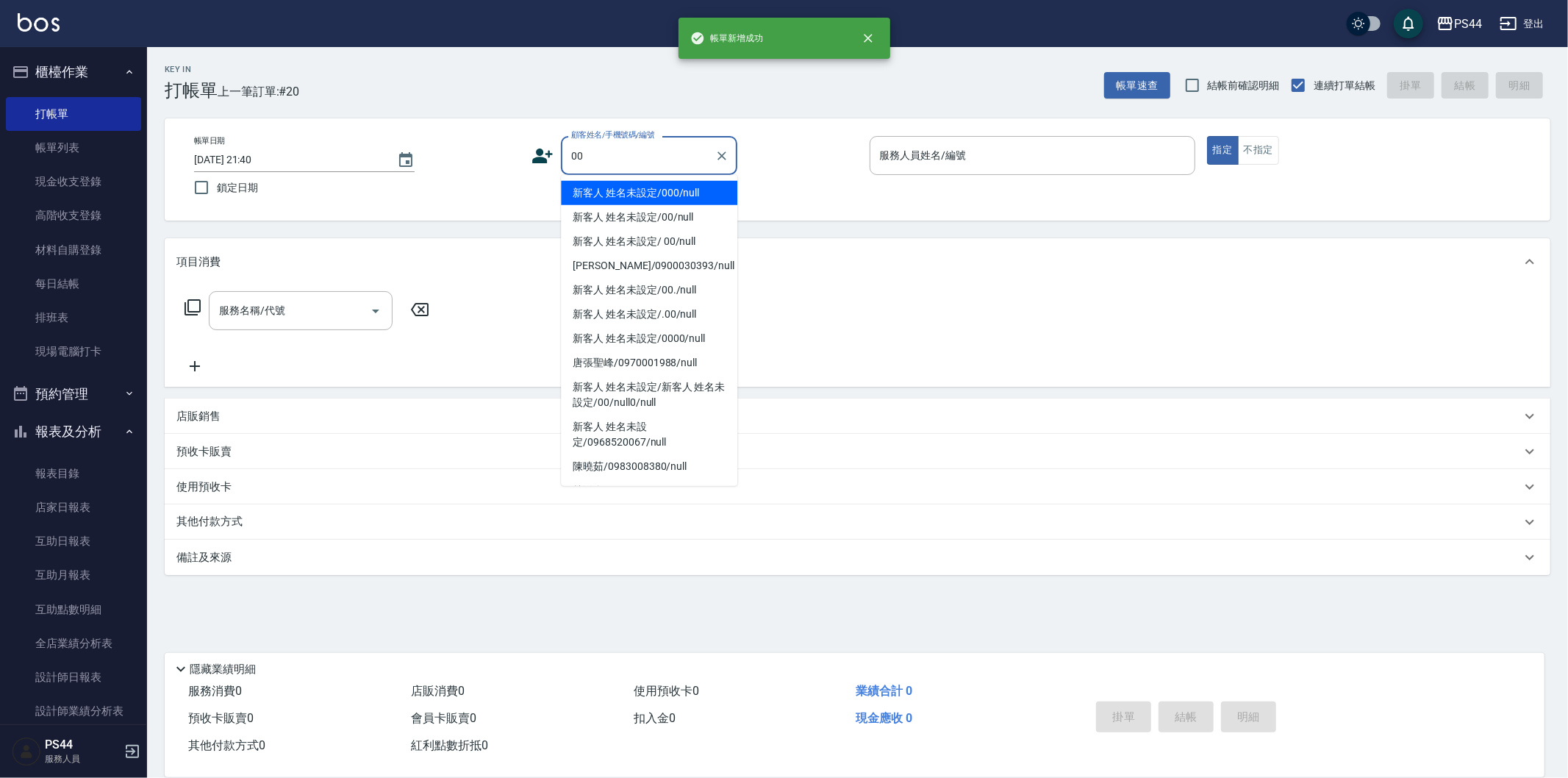
type input "新客人 姓名未設定/000/null"
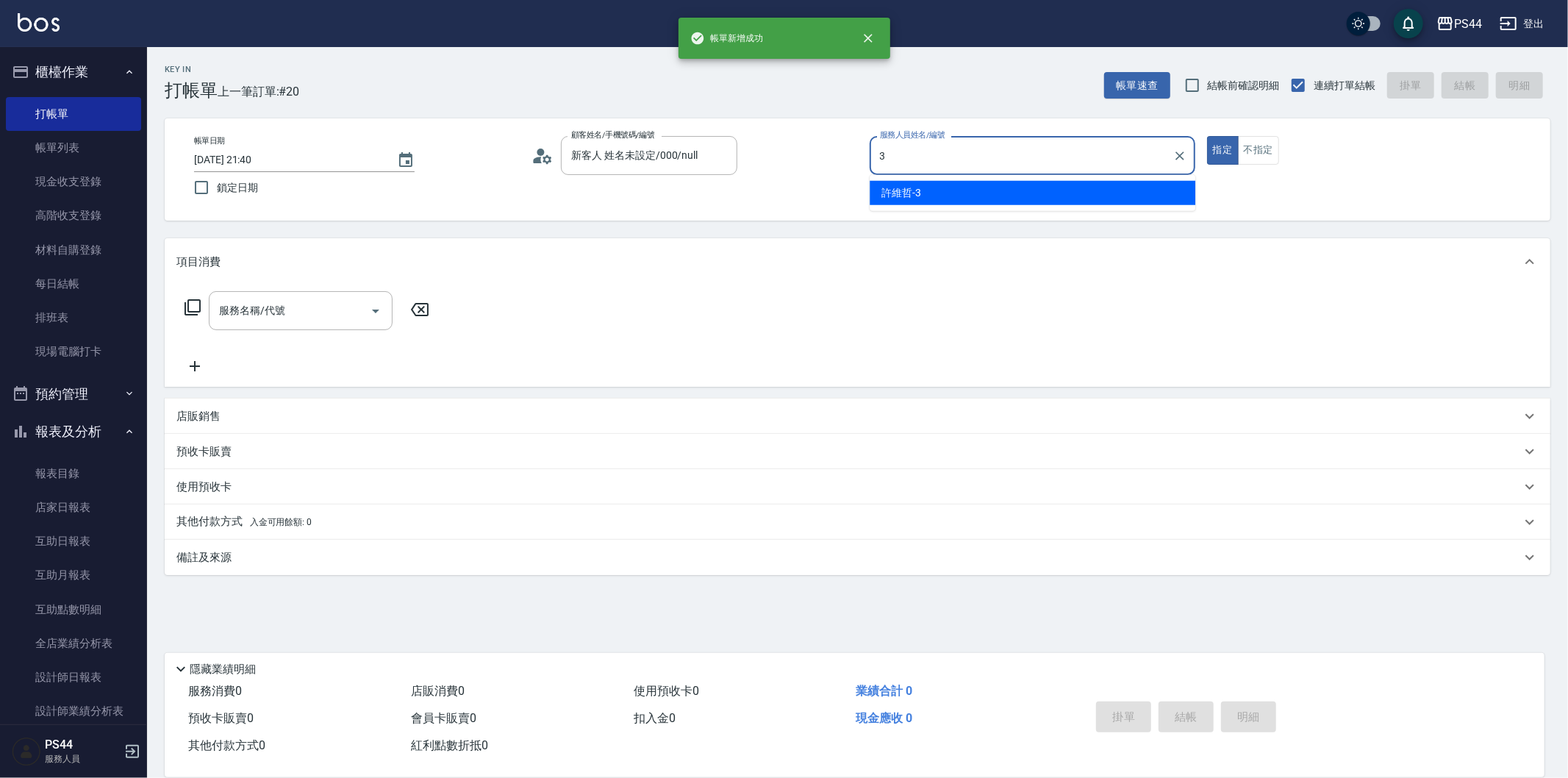
type input "許維哲-3"
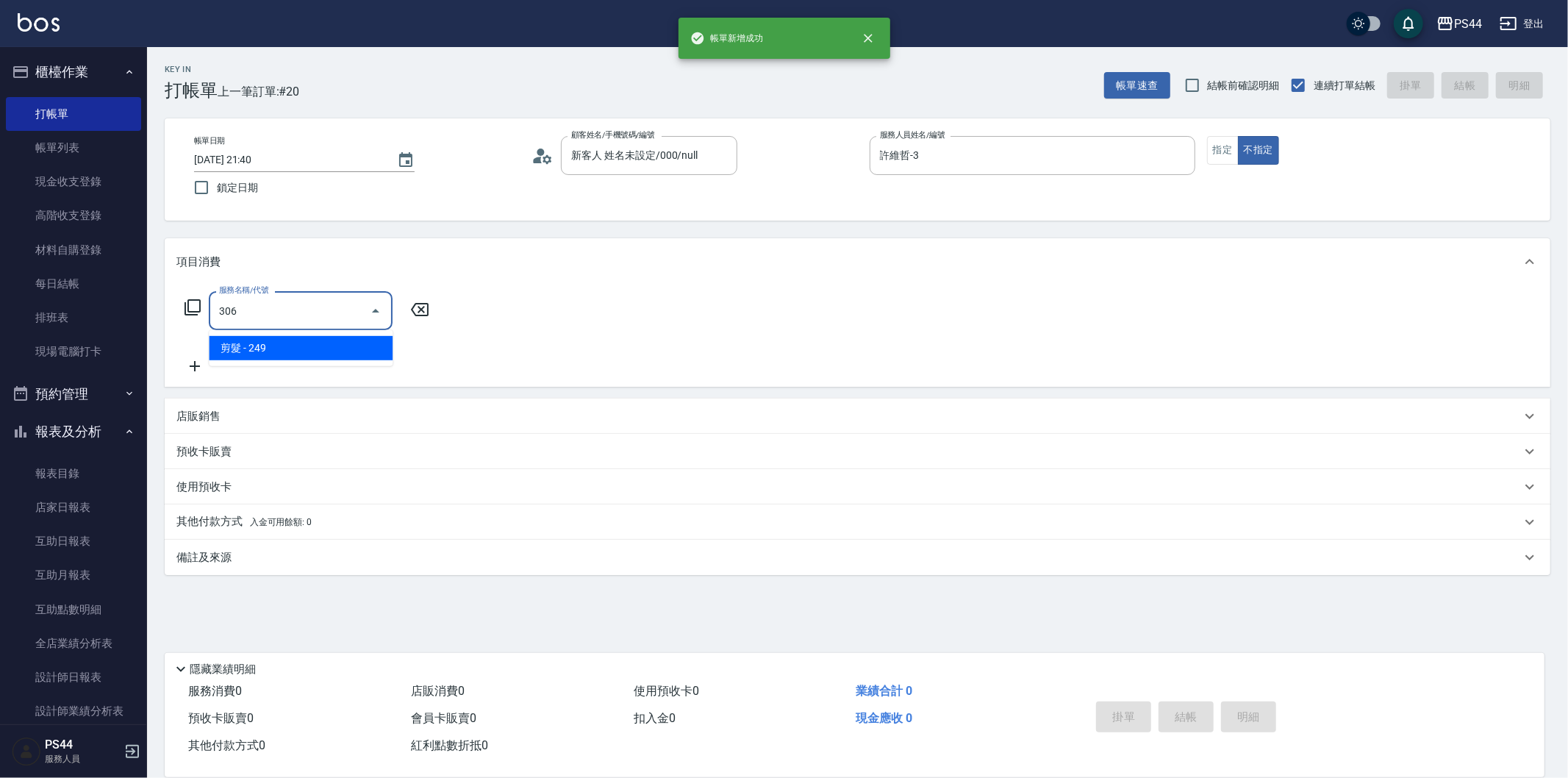
type input "剪髮(306)"
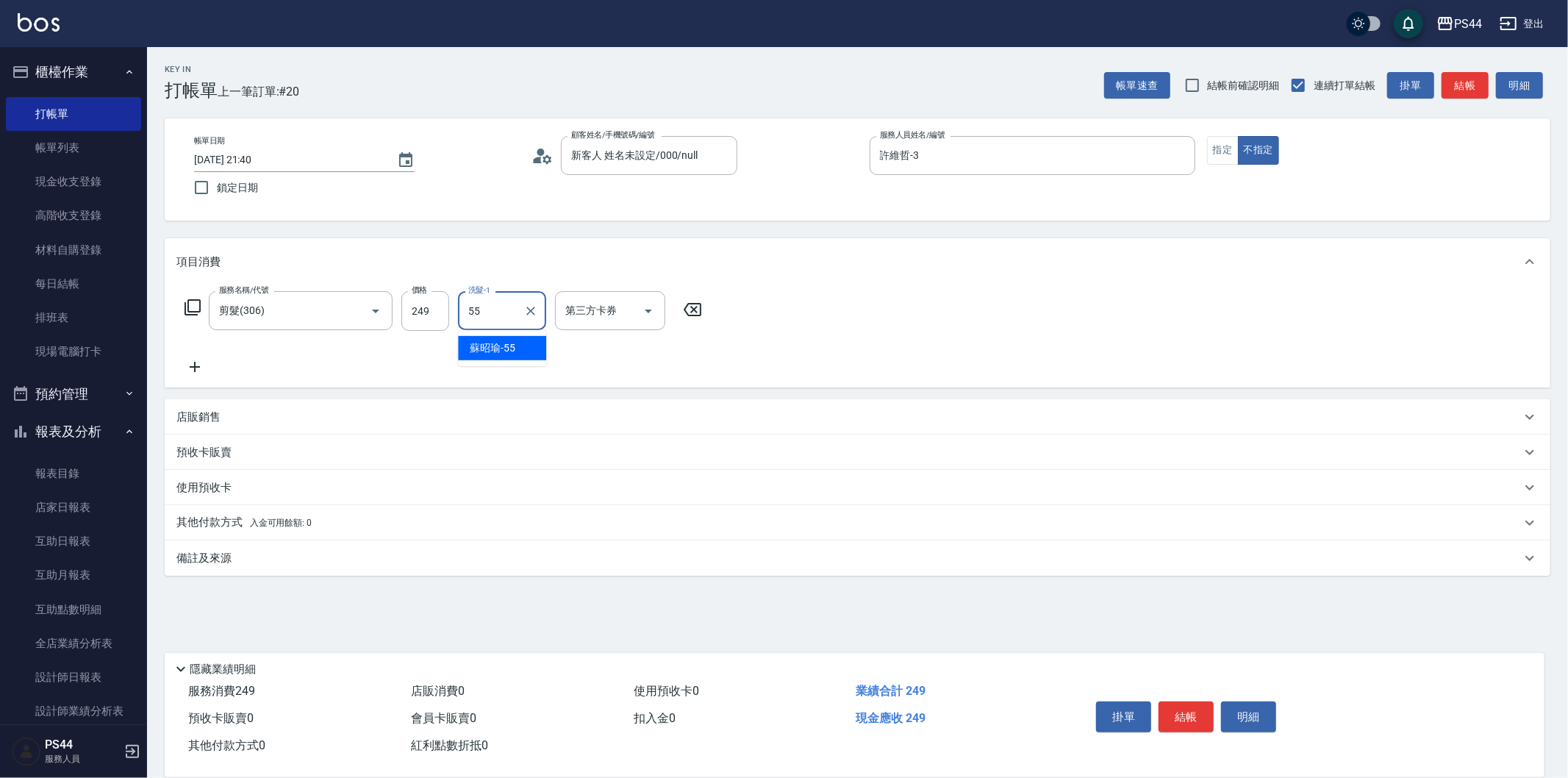
type input "蘇昭瑜-55"
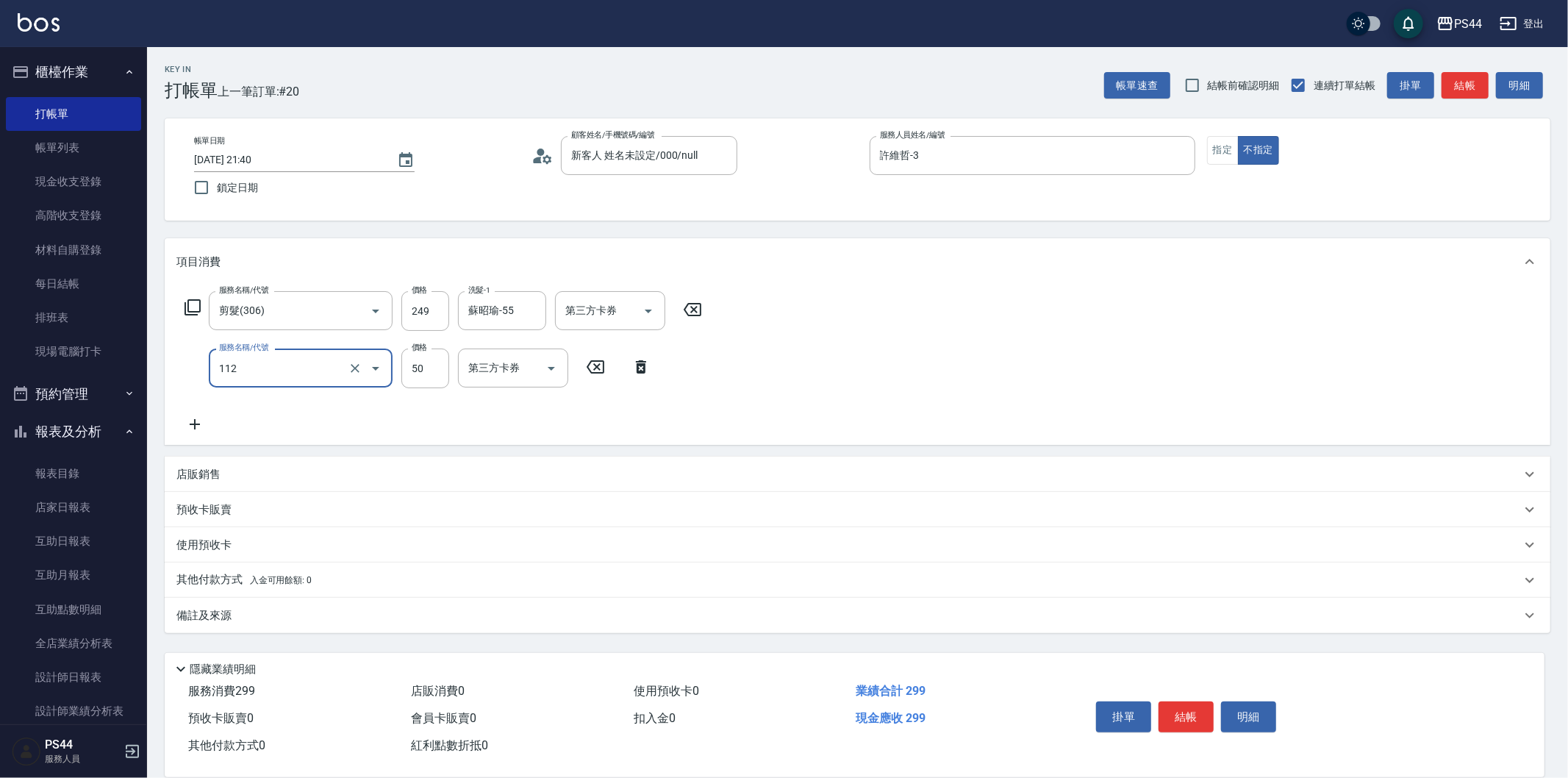
type input "精油50(112)"
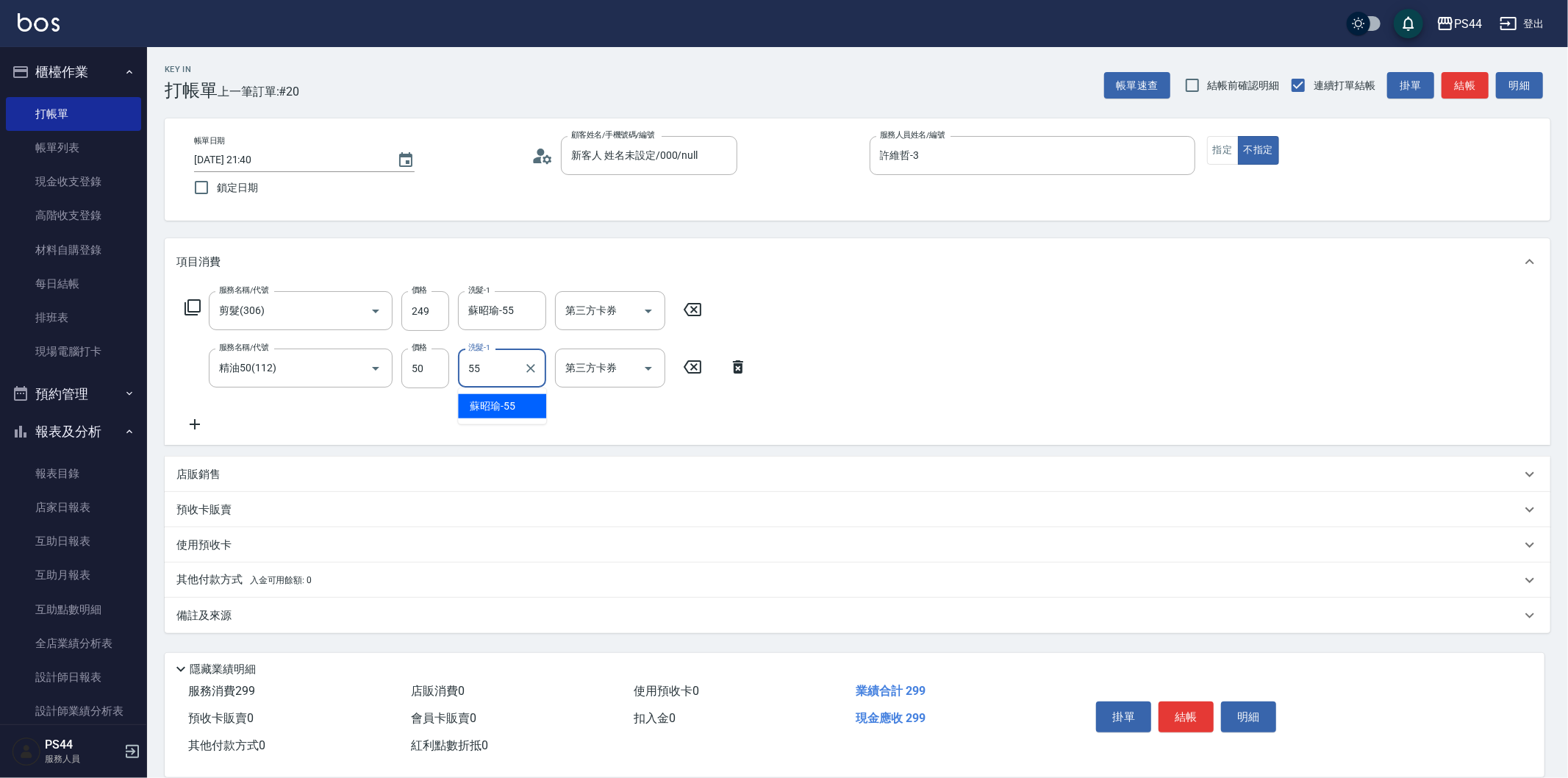
type input "蘇昭瑜-55"
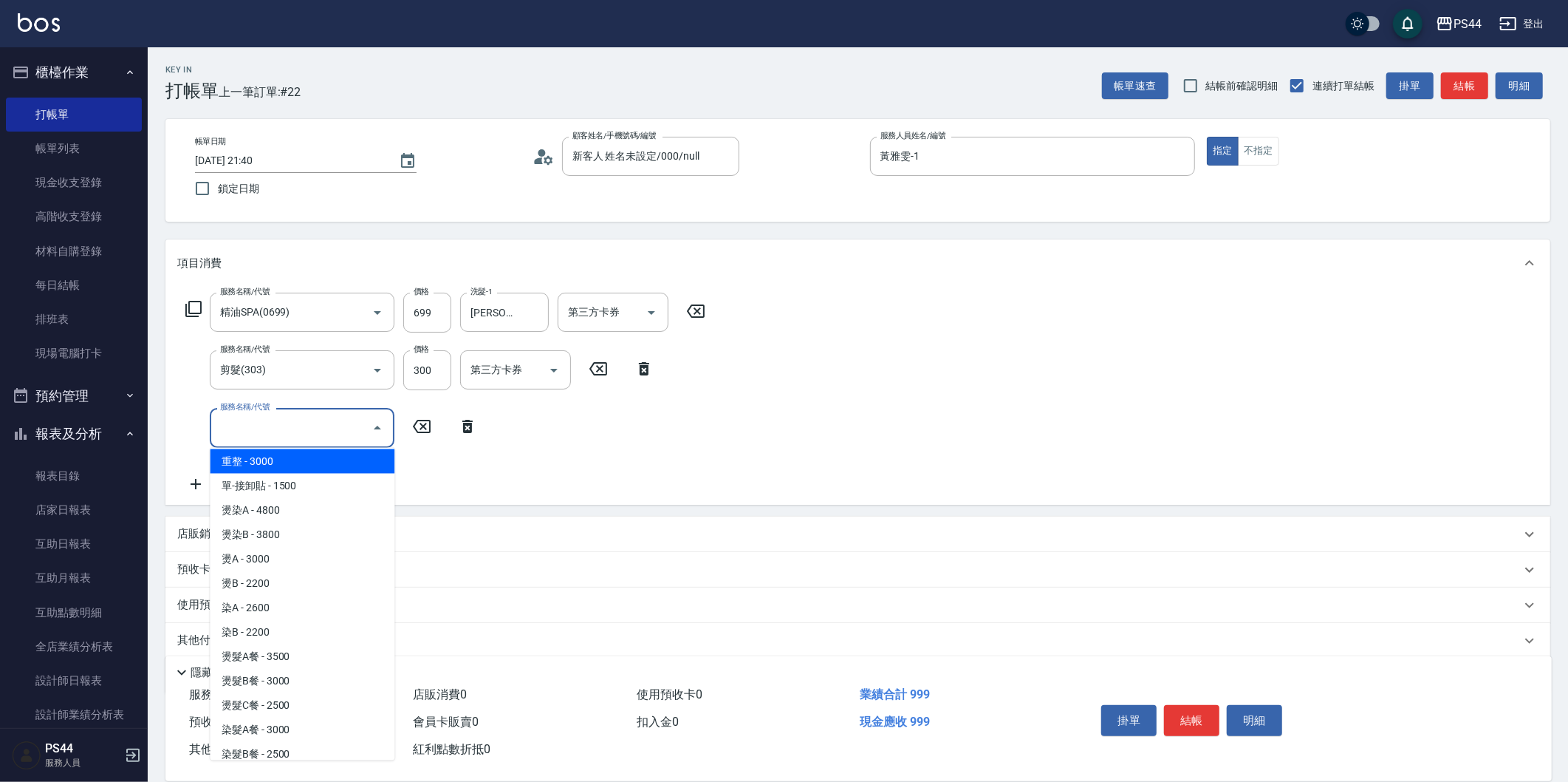
scroll to position [1199, 0]
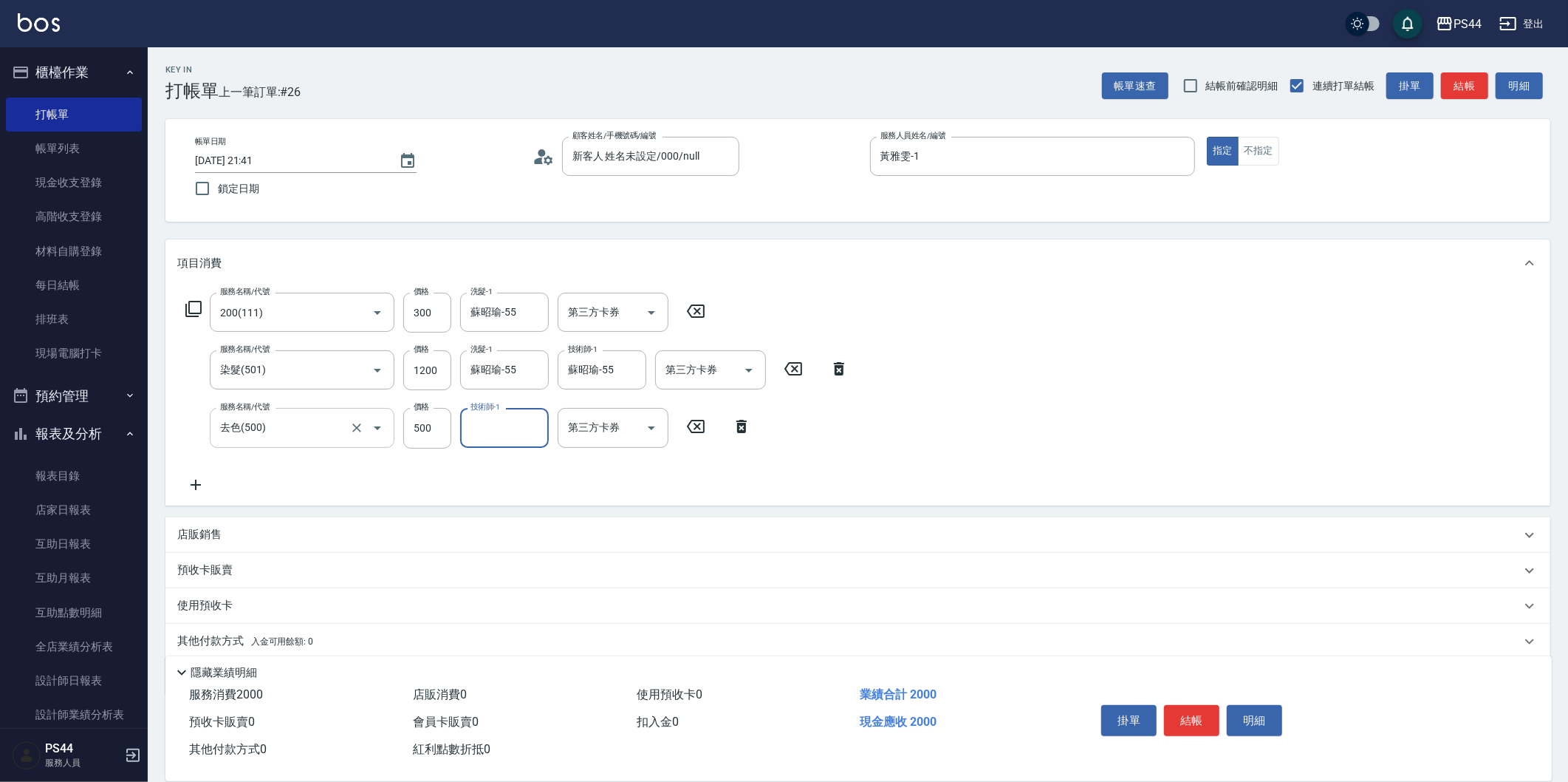
click at [372, 436] on icon "Open" at bounding box center [377, 428] width 18 height 18
click at [368, 432] on button "Open" at bounding box center [377, 428] width 23 height 23
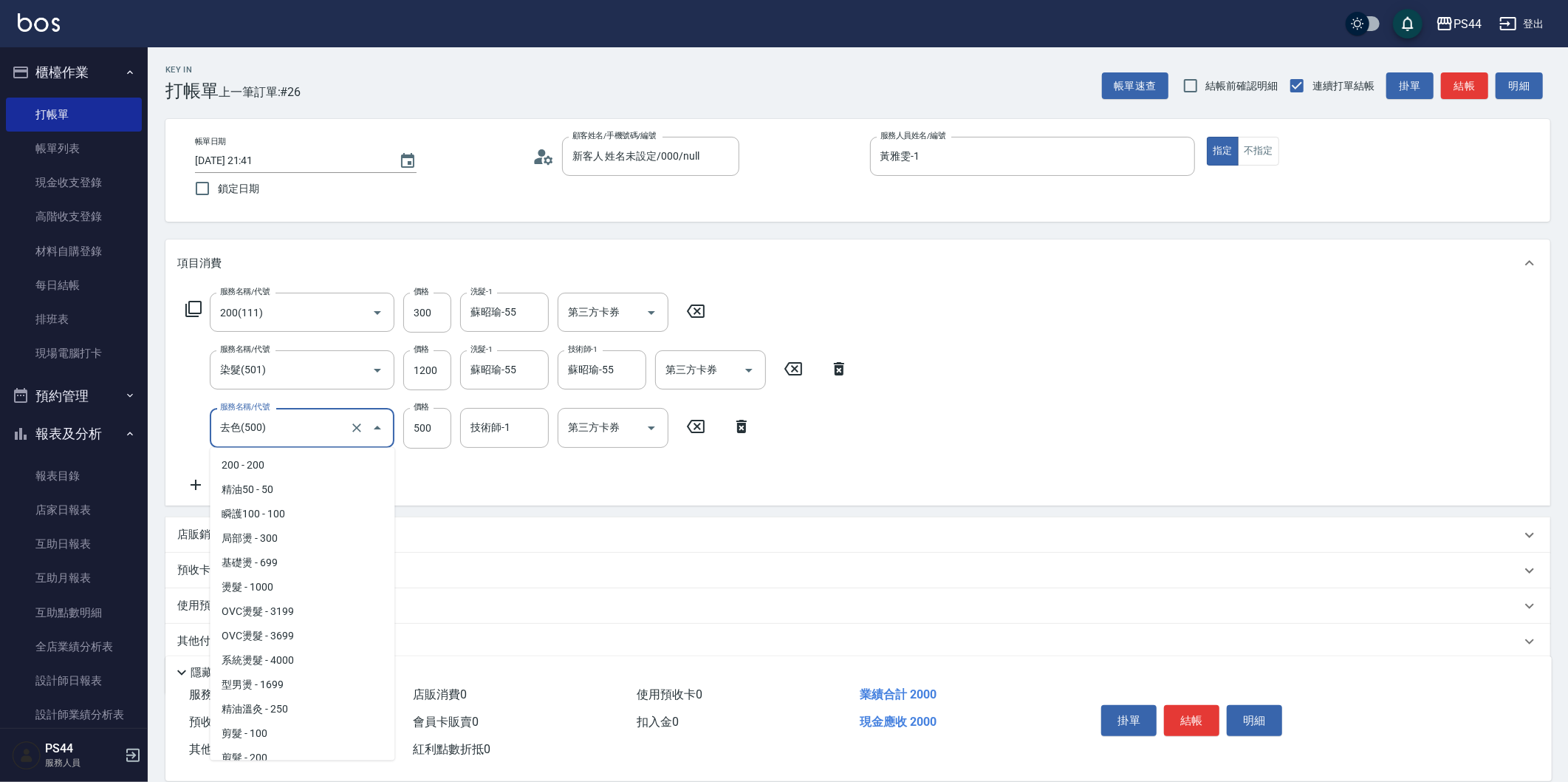
scroll to position [570, 0]
click at [360, 427] on icon "Clear" at bounding box center [356, 427] width 15 height 15
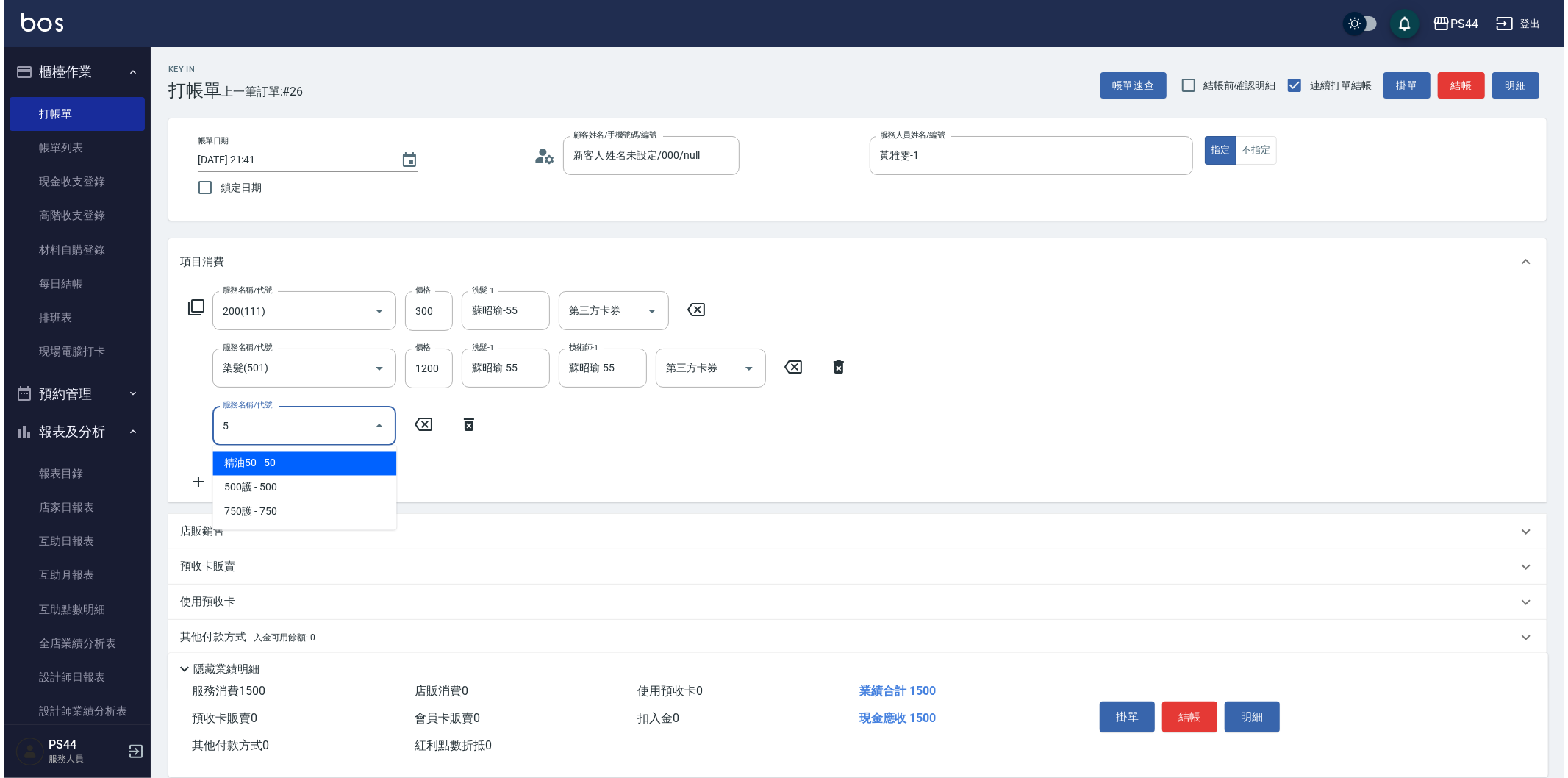
scroll to position [0, 0]
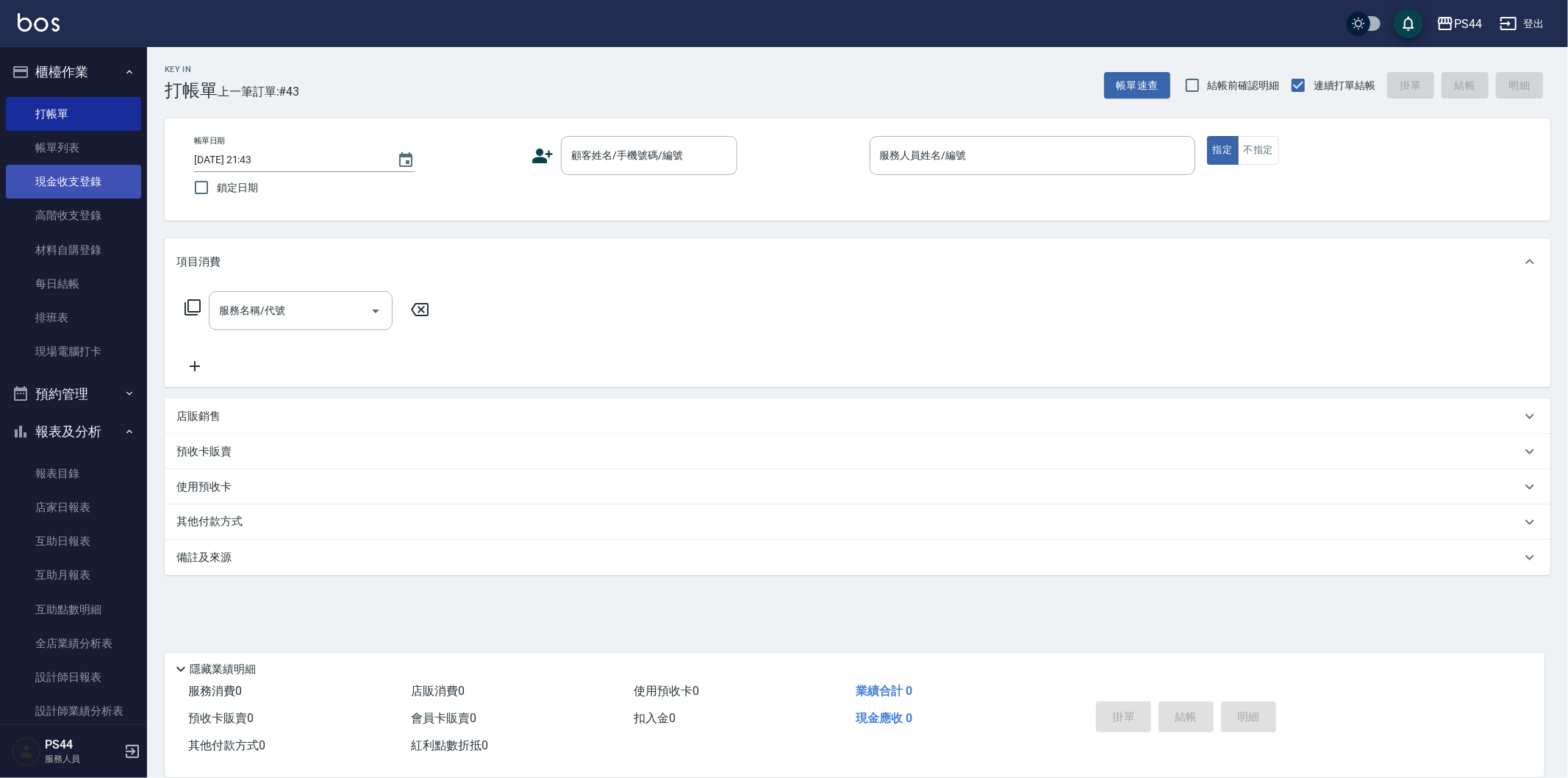
drag, startPoint x: 59, startPoint y: 178, endPoint x: 61, endPoint y: 189, distance: 11.2
click at [59, 178] on link "現金收支登錄" at bounding box center [73, 181] width 135 height 34
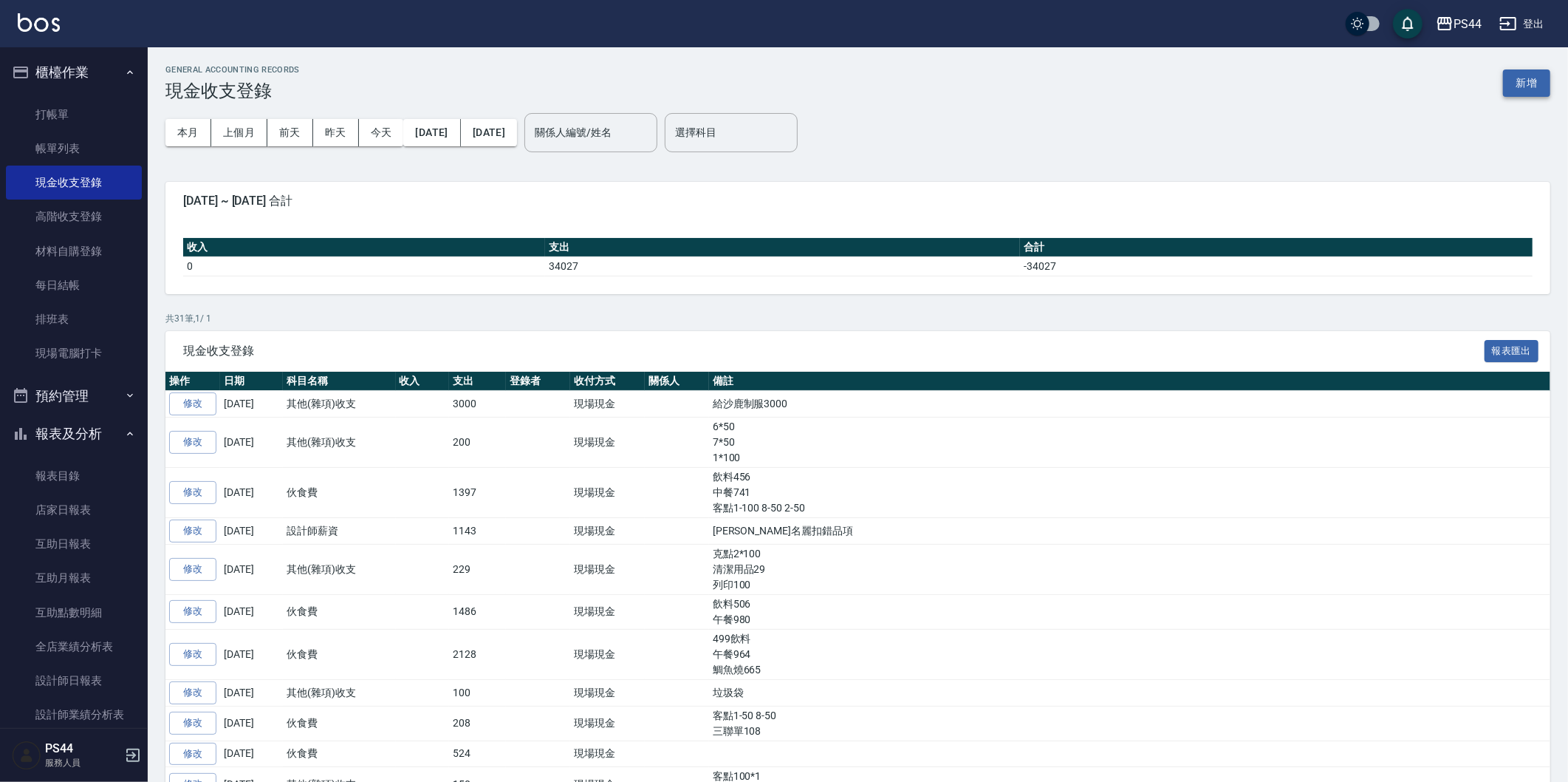
click at [1550, 83] on button "新增" at bounding box center [1527, 83] width 47 height 27
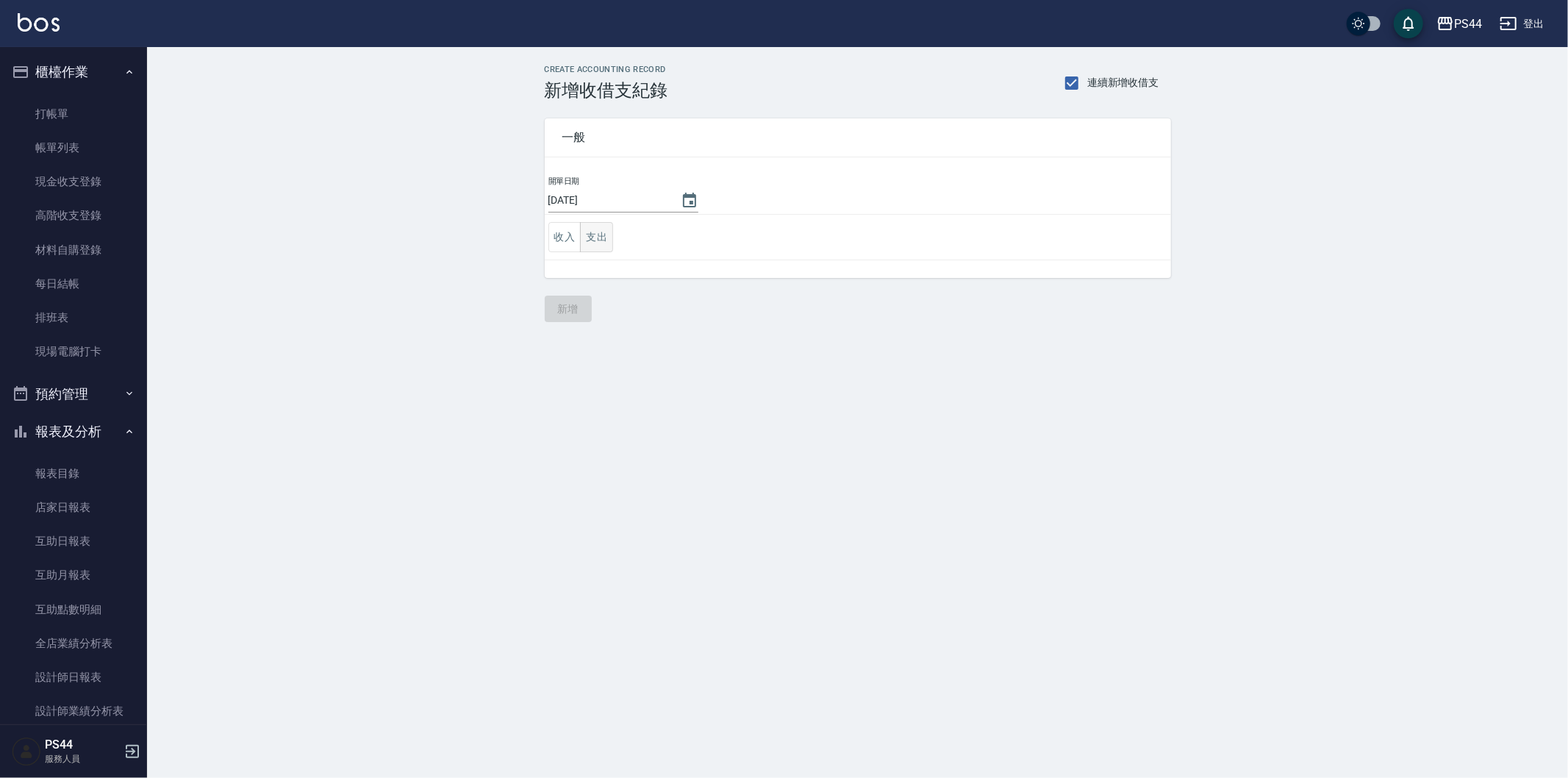
click at [592, 234] on button "支出" at bounding box center [597, 237] width 33 height 30
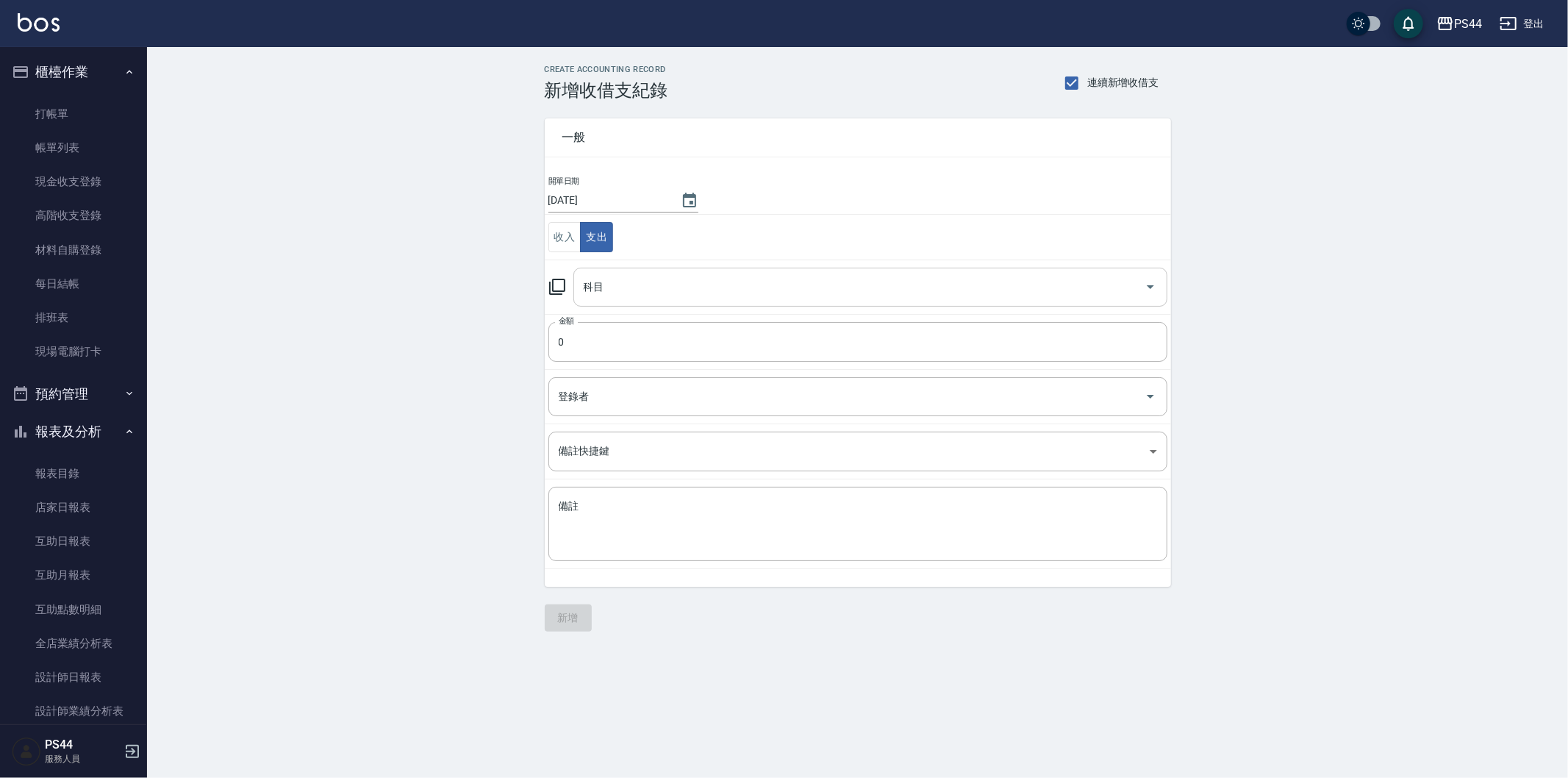
click at [611, 299] on input "科目" at bounding box center [860, 287] width 559 height 26
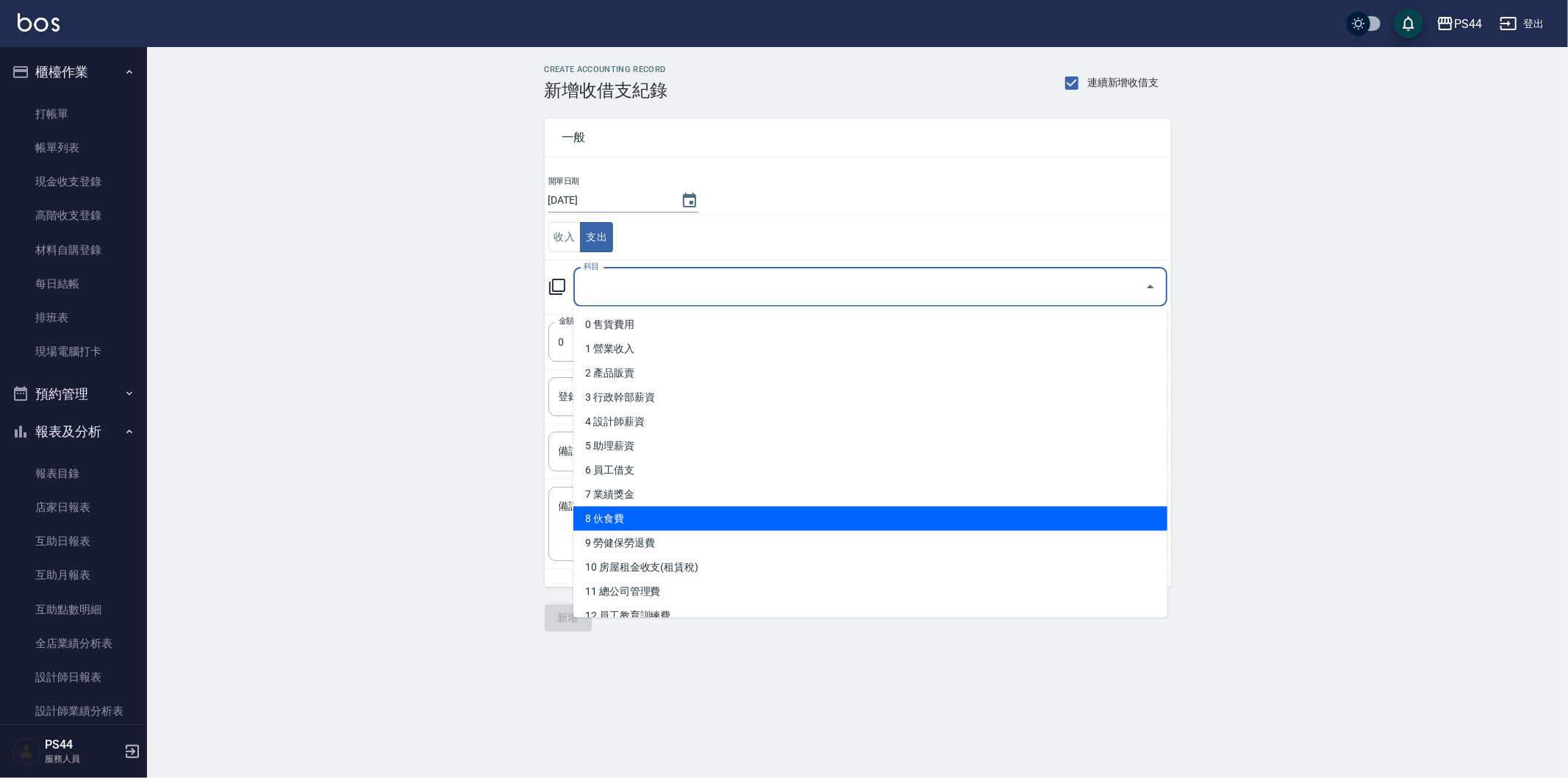
click at [714, 525] on li "8 伙食費" at bounding box center [870, 518] width 594 height 24
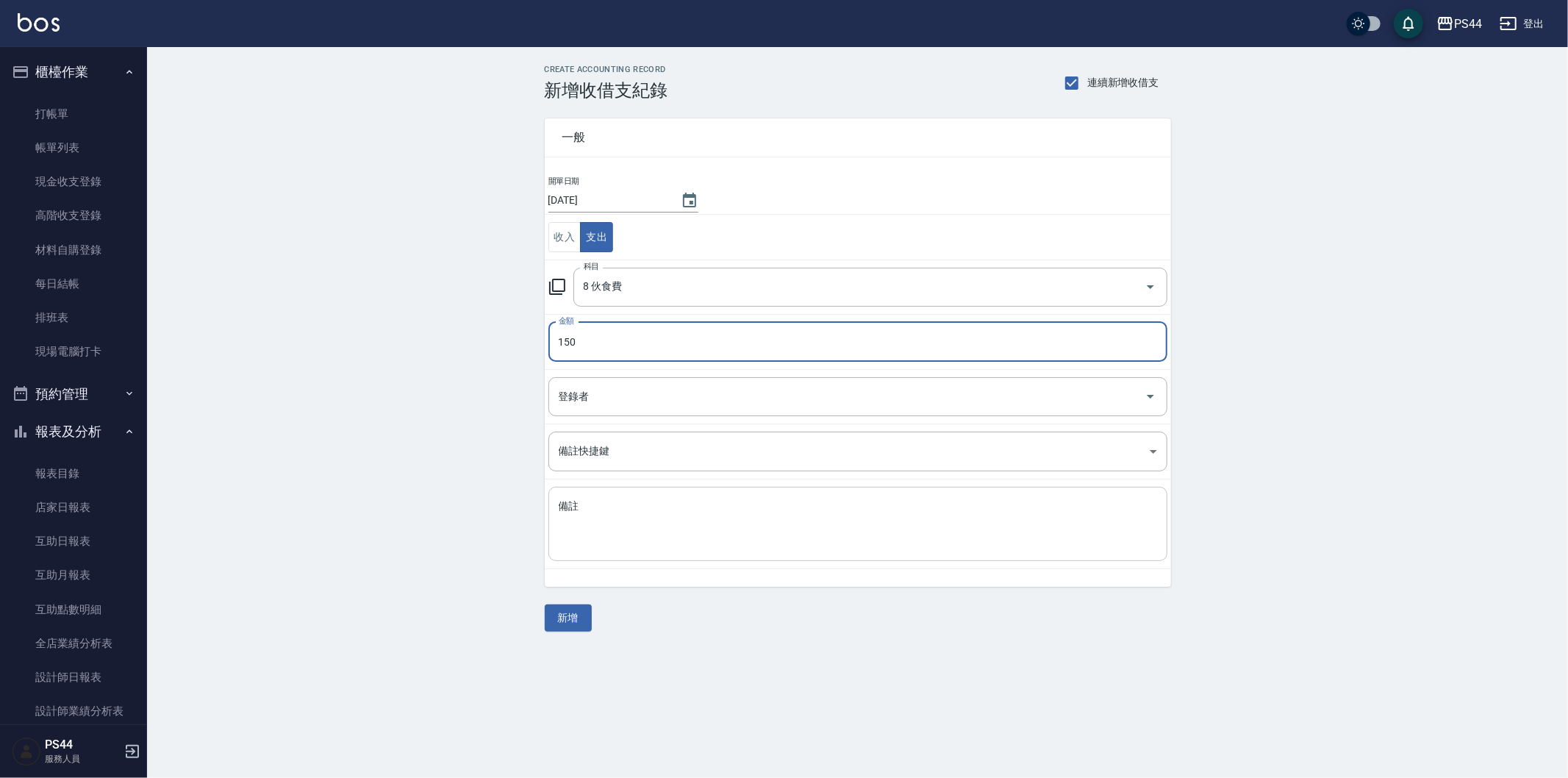
click at [578, 508] on textarea "備註" at bounding box center [858, 524] width 599 height 50
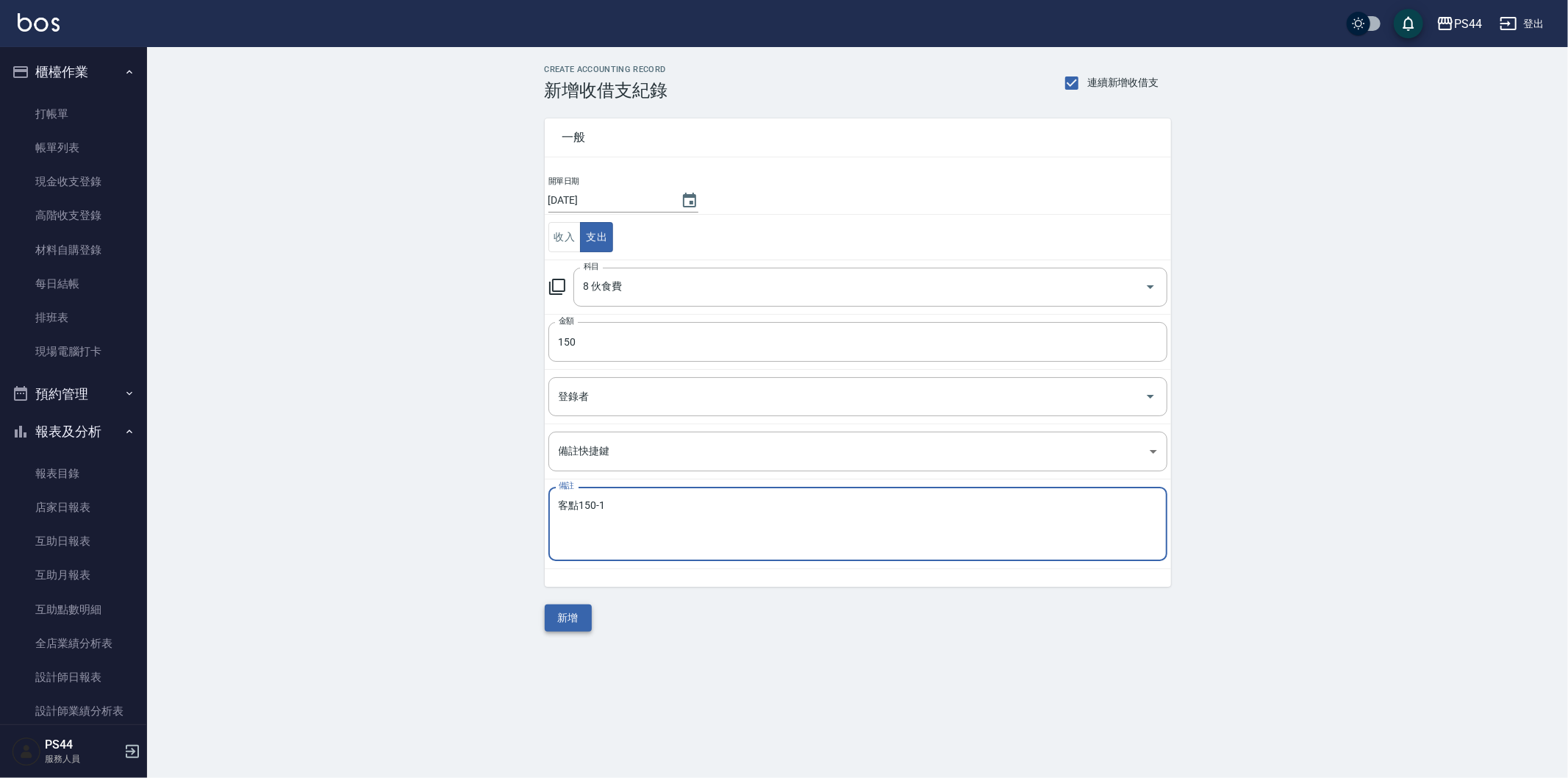
click at [571, 611] on button "新增" at bounding box center [568, 618] width 47 height 27
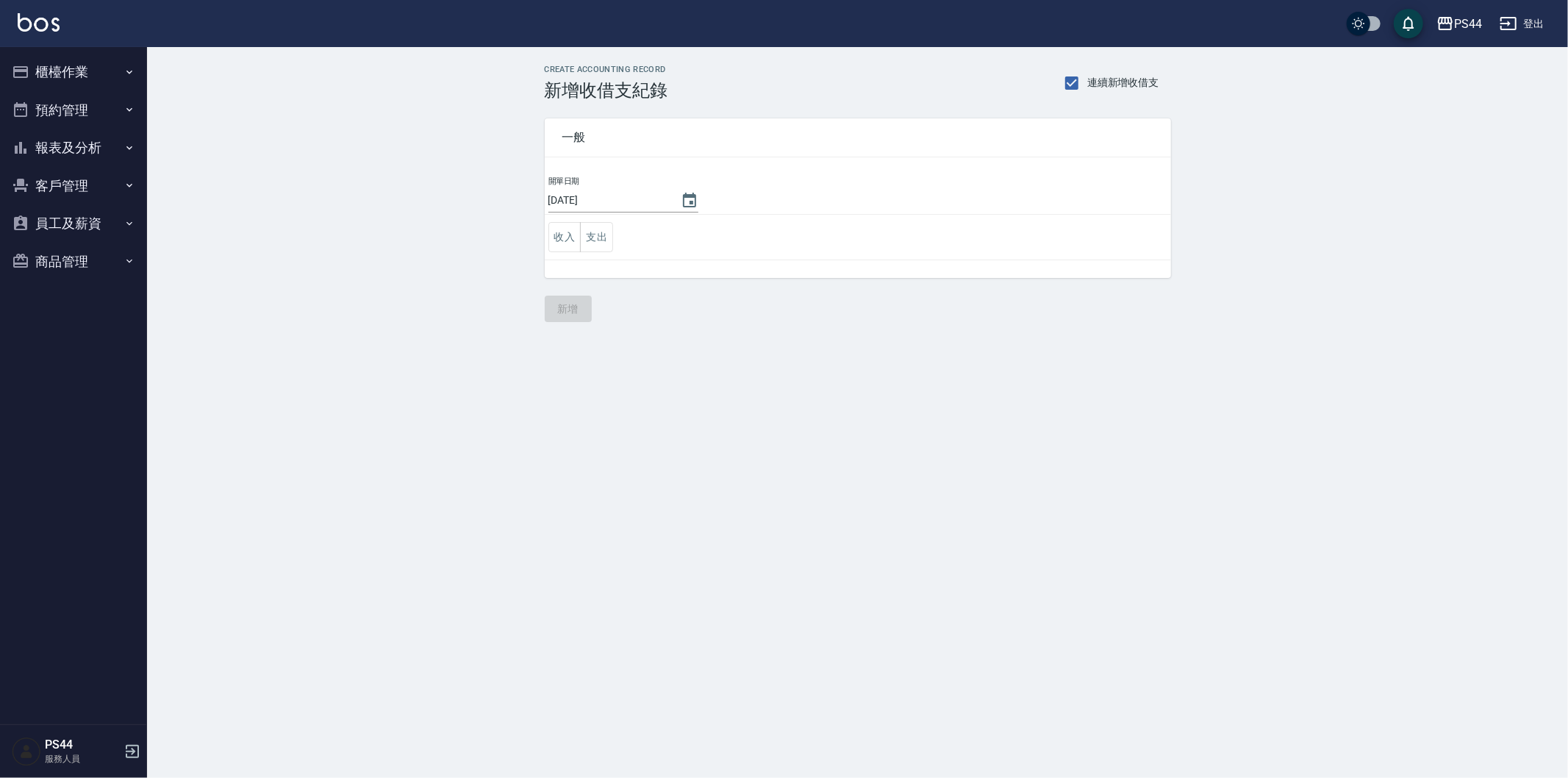
click at [26, 139] on icon "button" at bounding box center [20, 147] width 17 height 17
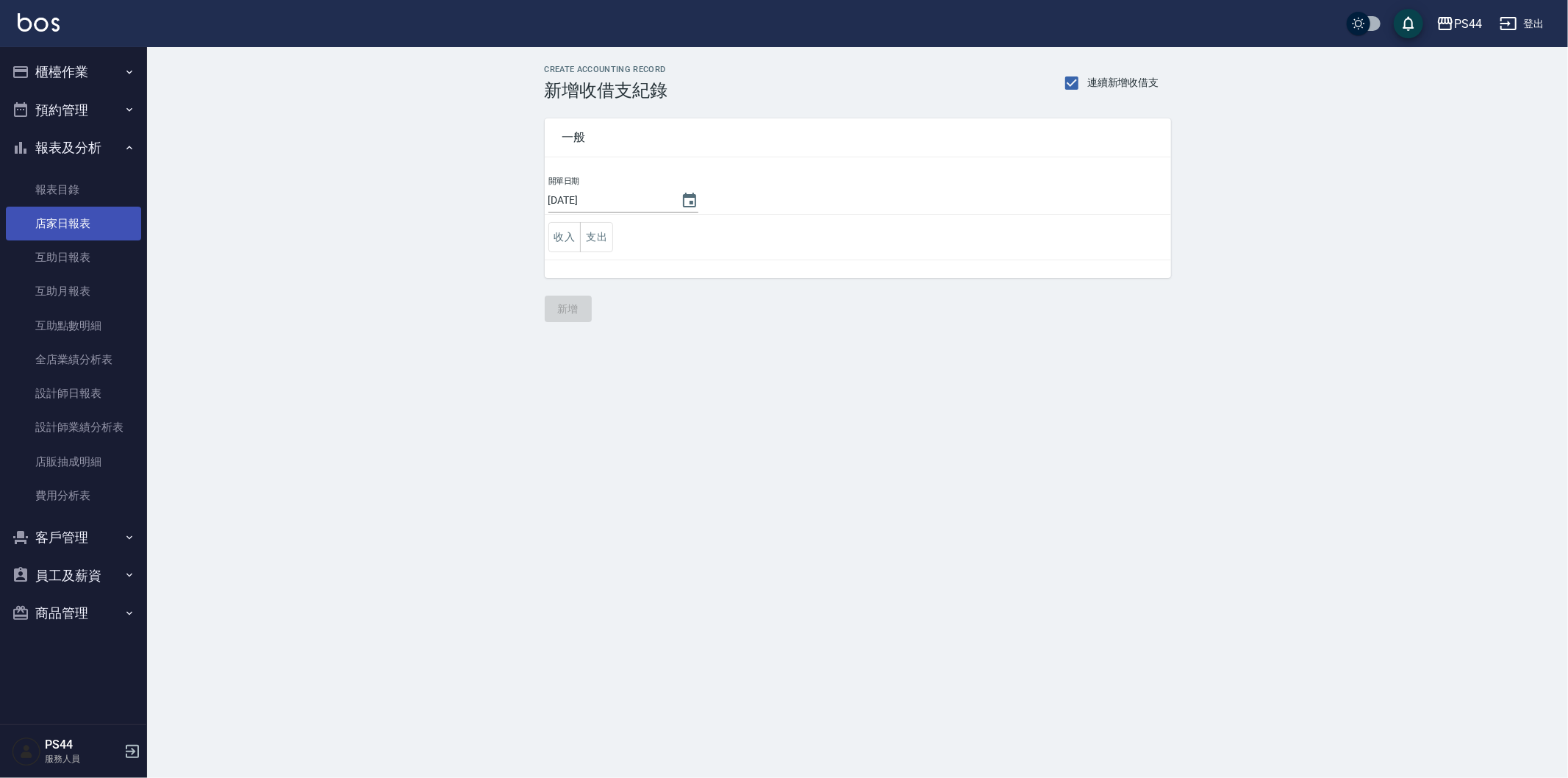
click at [120, 232] on link "店家日報表" at bounding box center [73, 223] width 135 height 34
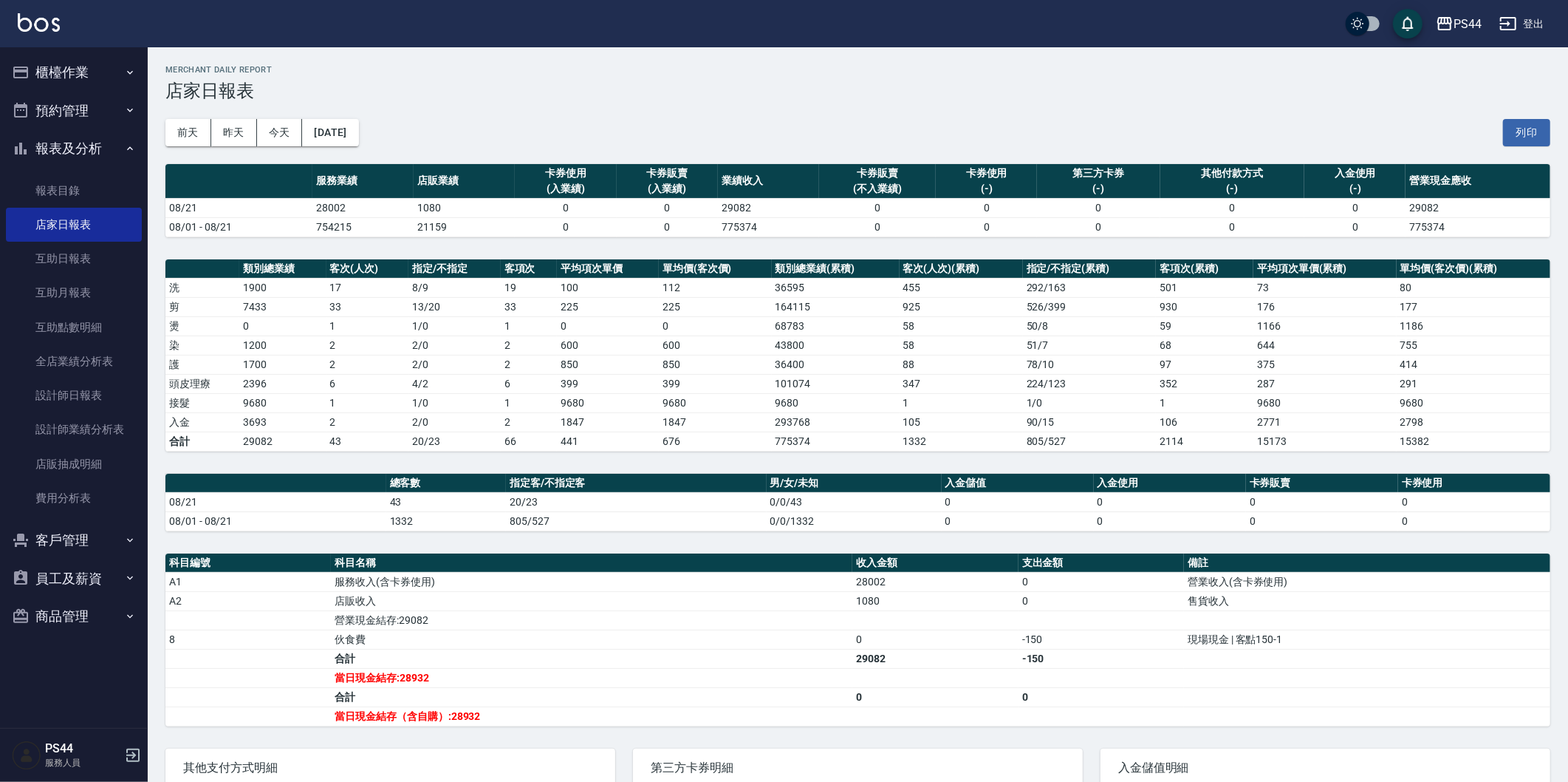
click at [26, 20] on img at bounding box center [38, 22] width 42 height 19
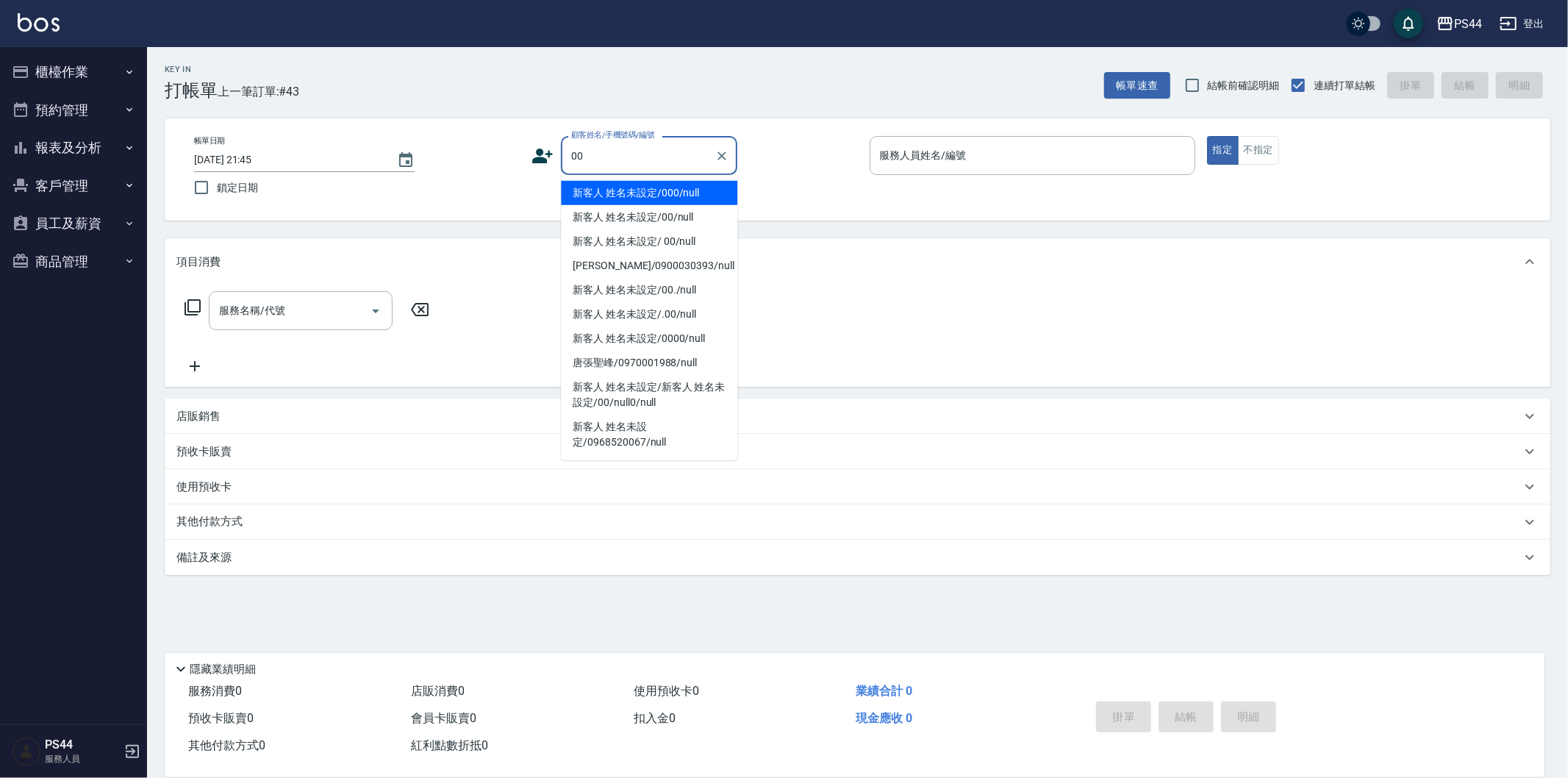
type input "新客人 姓名未設定/000/null"
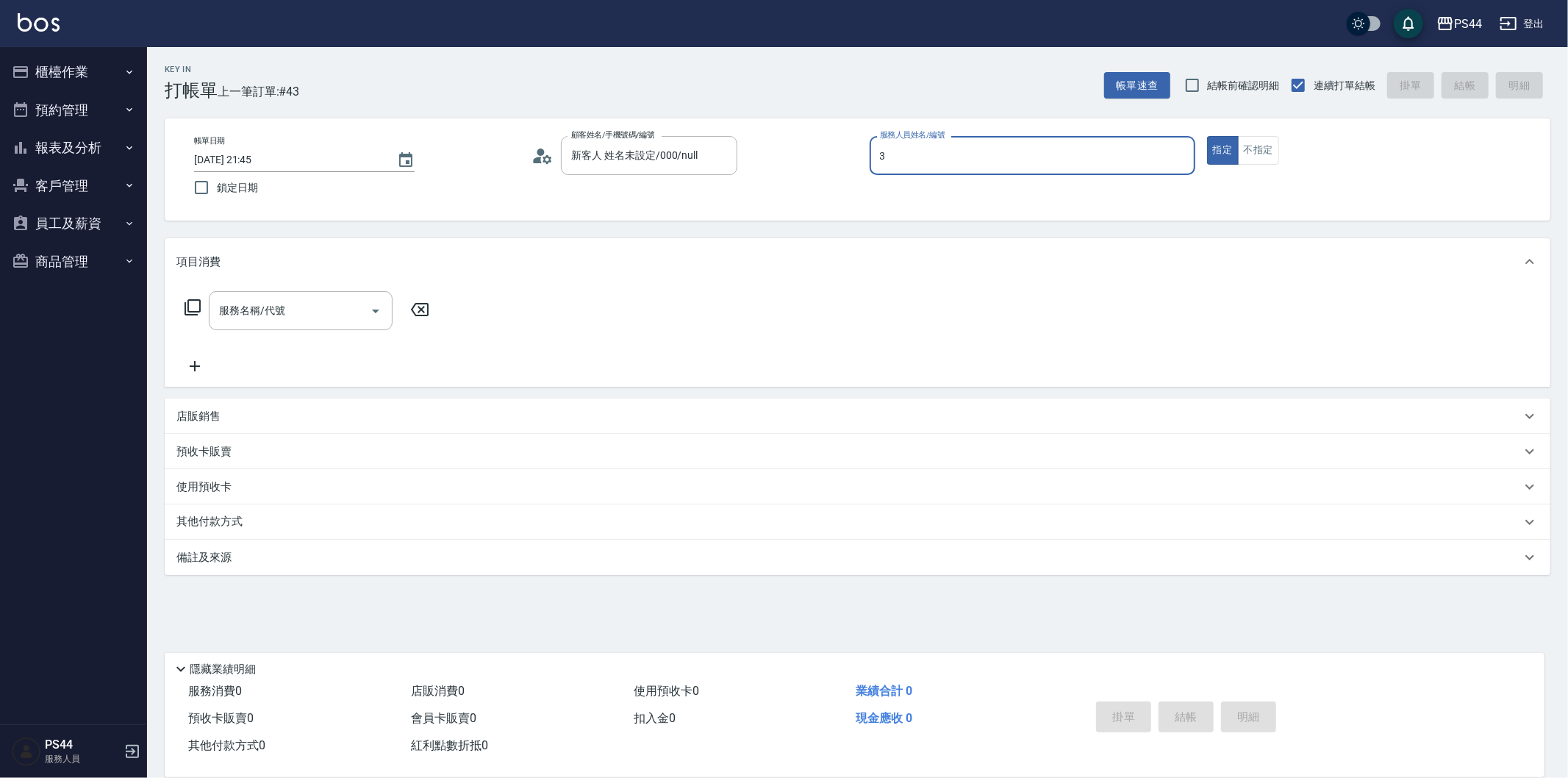
type input "許維哲-3"
type button "true"
type input "新客人 姓名未設定/00/null"
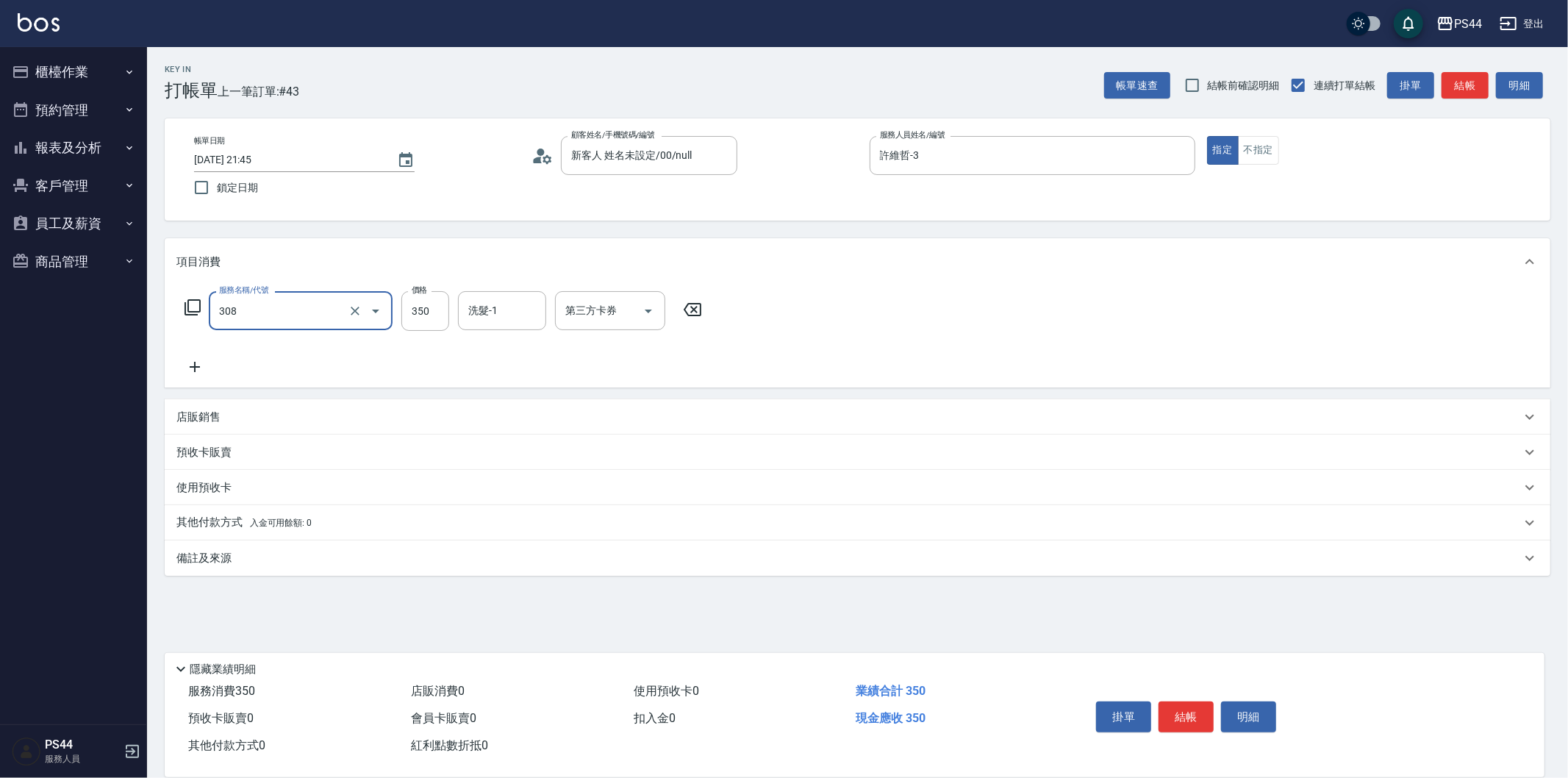
type input "洗+剪(308)"
type input "柔柔-33"
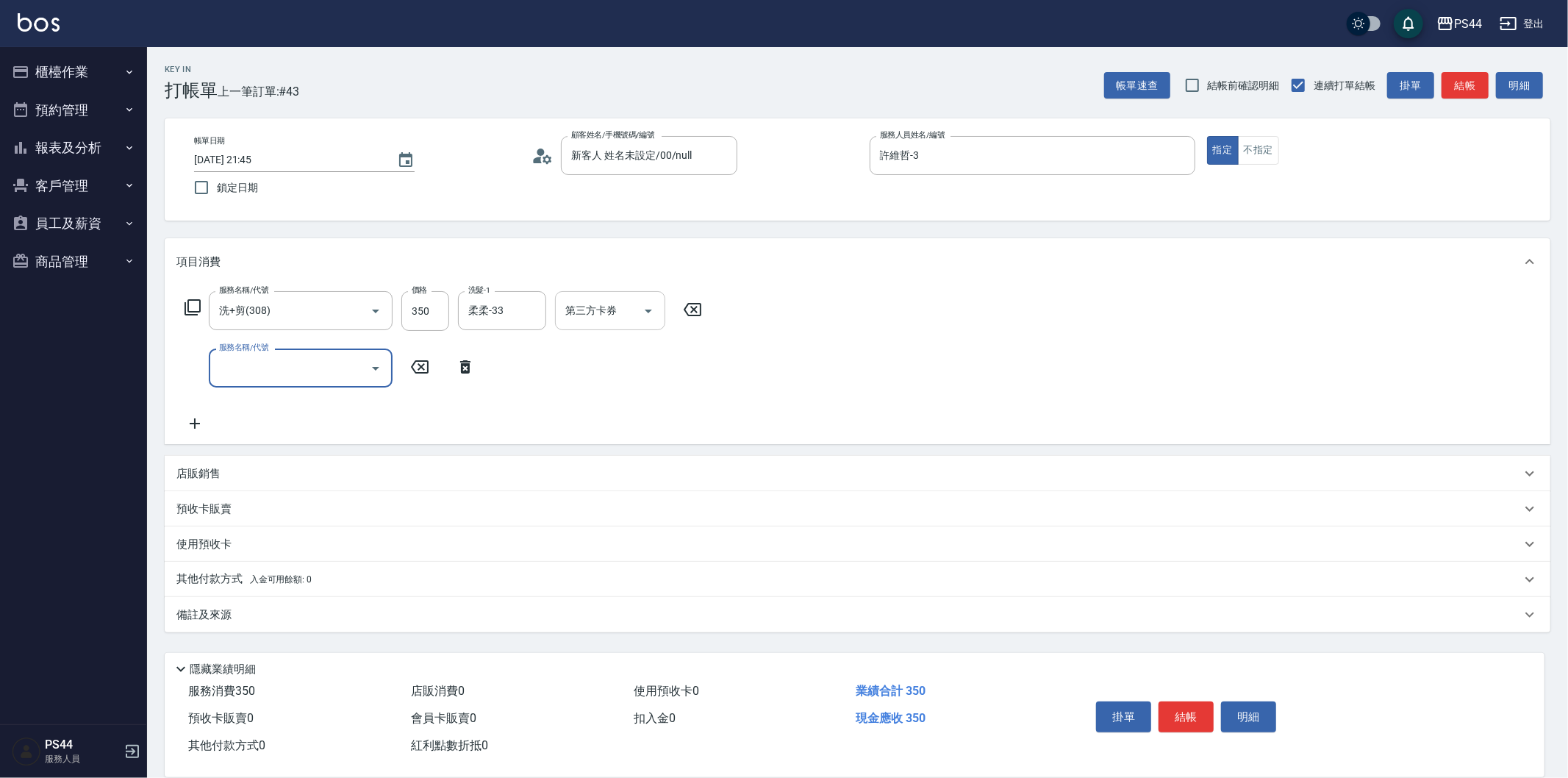
click at [619, 302] on input "第三方卡券" at bounding box center [599, 310] width 75 height 26
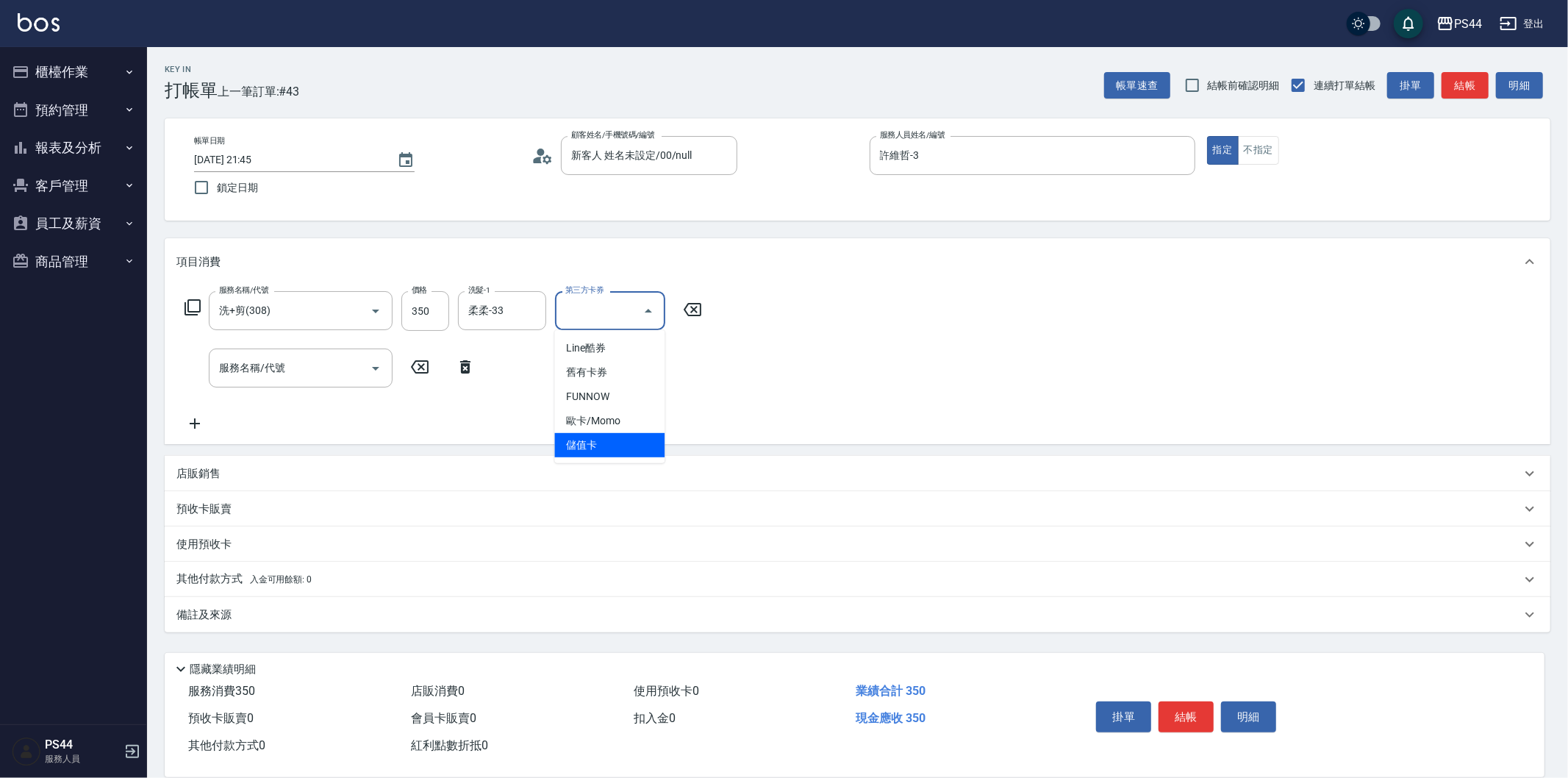
click at [591, 433] on span "儲值卡" at bounding box center [609, 444] width 111 height 24
type input "儲值卡"
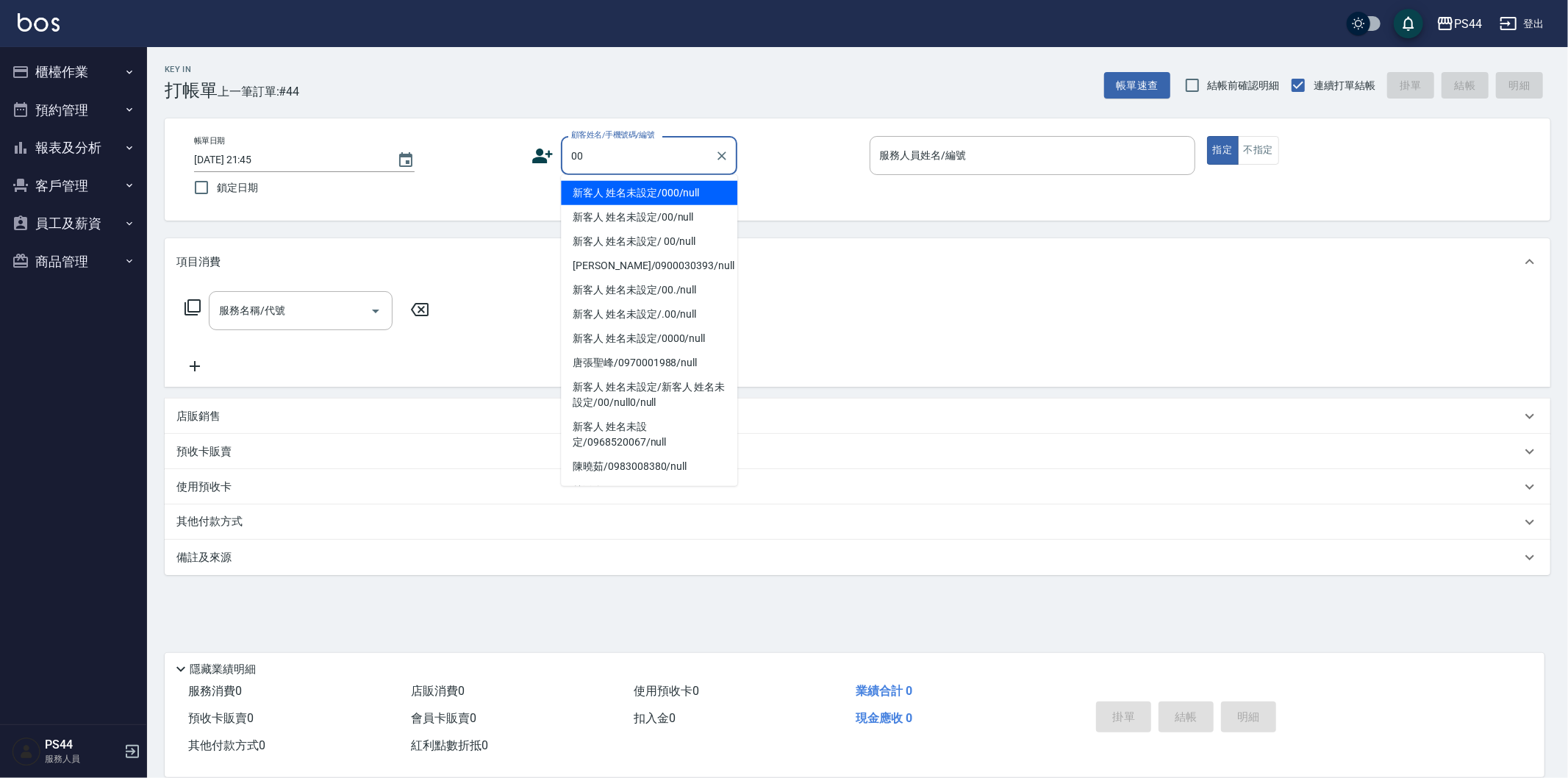
type input "新客人 姓名未設定/000/null"
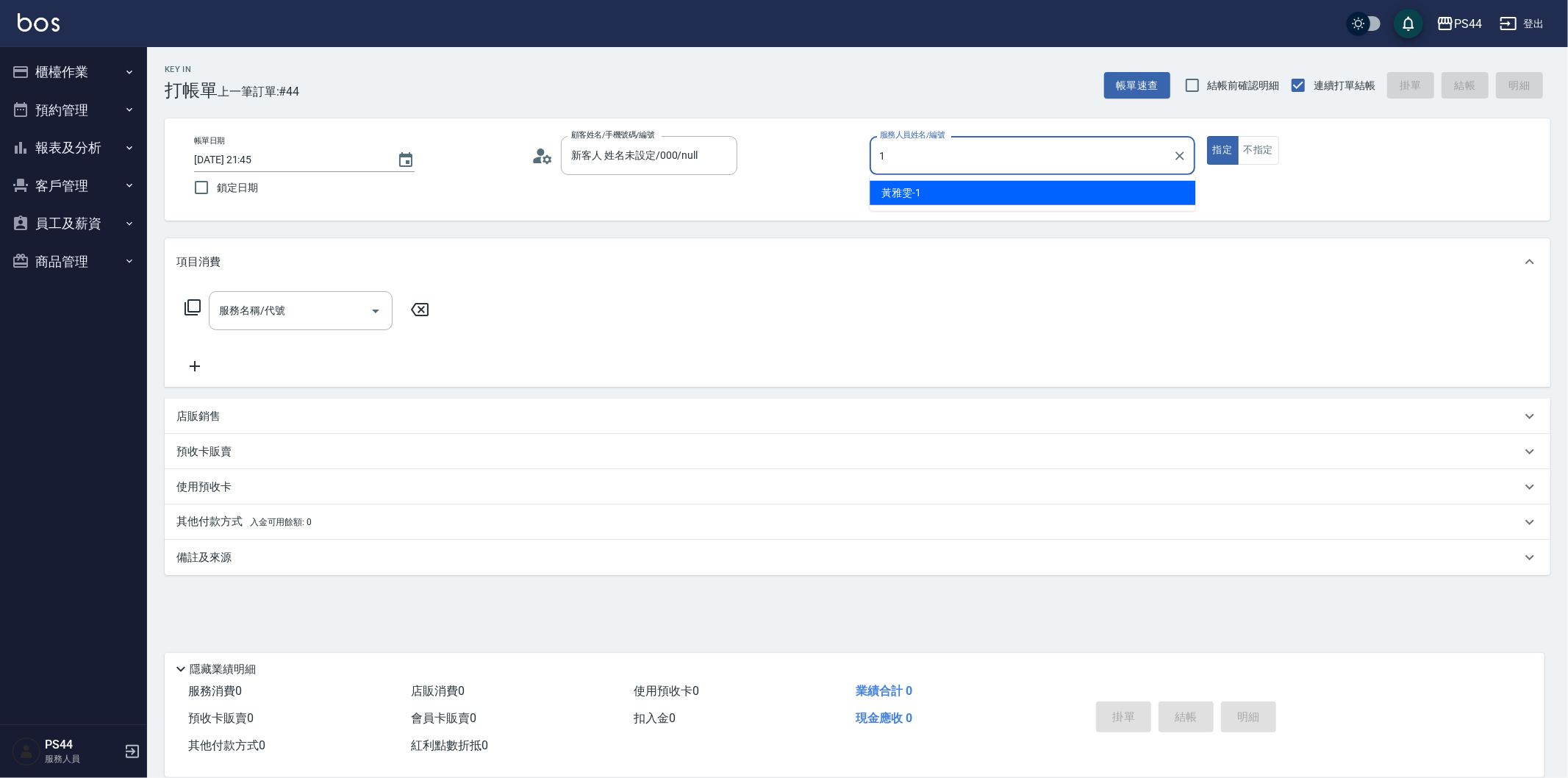
type input "黃雅雯-1"
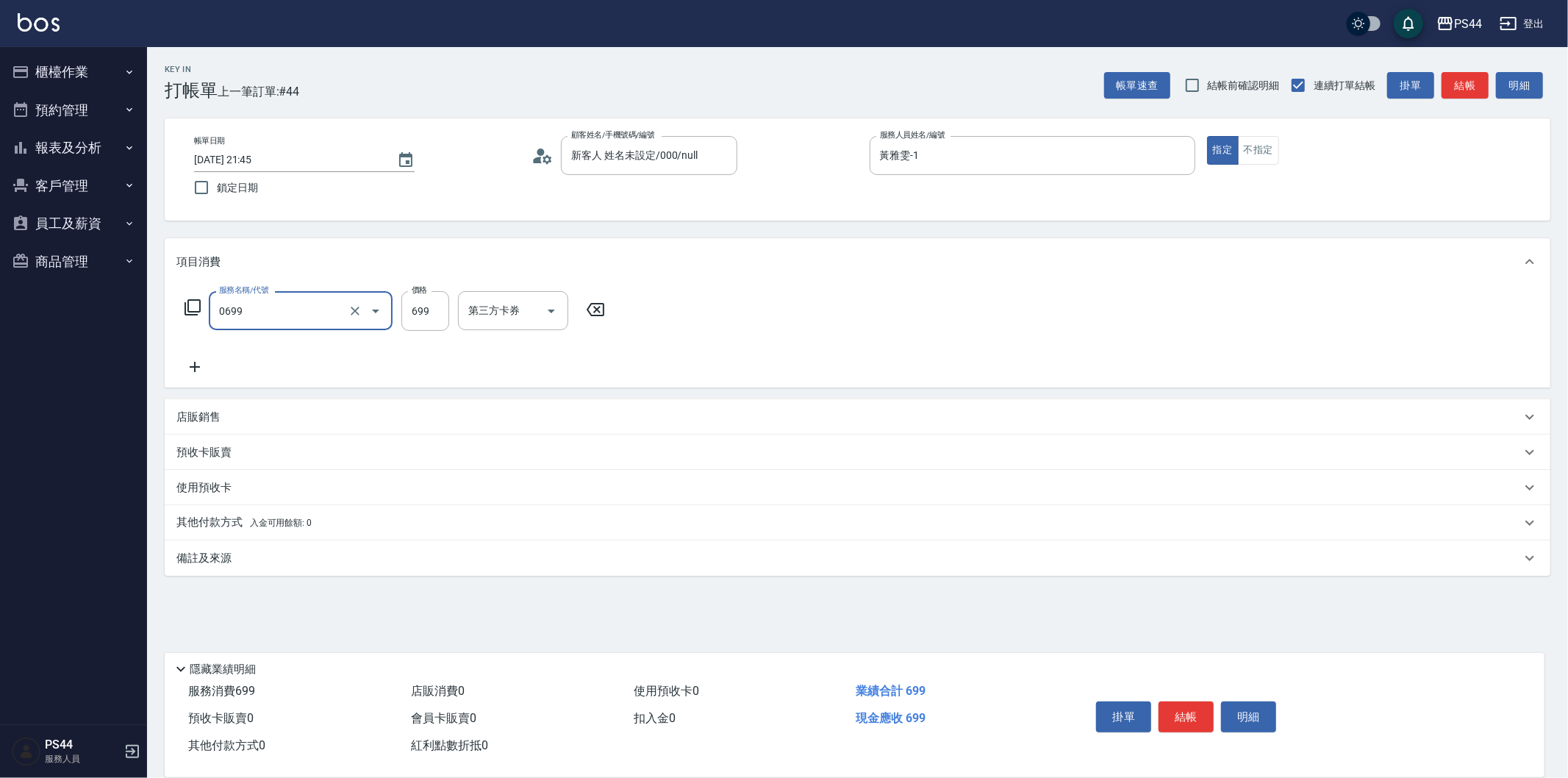
type input "精油SPA(0699)"
type input "[PERSON_NAME]-34"
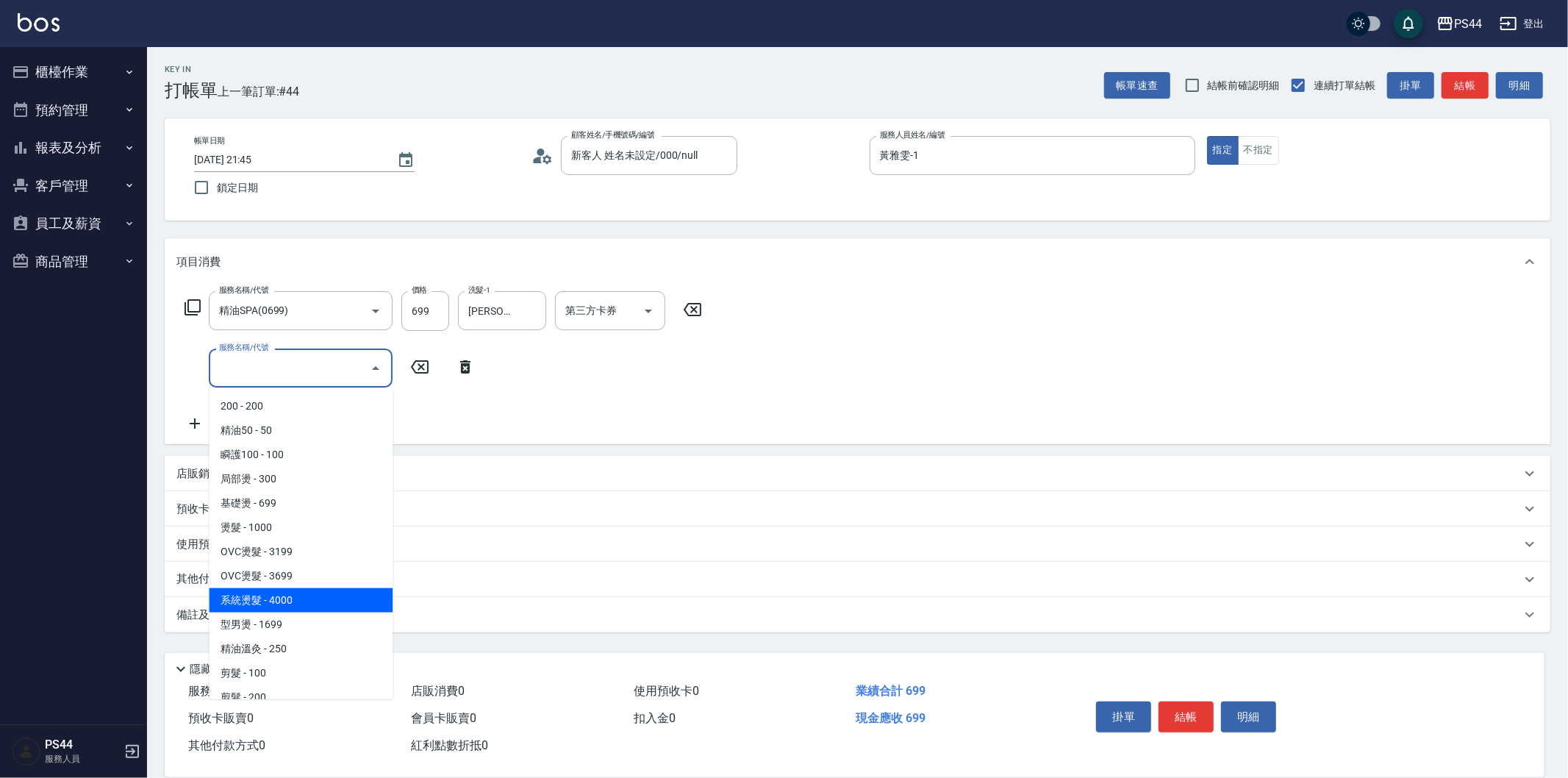
type input "系統燙髮(205)"
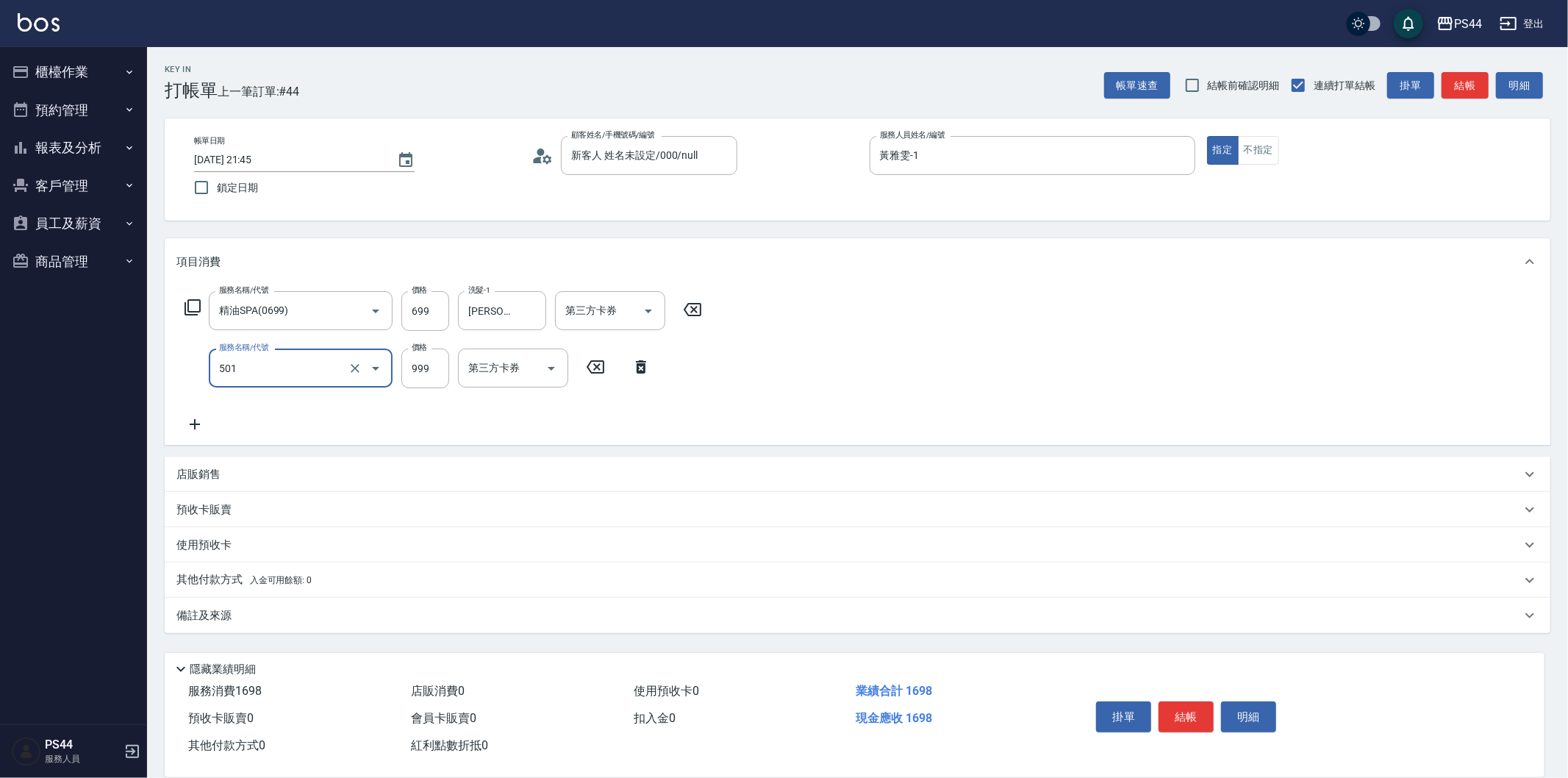
type input "染髮(501)"
type input "1500"
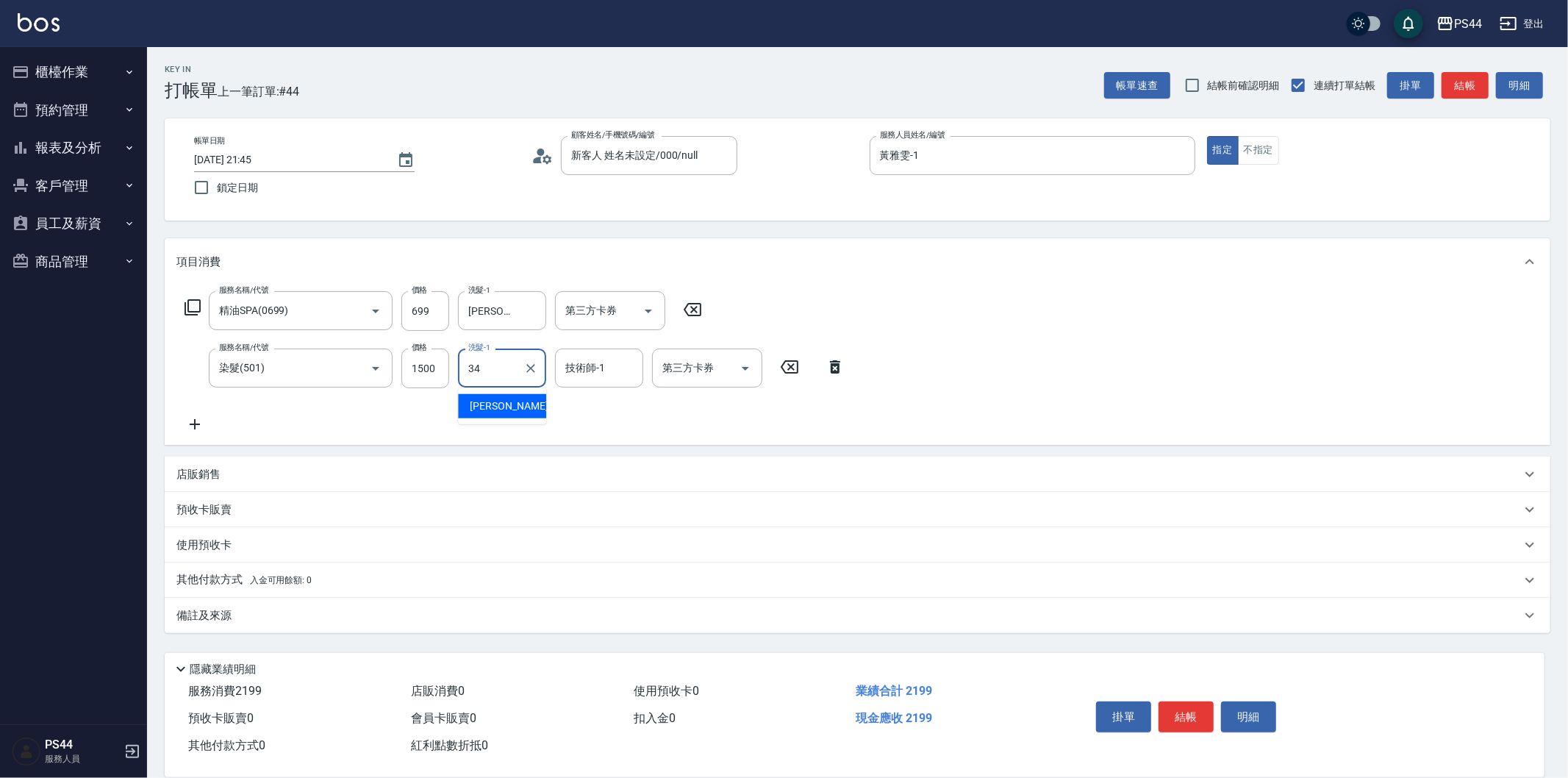
type input "[PERSON_NAME]-34"
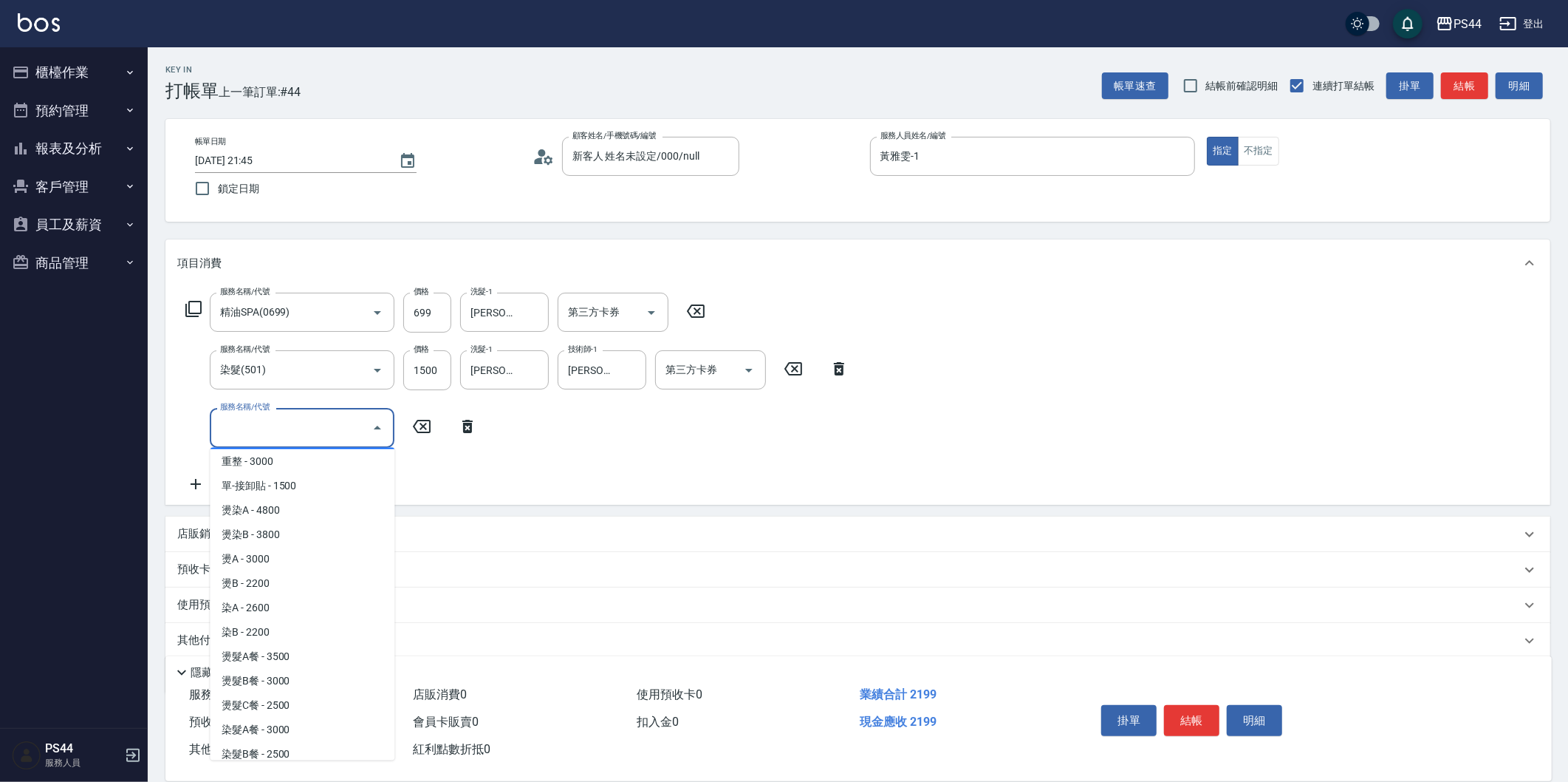
scroll to position [1199, 0]
type input "單-接卸貼(715)"
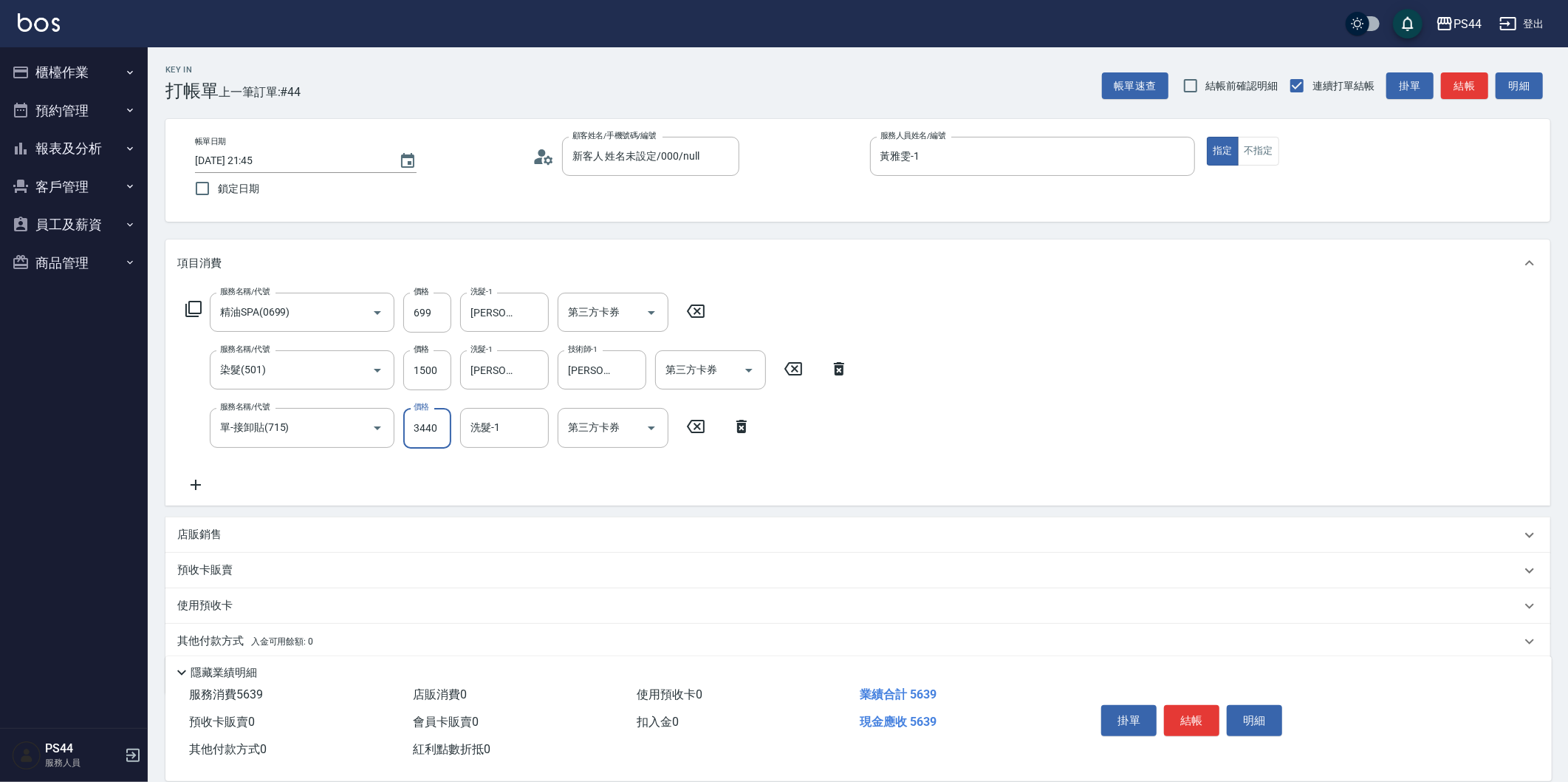
type input "3440"
type input "[PERSON_NAME]-34"
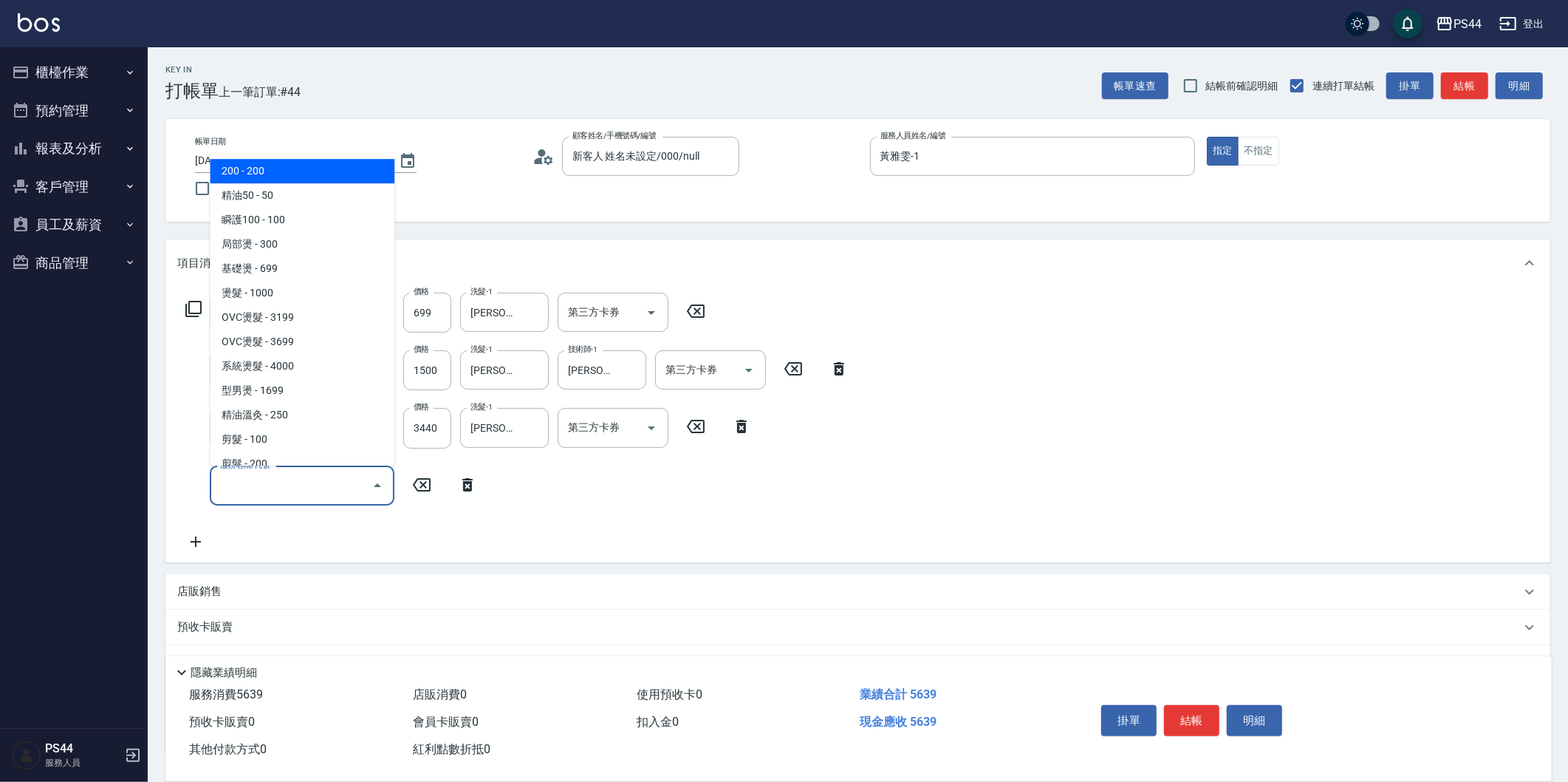
scroll to position [1642, 0]
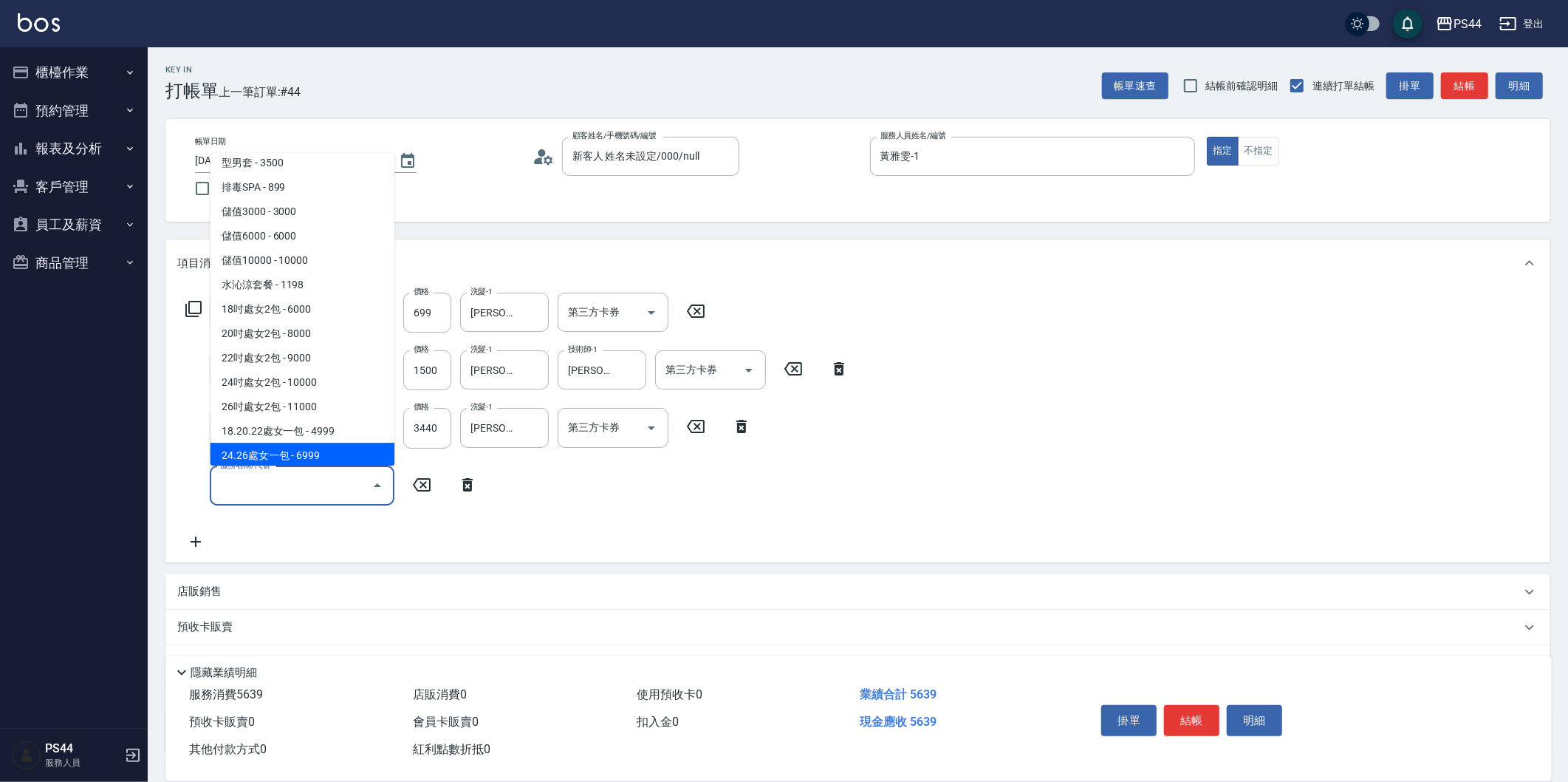
type input "24.26處女一包(7007)"
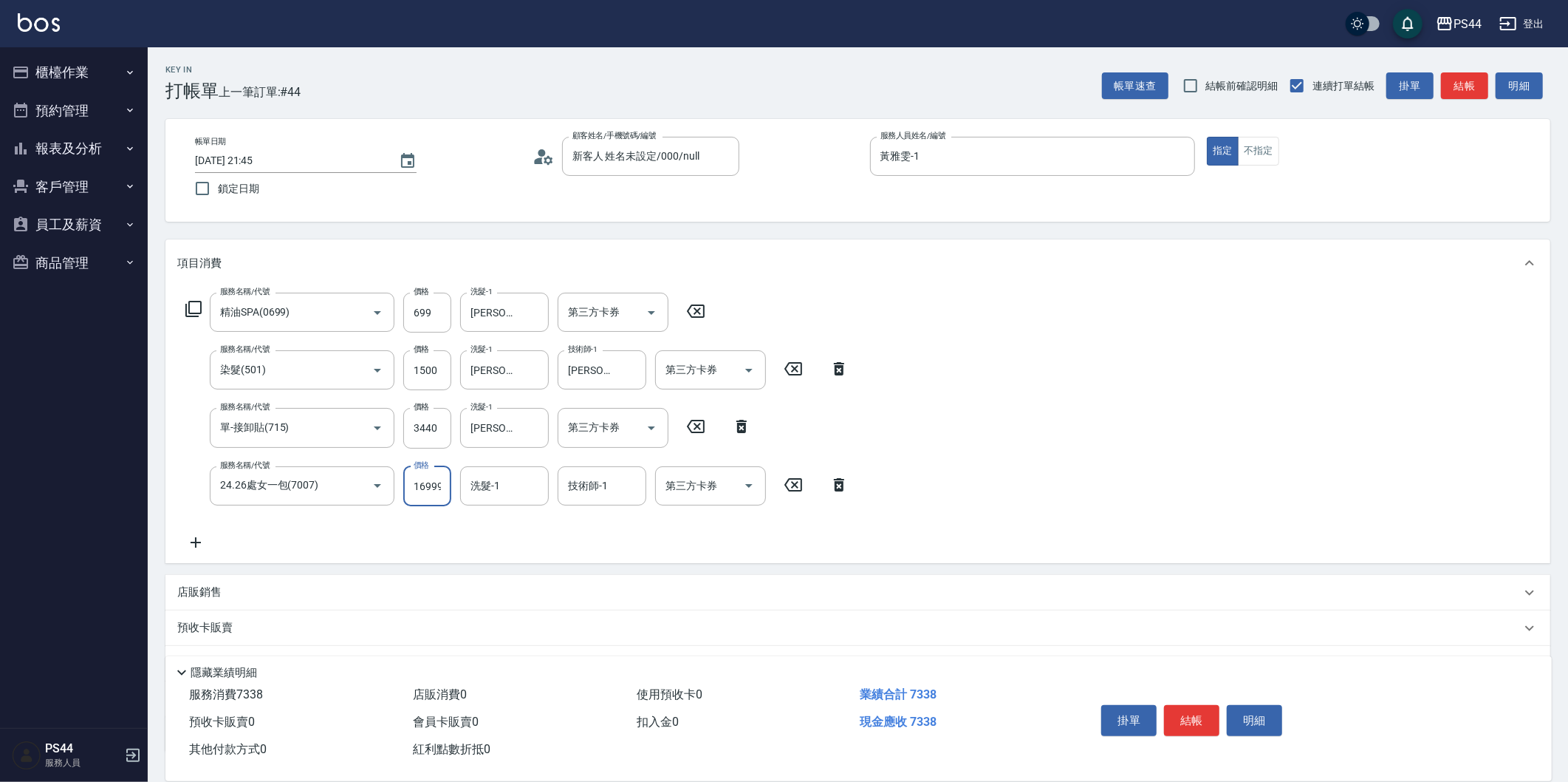
scroll to position [0, 2]
type input "16999"
type input "[PERSON_NAME]-34"
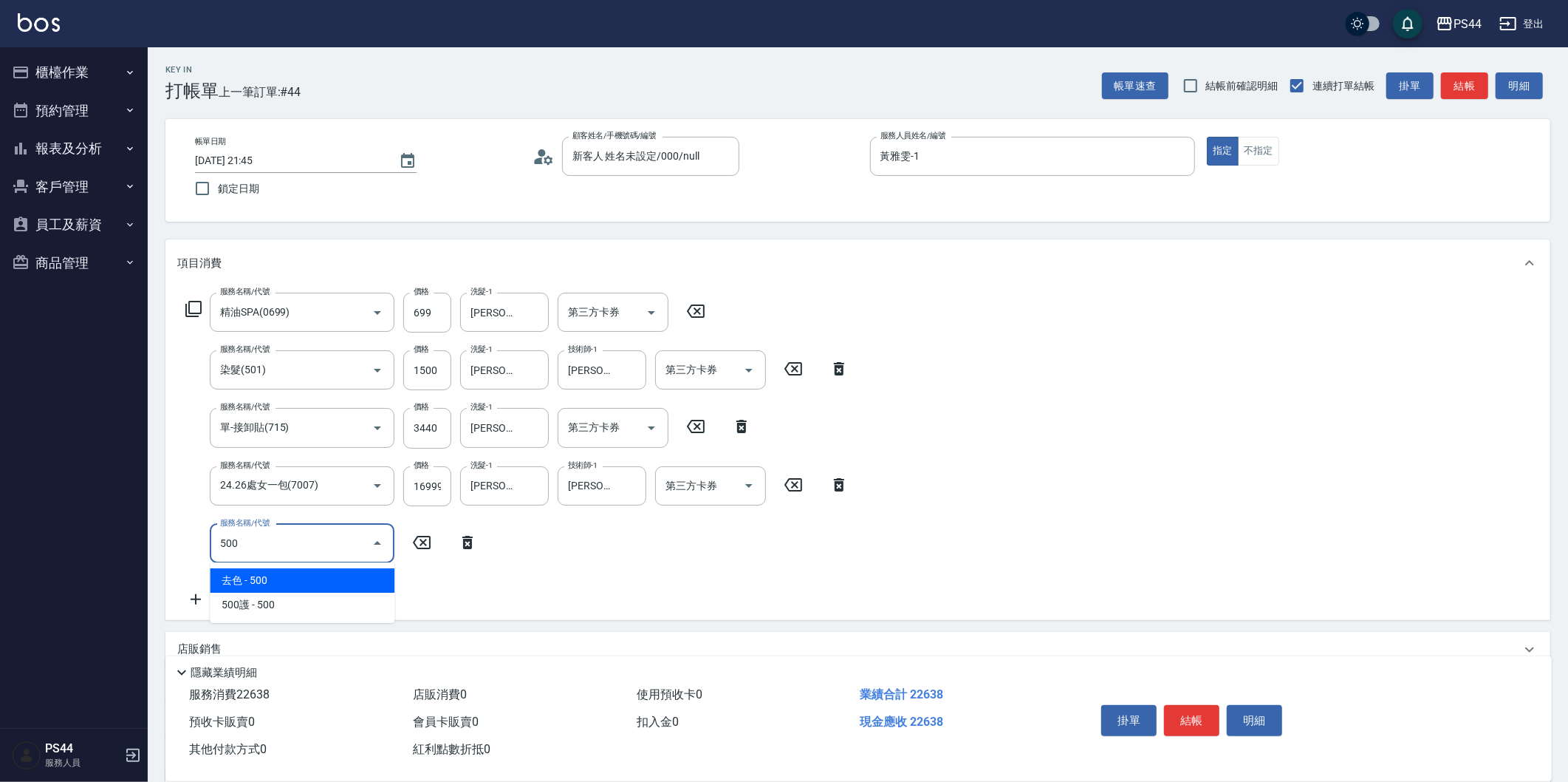
type input "500"
type input "500護(402)"
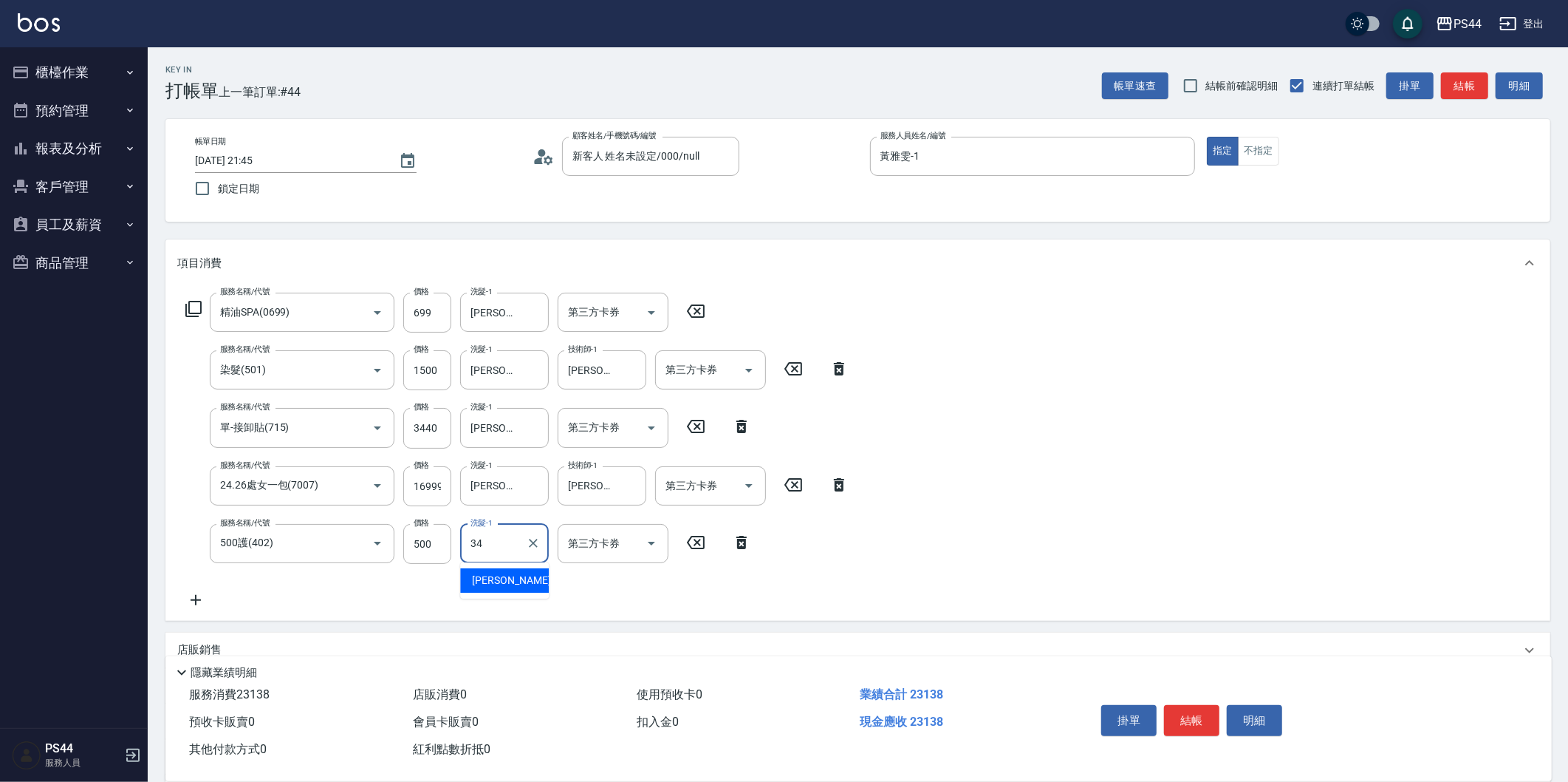
type input "[PERSON_NAME]-34"
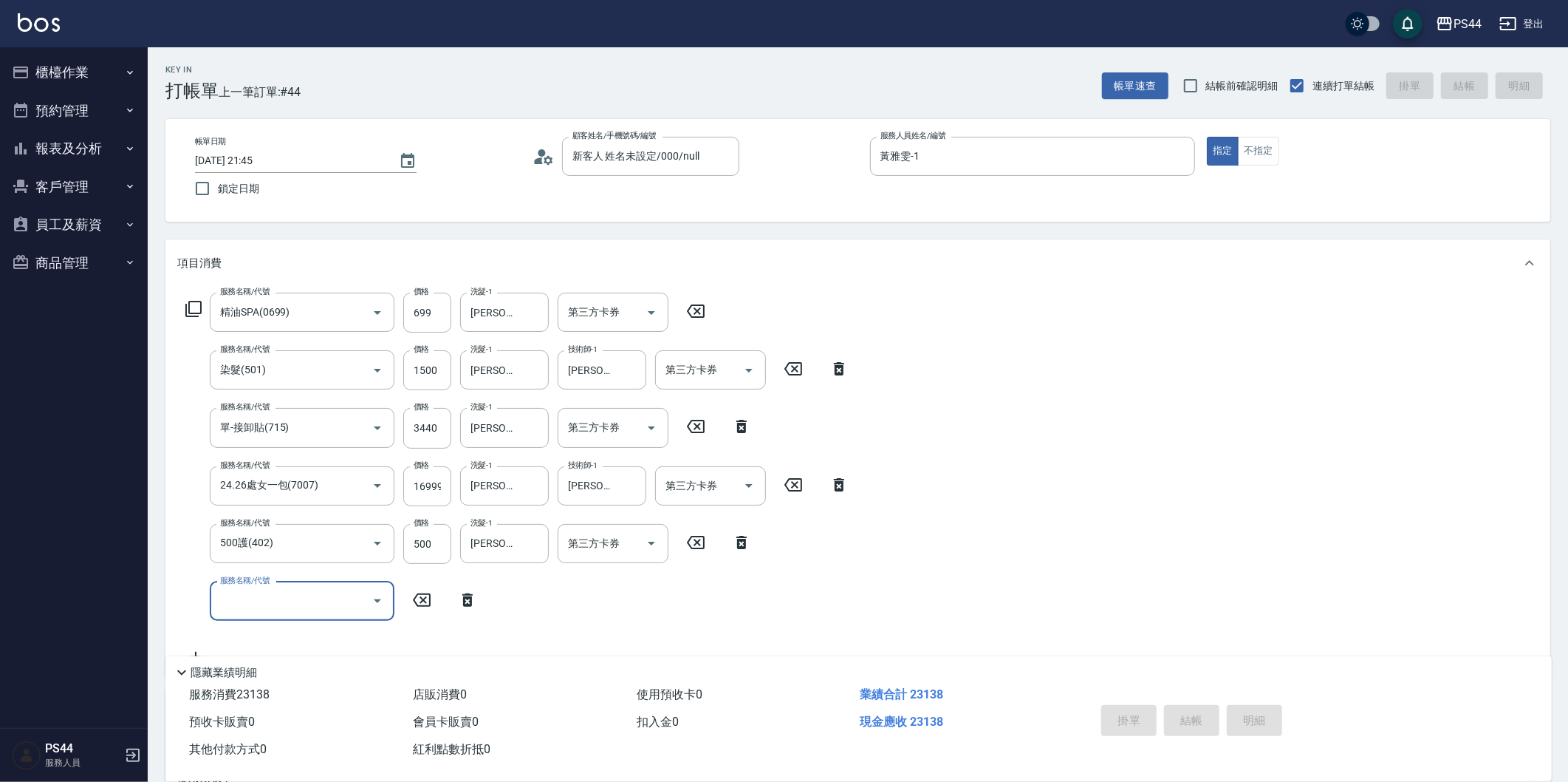
type input "2025/08/21 21:47"
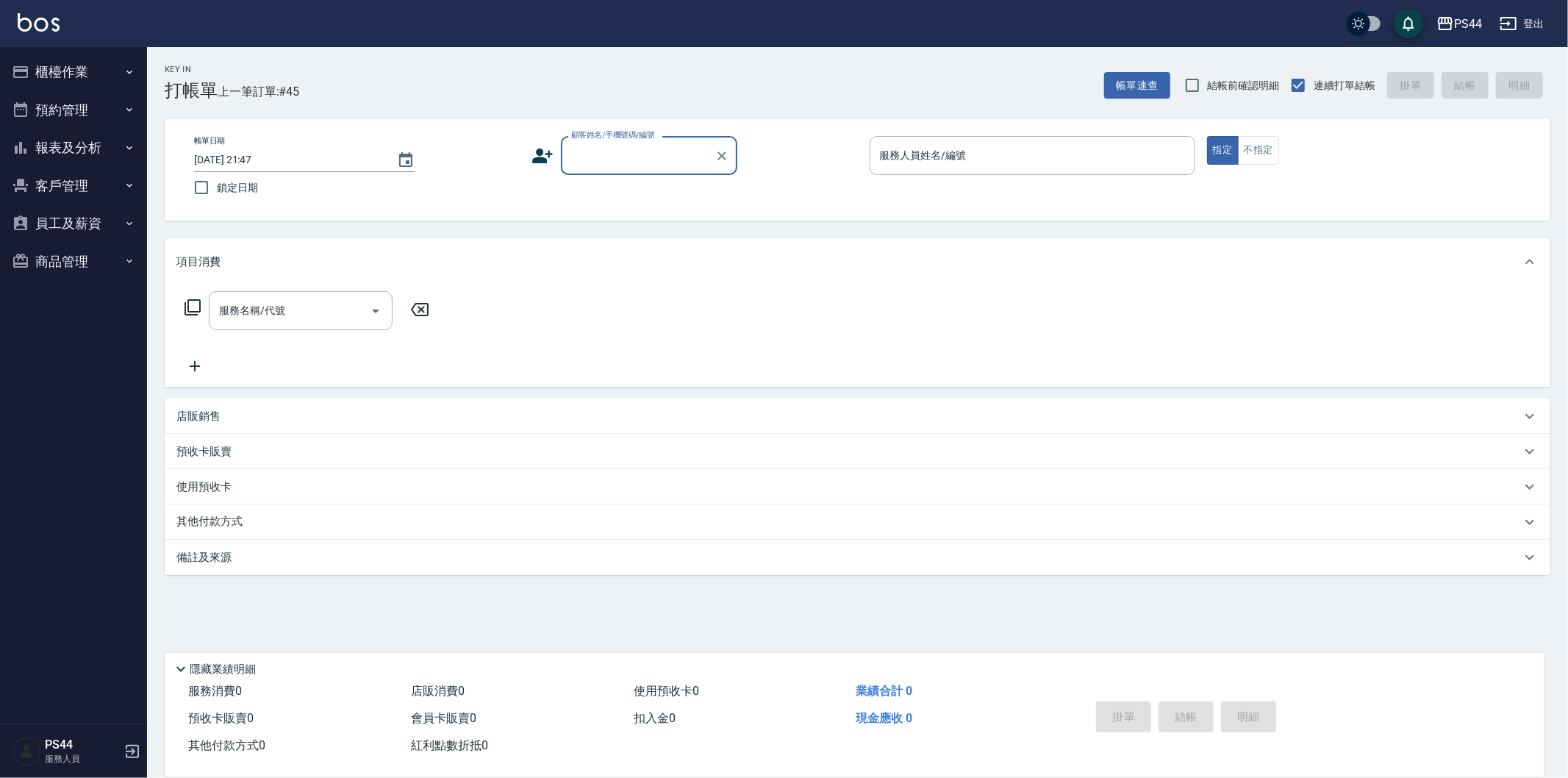
click at [82, 156] on button "報表及分析" at bounding box center [73, 147] width 135 height 38
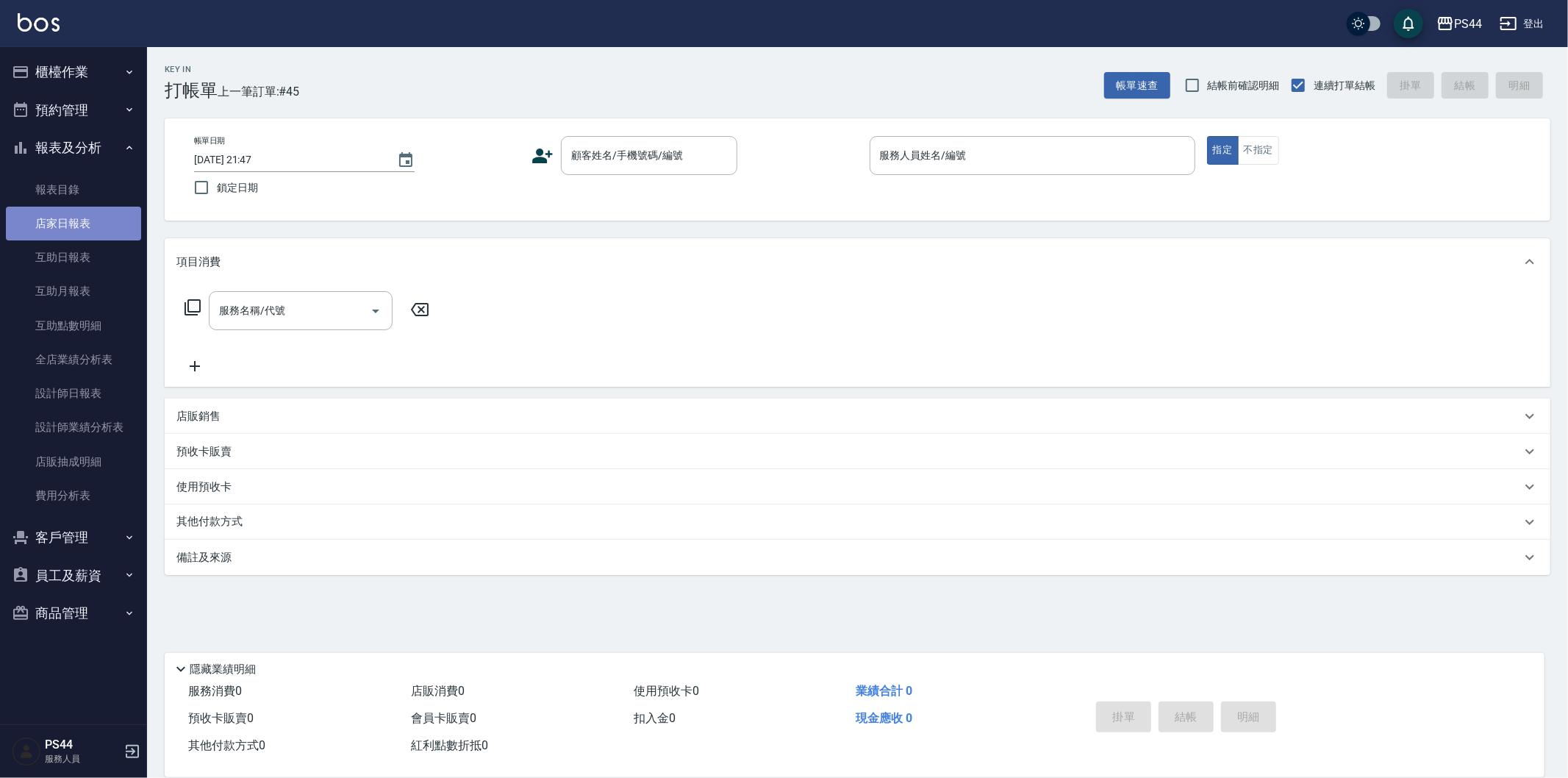
click at [108, 232] on link "店家日報表" at bounding box center [73, 223] width 135 height 34
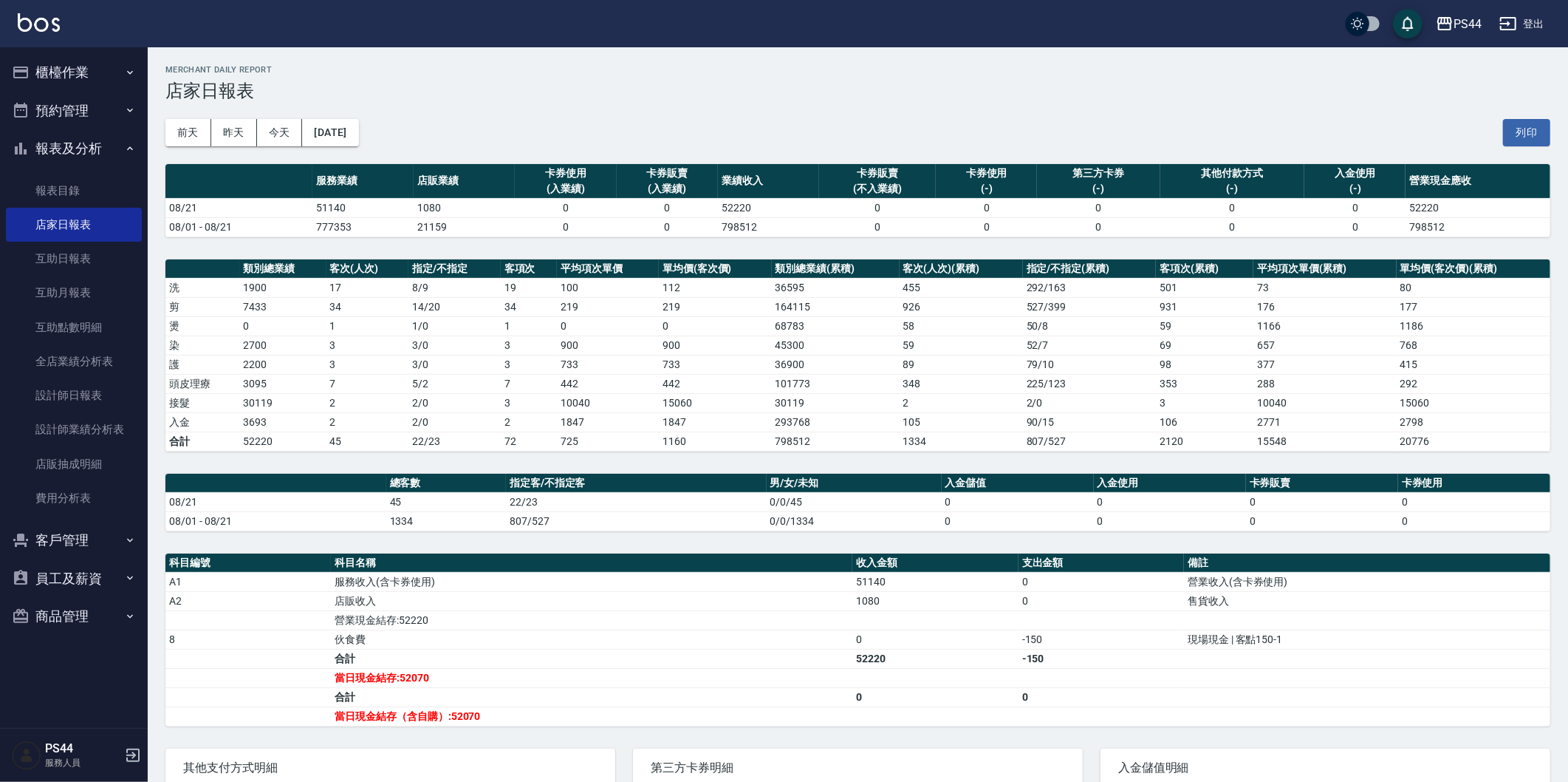
click at [80, 65] on button "櫃檯作業" at bounding box center [73, 72] width 136 height 38
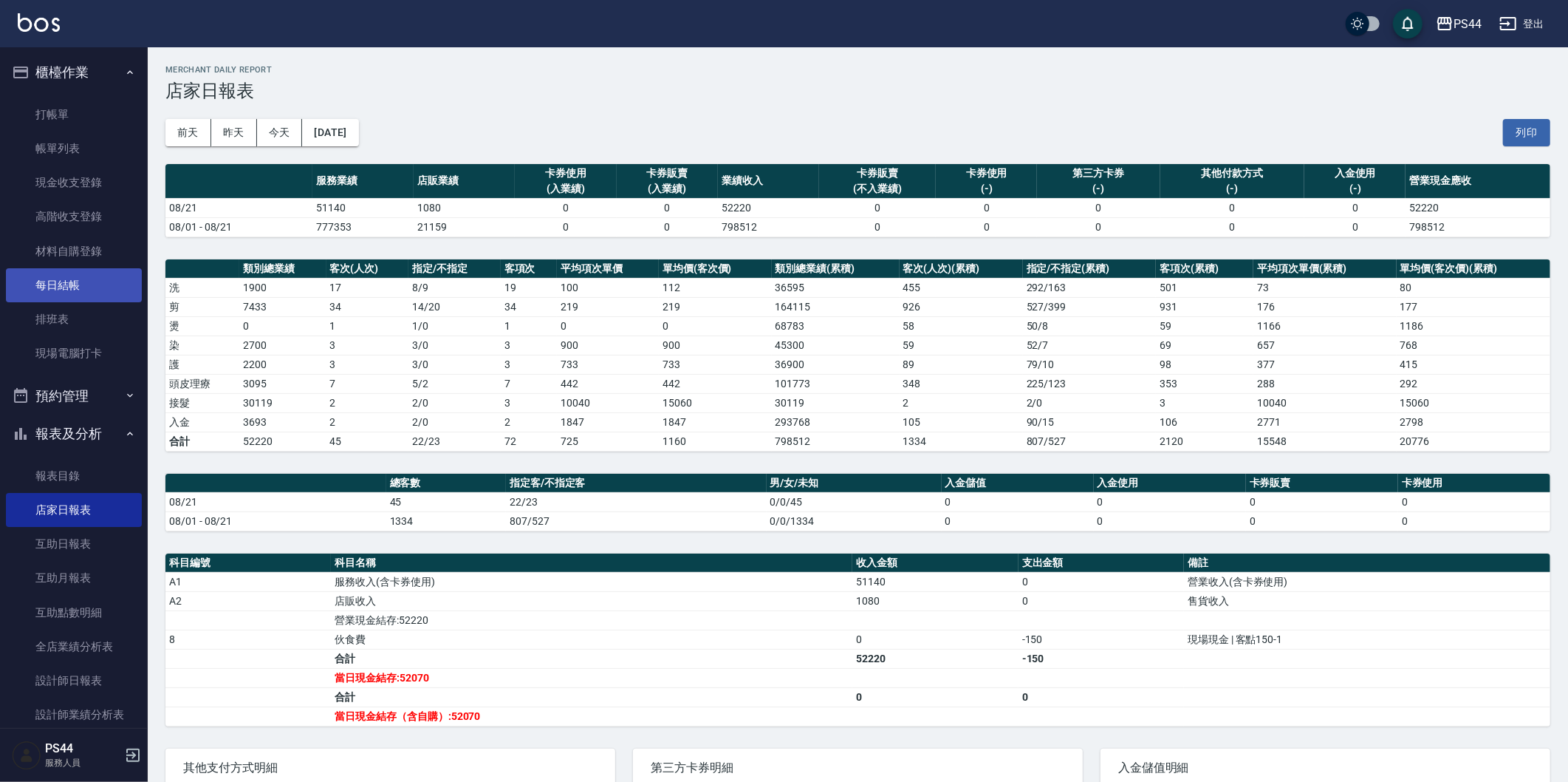
click at [81, 292] on link "每日結帳" at bounding box center [73, 285] width 136 height 34
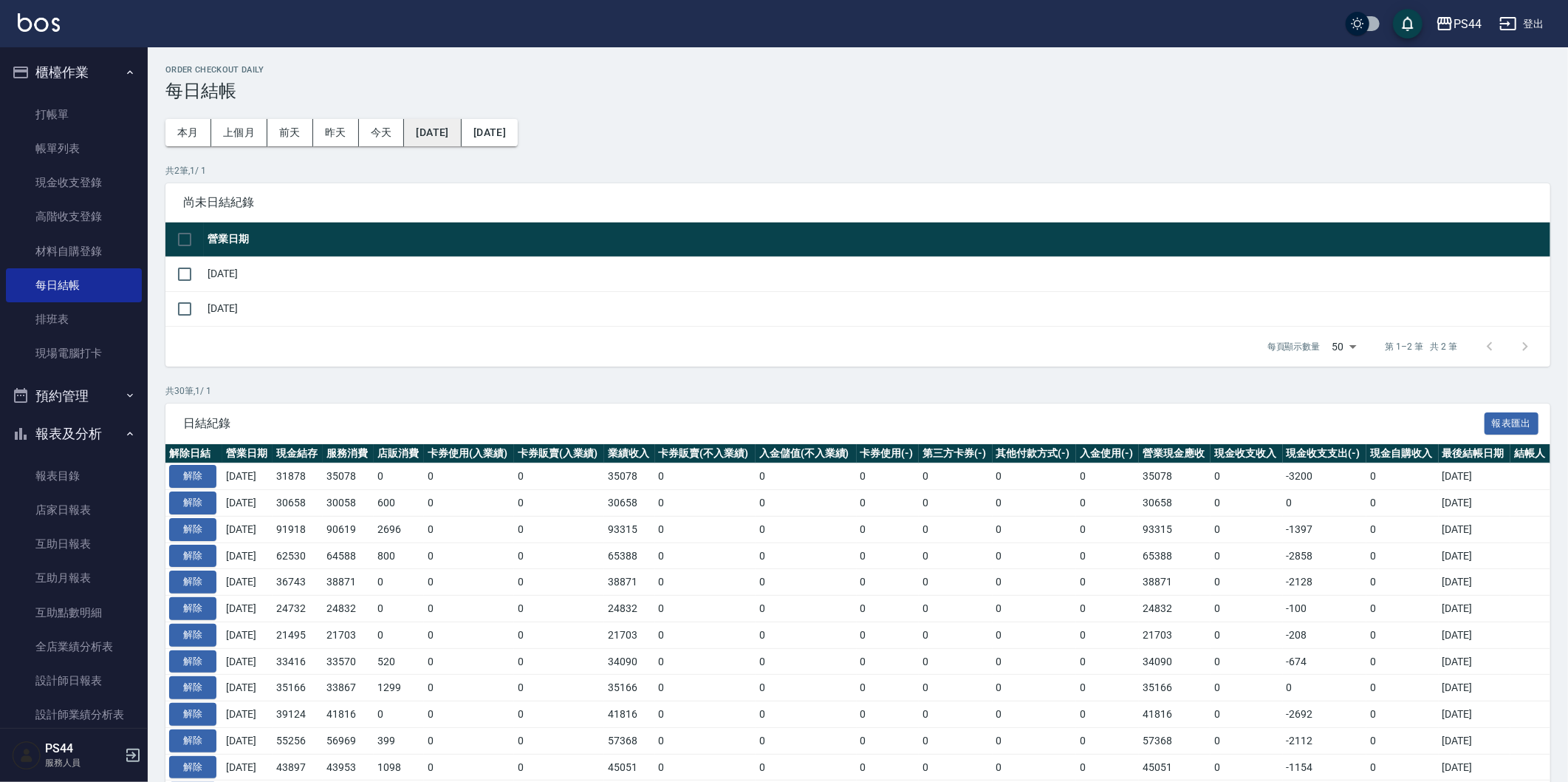
click at [455, 134] on button "2025/07/21" at bounding box center [432, 133] width 57 height 27
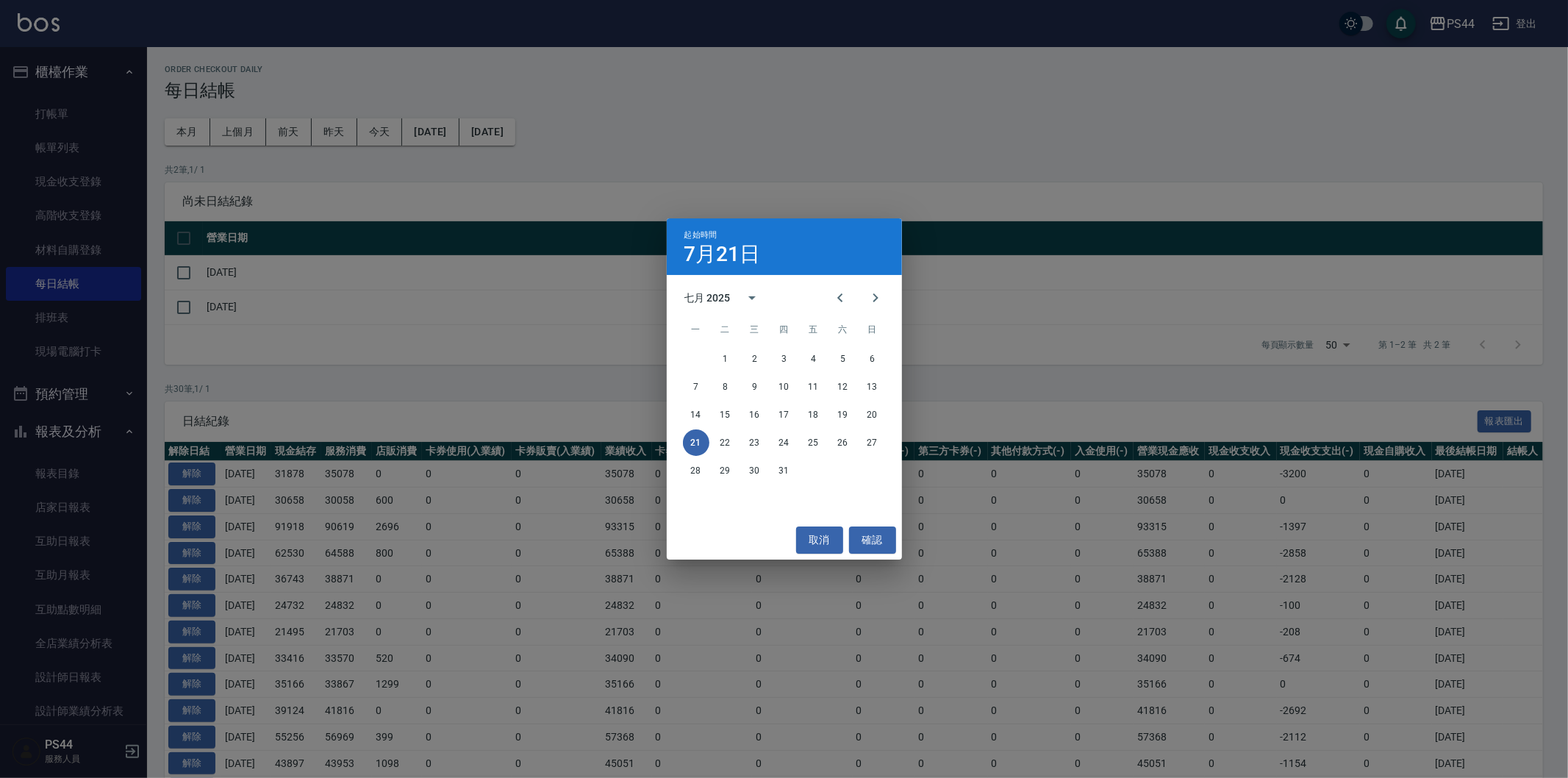
drag, startPoint x: 929, startPoint y: 169, endPoint x: 887, endPoint y: 159, distance: 43.2
click at [920, 165] on div "起始時間 7月21日 七月 2025 一 二 三 四 五 六 日 1 2 3 4 5 6 7 8 9 10 11 12 13 14 15 16 17 18 1…" at bounding box center [784, 389] width 1568 height 778
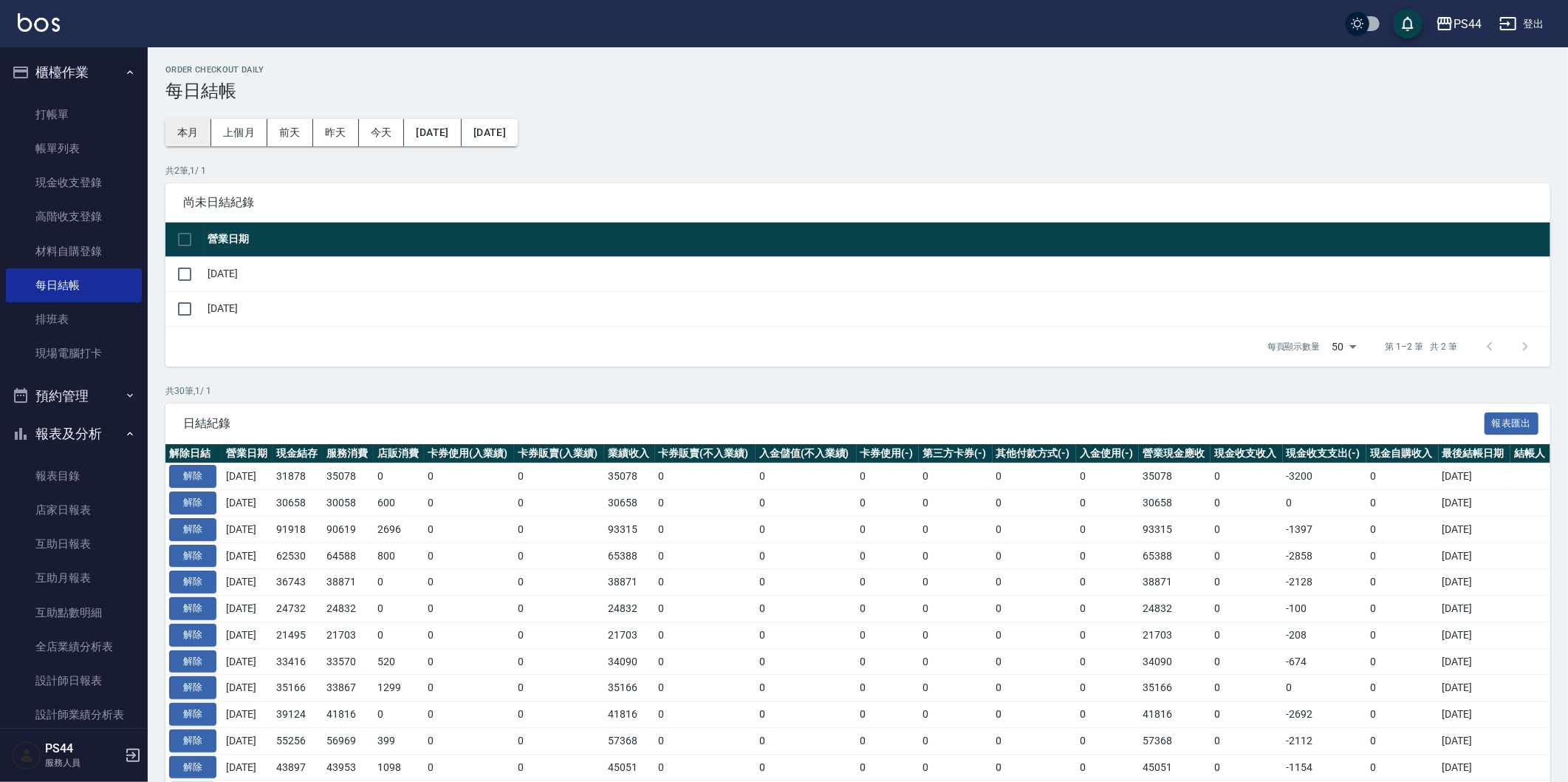
drag, startPoint x: 193, startPoint y: 130, endPoint x: 203, endPoint y: 128, distance: 10.2
click at [194, 130] on button "本月" at bounding box center [188, 133] width 46 height 27
click at [518, 131] on button "2025/08/31" at bounding box center [490, 133] width 57 height 27
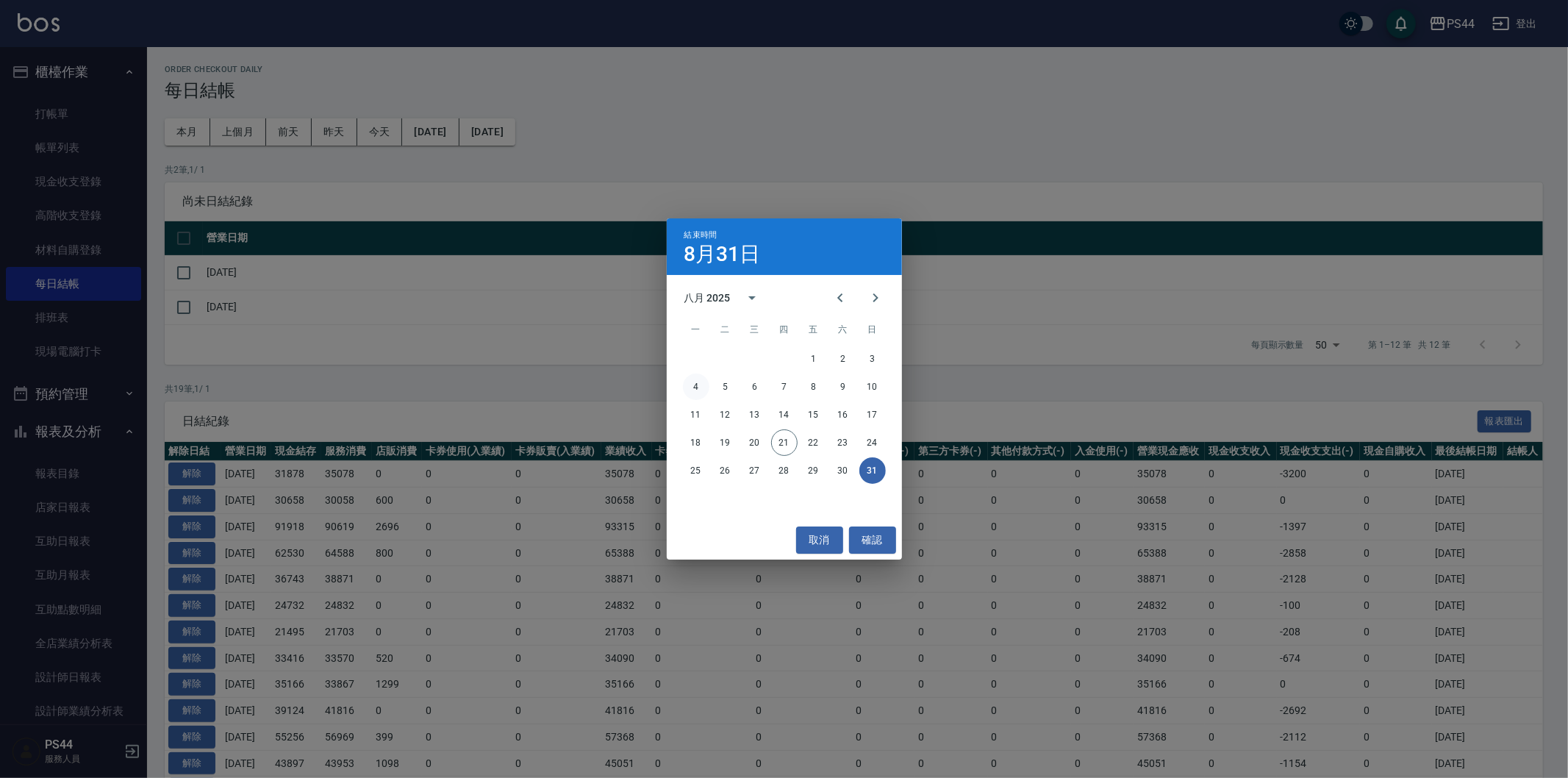
click at [693, 383] on button "4" at bounding box center [696, 386] width 26 height 26
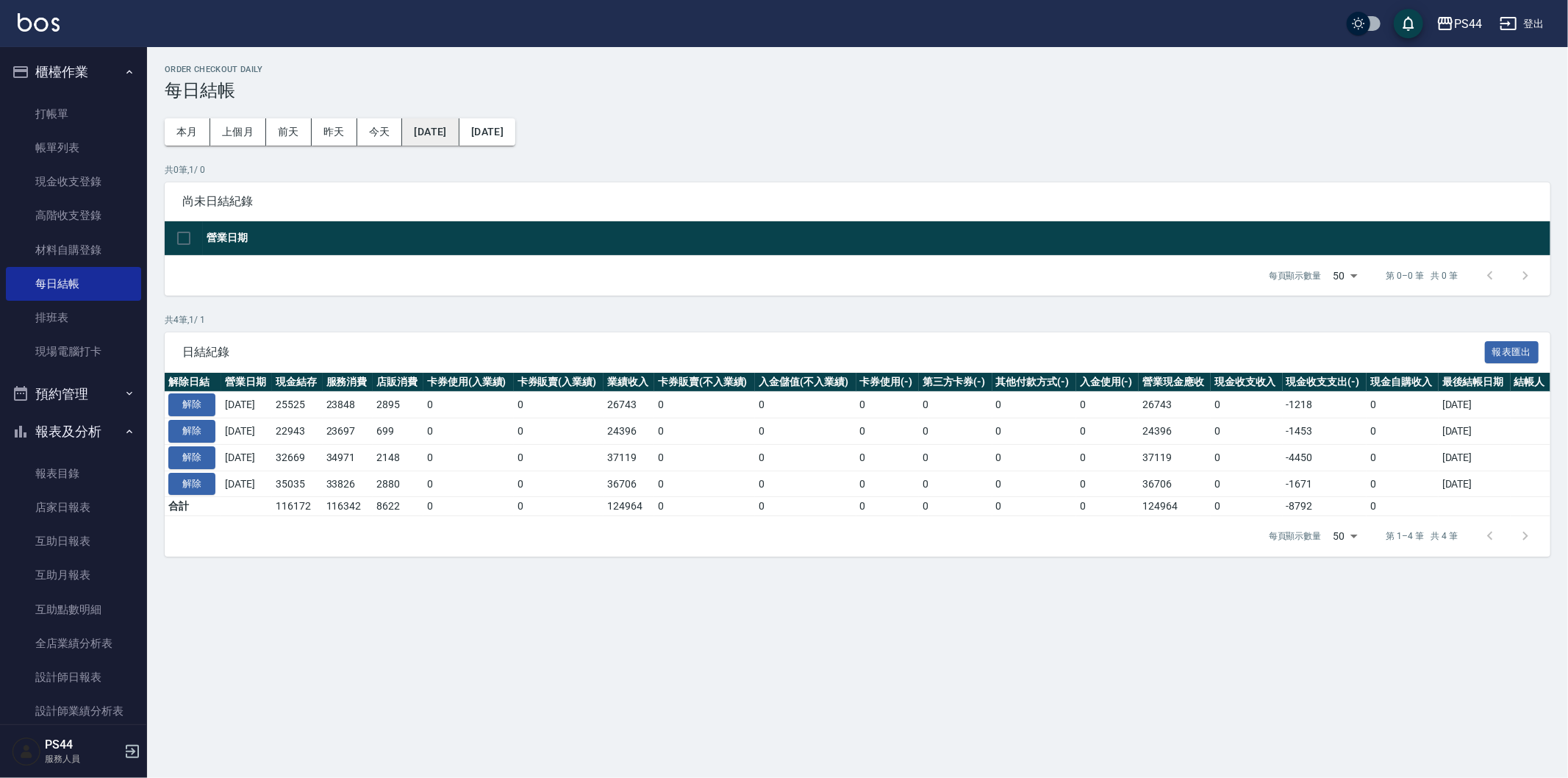
click at [444, 135] on button "[DATE]" at bounding box center [430, 132] width 56 height 27
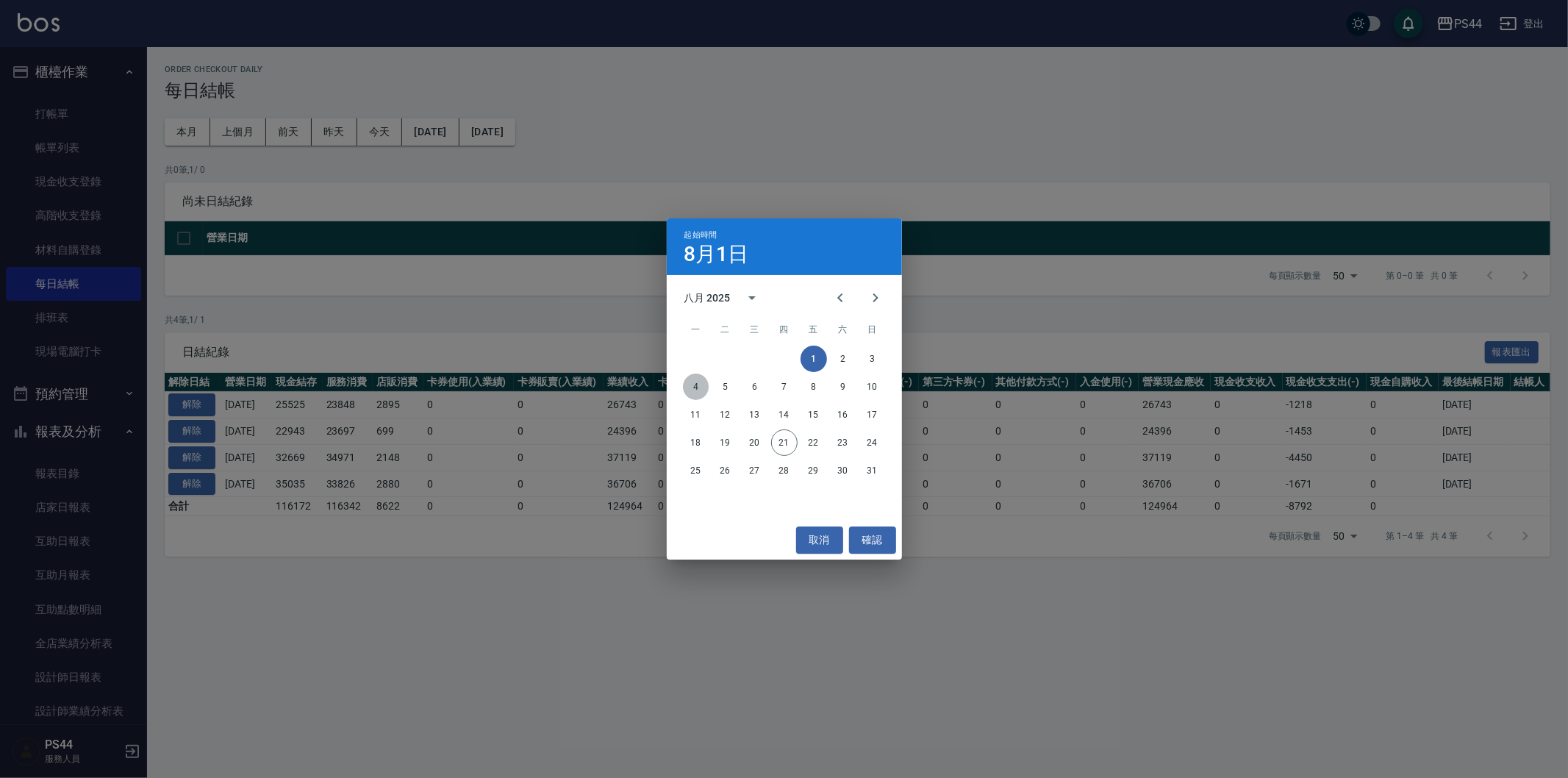
click at [687, 376] on button "4" at bounding box center [696, 386] width 26 height 26
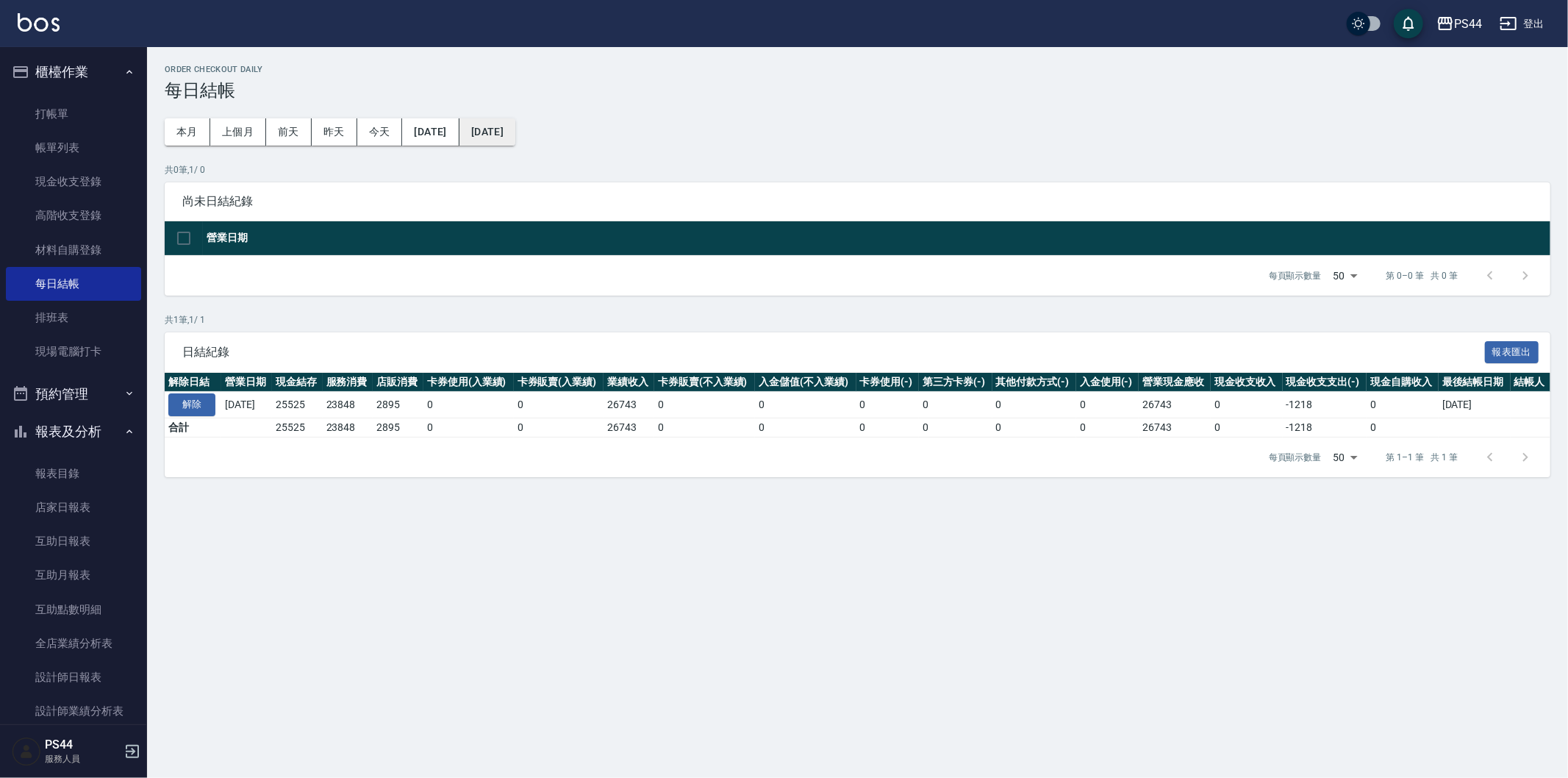
click at [515, 134] on button "2025/08/04" at bounding box center [488, 132] width 56 height 27
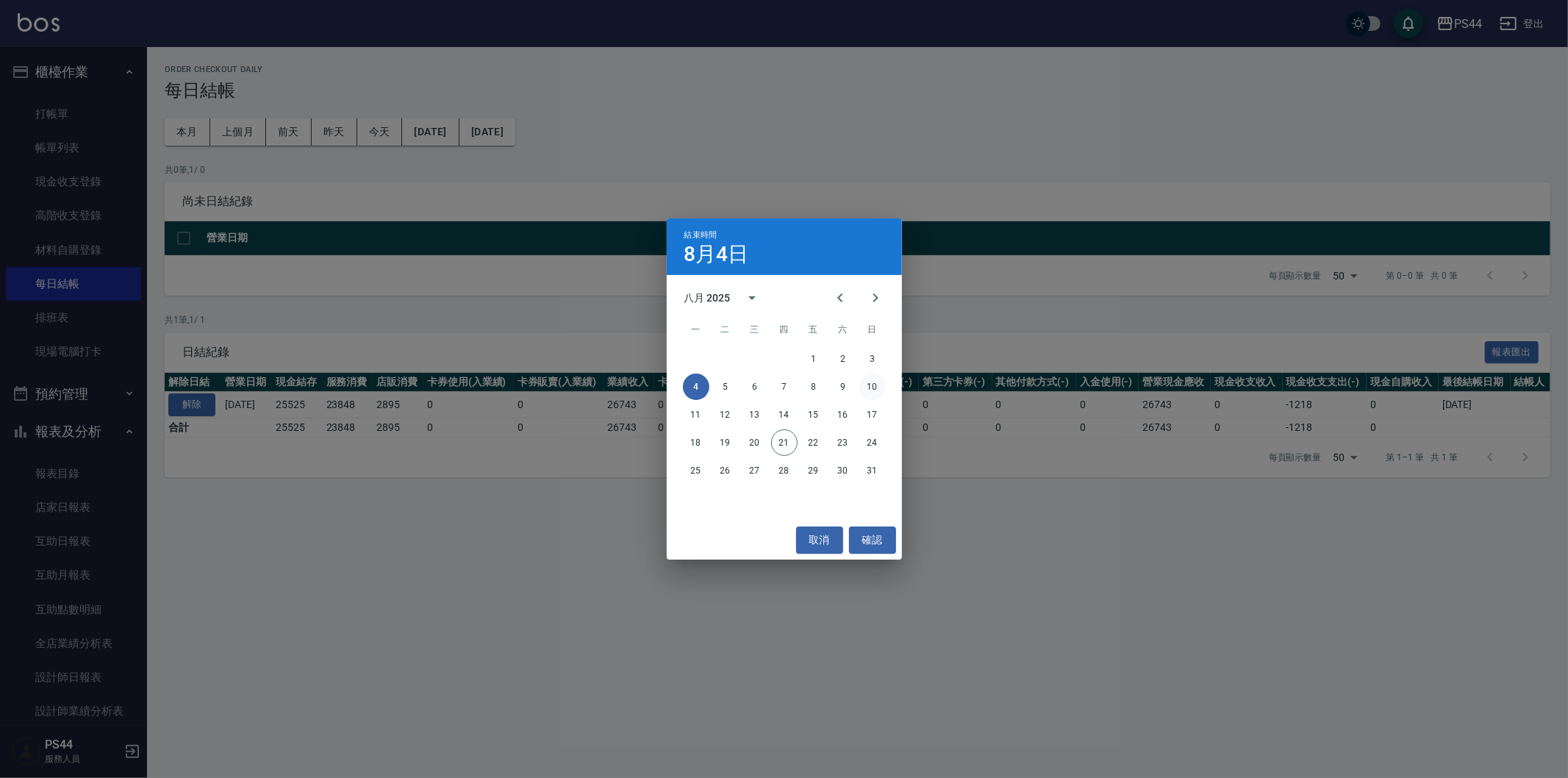
click at [866, 380] on button "10" at bounding box center [872, 386] width 26 height 26
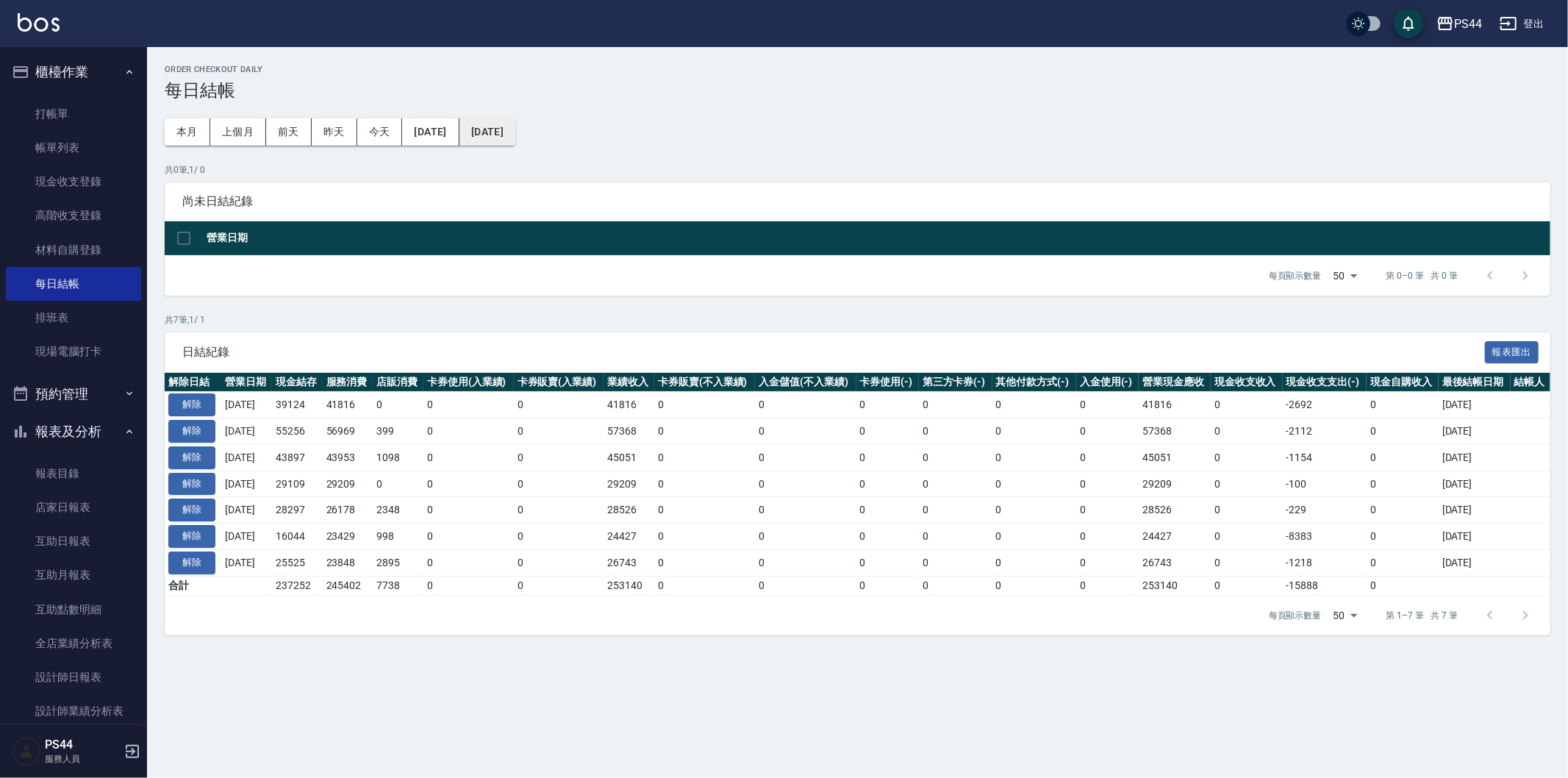
click at [515, 141] on button "2025/08/10" at bounding box center [488, 132] width 56 height 27
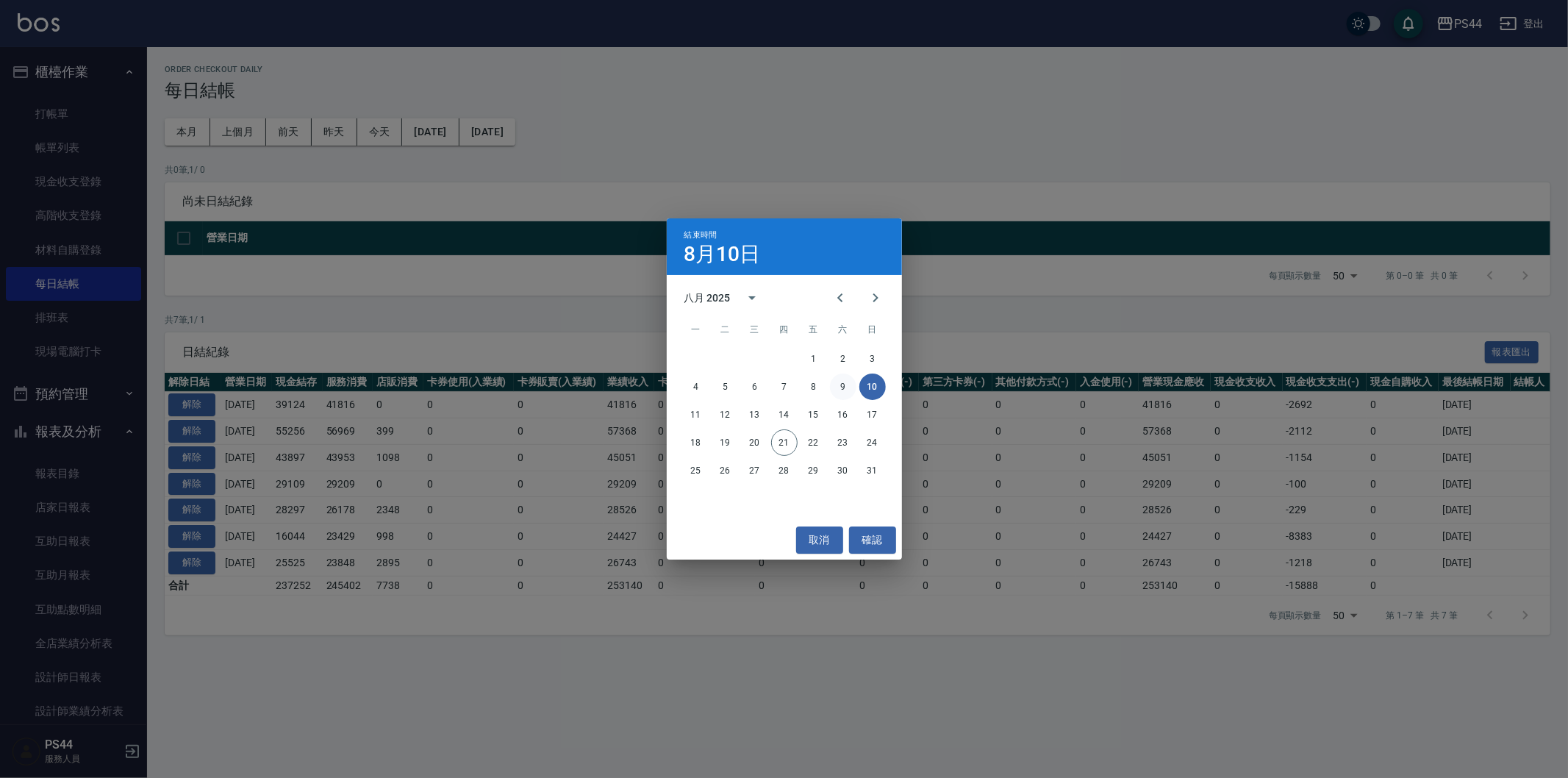
click at [842, 388] on button "9" at bounding box center [842, 386] width 26 height 26
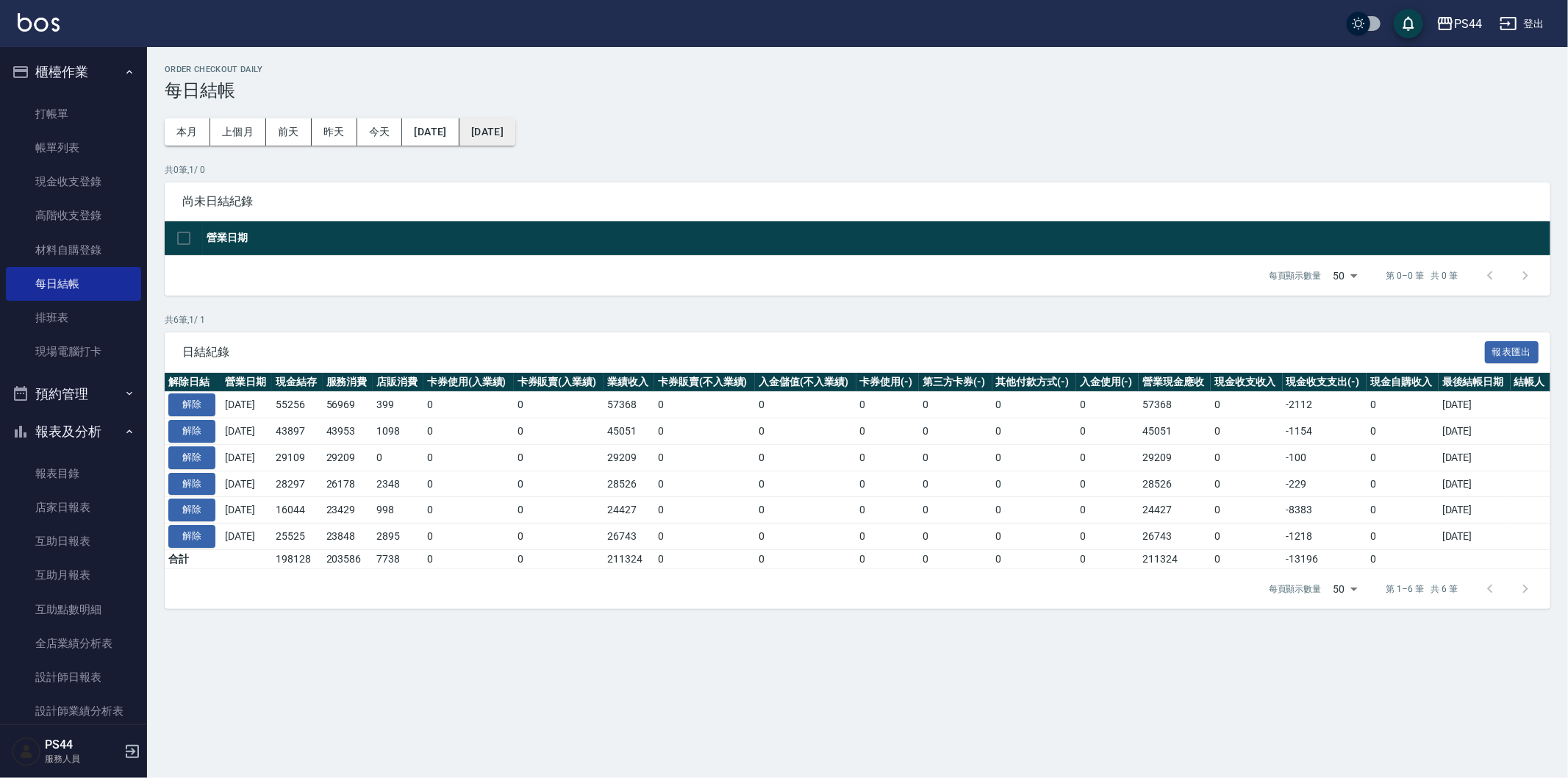
click at [498, 126] on button "2025/08/09" at bounding box center [488, 132] width 56 height 27
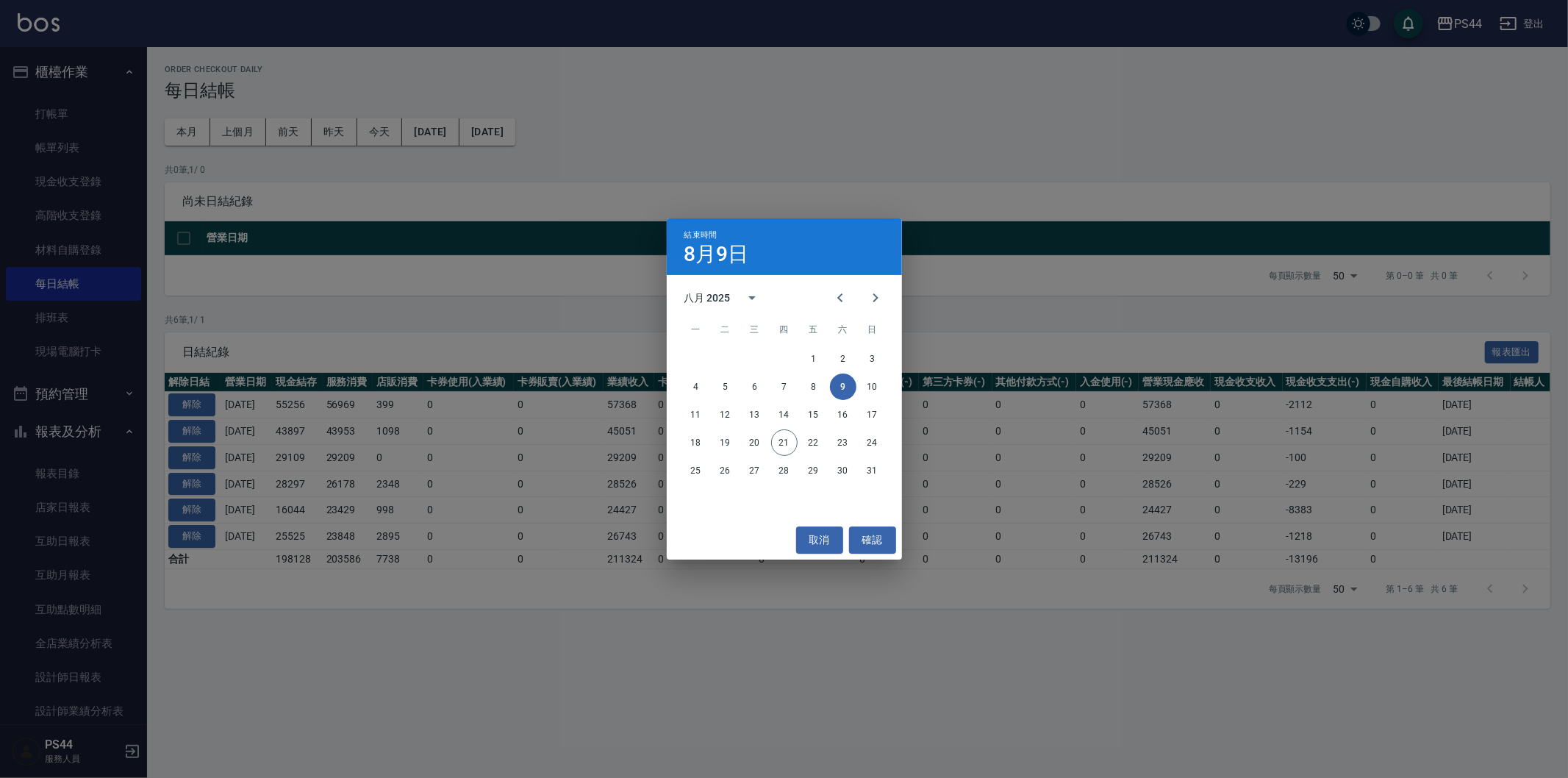
click at [482, 126] on div "結束時間 8月9日 八月 2025 一 二 三 四 五 六 日 1 2 3 4 5 6 7 8 9 10 11 12 13 14 15 16 17 18 19…" at bounding box center [784, 389] width 1568 height 778
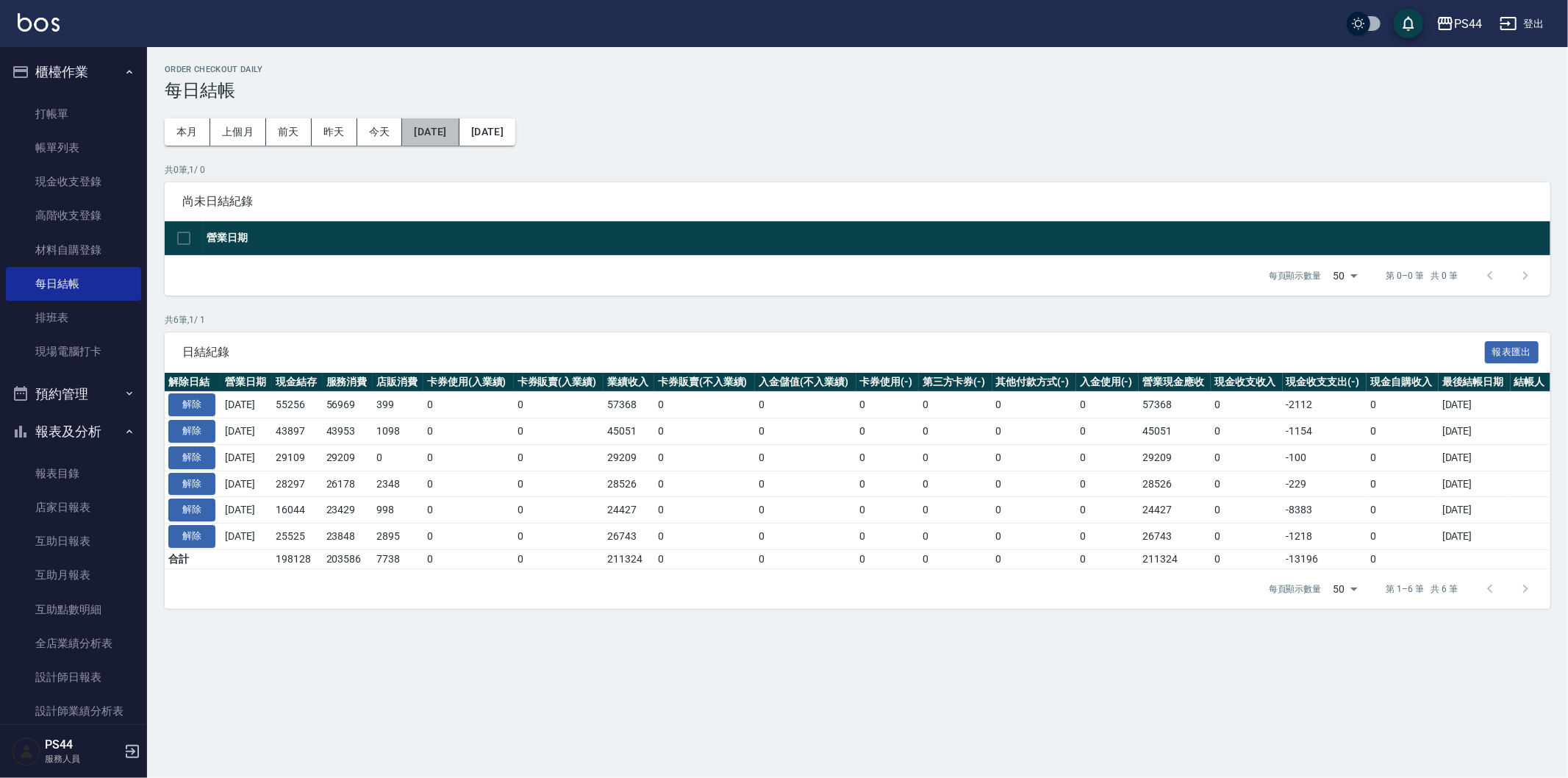
click at [450, 126] on button "2025/08/04" at bounding box center [430, 132] width 56 height 27
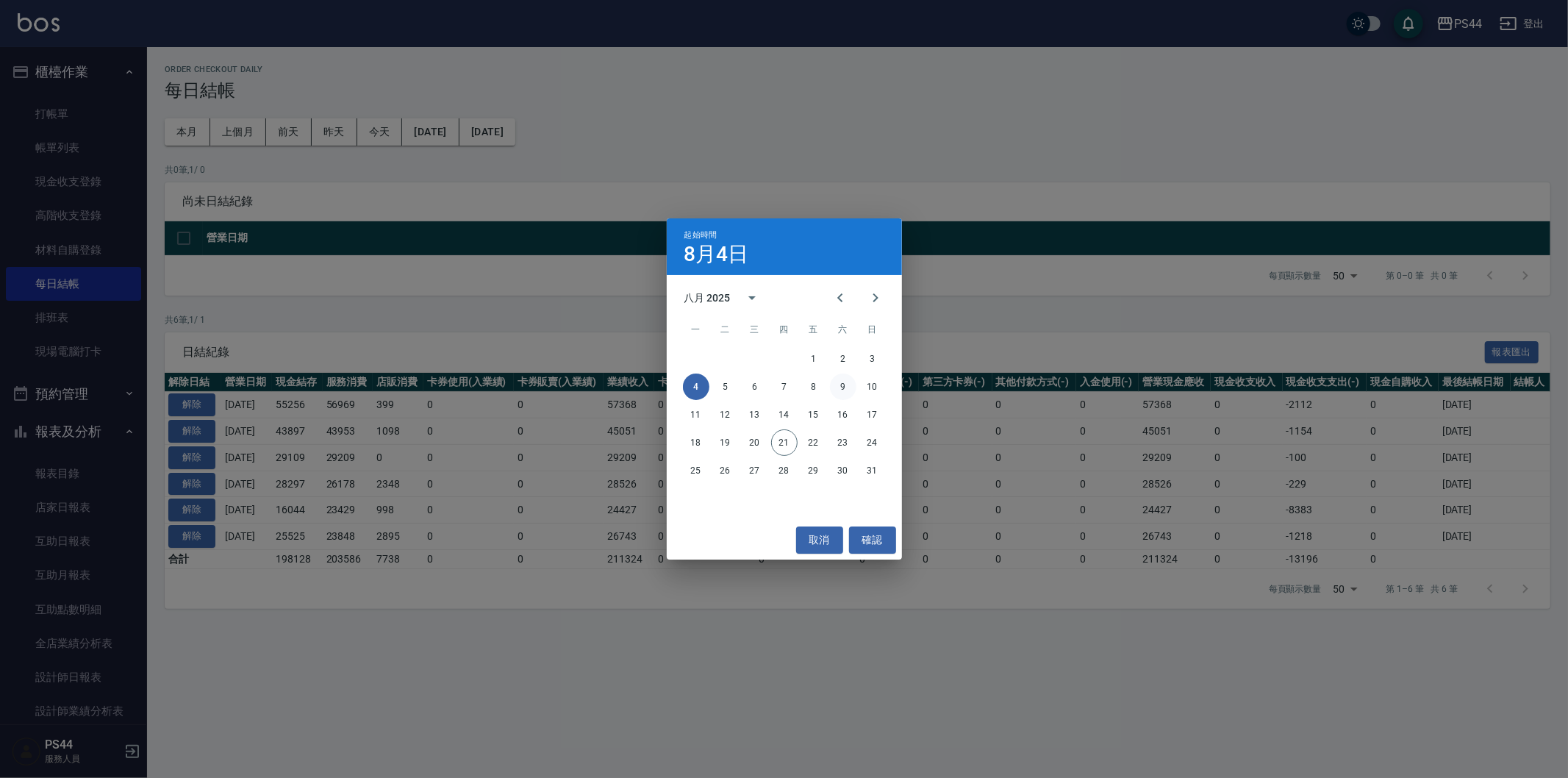
click at [847, 384] on button "9" at bounding box center [842, 386] width 26 height 26
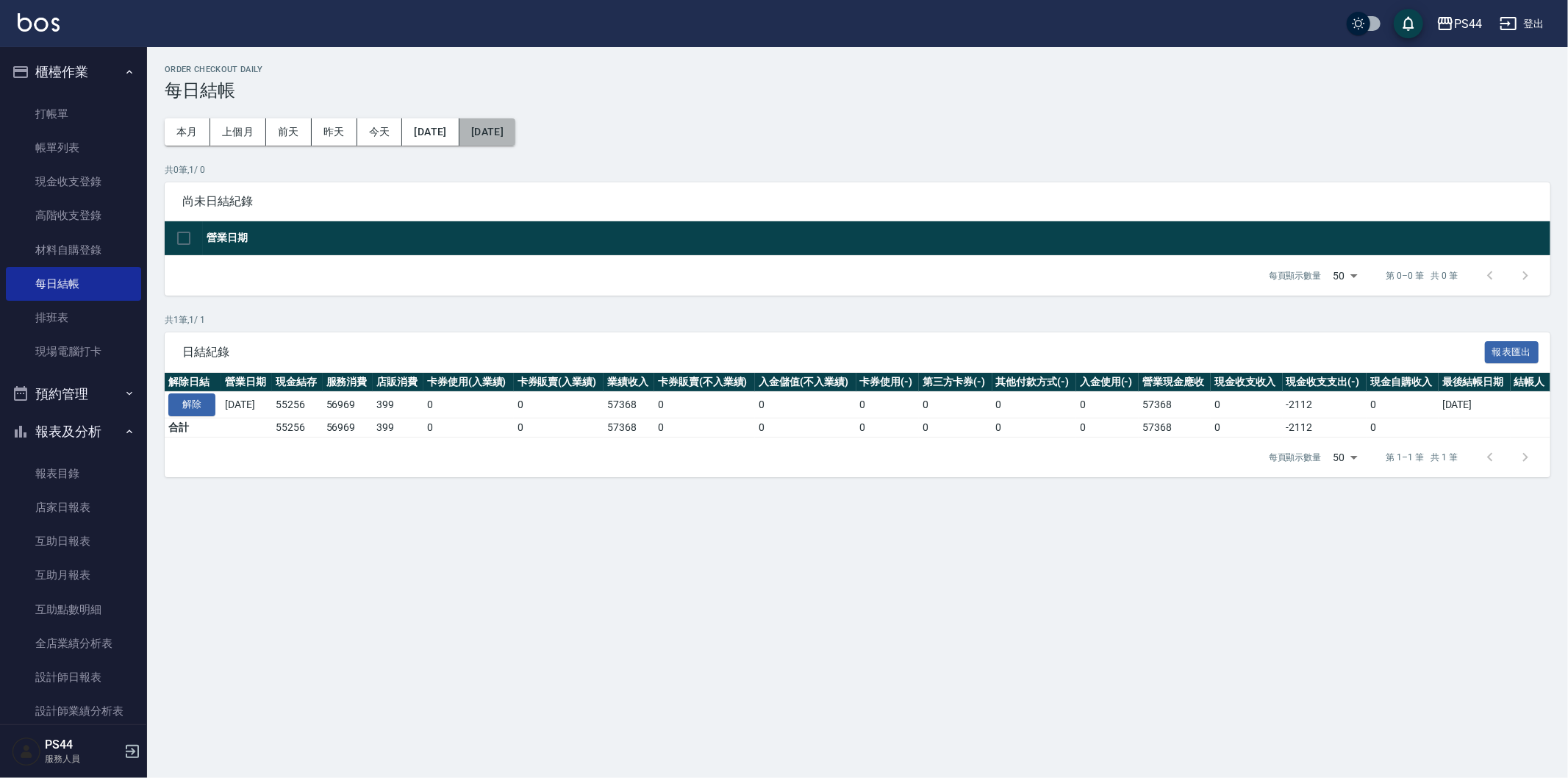
click at [515, 141] on button "2025/08/09" at bounding box center [488, 132] width 56 height 27
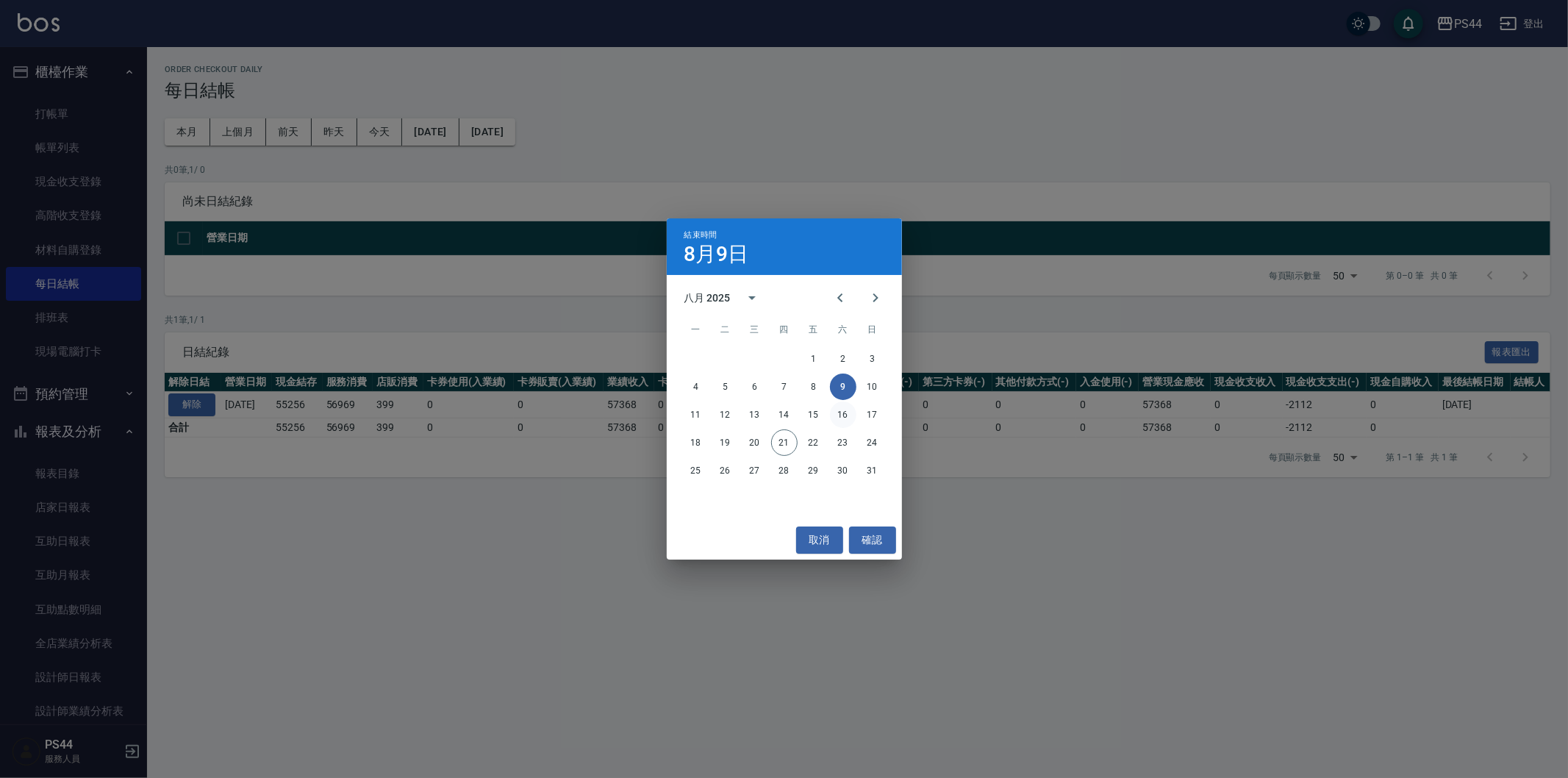
click at [838, 415] on button "16" at bounding box center [842, 414] width 26 height 26
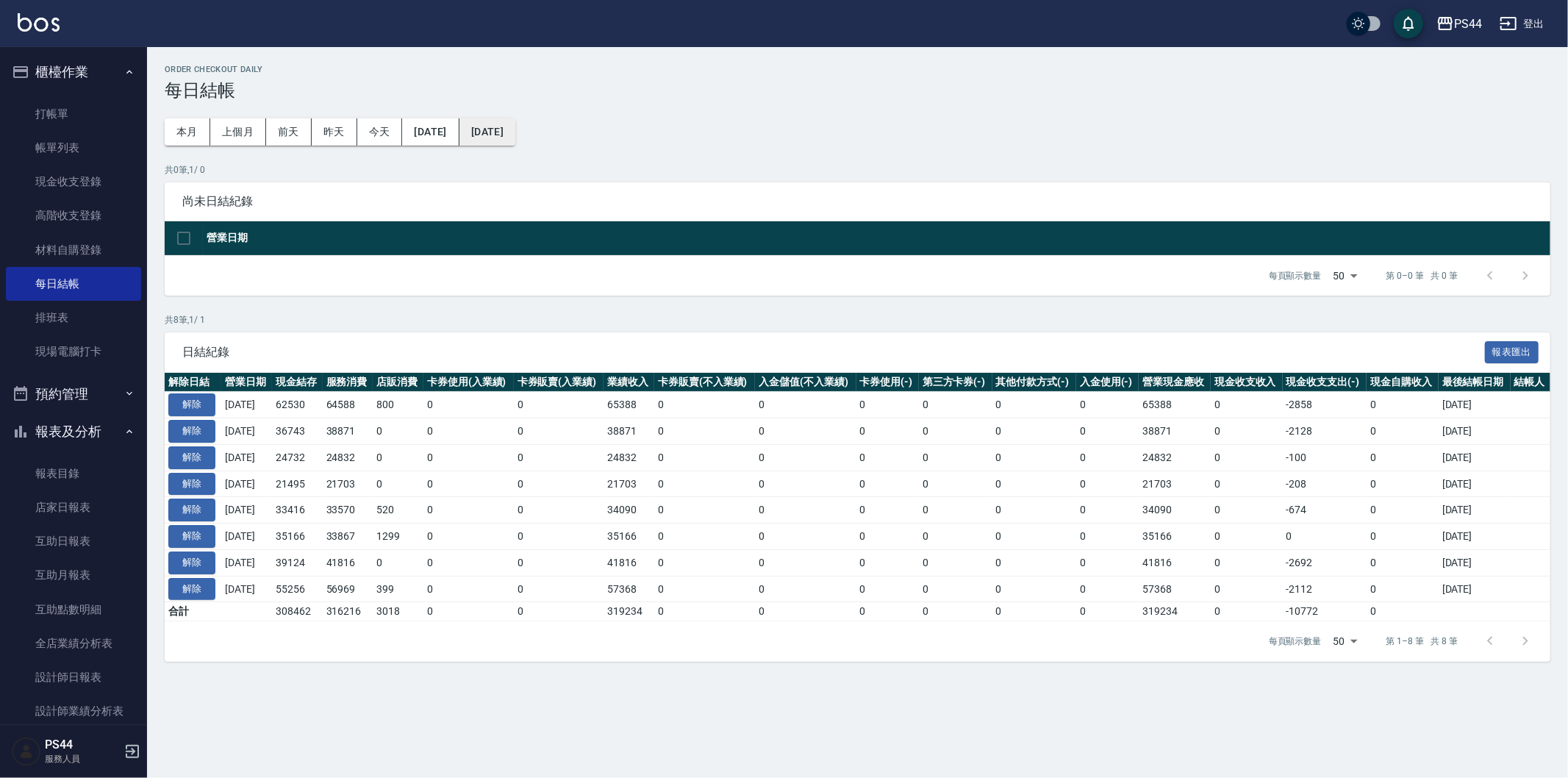
click at [515, 135] on button "2025/08/16" at bounding box center [488, 132] width 56 height 27
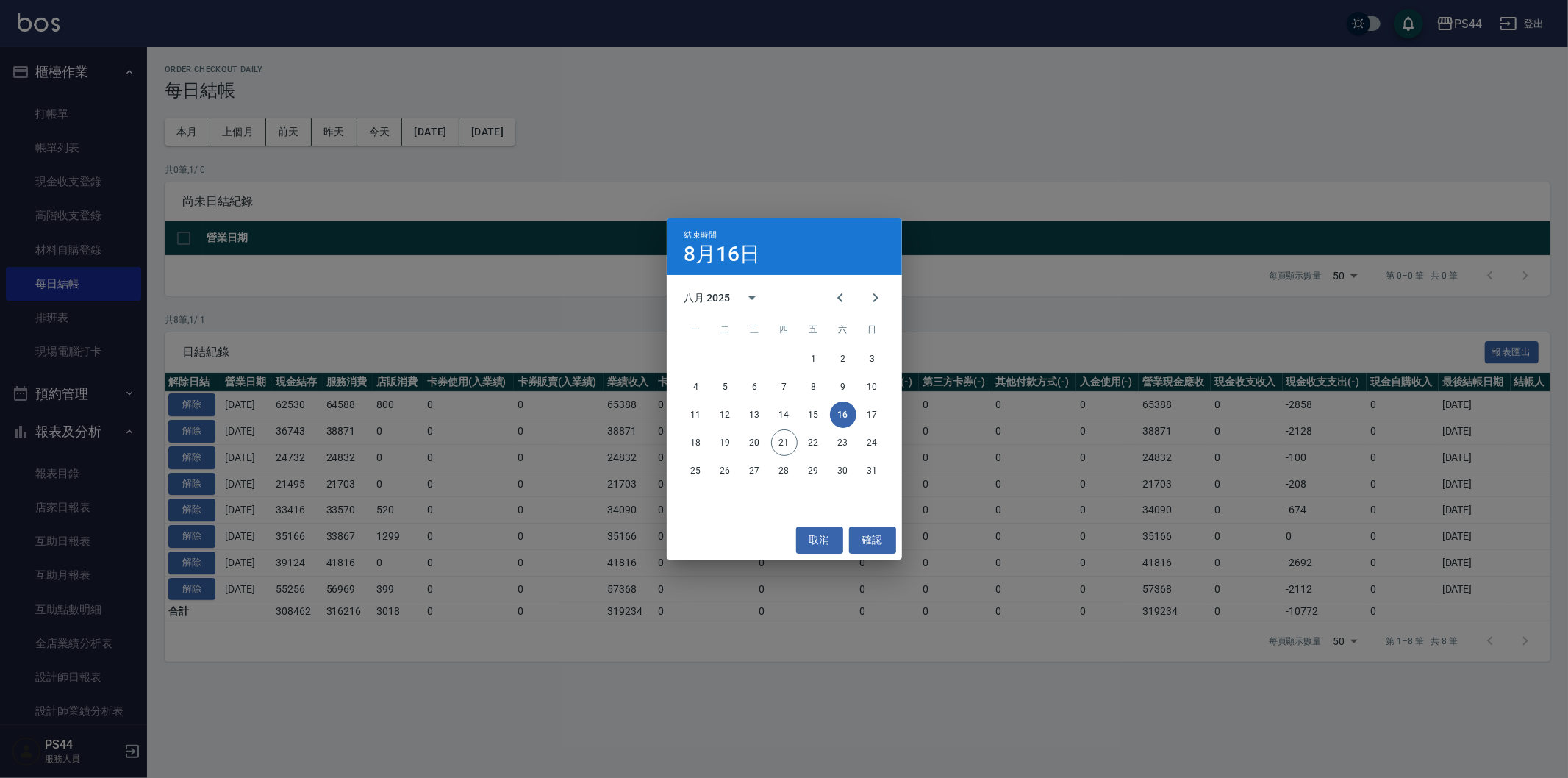
click at [545, 147] on div "結束時間 8月16日 八月 2025 一 二 三 四 五 六 日 1 2 3 4 5 6 7 8 9 10 11 12 13 14 15 16 17 18 1…" at bounding box center [784, 389] width 1568 height 778
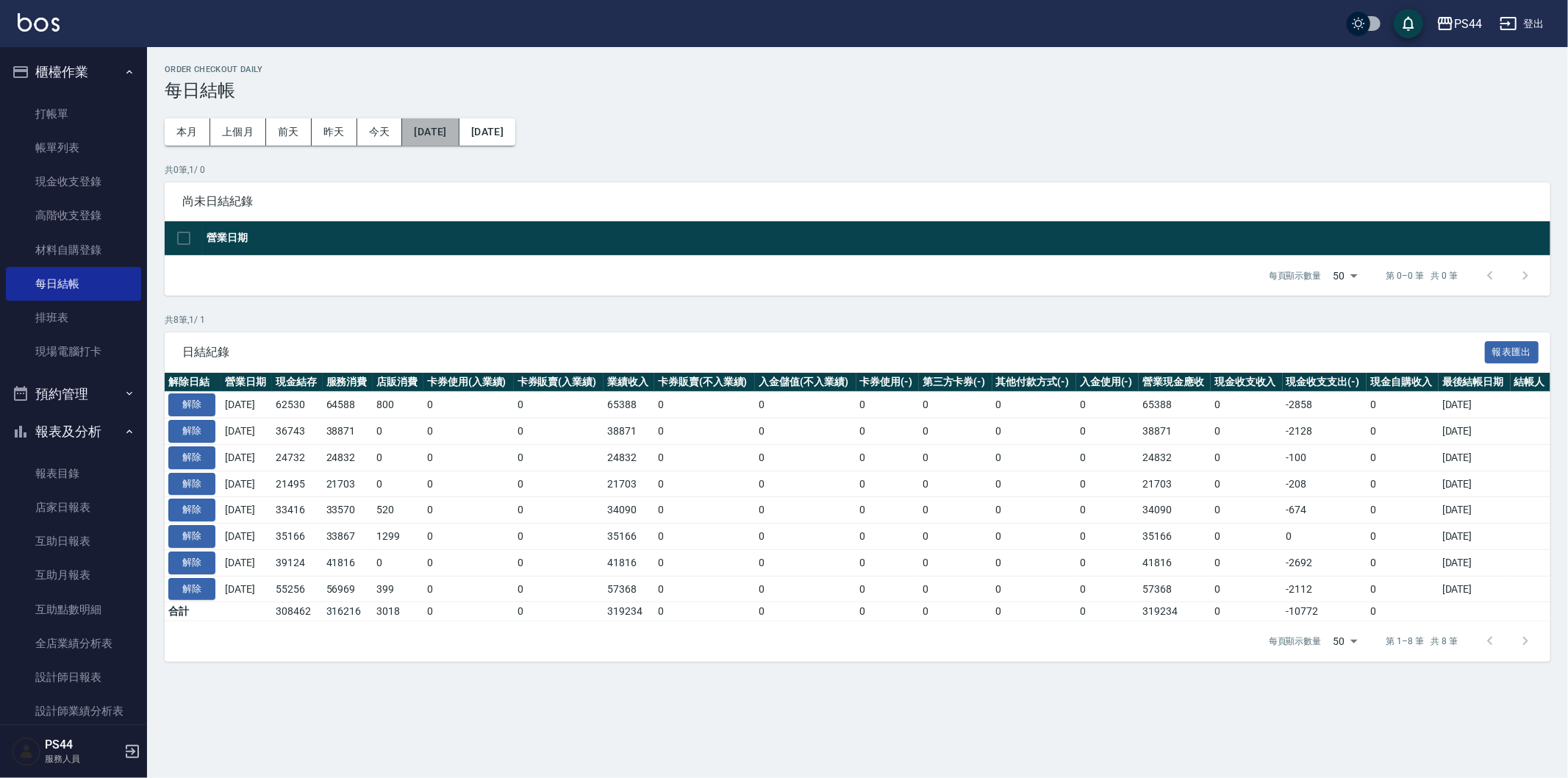
click at [425, 121] on button "2025/08/09" at bounding box center [430, 132] width 56 height 27
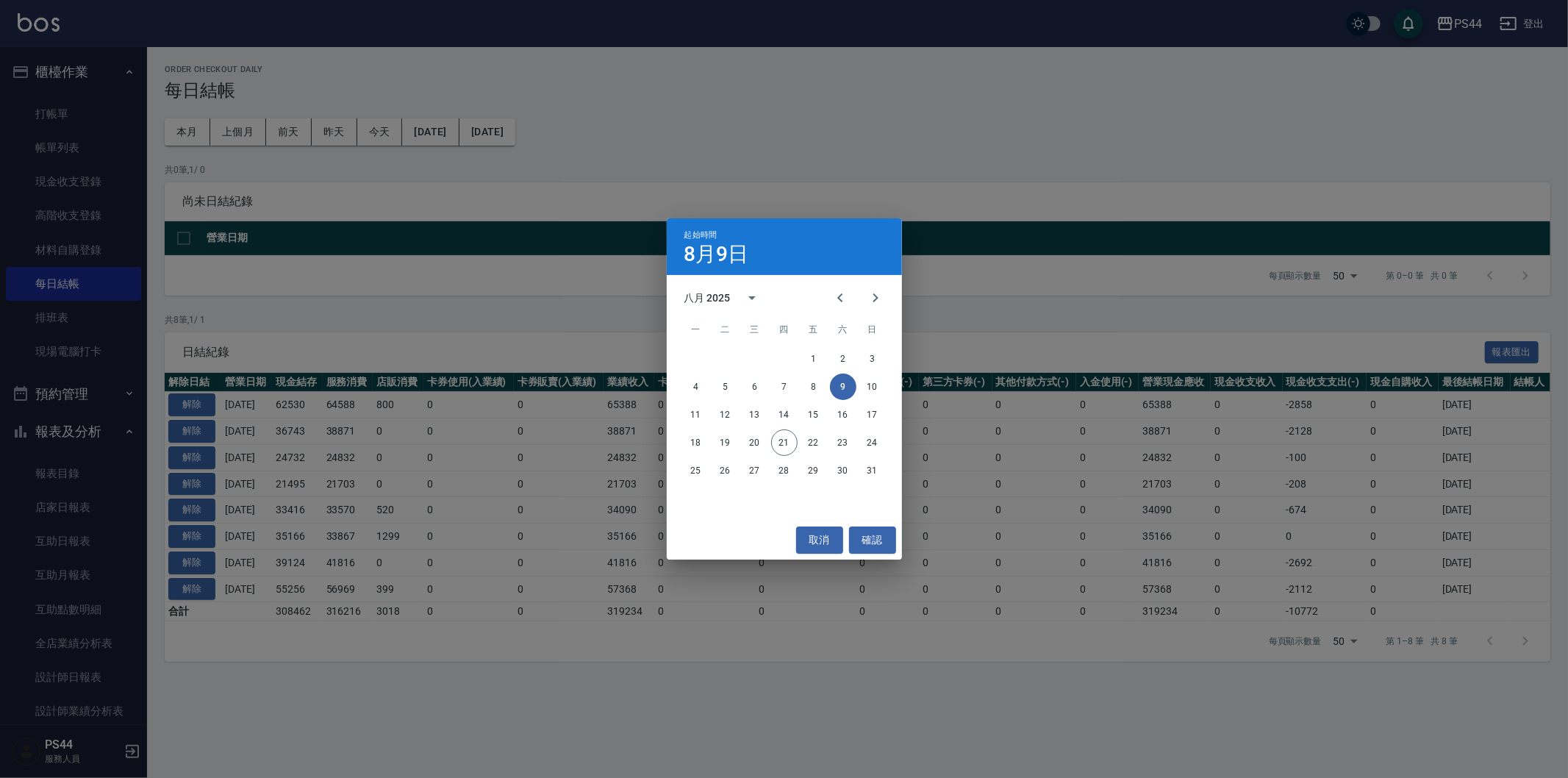
click at [828, 156] on div "起始時間 8月9日 八月 2025 一 二 三 四 五 六 日 1 2 3 4 5 6 7 8 9 10 11 12 13 14 15 16 17 18 19…" at bounding box center [784, 389] width 1568 height 778
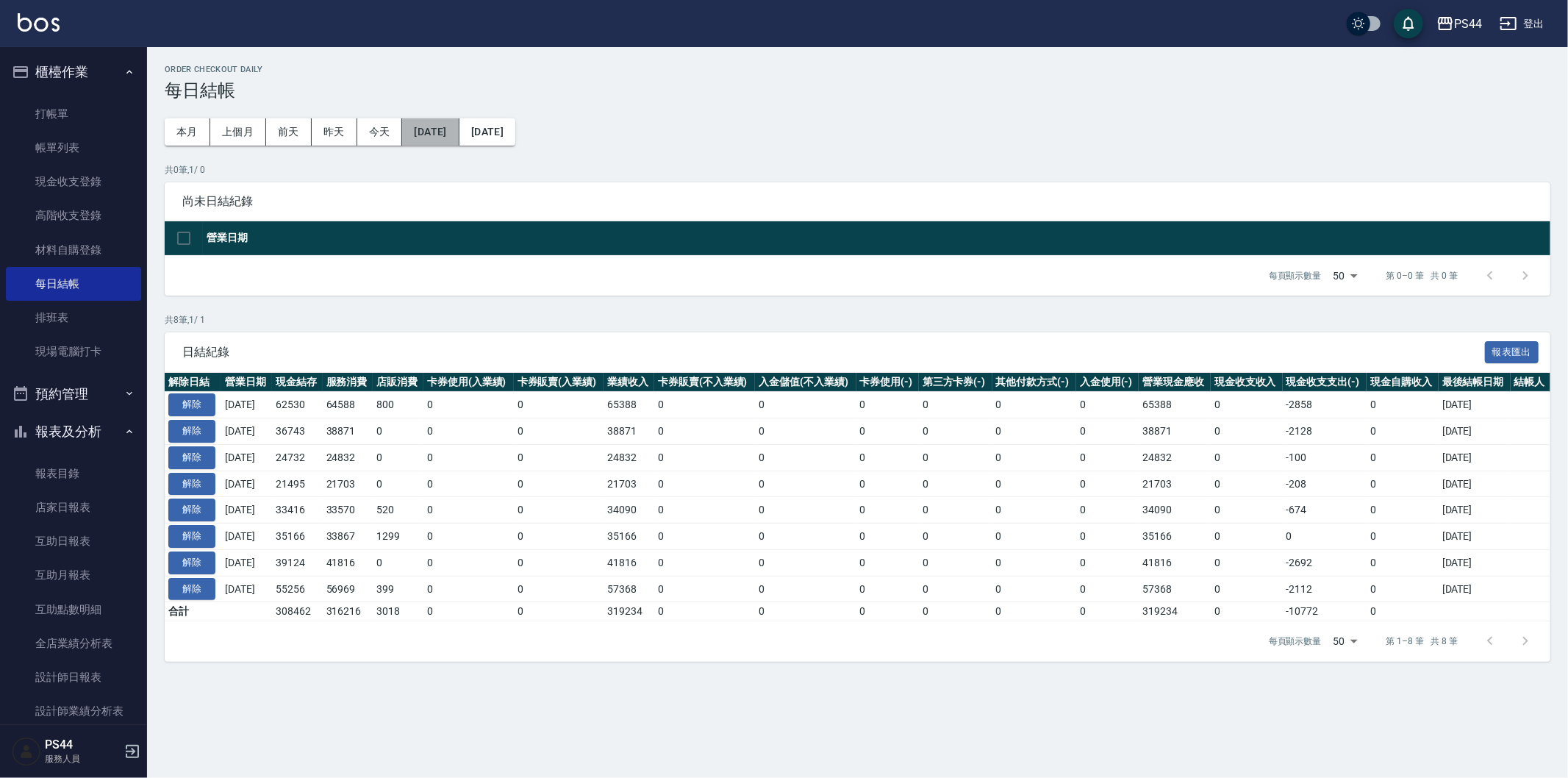
click at [458, 129] on button "2025/08/09" at bounding box center [430, 132] width 56 height 27
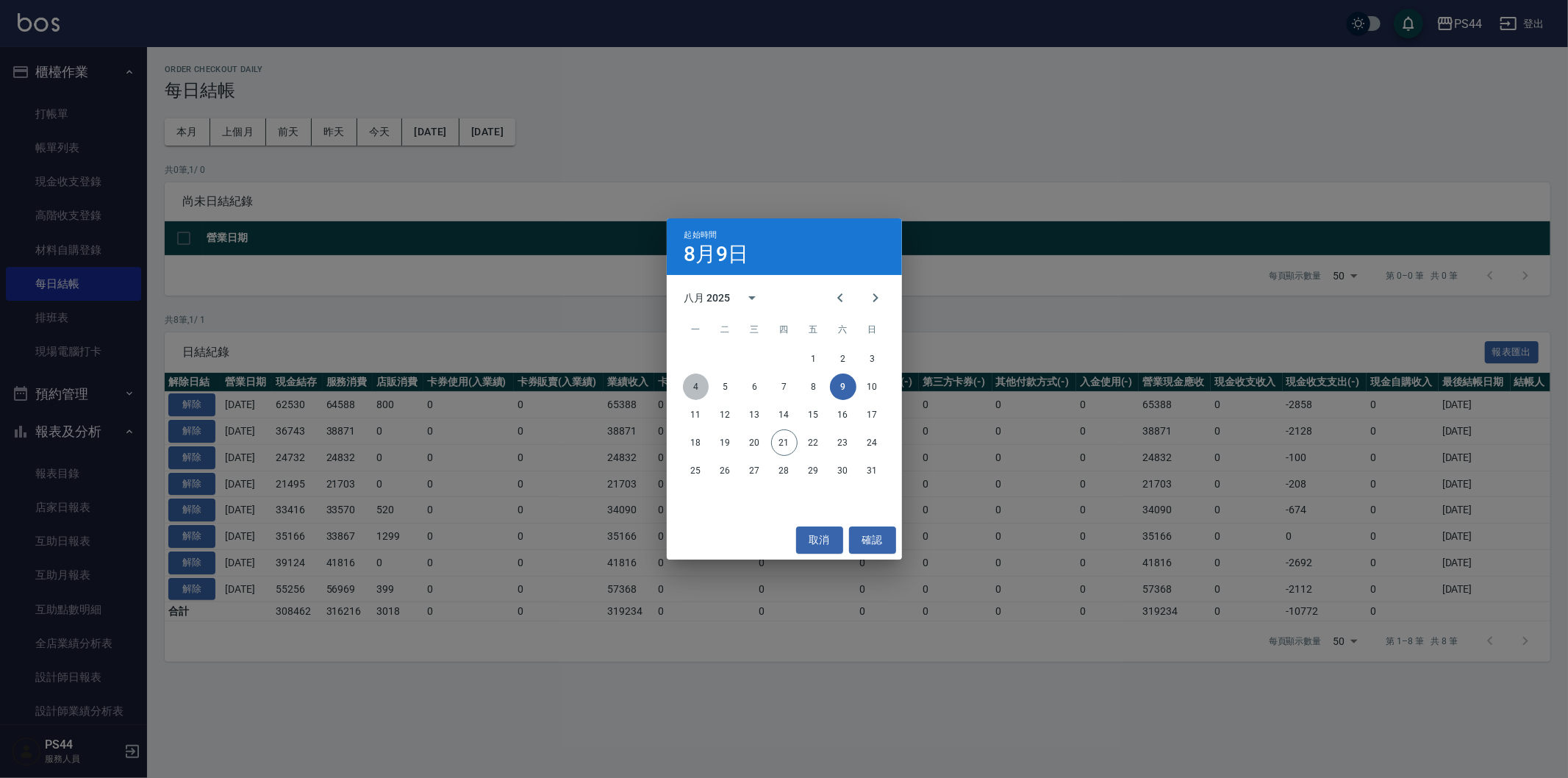
click at [694, 379] on button "4" at bounding box center [696, 386] width 26 height 26
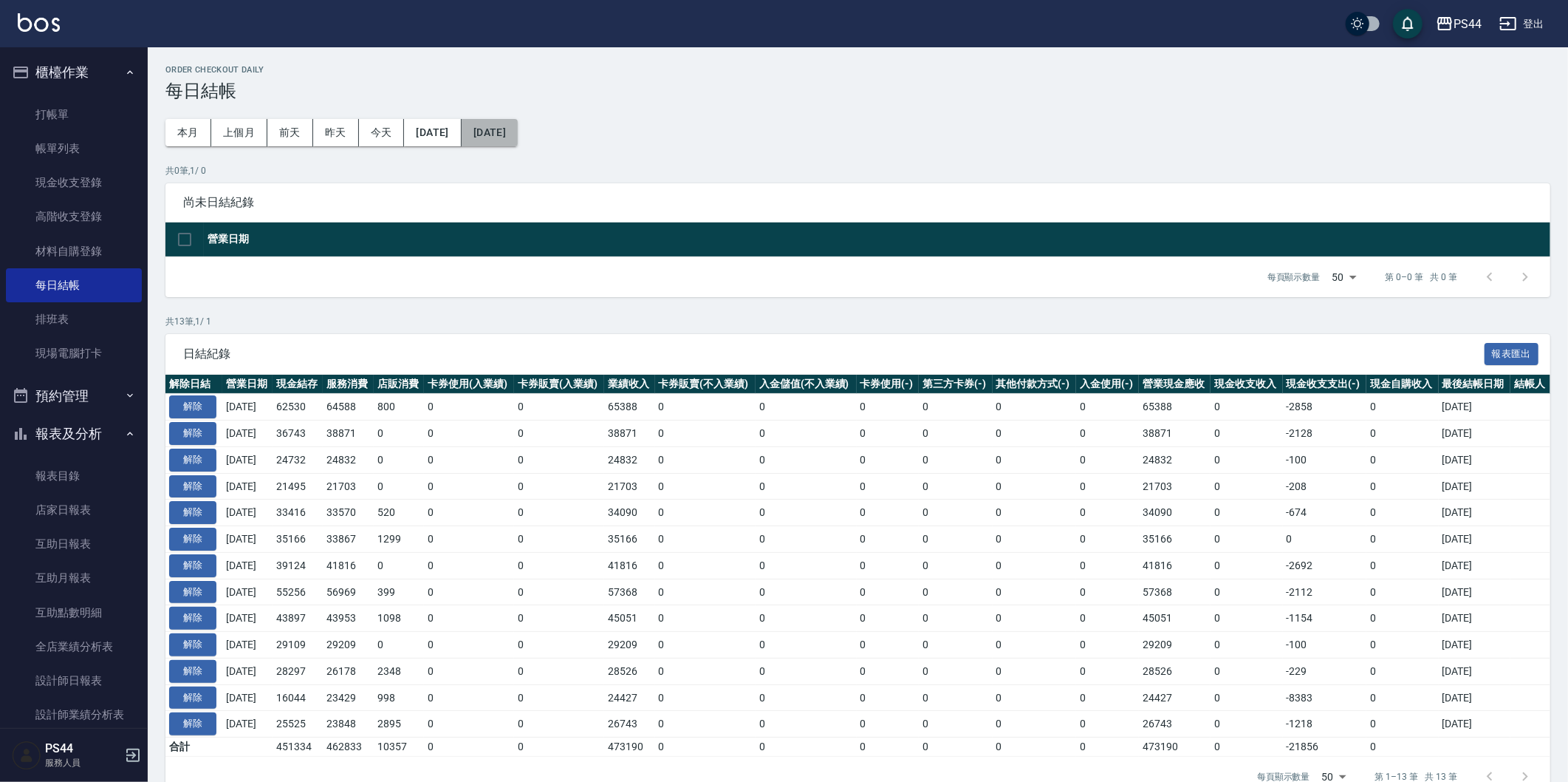
click at [518, 142] on button "2025/08/16" at bounding box center [490, 133] width 57 height 27
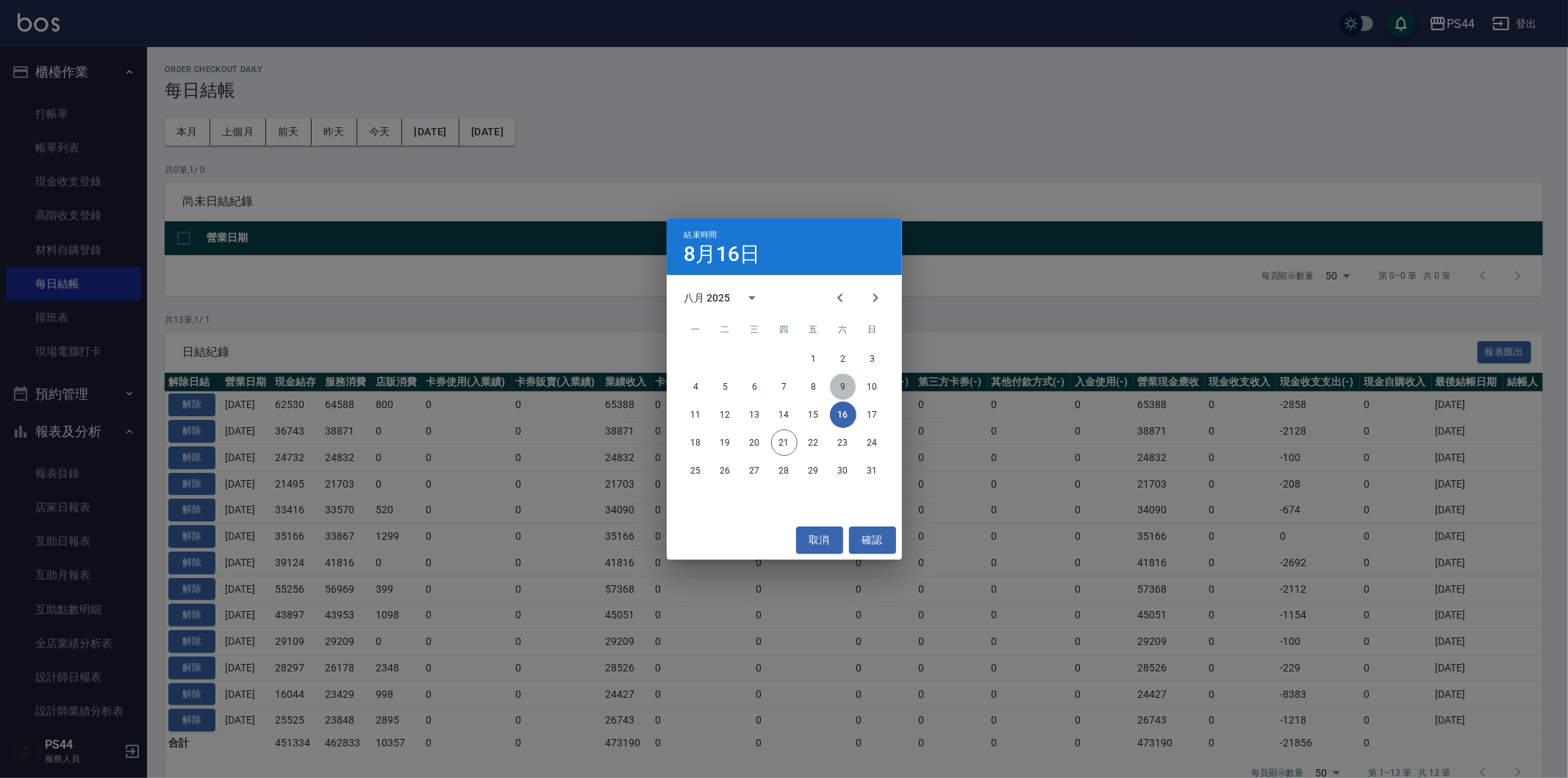
click at [833, 383] on button "9" at bounding box center [842, 386] width 26 height 26
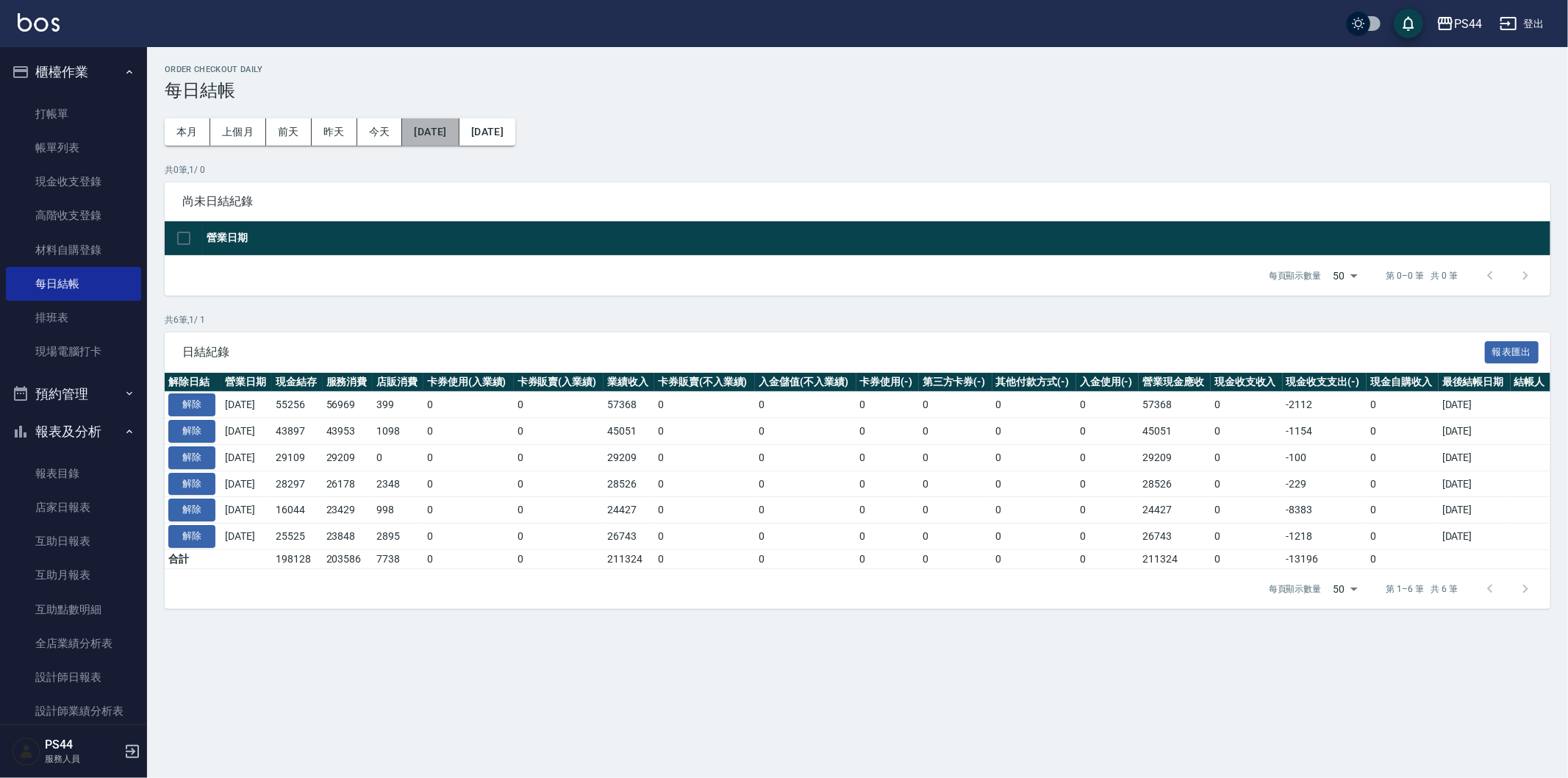
click at [459, 119] on button "2025/08/04" at bounding box center [430, 132] width 56 height 27
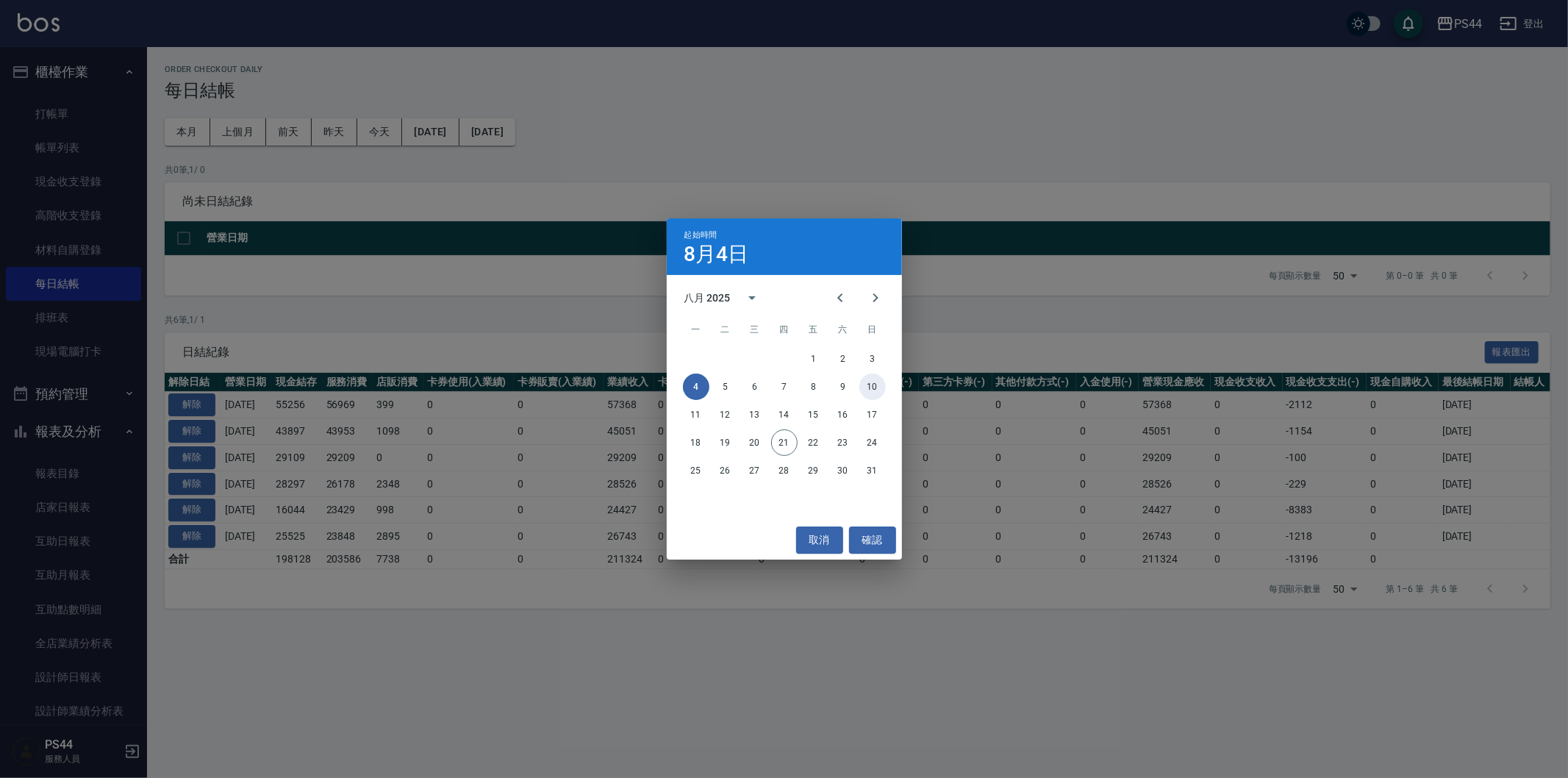
click at [879, 377] on button "10" at bounding box center [872, 386] width 26 height 26
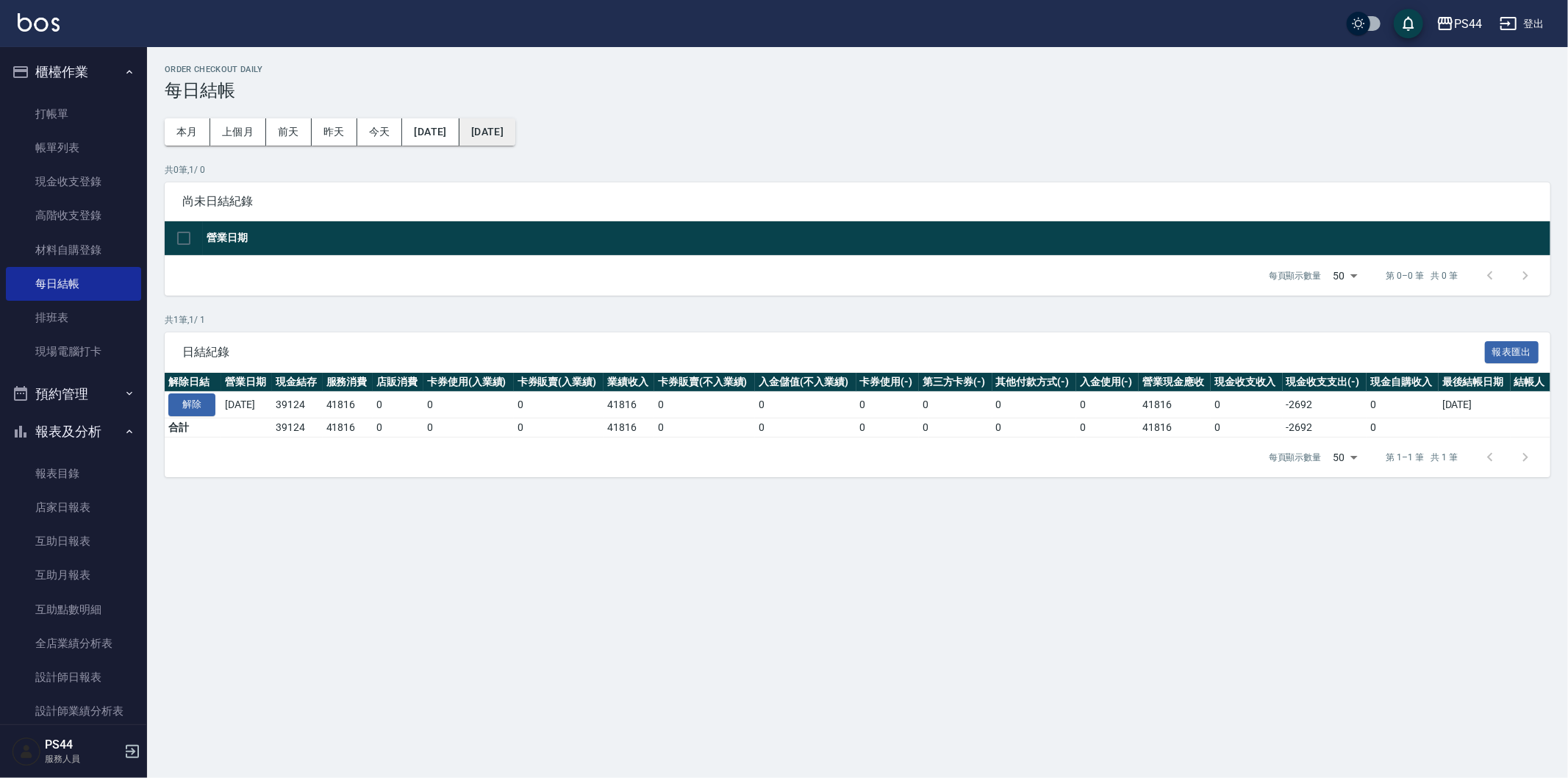
click at [515, 121] on button "2025/08/10" at bounding box center [488, 132] width 56 height 27
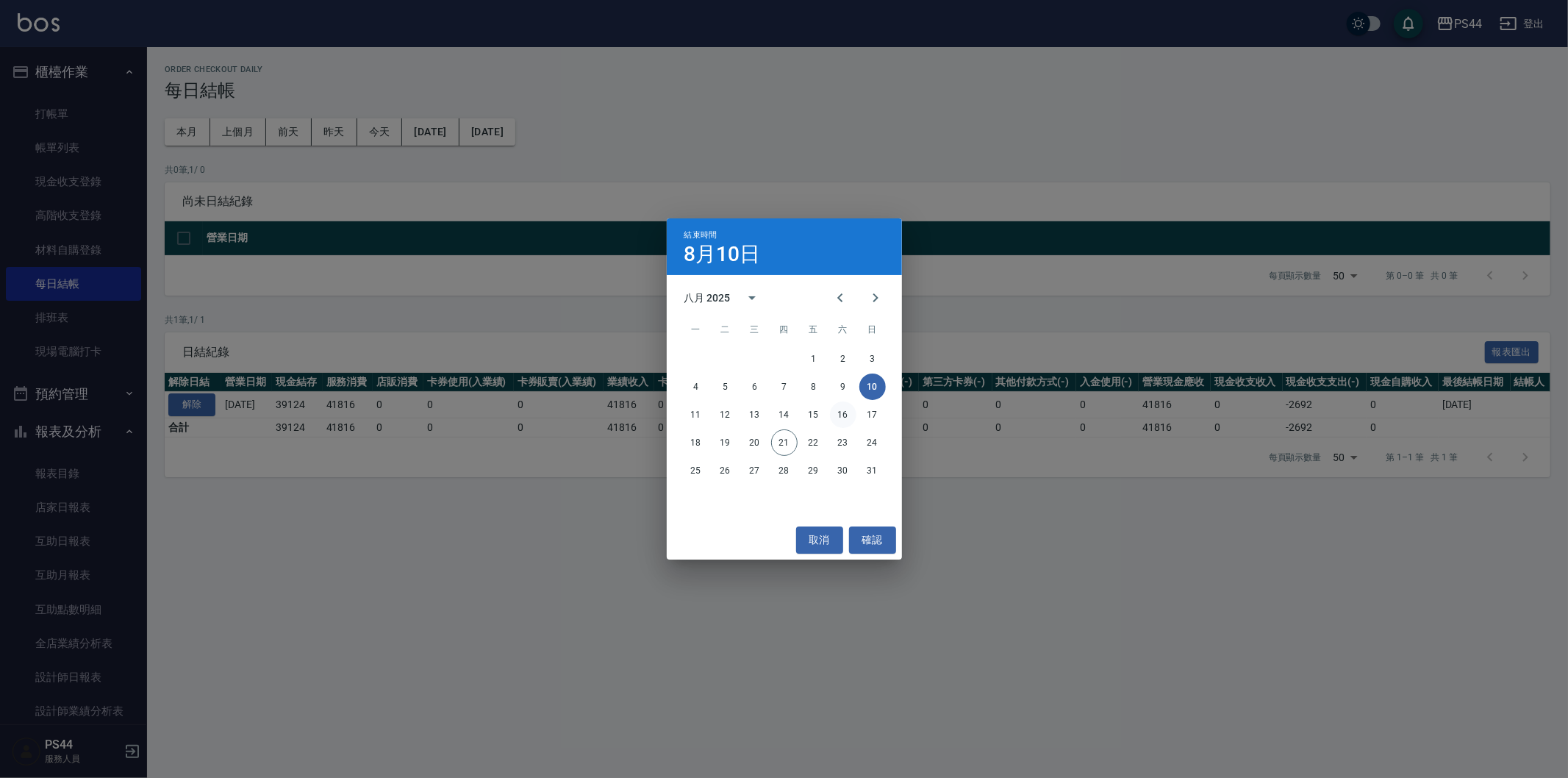
click at [848, 417] on button "16" at bounding box center [842, 414] width 26 height 26
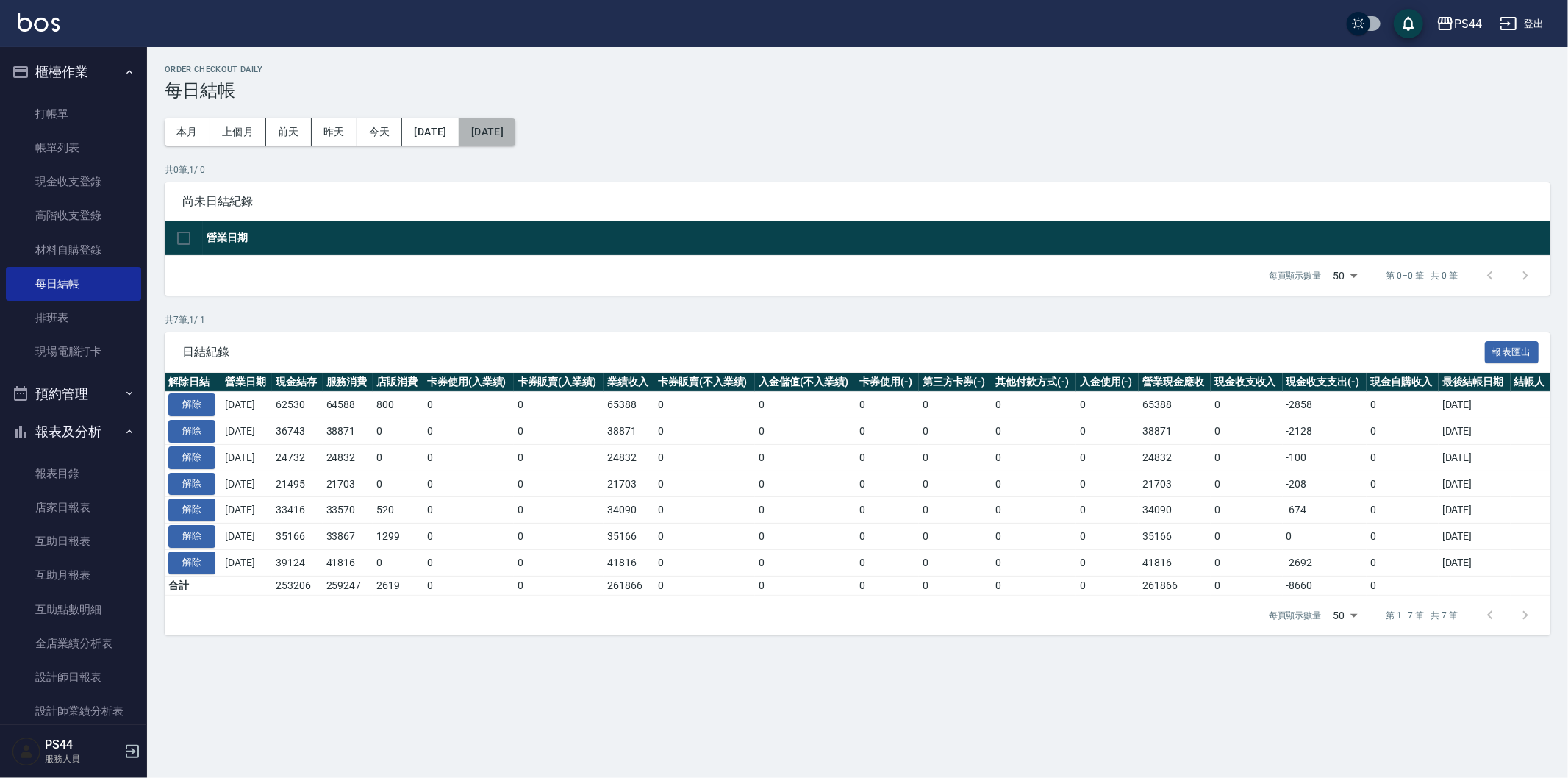
click at [515, 119] on button "2025/08/16" at bounding box center [488, 132] width 56 height 27
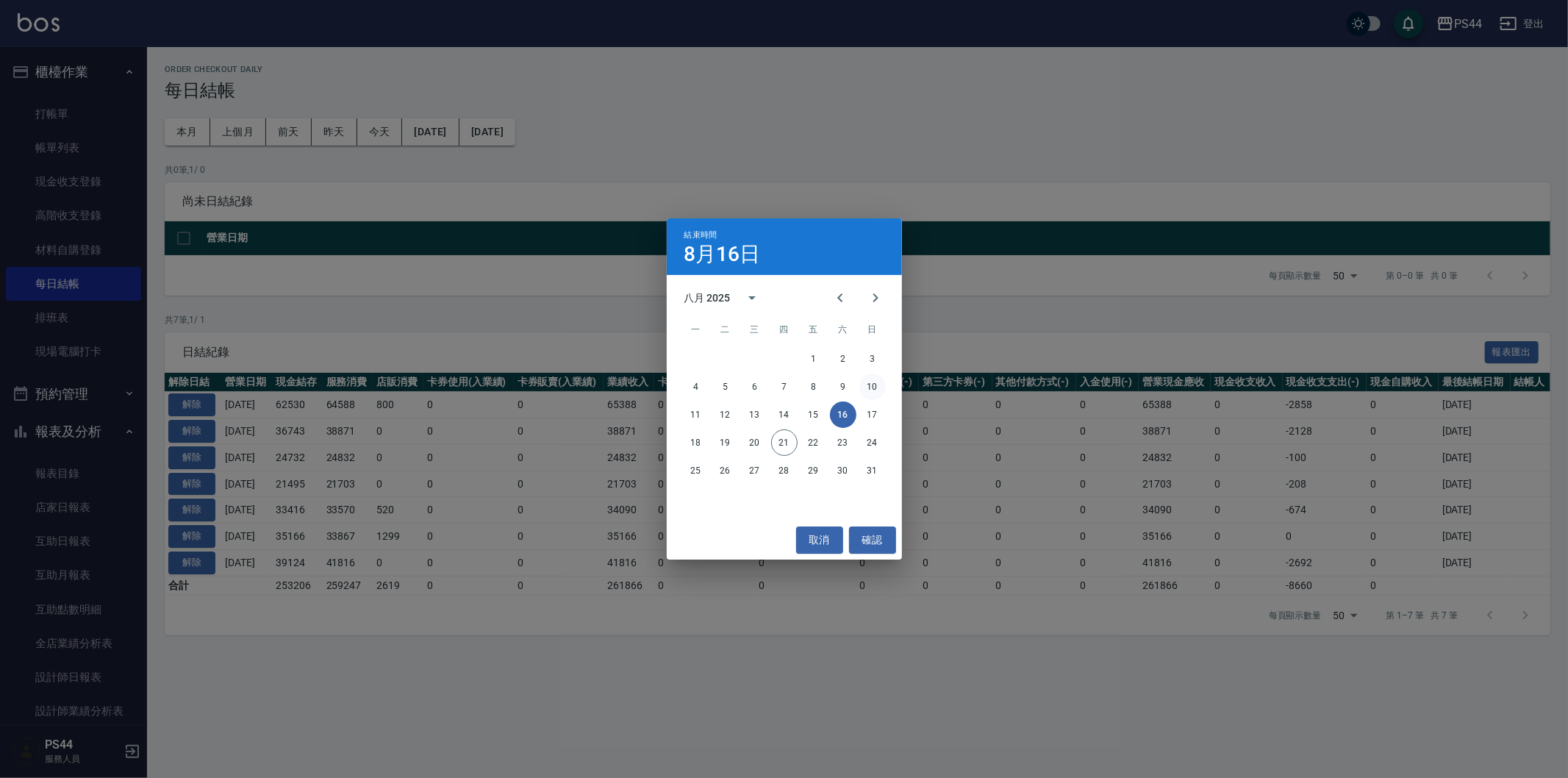
click at [882, 386] on button "10" at bounding box center [872, 386] width 26 height 26
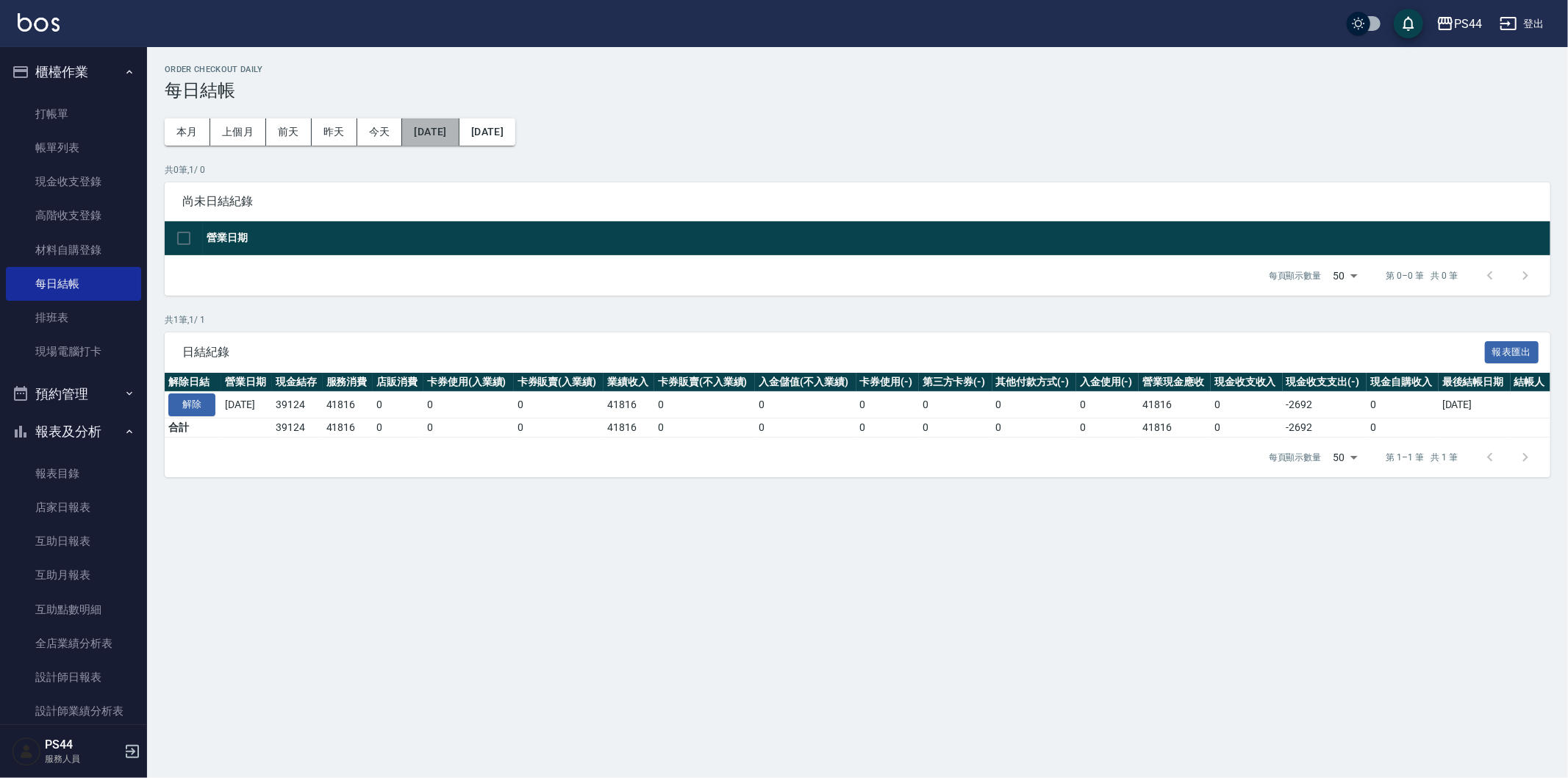
click at [420, 138] on button "2025/08/10" at bounding box center [430, 132] width 56 height 27
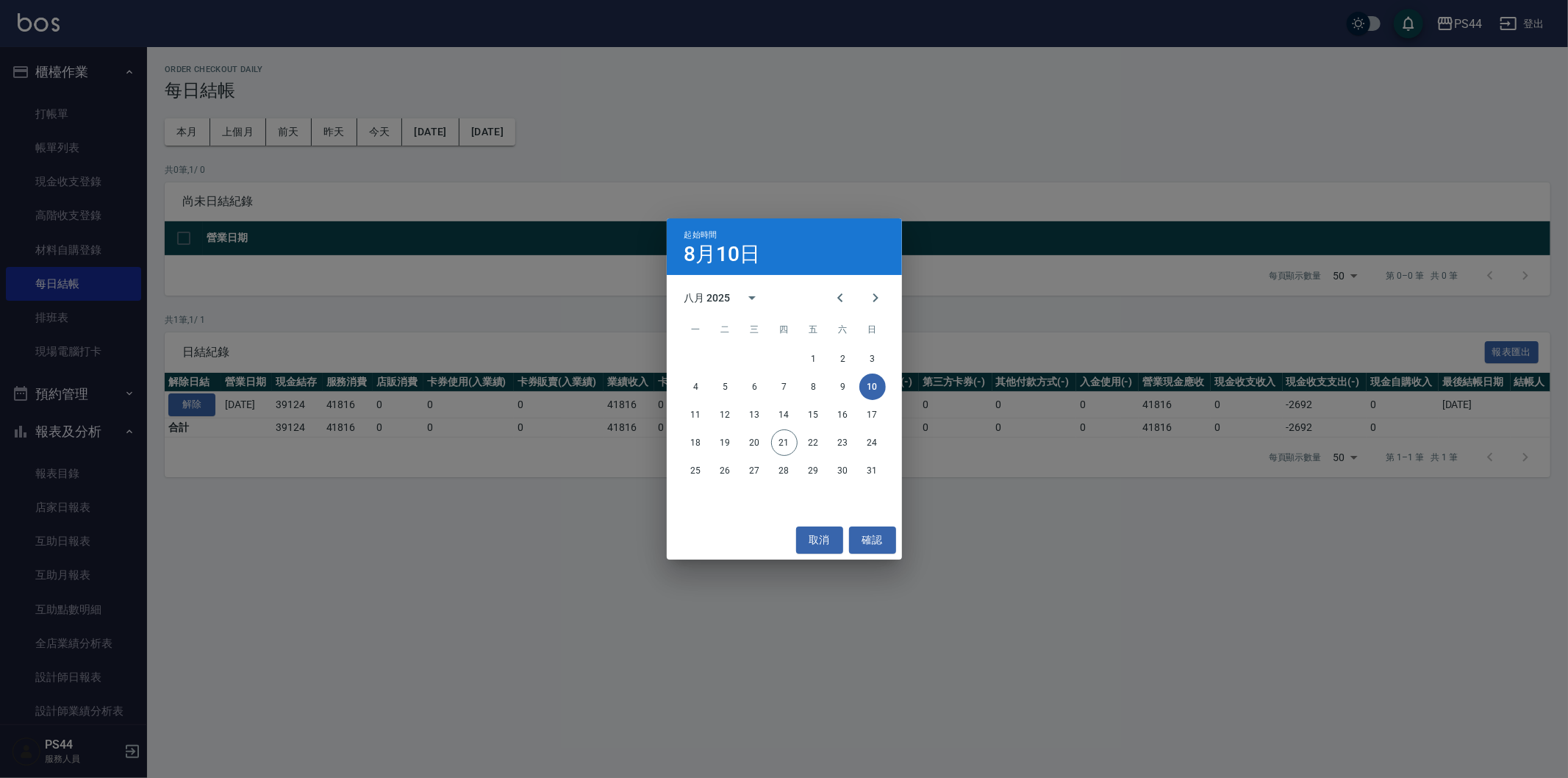
click at [541, 138] on div "起始時間 8月10日 八月 2025 一 二 三 四 五 六 日 1 2 3 4 5 6 7 8 9 10 11 12 13 14 15 16 17 18 1…" at bounding box center [784, 389] width 1568 height 778
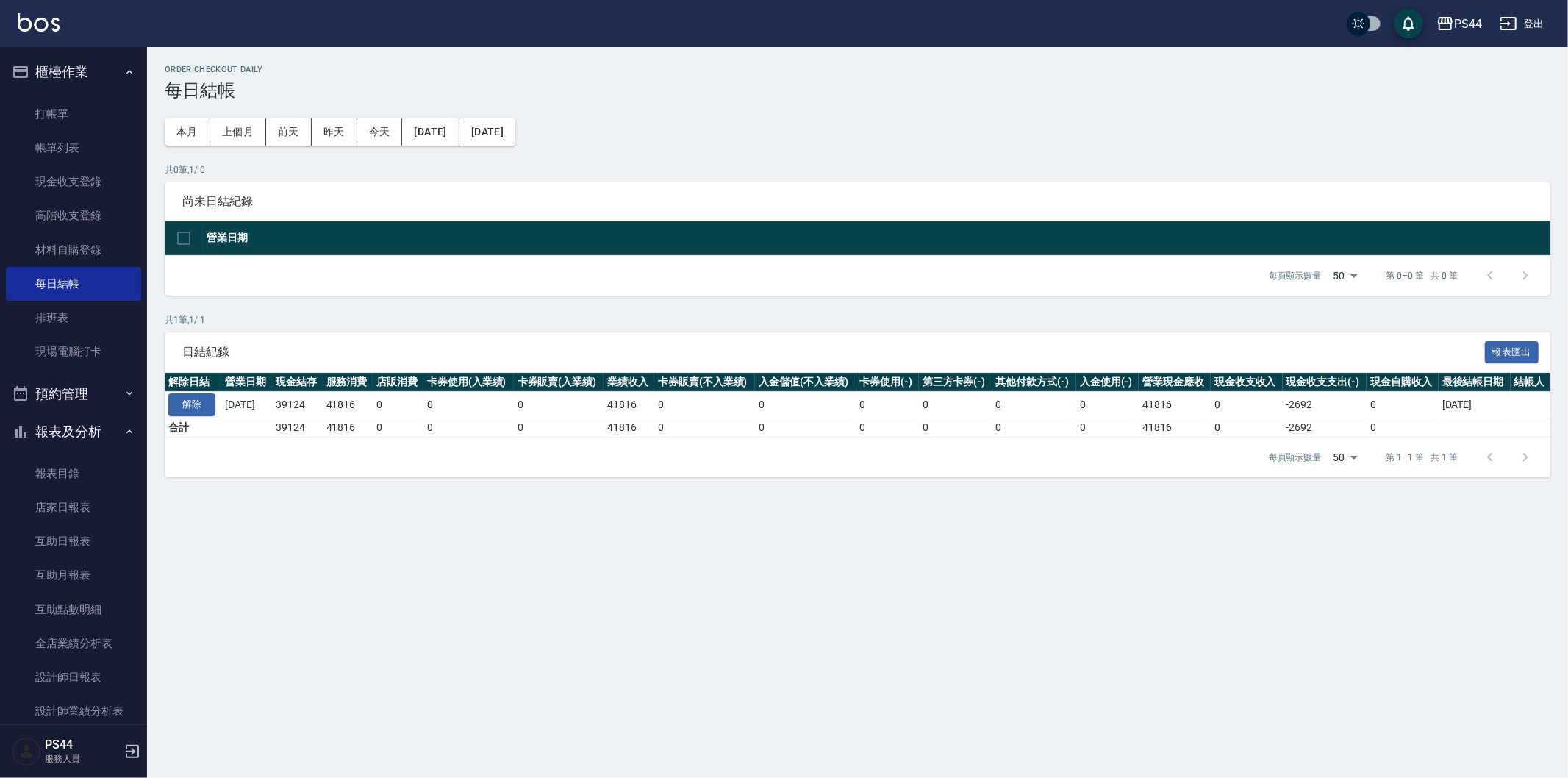
click at [515, 135] on button "2025/08/10" at bounding box center [488, 132] width 56 height 27
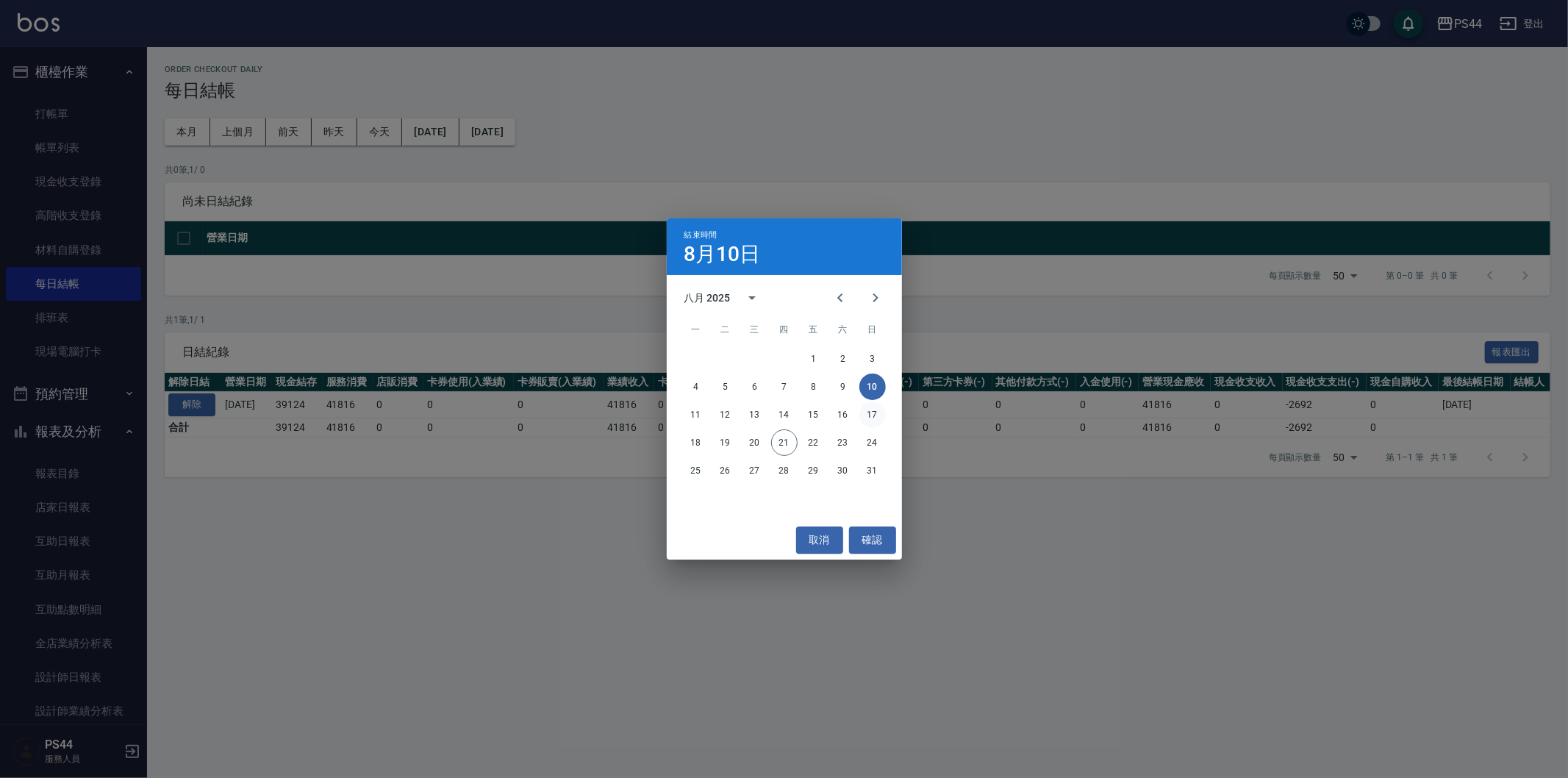
click at [868, 422] on button "17" at bounding box center [872, 414] width 26 height 26
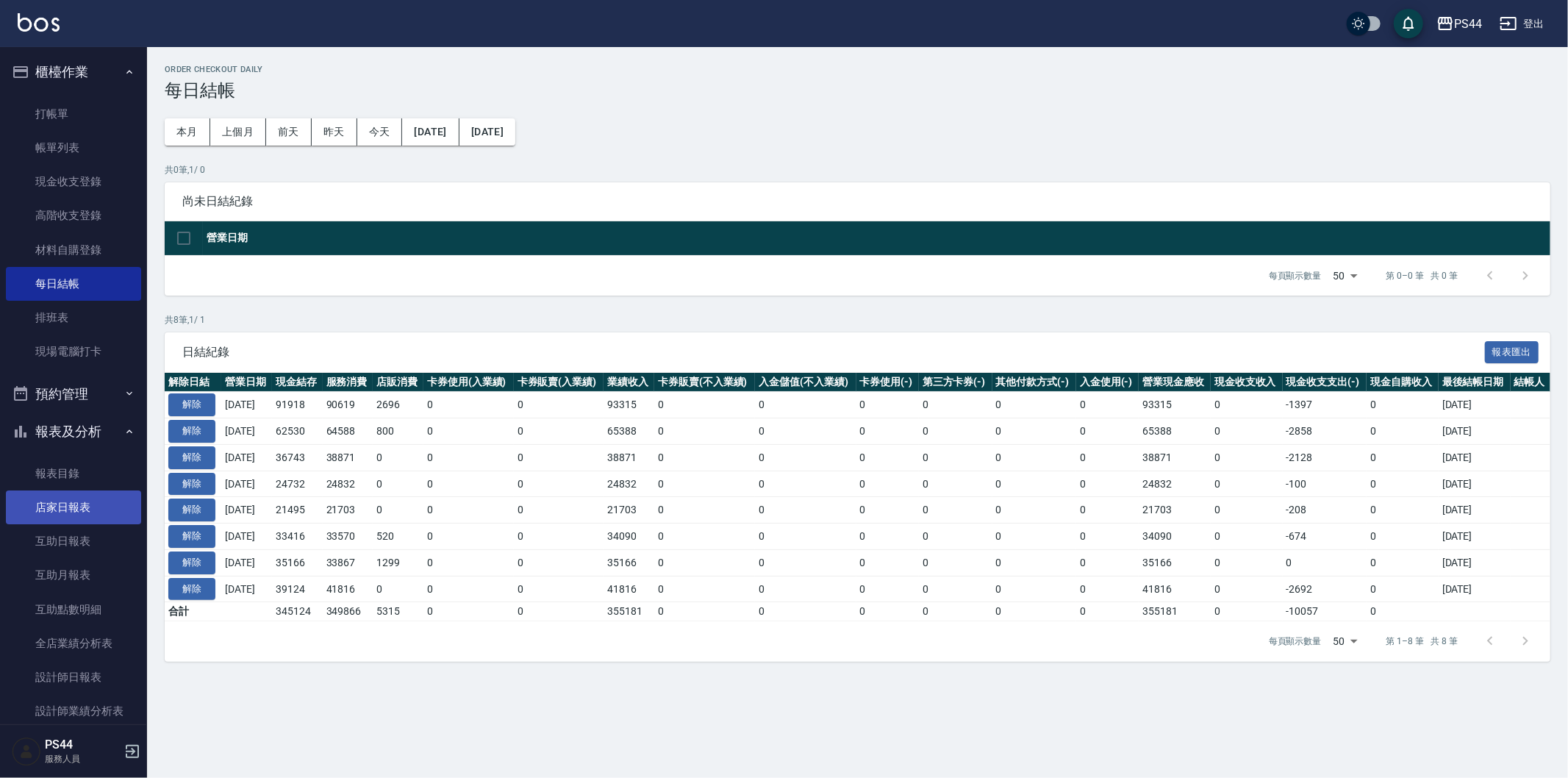
click at [86, 510] on link "店家日報表" at bounding box center [73, 506] width 135 height 34
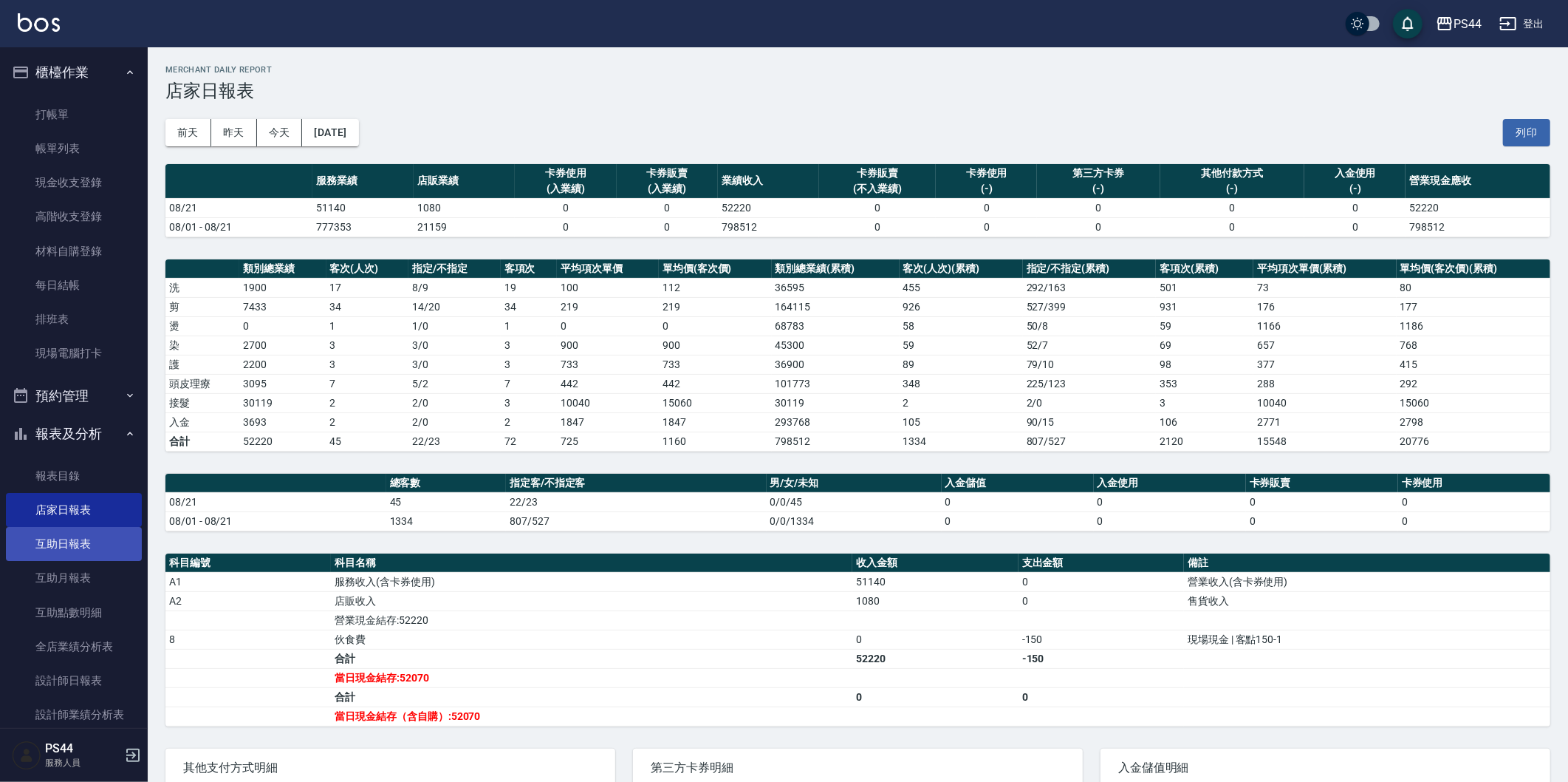
click at [72, 555] on link "互助日報表" at bounding box center [73, 543] width 136 height 34
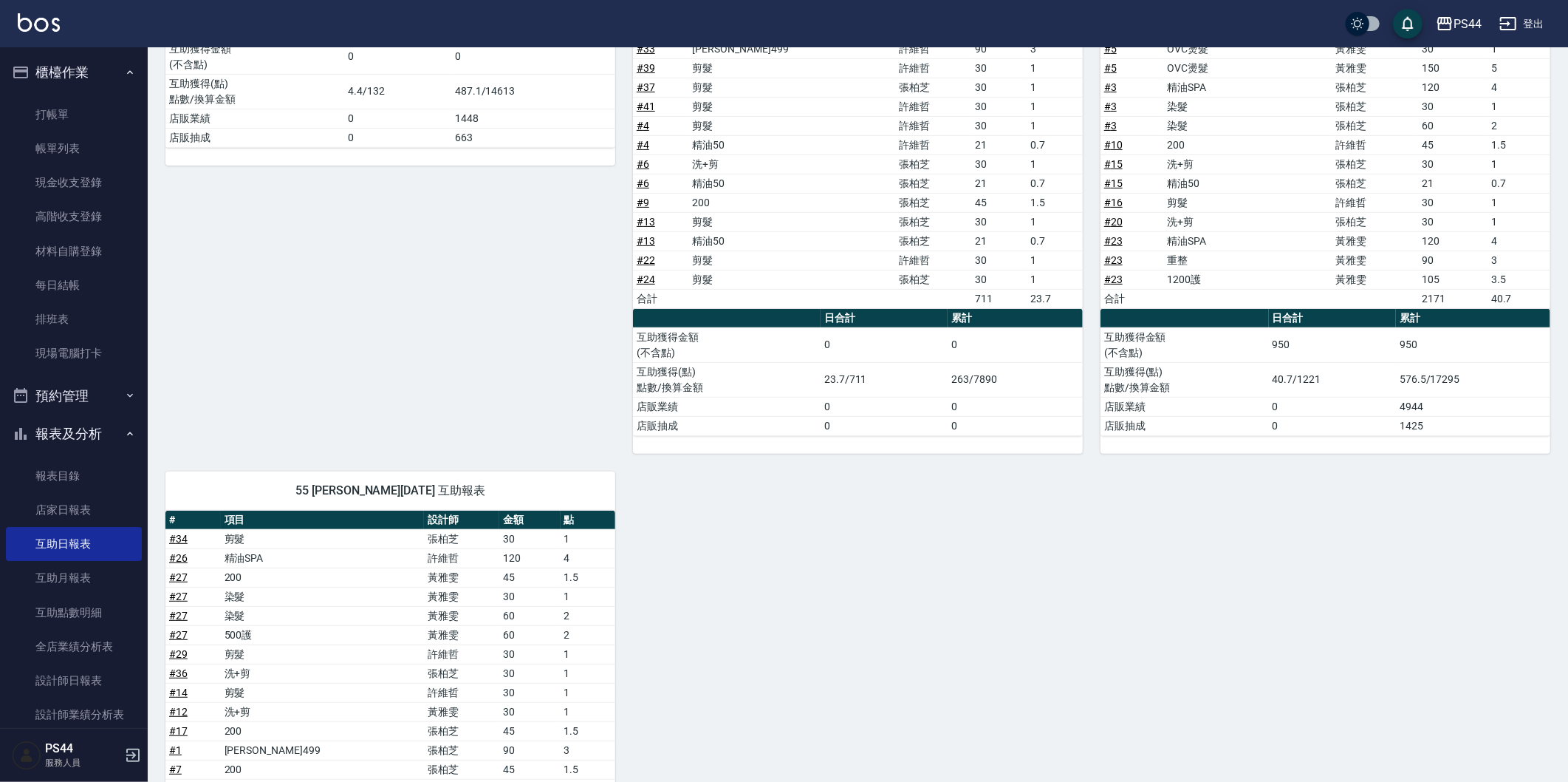
scroll to position [688, 0]
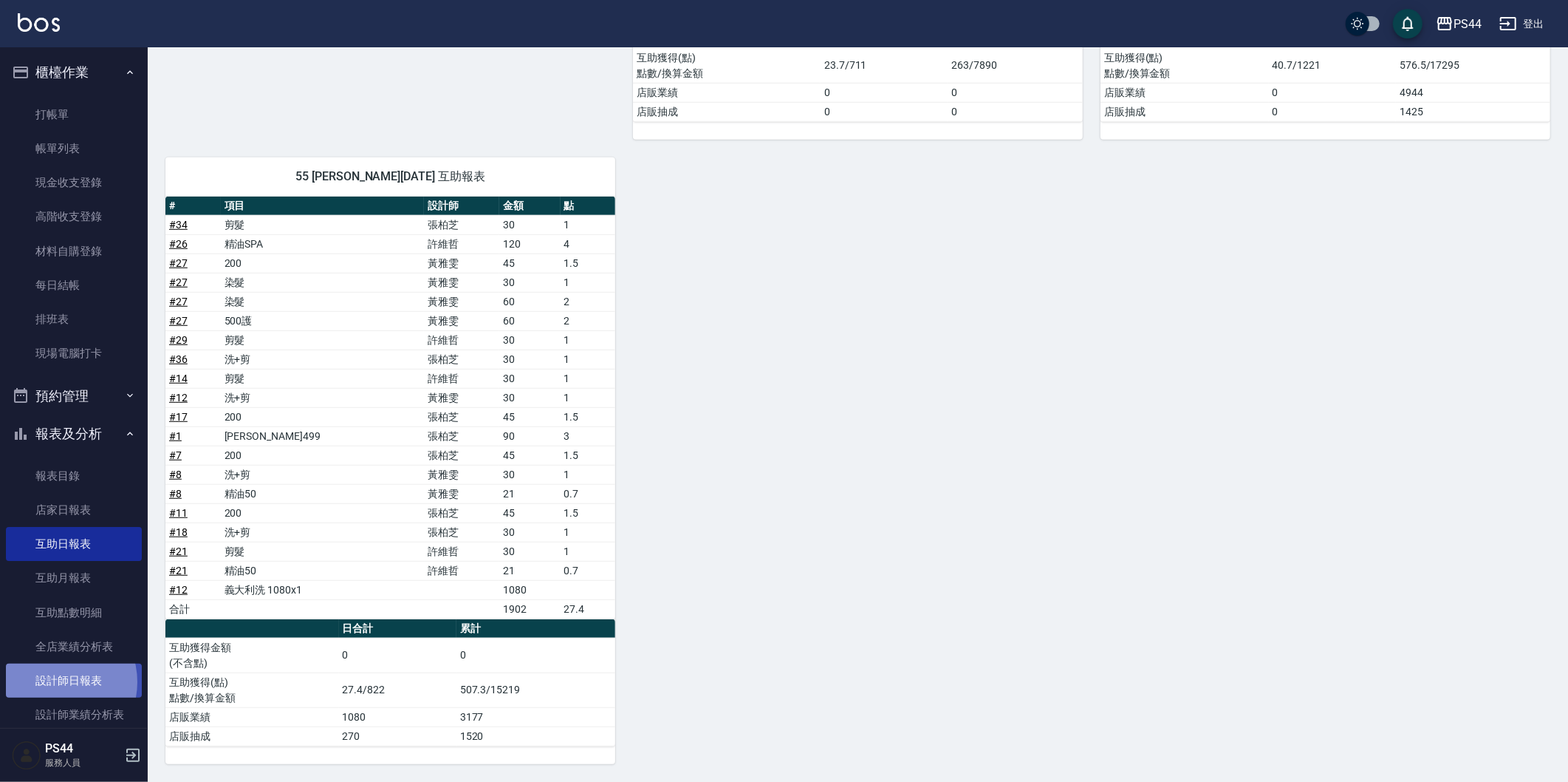
click at [54, 682] on link "設計師日報表" at bounding box center [73, 680] width 136 height 34
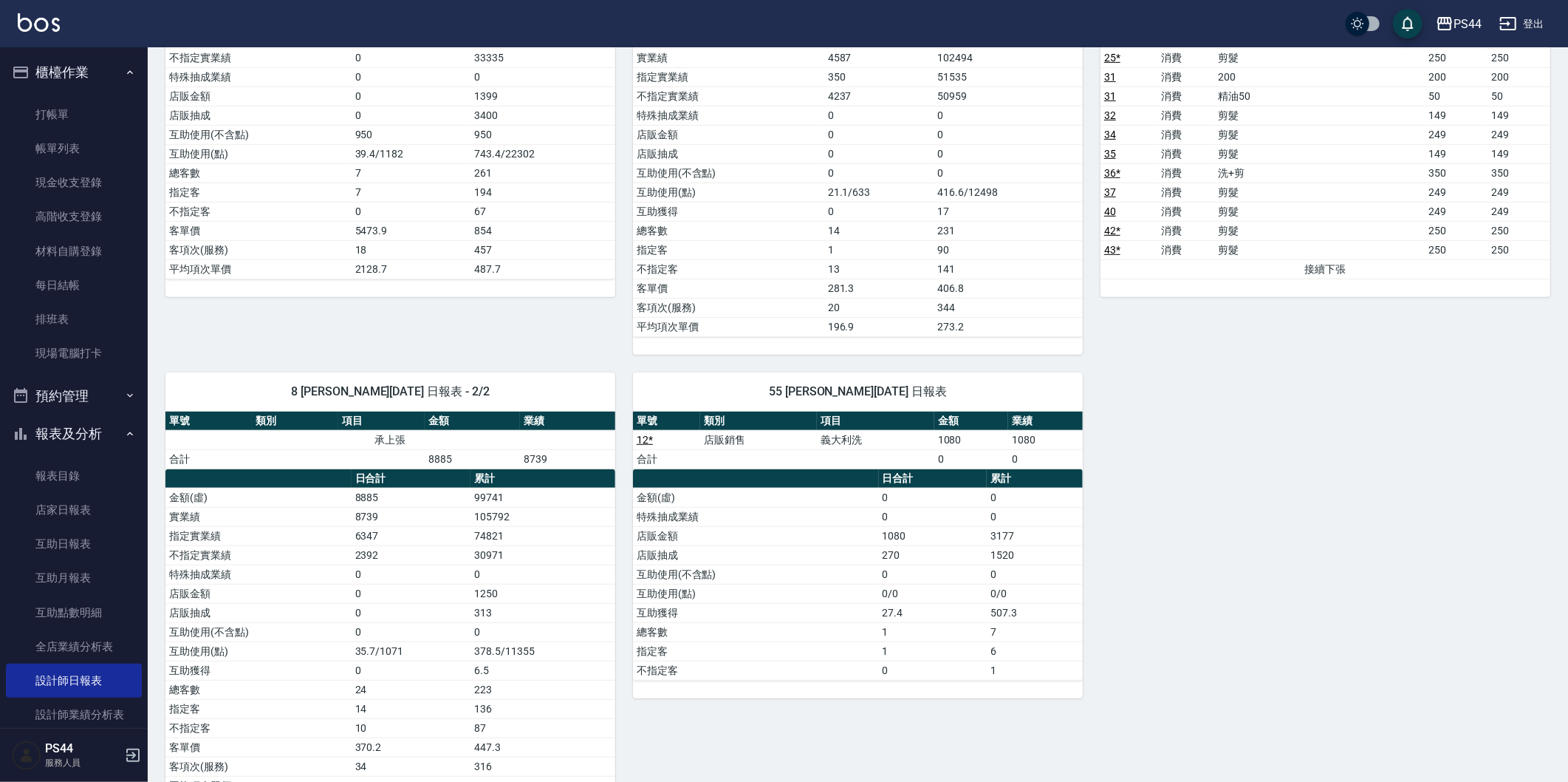
scroll to position [669, 0]
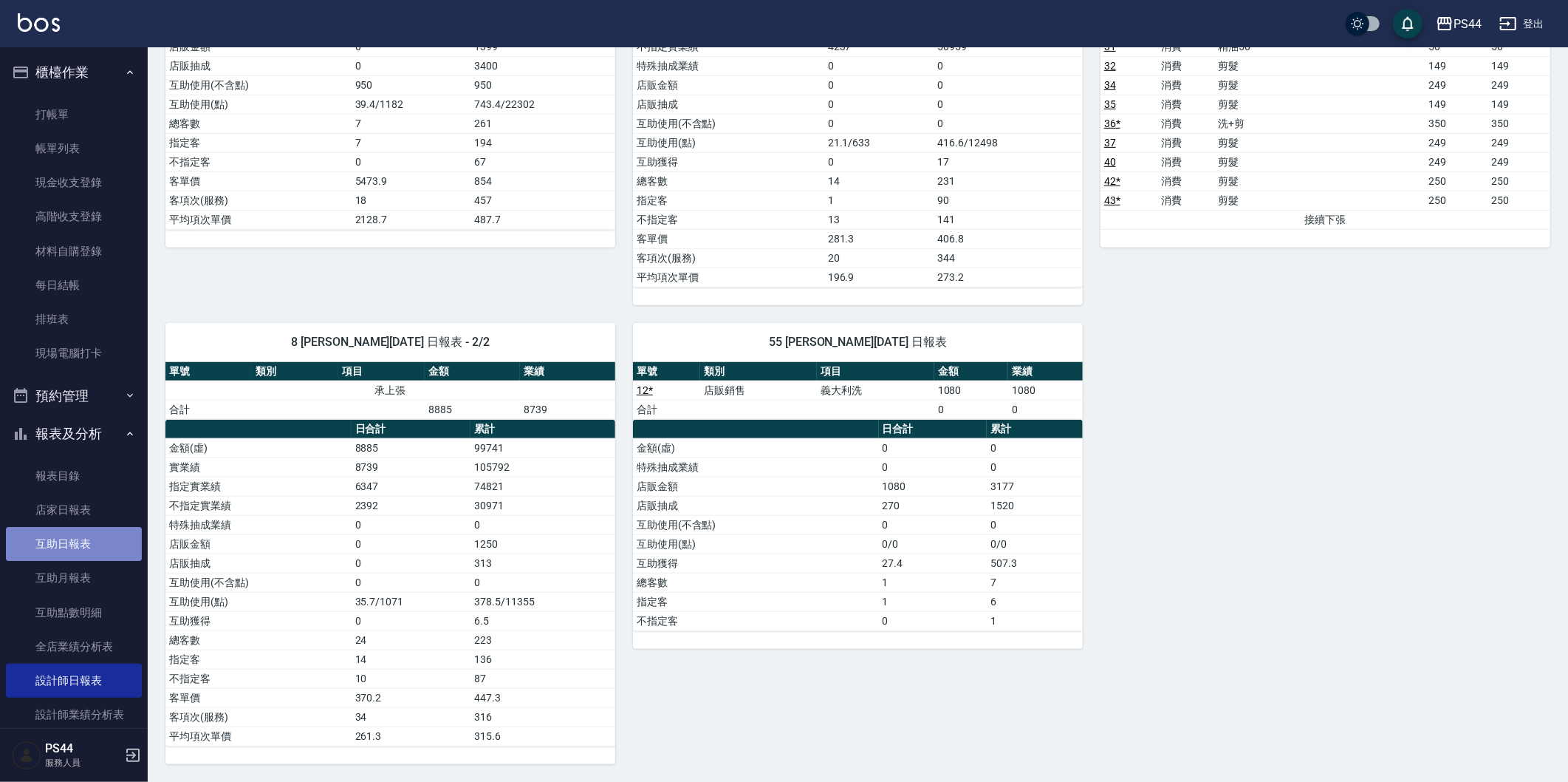
click at [98, 541] on link "互助日報表" at bounding box center [73, 543] width 136 height 34
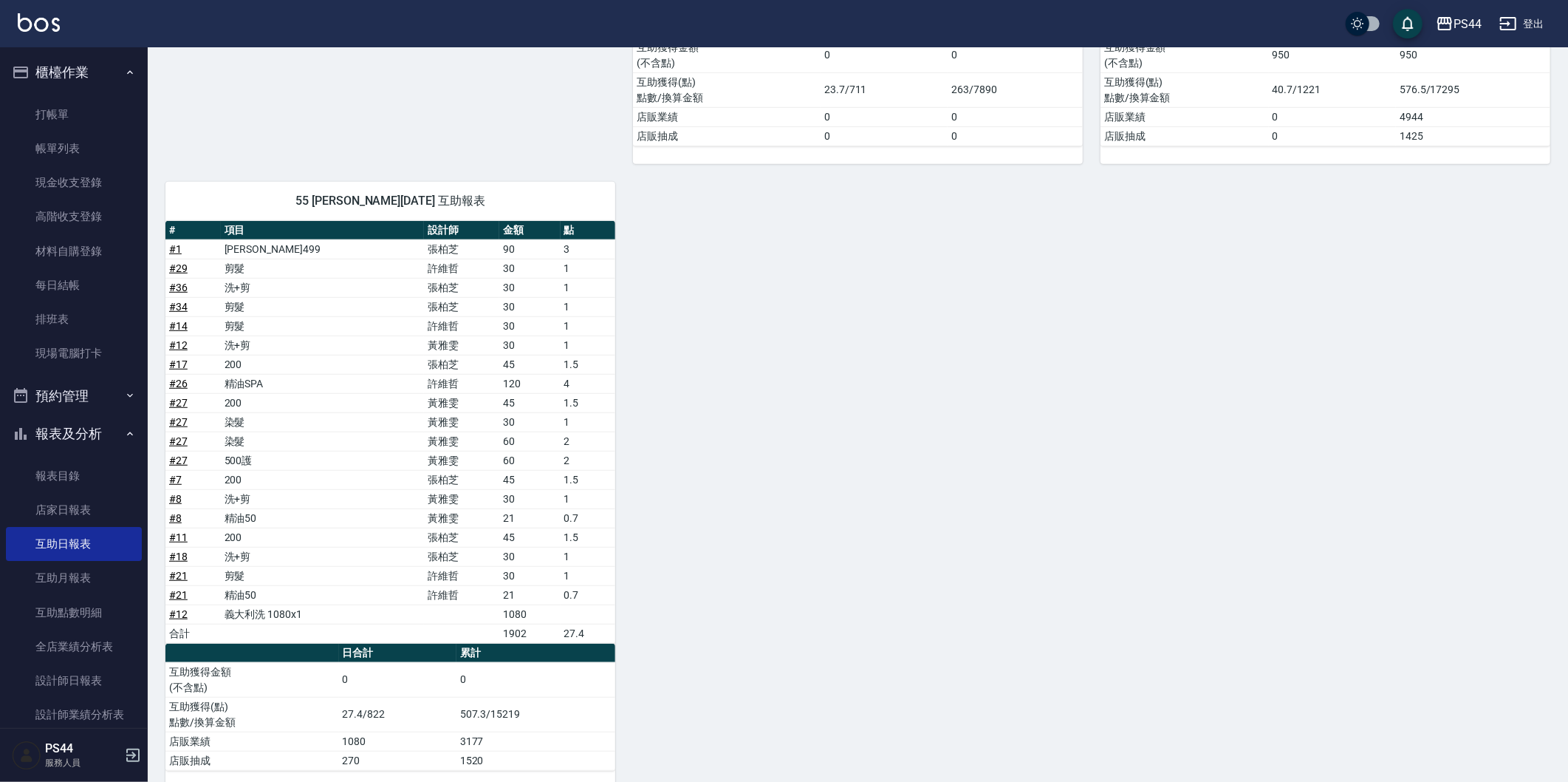
scroll to position [688, 0]
